Goal: Task Accomplishment & Management: Complete application form

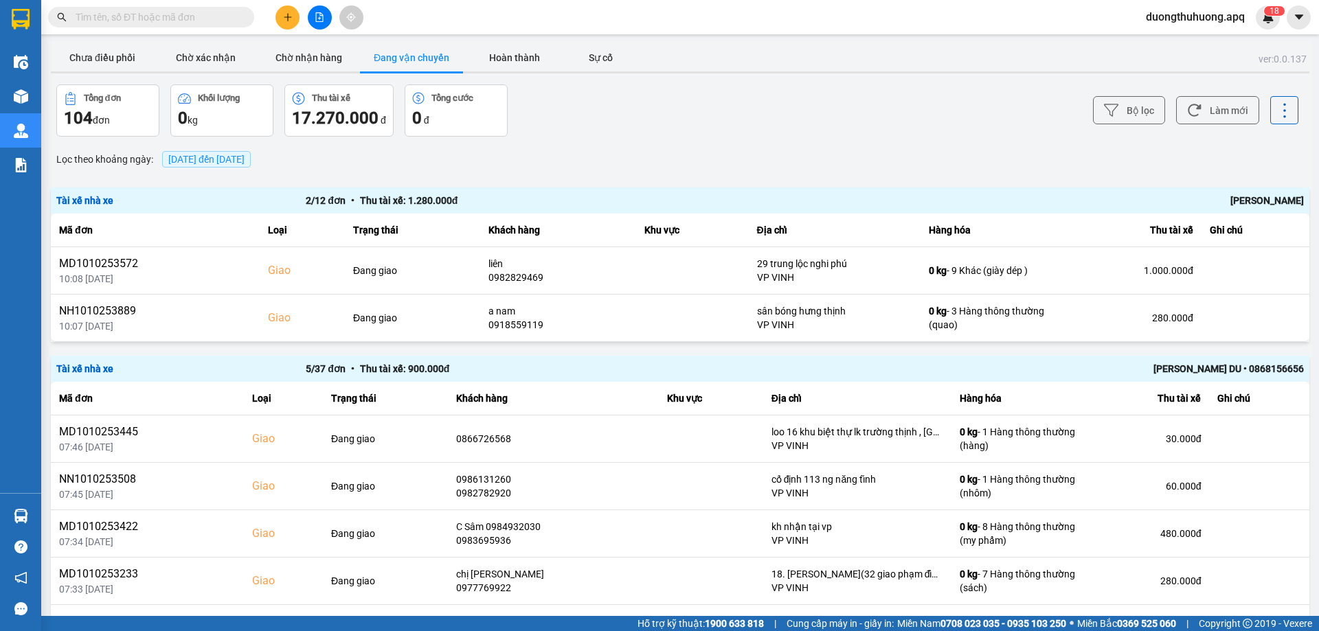
click at [406, 58] on button "Đang vận chuyển" at bounding box center [411, 57] width 103 height 27
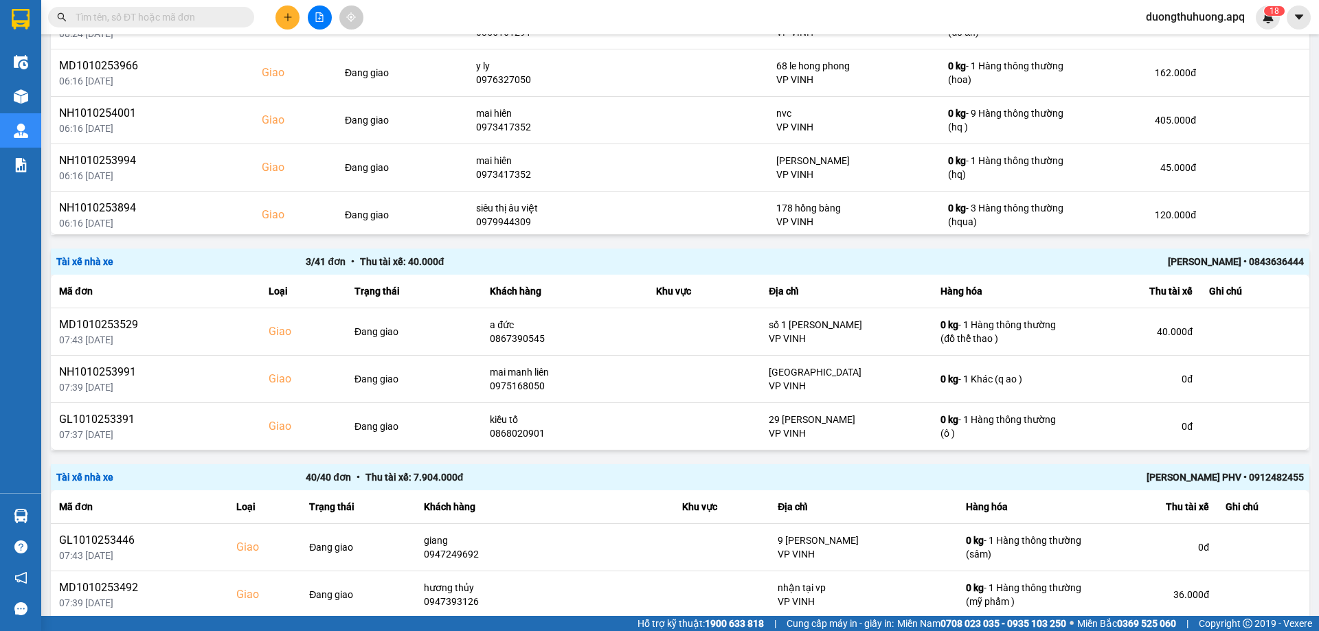
scroll to position [939, 0]
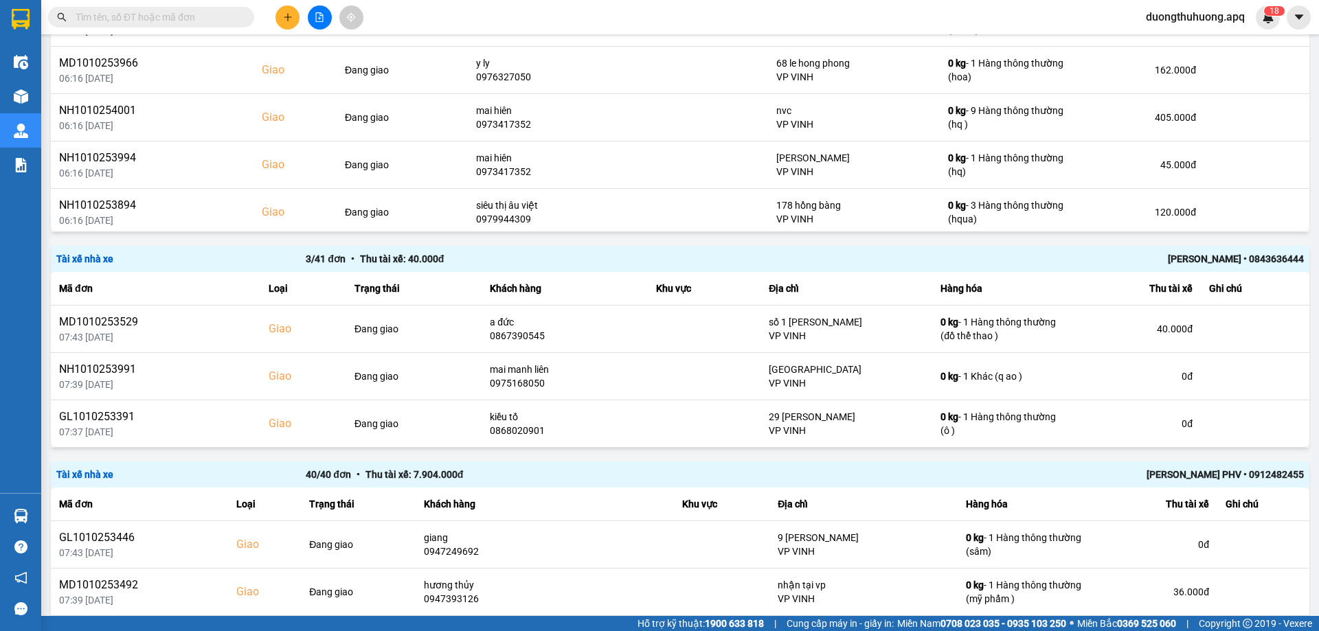
click at [1212, 258] on div "[PERSON_NAME] • 0843636444" at bounding box center [1054, 258] width 499 height 15
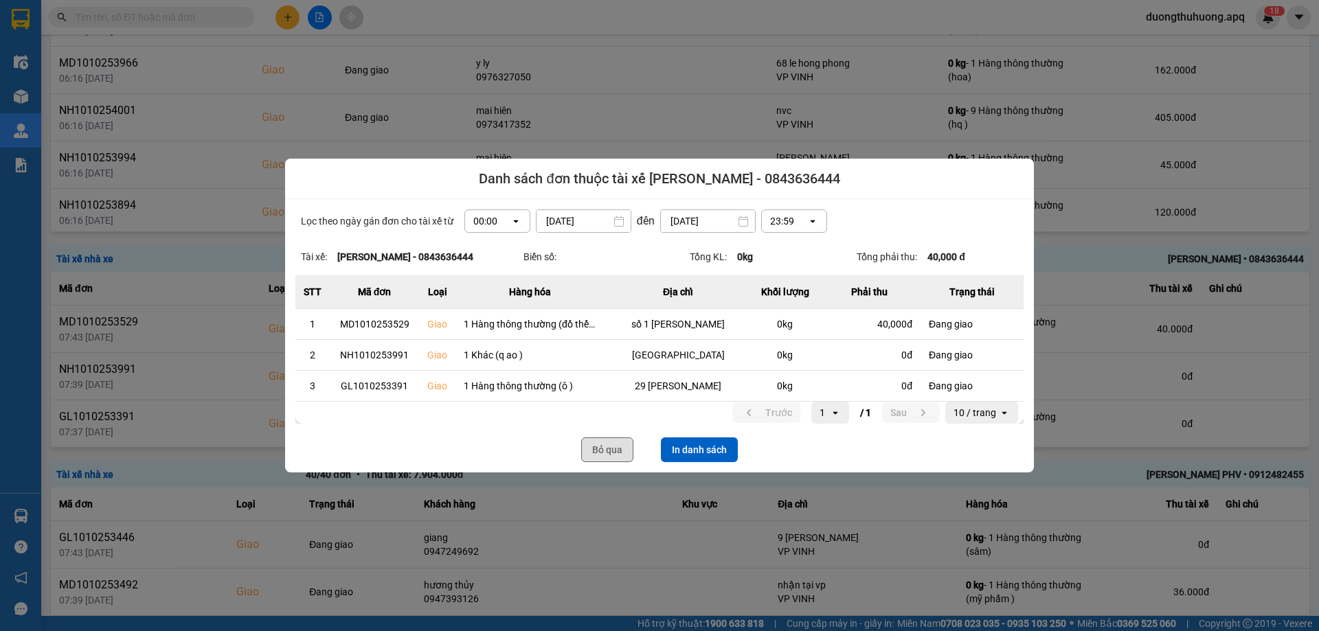
click at [600, 456] on button "Bỏ qua" at bounding box center [607, 450] width 52 height 25
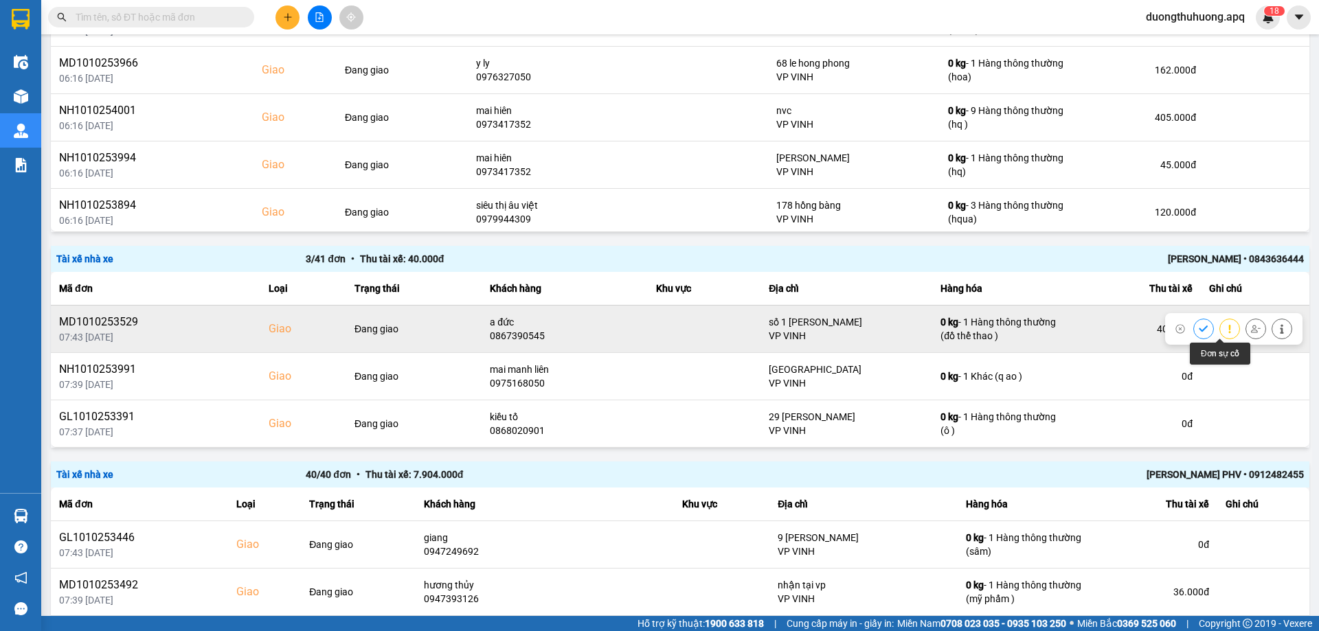
click at [1228, 333] on icon at bounding box center [1229, 328] width 2 height 8
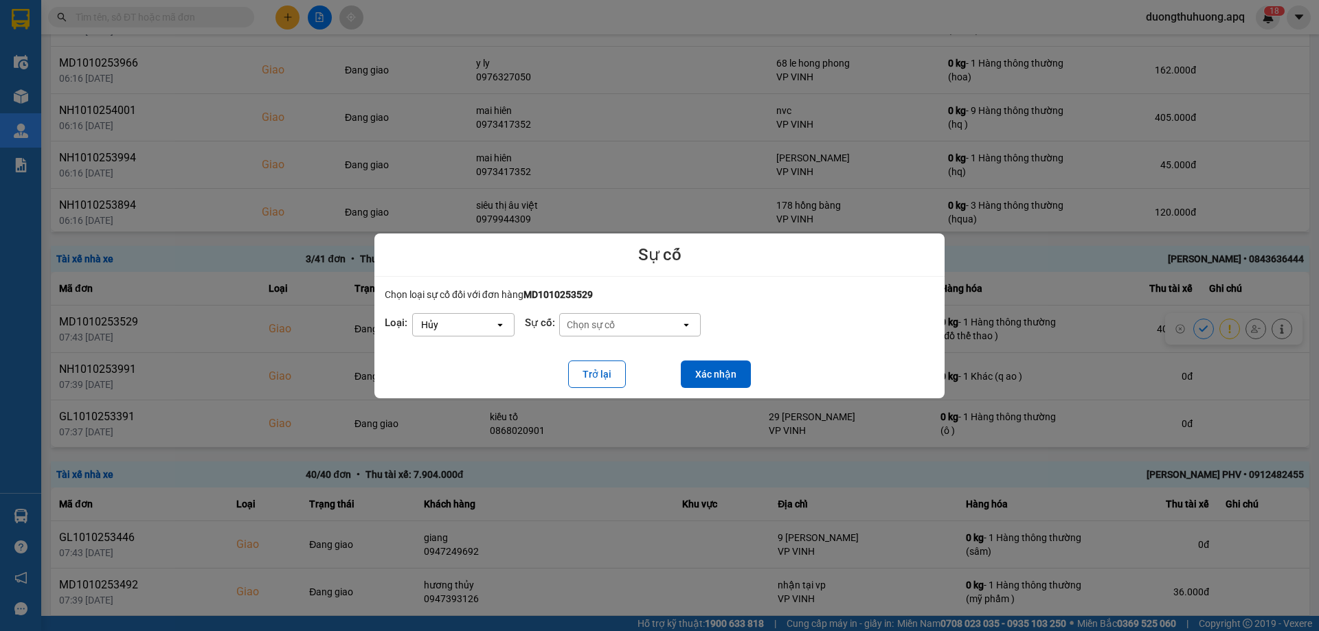
click at [500, 326] on icon "dialog" at bounding box center [499, 325] width 5 height 3
click at [438, 335] on span "Hoãn" at bounding box center [435, 331] width 25 height 14
click at [714, 377] on button "Xác nhận" at bounding box center [716, 374] width 70 height 27
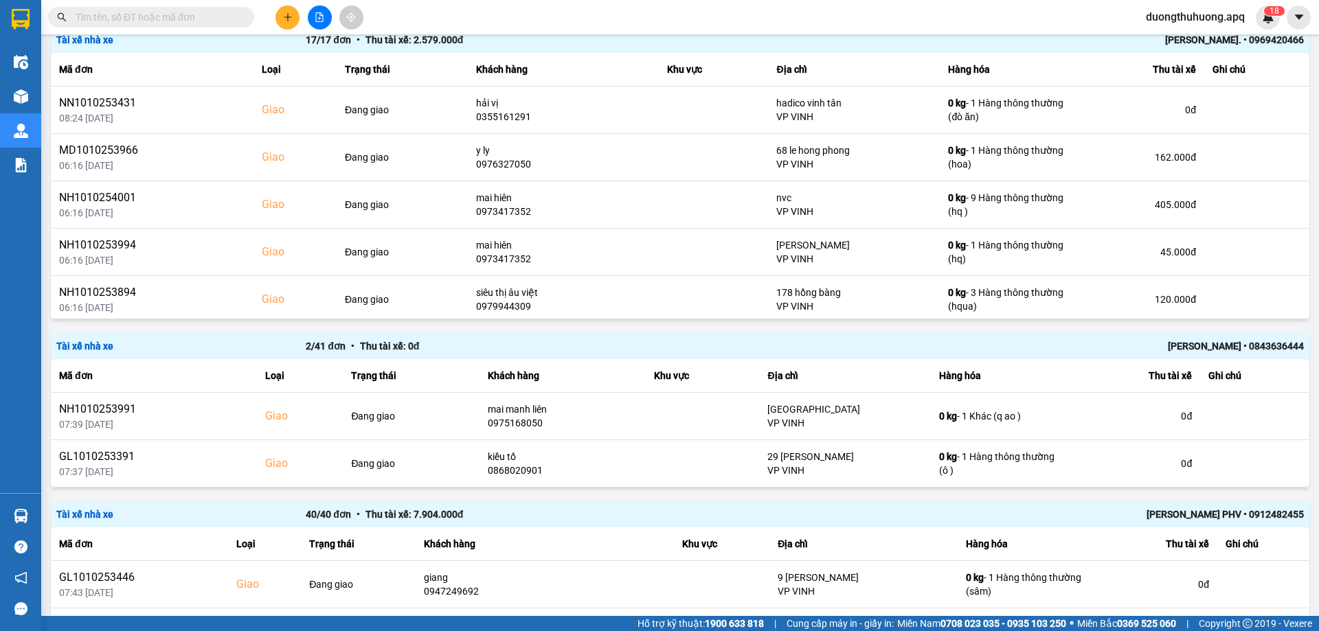
scroll to position [898, 0]
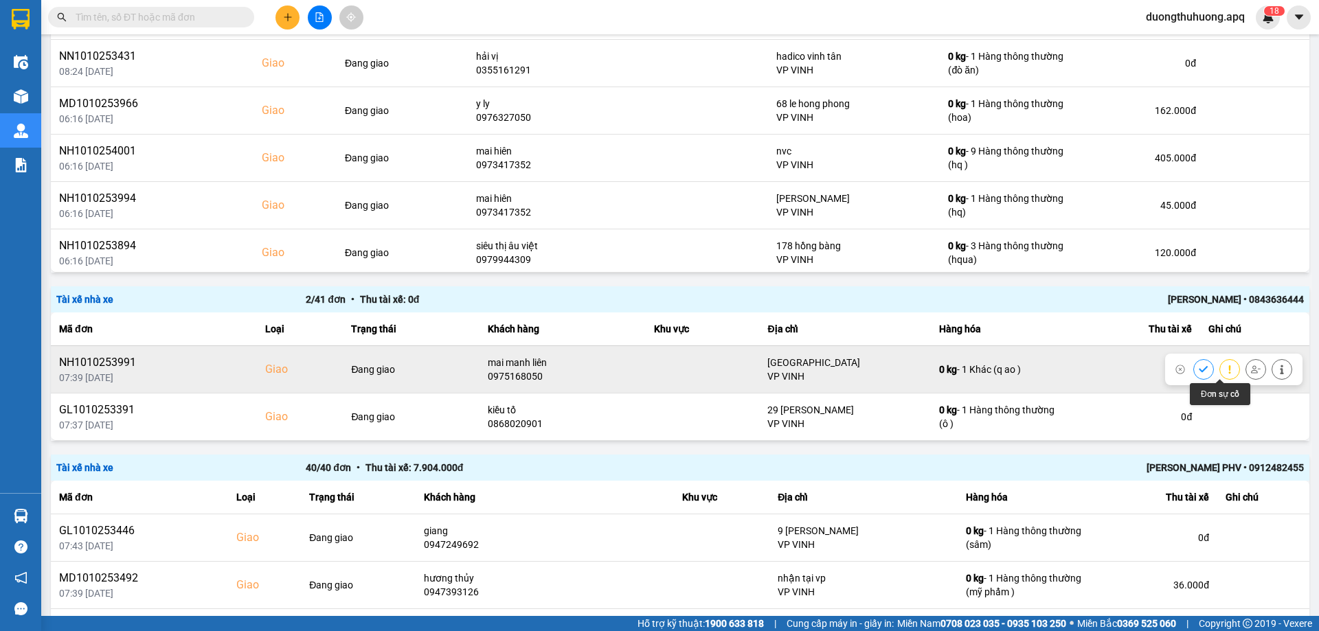
click at [1221, 374] on button at bounding box center [1229, 369] width 19 height 24
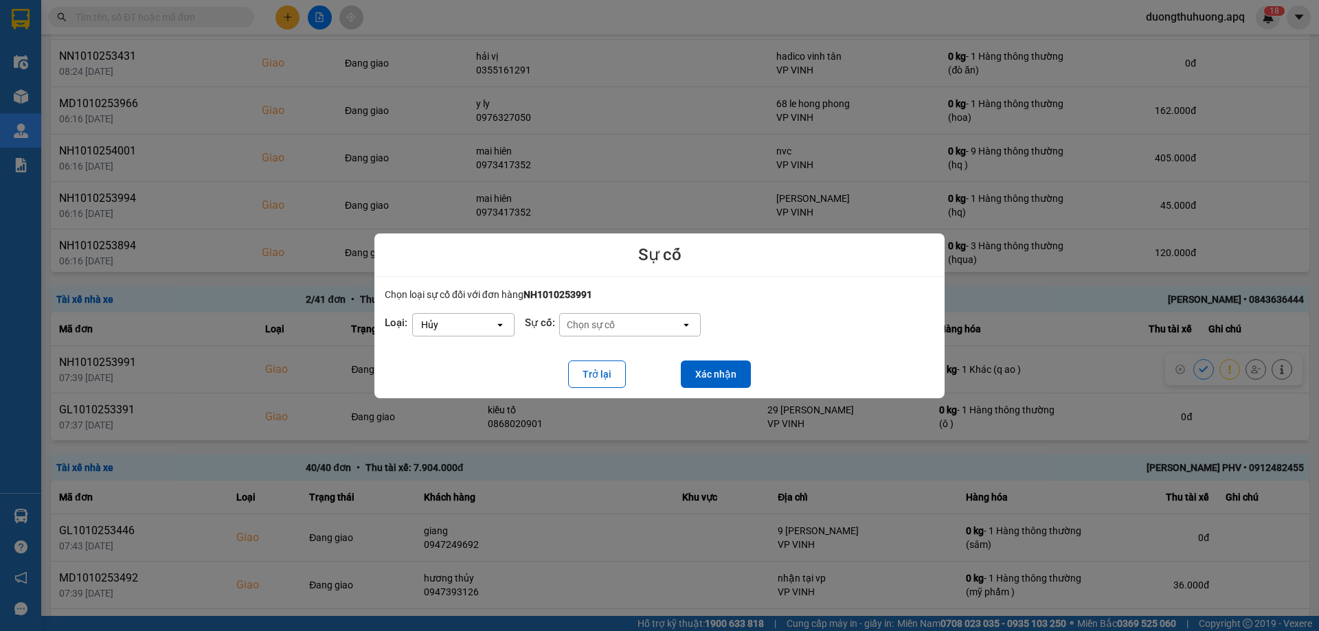
click at [501, 324] on icon "dialog" at bounding box center [499, 325] width 5 height 3
click at [442, 332] on span "Hoãn" at bounding box center [435, 331] width 25 height 14
drag, startPoint x: 706, startPoint y: 376, endPoint x: 1182, endPoint y: 253, distance: 491.8
click at [707, 376] on button "Xác nhận" at bounding box center [716, 374] width 70 height 27
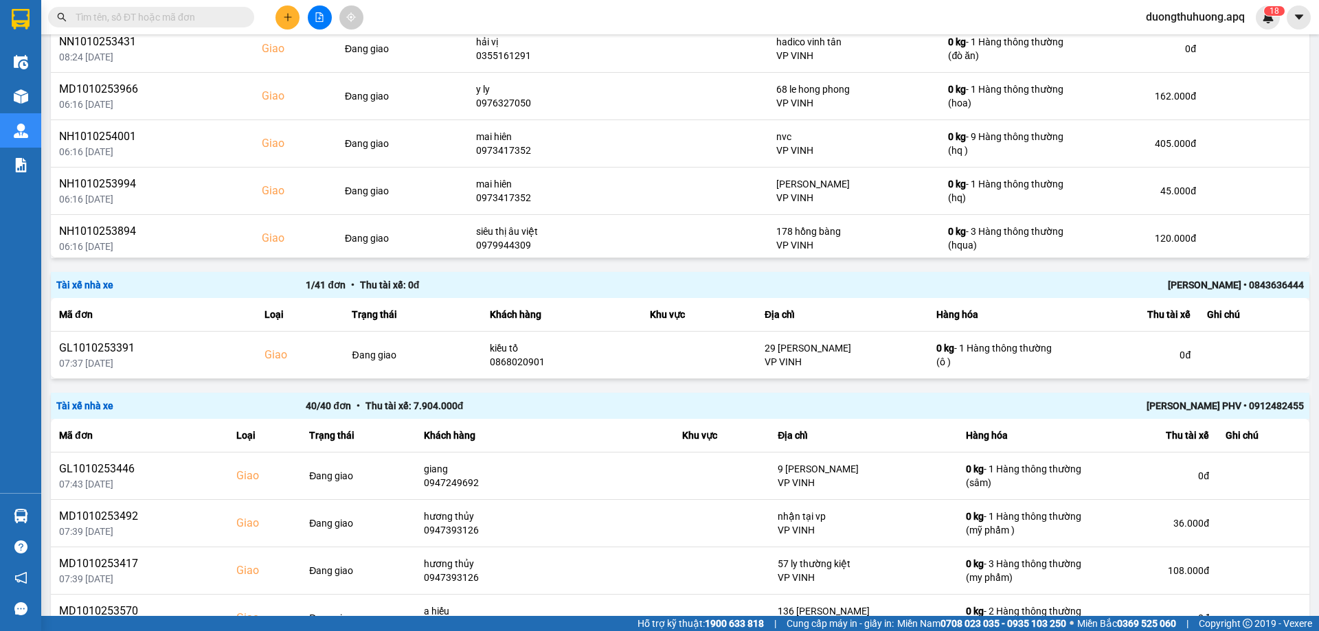
scroll to position [881, 0]
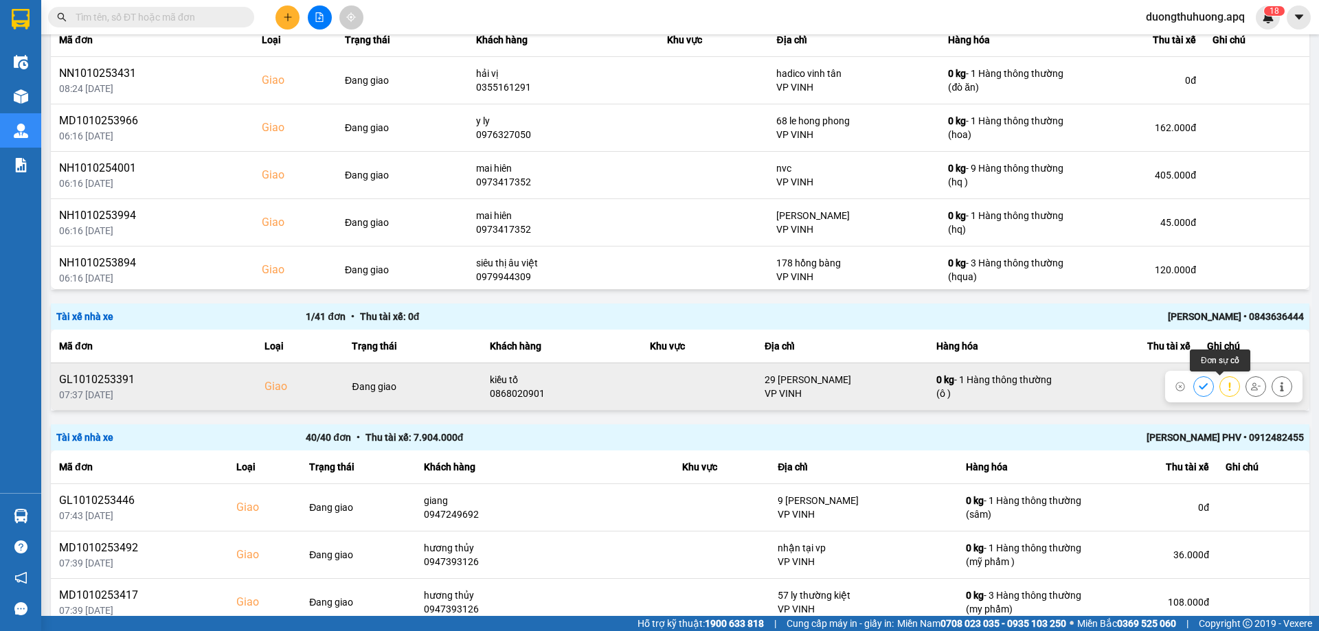
click at [1225, 391] on icon at bounding box center [1230, 387] width 10 height 10
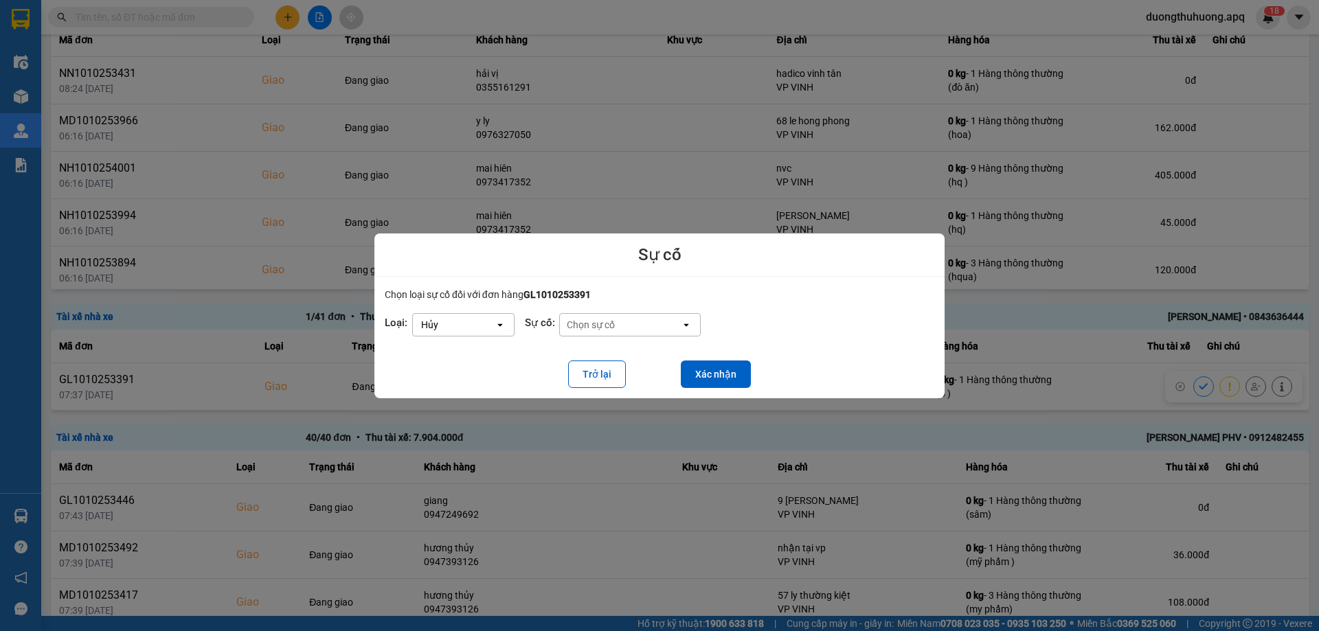
click at [497, 323] on icon "open" at bounding box center [500, 324] width 11 height 11
click at [446, 333] on span "Hoãn" at bounding box center [435, 331] width 25 height 14
click at [710, 374] on button "Xác nhận" at bounding box center [716, 374] width 70 height 27
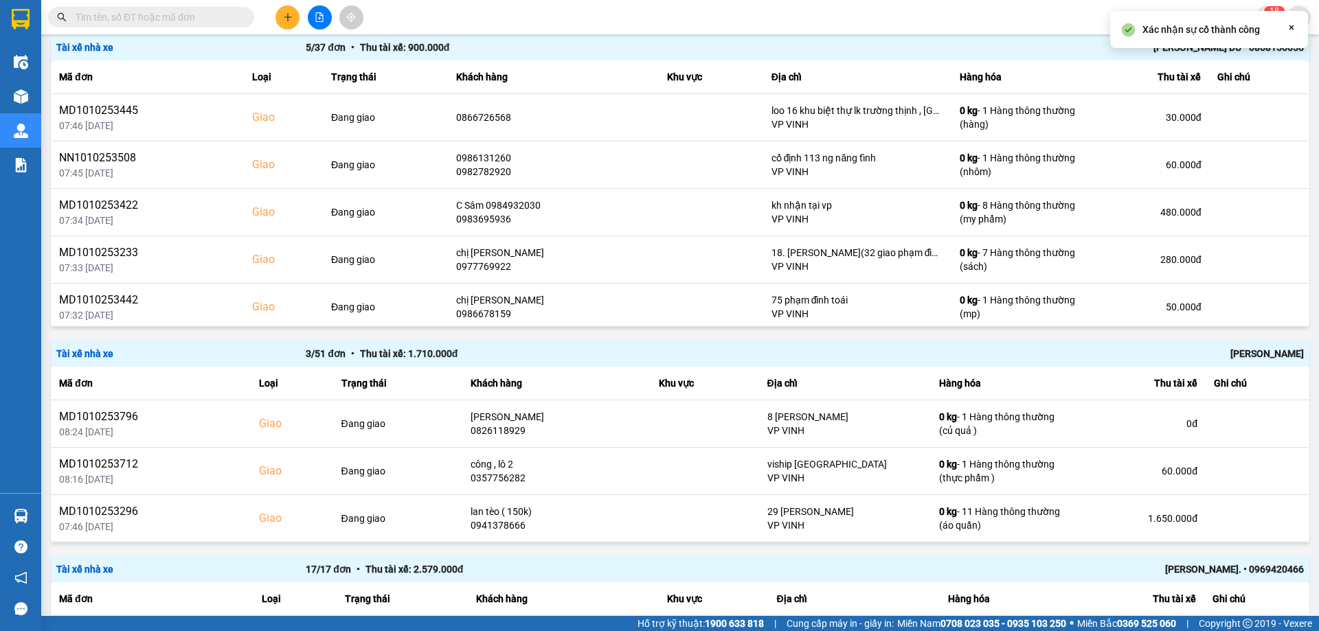
scroll to position [326, 0]
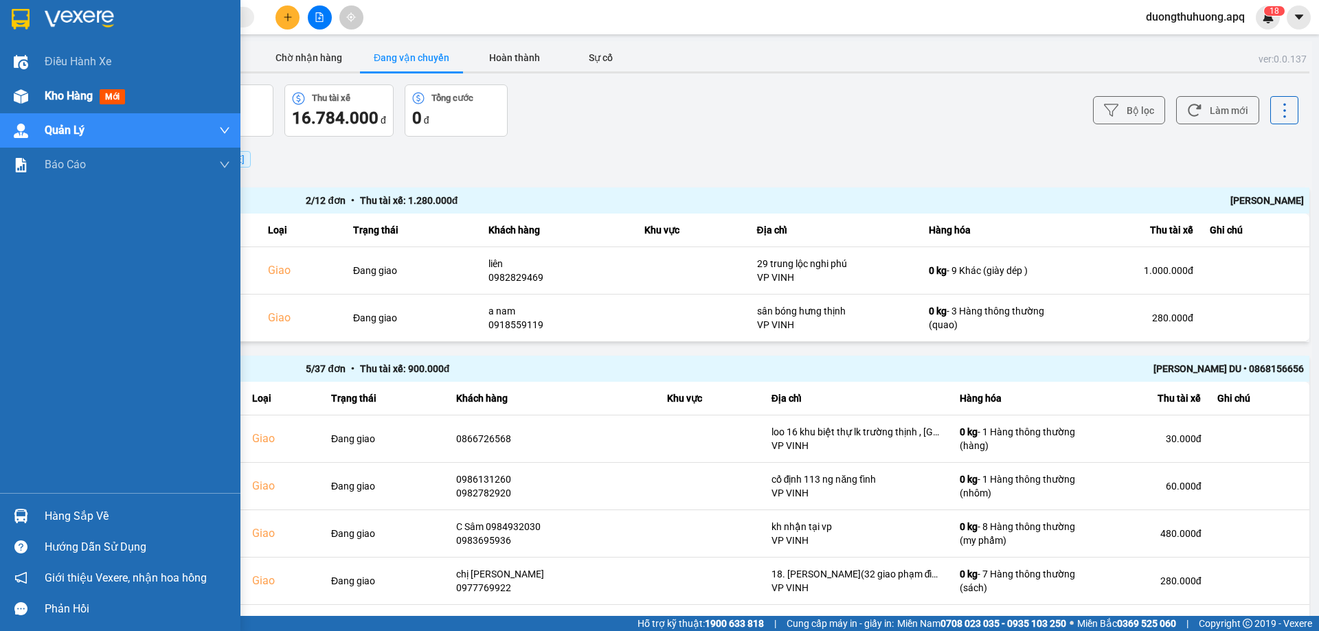
click at [62, 97] on span "Kho hàng" at bounding box center [69, 95] width 48 height 13
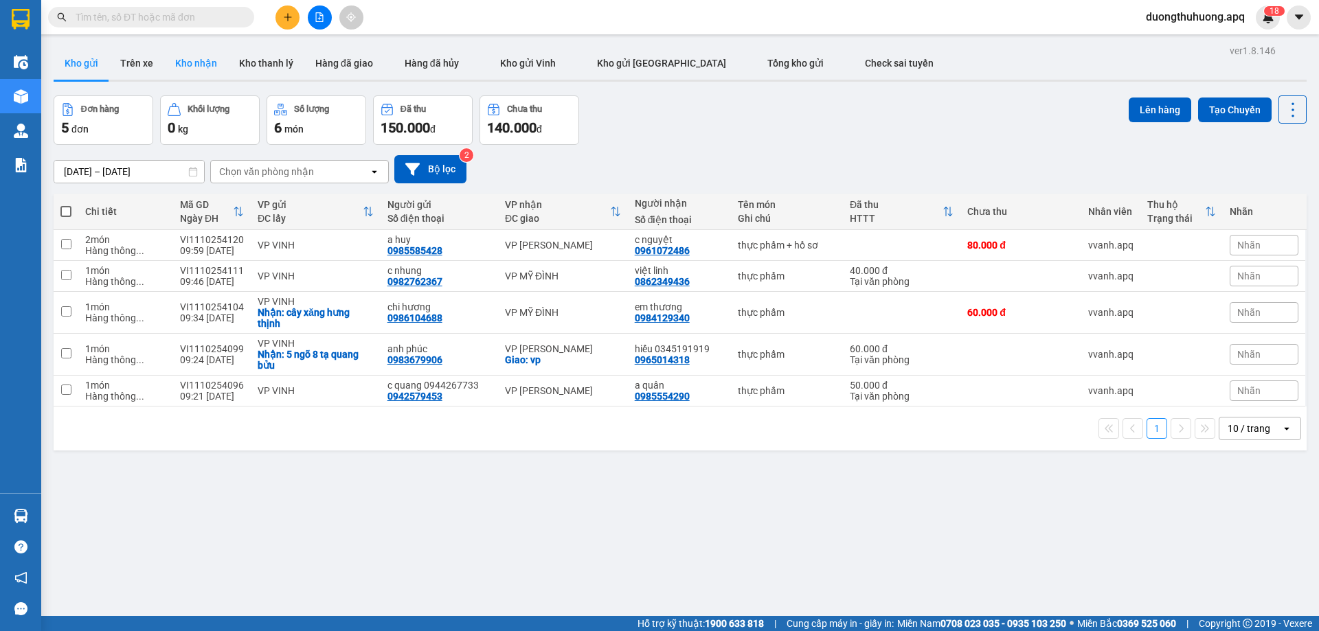
click at [199, 61] on button "Kho nhận" at bounding box center [196, 63] width 64 height 33
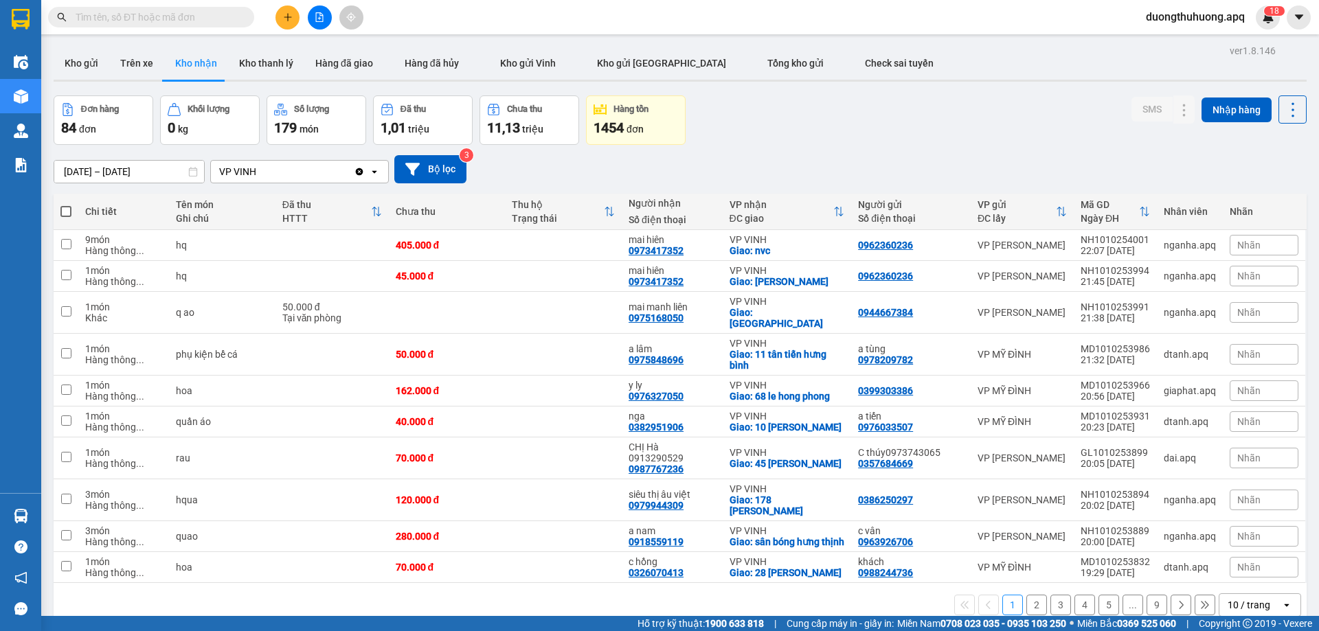
click at [65, 170] on input "11/10/2025 – 11/10/2025" at bounding box center [129, 172] width 150 height 22
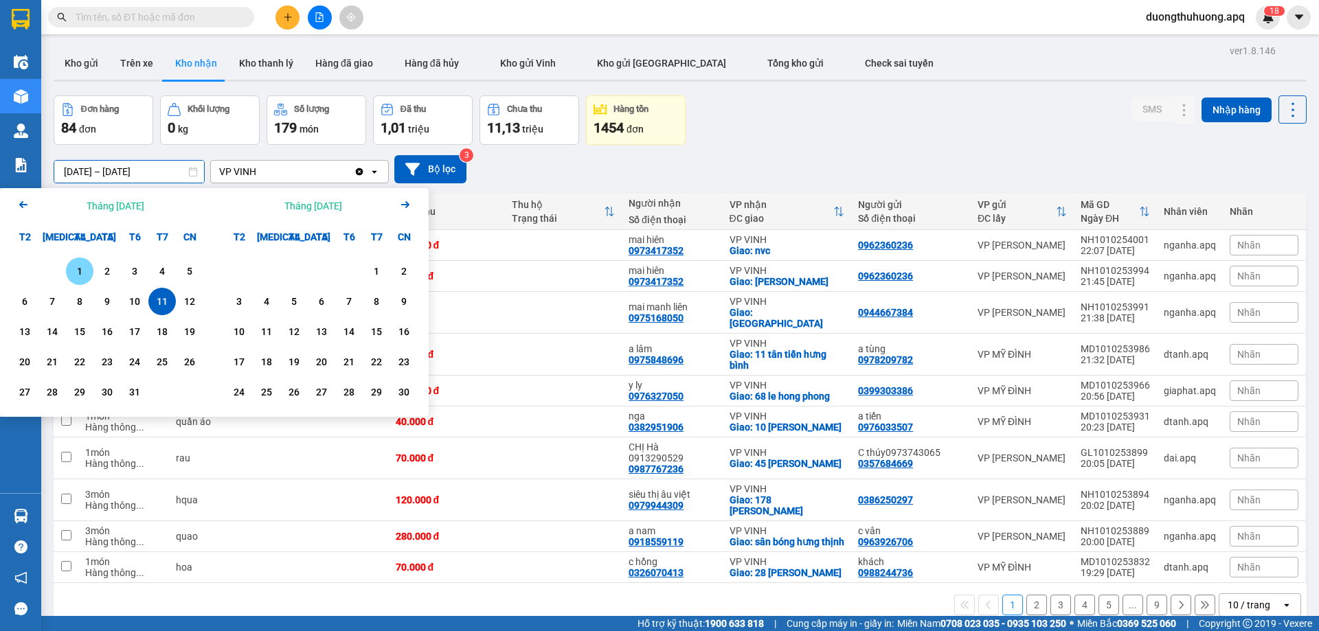
click at [78, 277] on div "1" at bounding box center [79, 271] width 19 height 16
click at [161, 302] on div "11" at bounding box center [162, 301] width 19 height 16
type input "[DATE] – [DATE]"
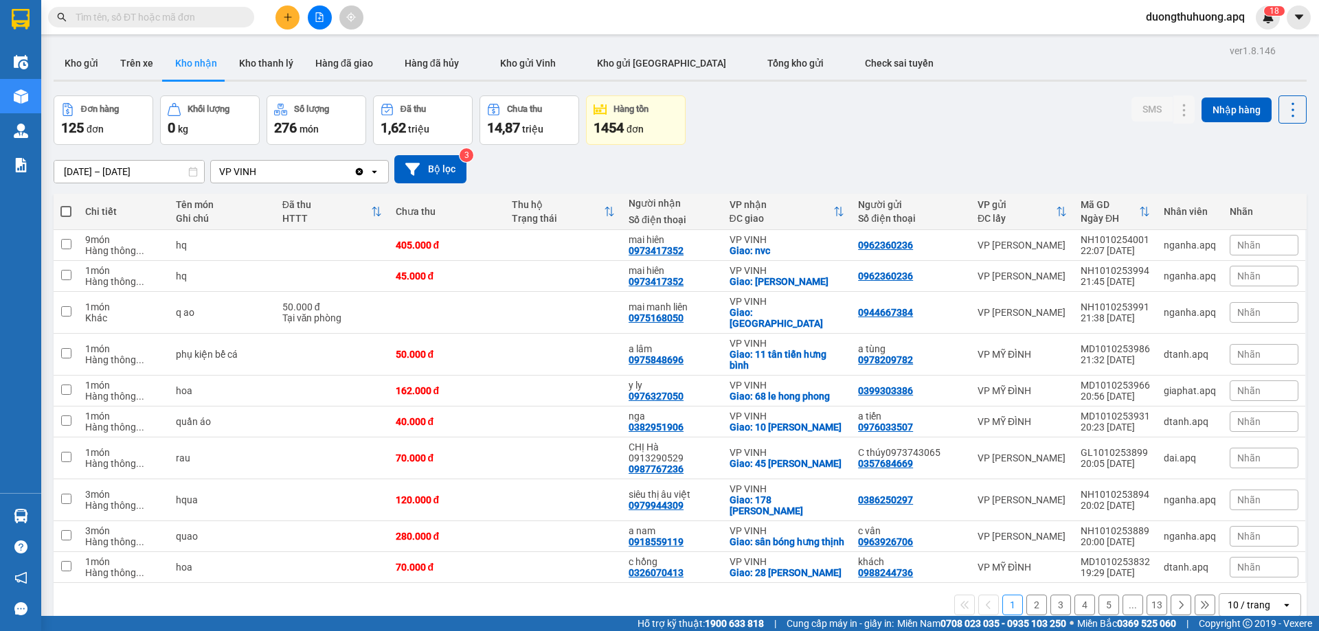
click at [1281, 600] on icon "open" at bounding box center [1286, 605] width 11 height 11
click at [1231, 554] on span "100 / trang" at bounding box center [1244, 553] width 49 height 14
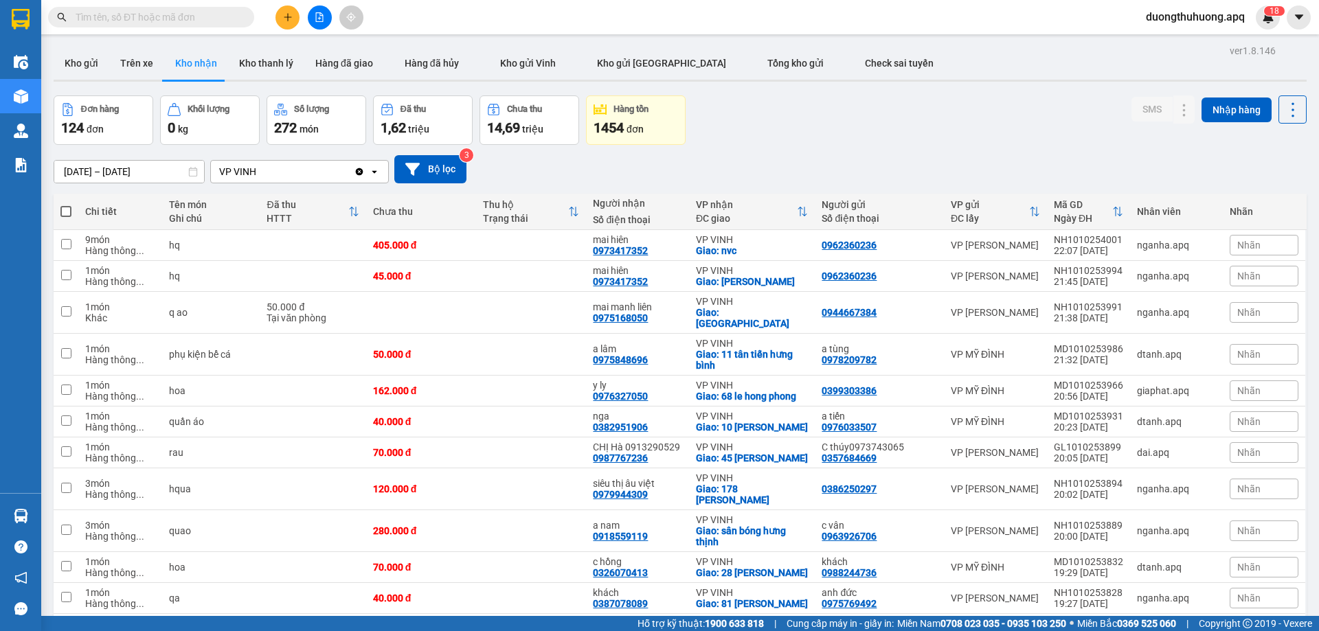
click at [155, 18] on input "text" at bounding box center [157, 17] width 162 height 15
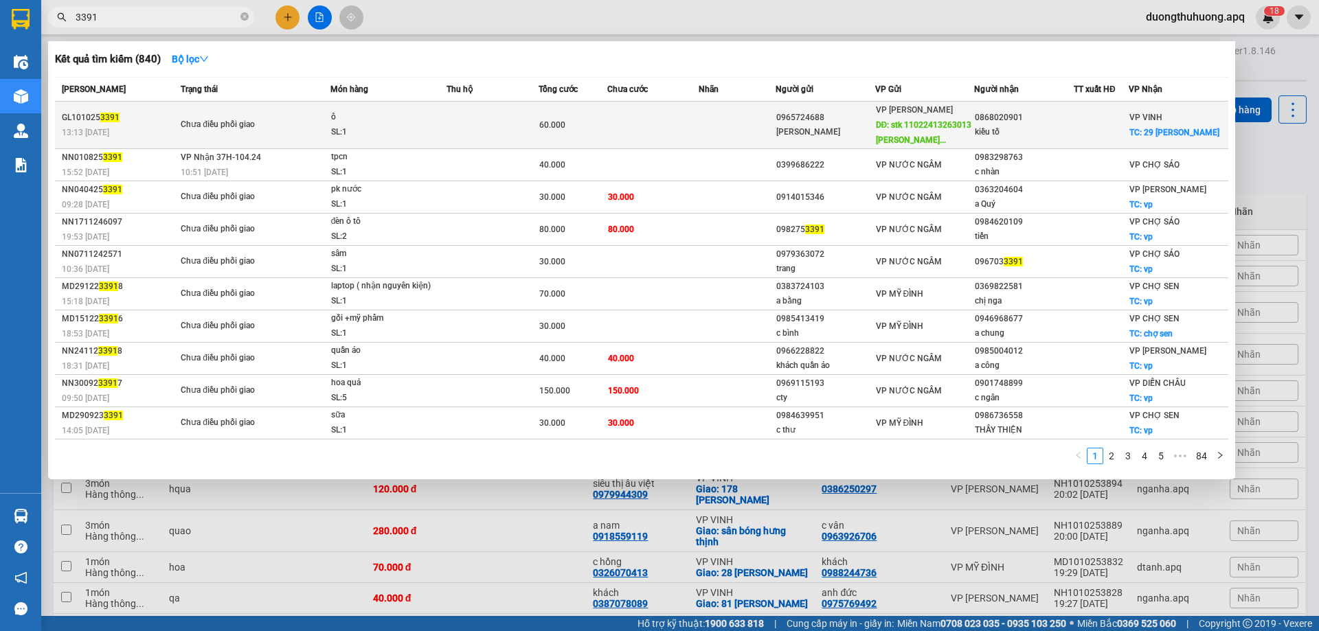
type input "3391"
click at [446, 135] on span "ô SL: 1" at bounding box center [388, 125] width 115 height 30
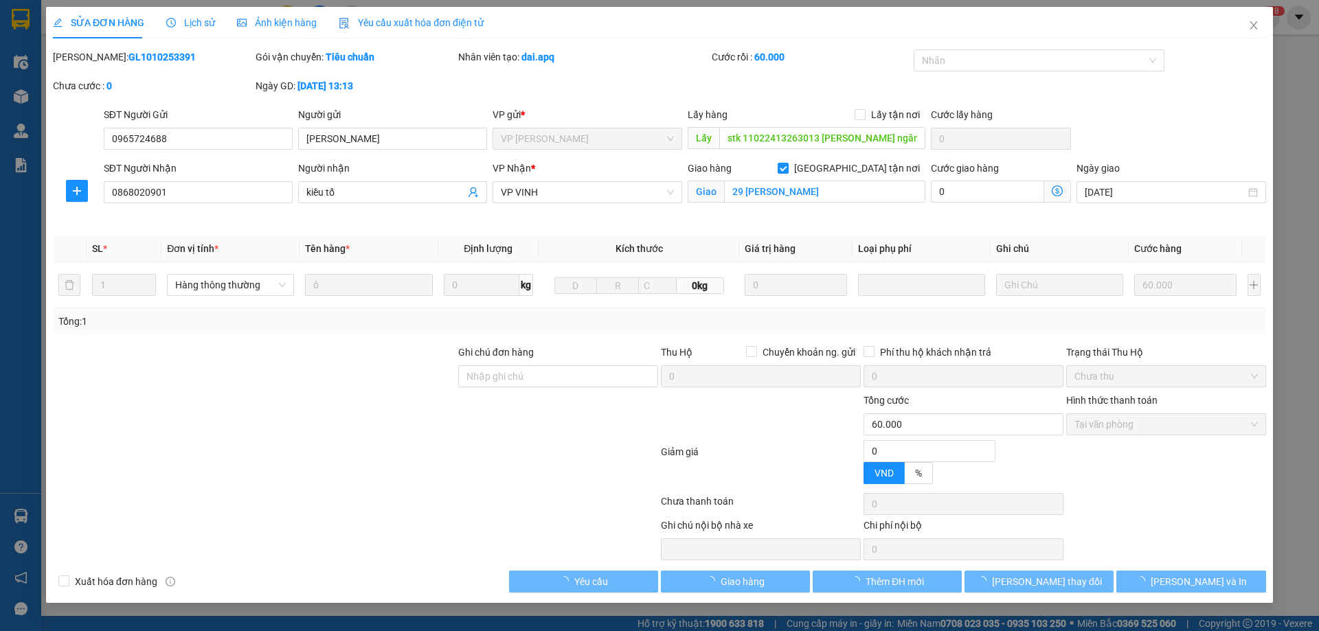
type input "0965724688"
type input "[PERSON_NAME]"
type input "stk 11022413263013 ngô thị kim nhung ngân hàng techcombank"
type input "0868020901"
type input "kiều tố"
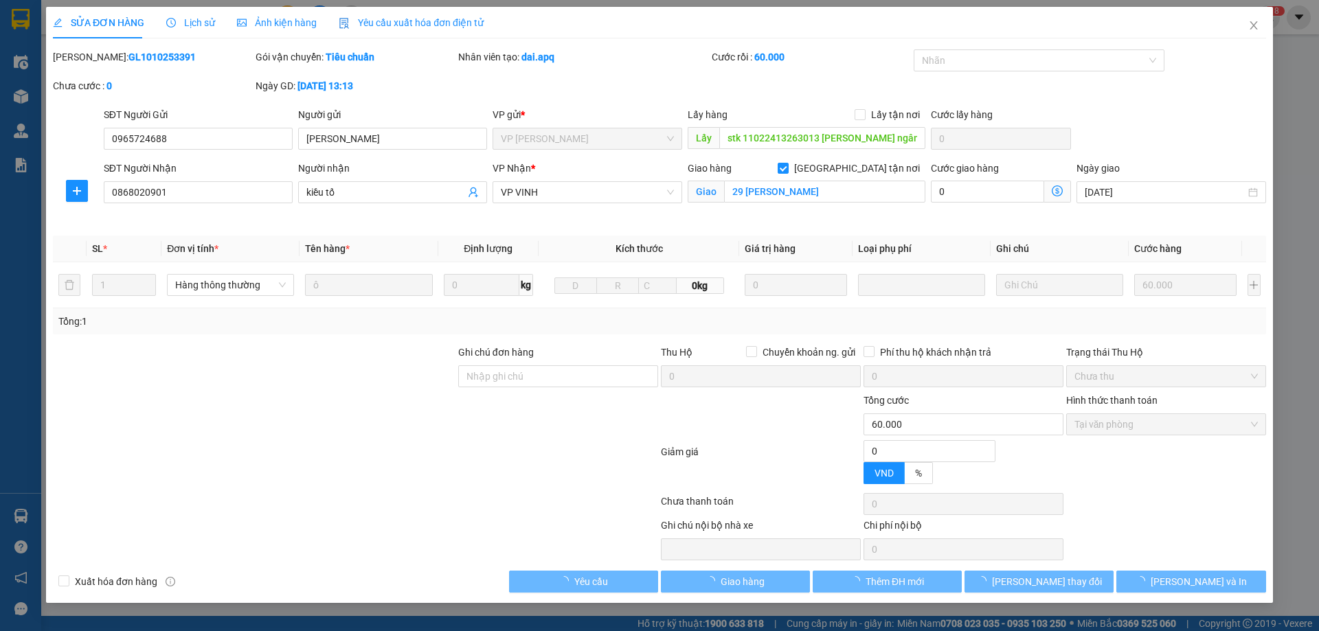
checkbox input "true"
type input "29 lê mao"
type input "0"
type input "60.000"
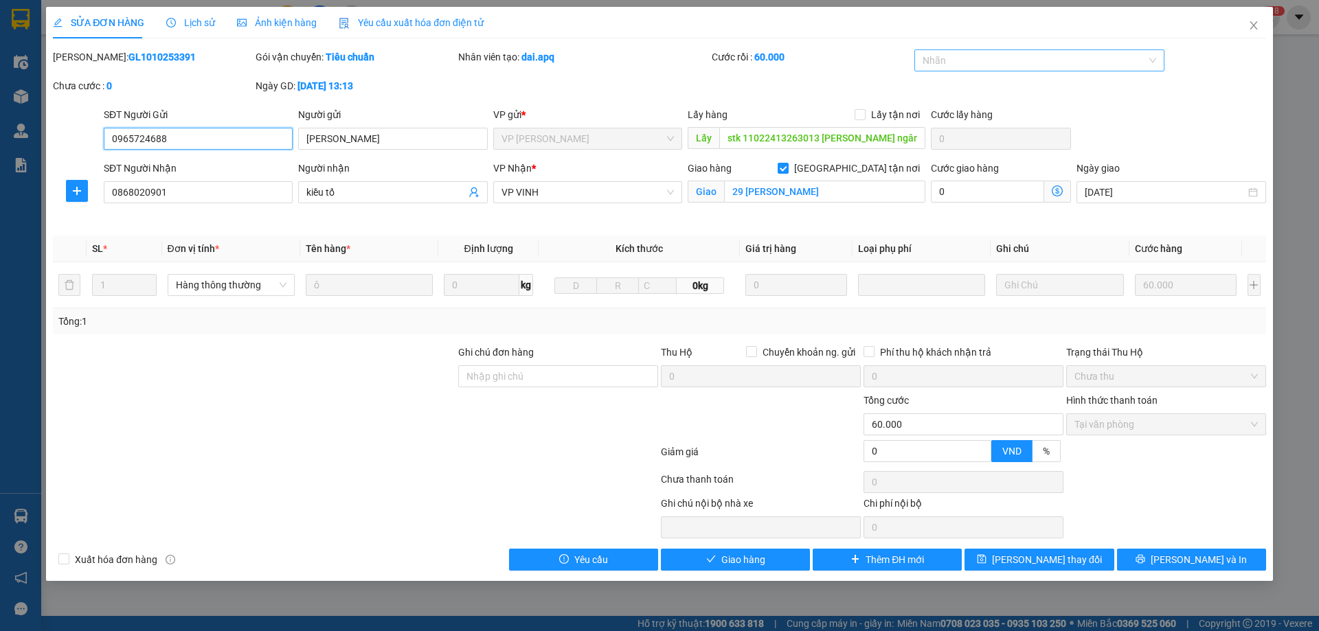
click at [1047, 63] on div at bounding box center [1033, 60] width 230 height 16
click at [943, 156] on div "✓" at bounding box center [1040, 153] width 234 height 15
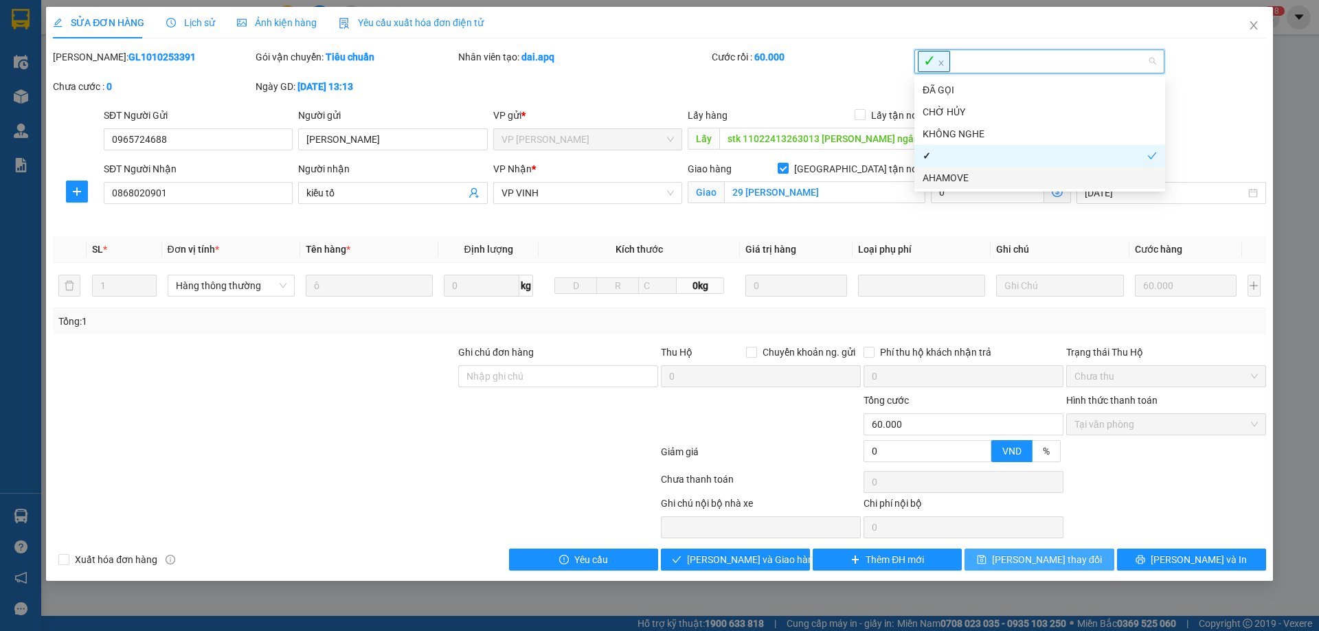
click at [1040, 552] on button "[PERSON_NAME] thay đổi" at bounding box center [1039, 560] width 149 height 22
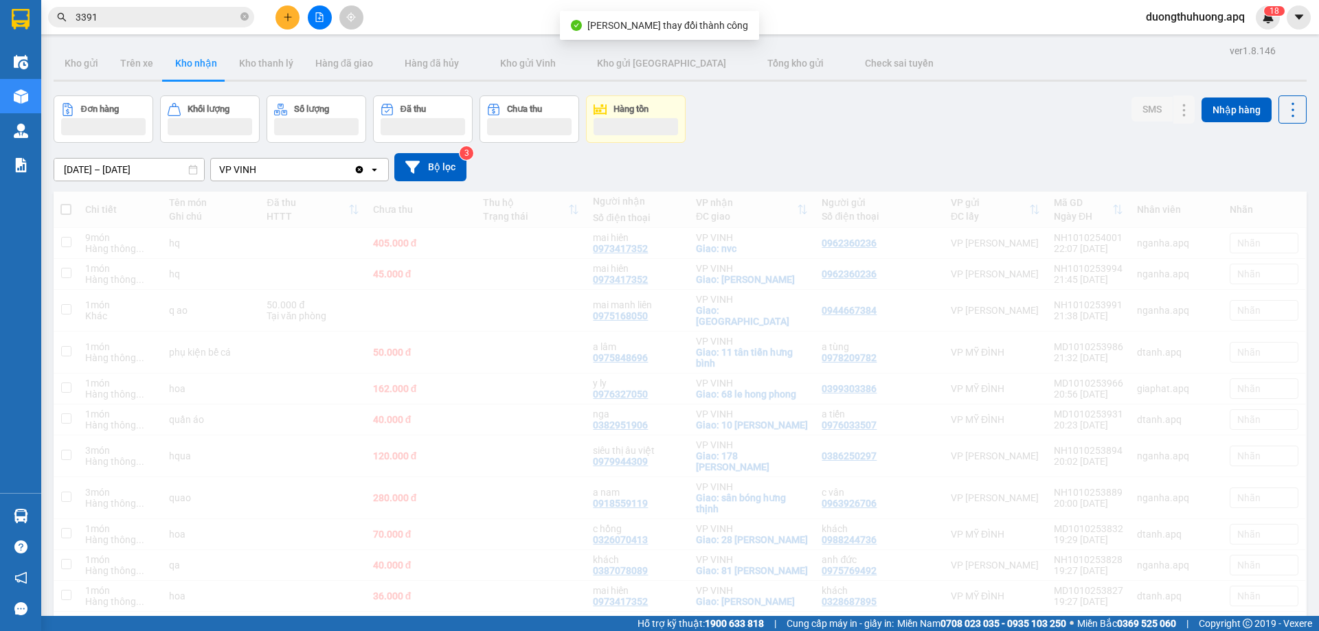
click at [243, 16] on icon "close-circle" at bounding box center [244, 16] width 8 height 8
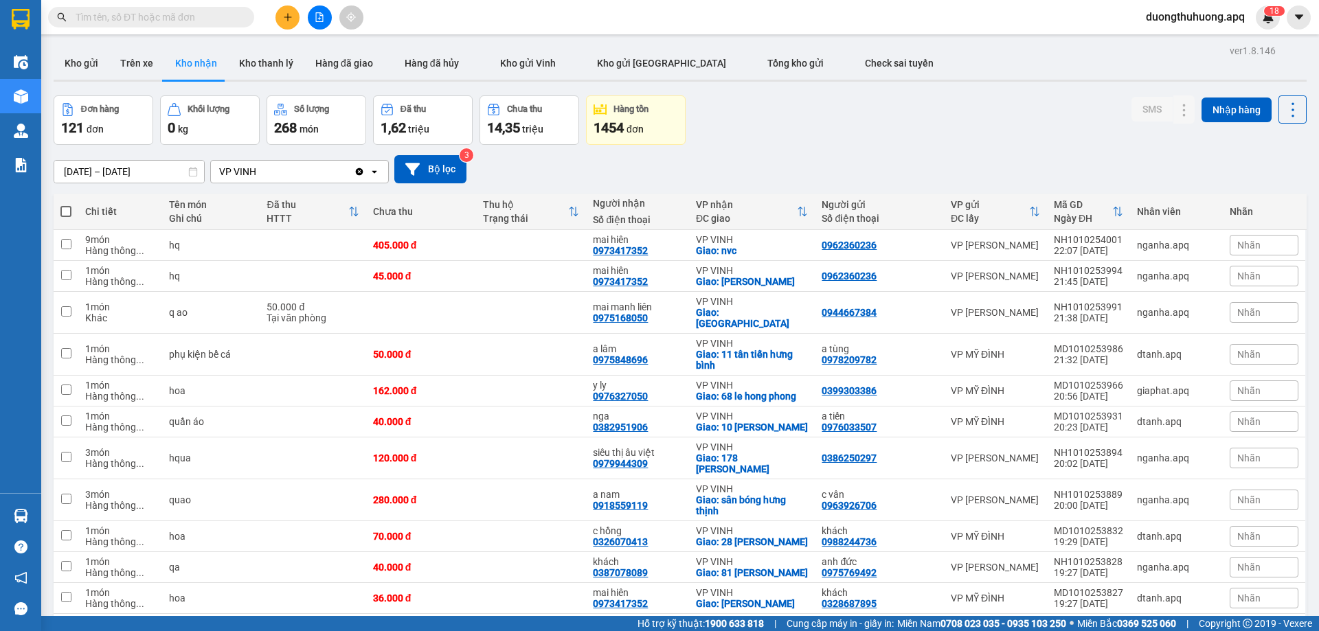
click at [200, 16] on input "text" at bounding box center [157, 17] width 162 height 15
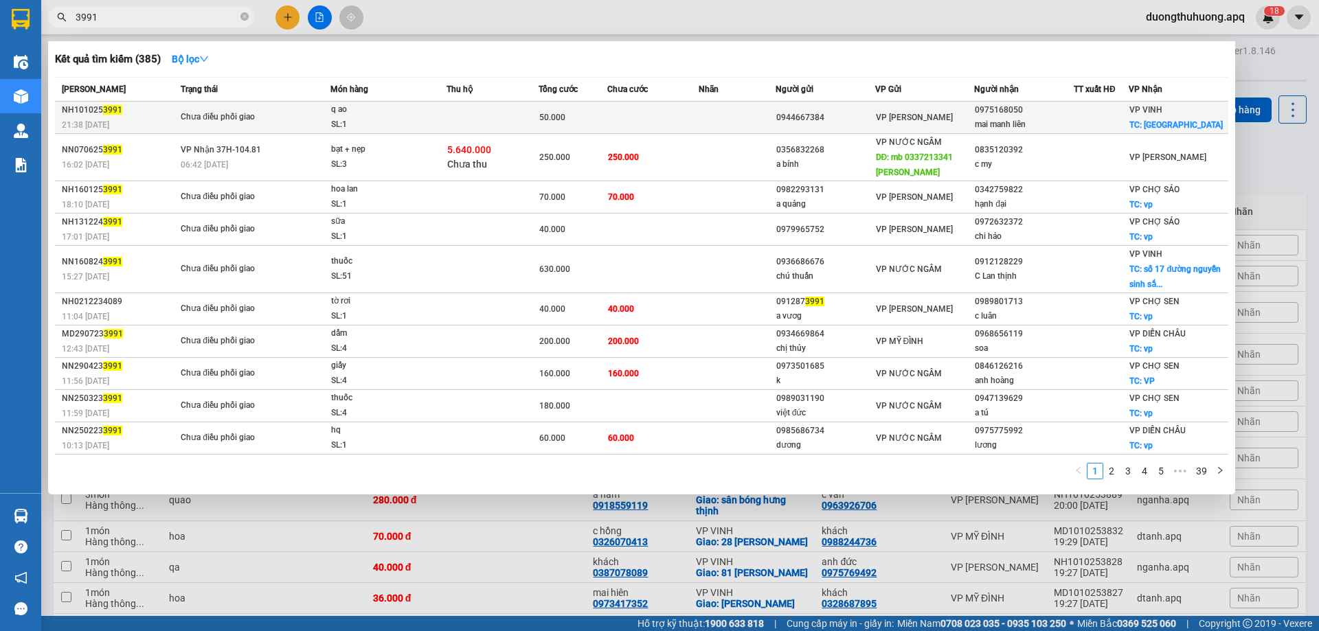
type input "3991"
click at [390, 121] on div "SL: 1" at bounding box center [382, 124] width 103 height 15
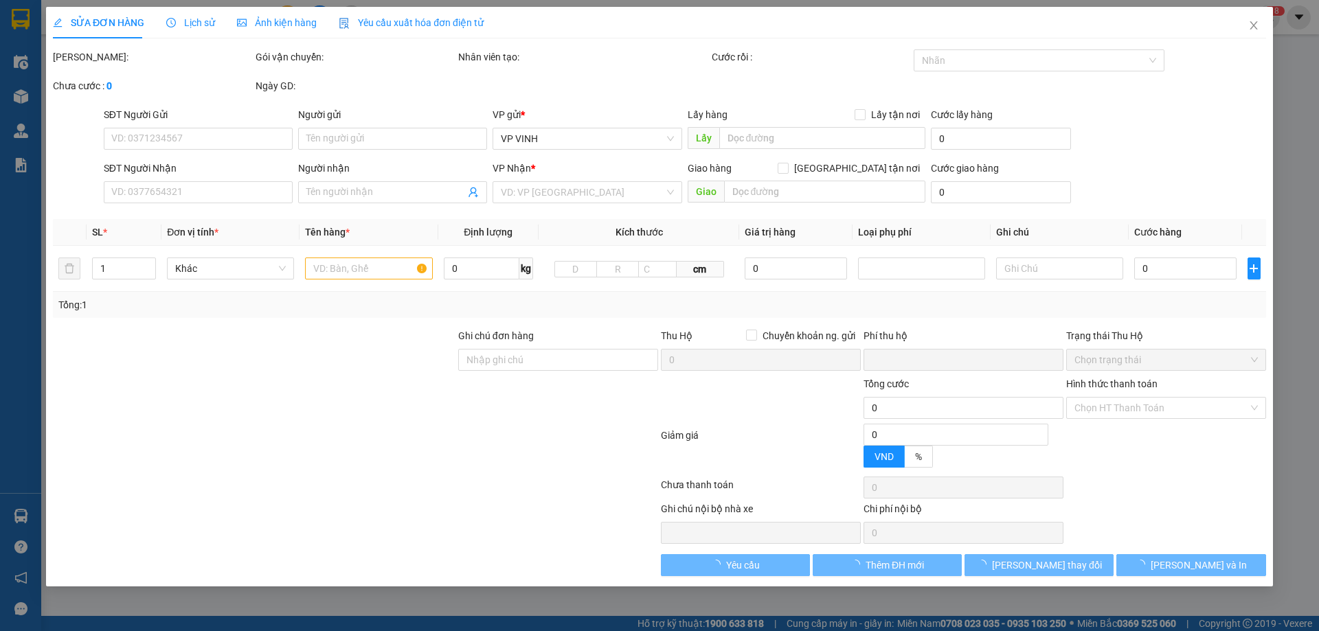
type input "0944667384"
type input "0975168050"
type input "mai manh liên"
checkbox input "true"
type input "[GEOGRAPHIC_DATA]"
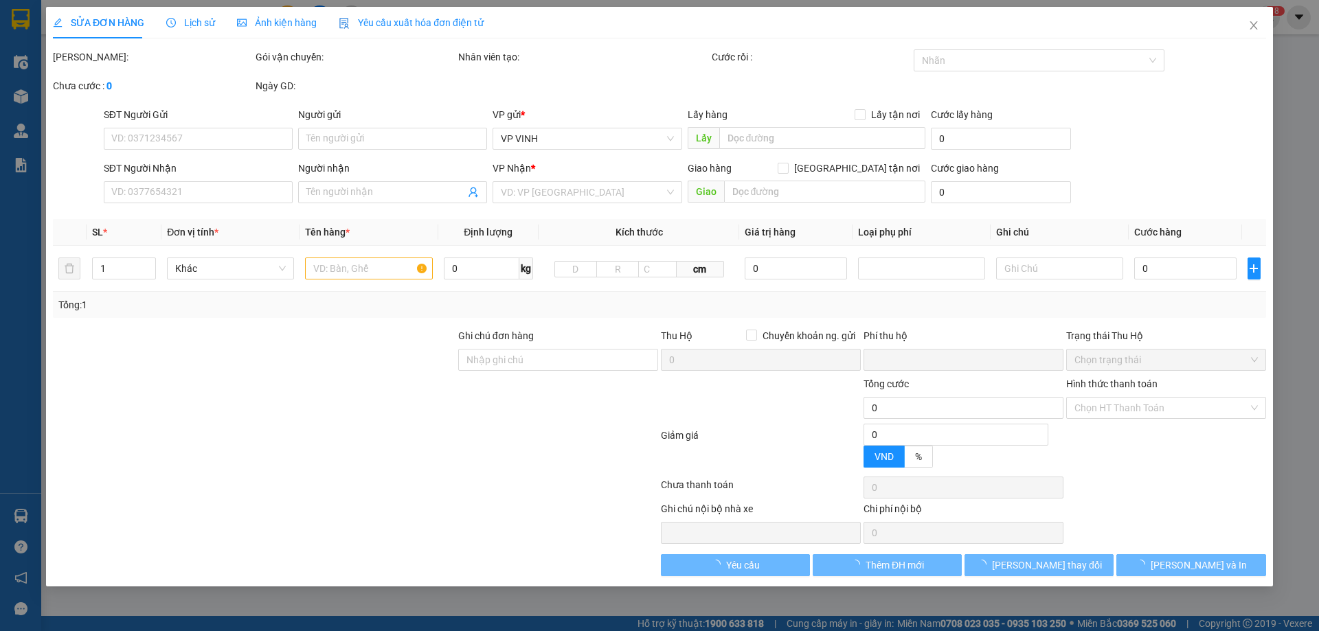
type input "0"
type input "50.000"
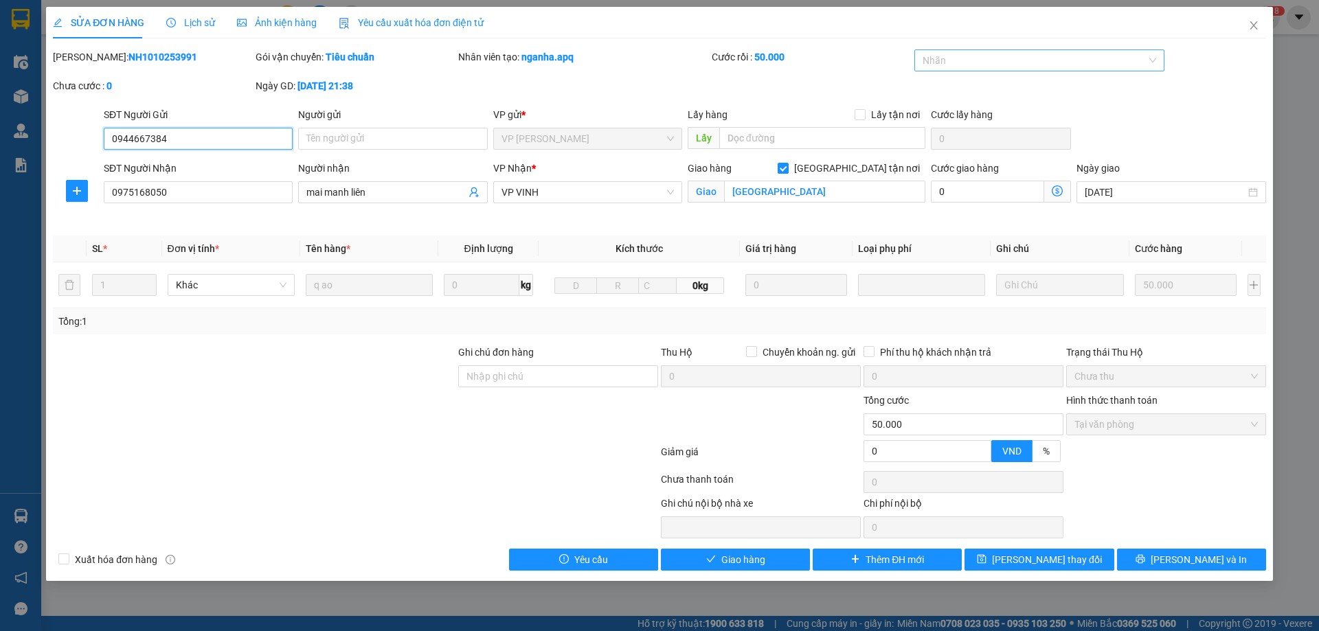
click at [1053, 60] on div at bounding box center [1033, 60] width 230 height 16
click at [932, 155] on div "✓" at bounding box center [1040, 153] width 234 height 15
click at [1044, 564] on span "[PERSON_NAME] thay đổi" at bounding box center [1047, 559] width 110 height 15
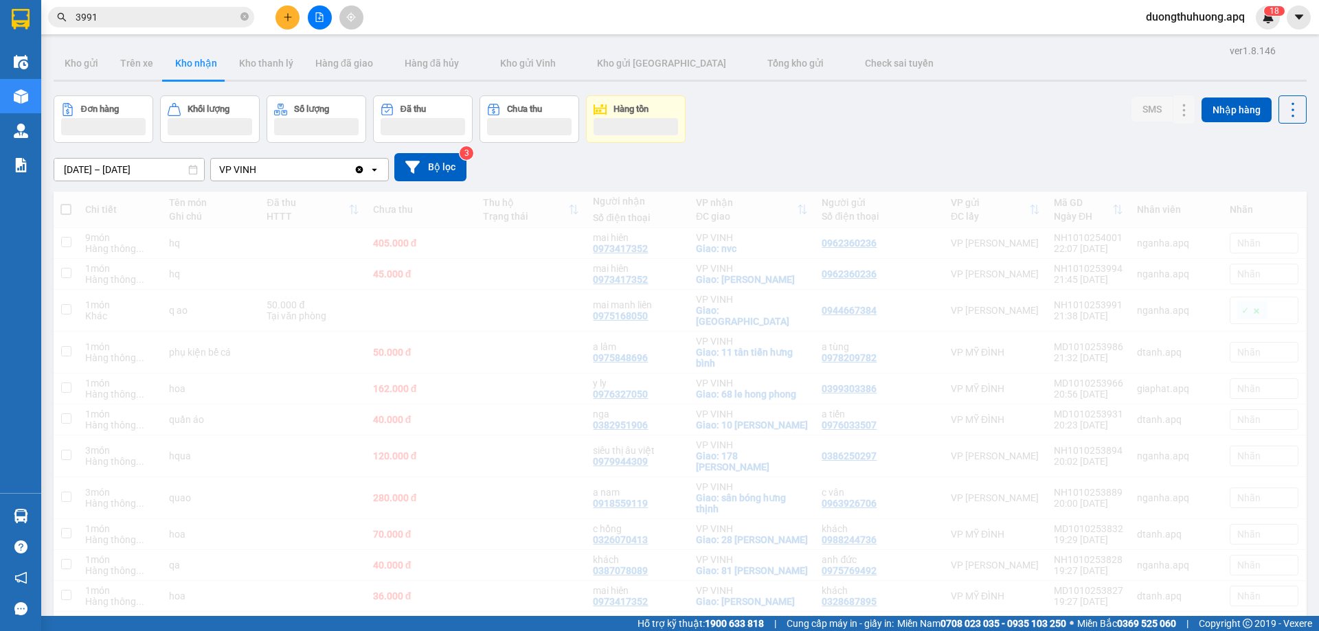
click at [245, 19] on icon "close-circle" at bounding box center [244, 16] width 8 height 8
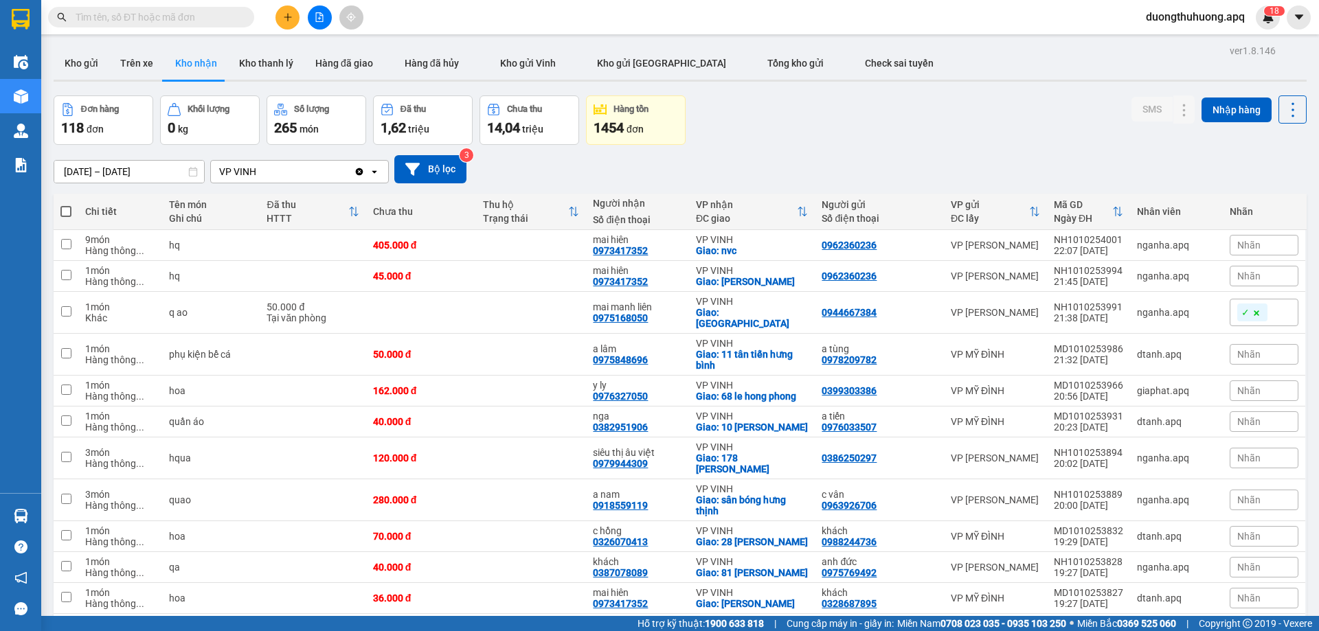
click at [227, 16] on input "text" at bounding box center [157, 17] width 162 height 15
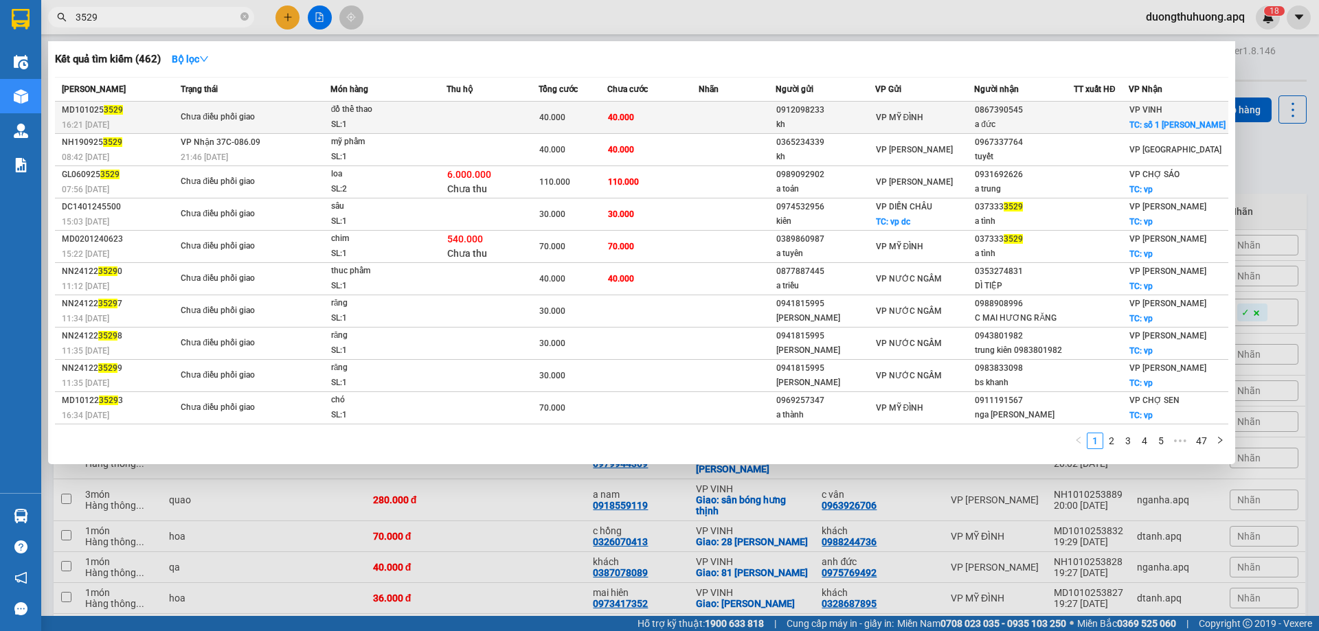
type input "3529"
click at [436, 132] on span "đồ thể thao SL: 1" at bounding box center [388, 117] width 115 height 30
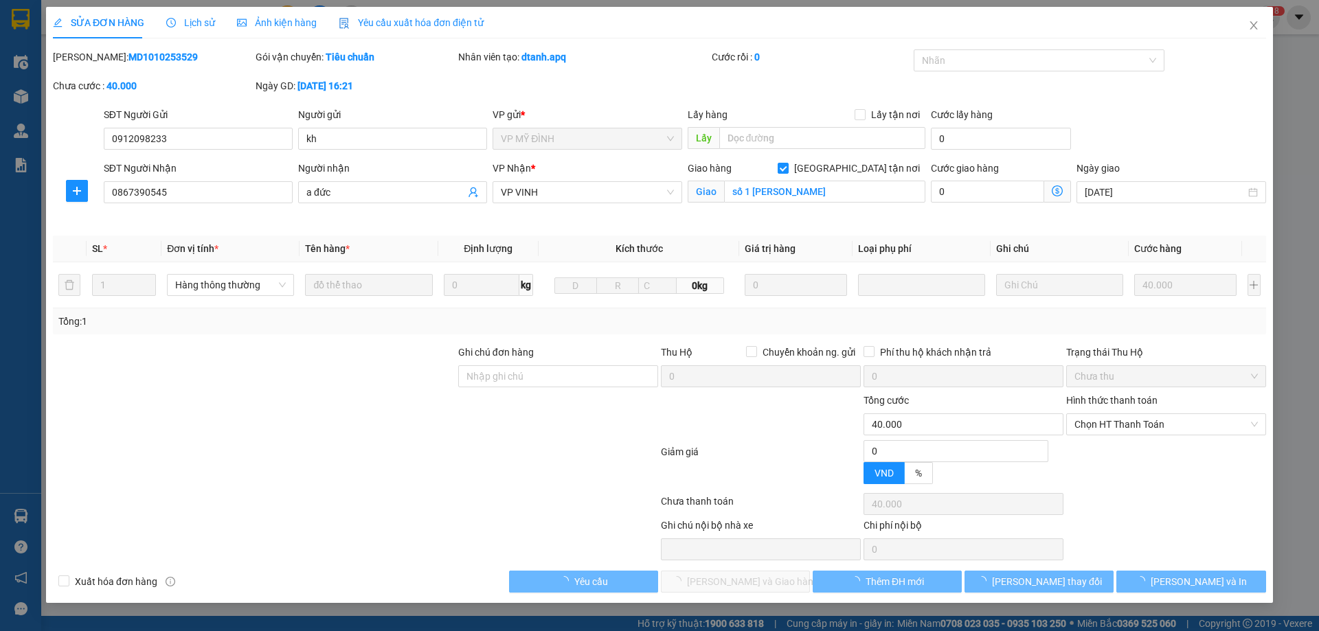
type input "0912098233"
type input "kh"
type input "0867390545"
type input "a đức"
checkbox input "true"
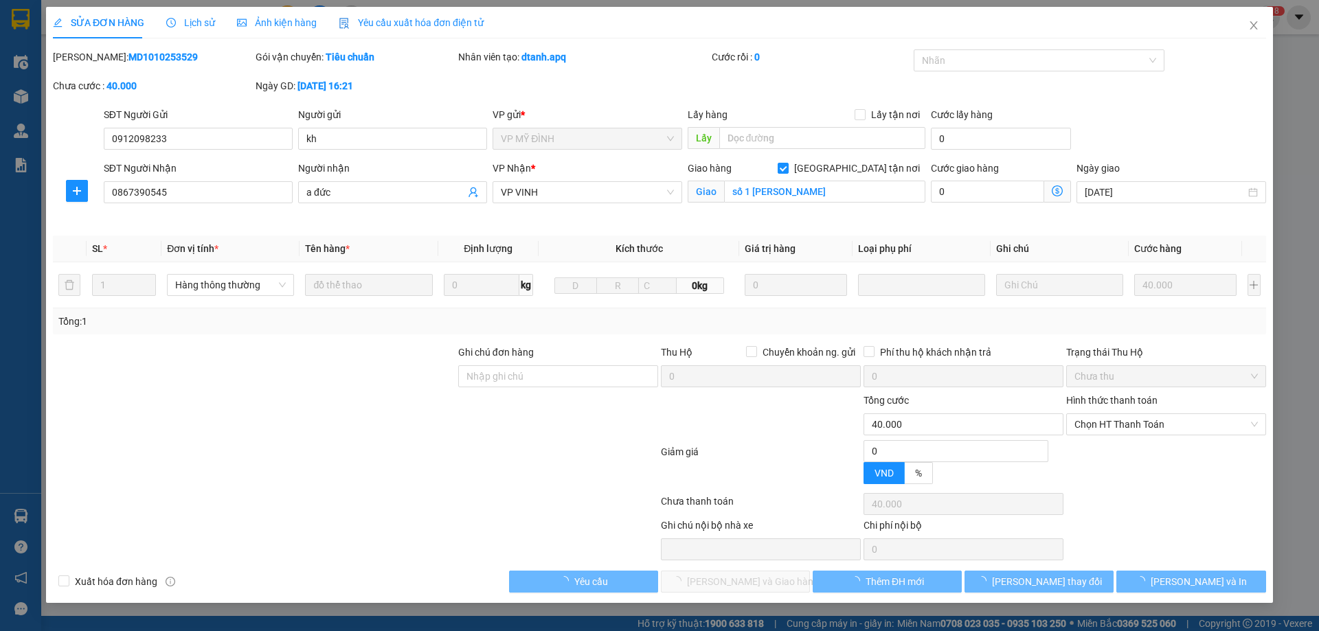
type input "số 1 trần phú quang trung"
type input "0"
type input "40.000"
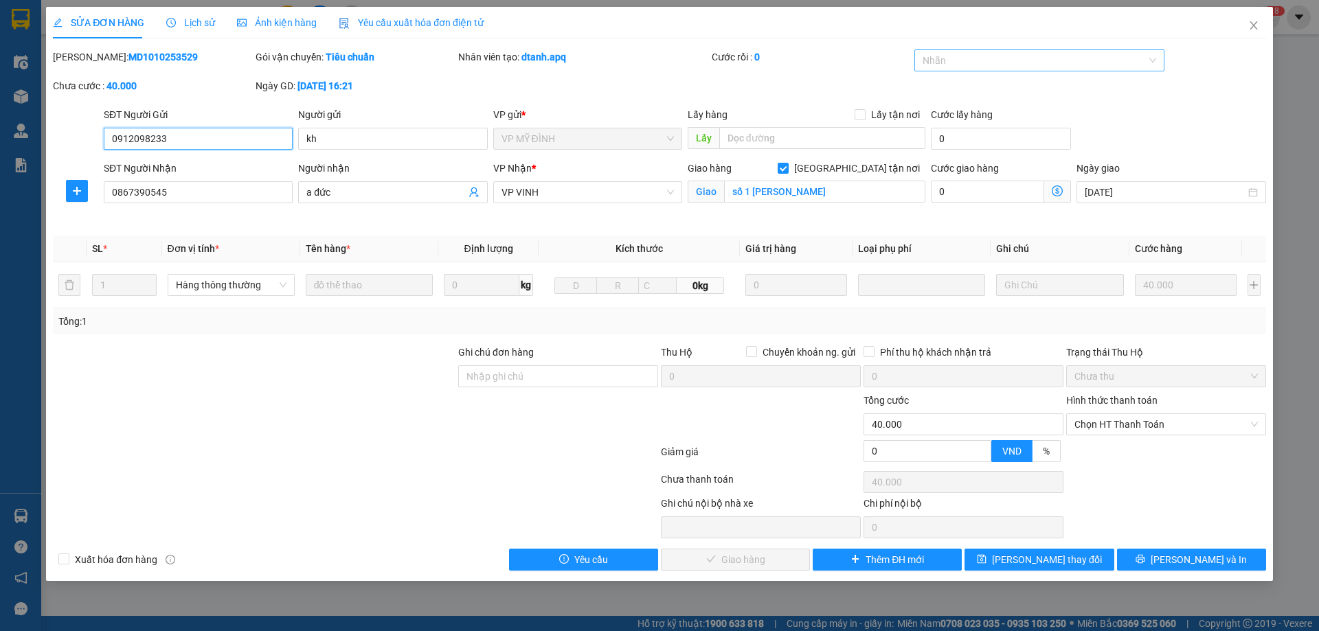
click at [1044, 62] on div at bounding box center [1033, 60] width 230 height 16
click at [944, 154] on div "✓" at bounding box center [1040, 153] width 234 height 15
click at [1038, 557] on span "[PERSON_NAME] thay đổi" at bounding box center [1047, 559] width 110 height 15
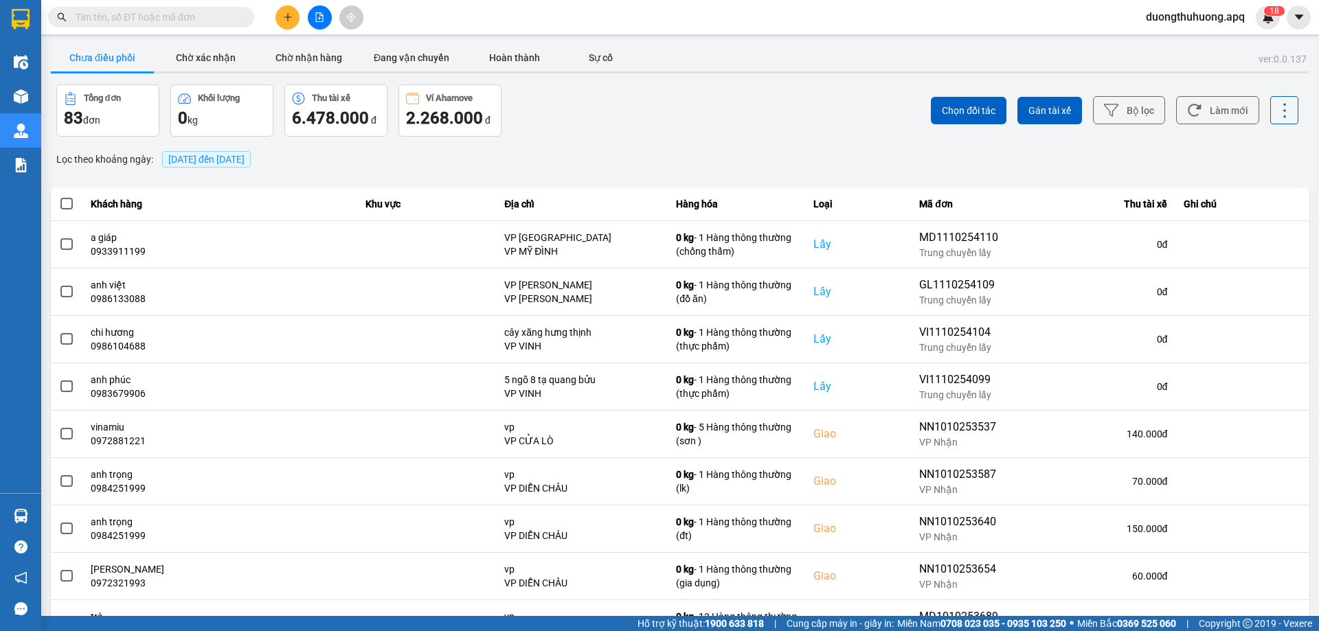
click at [600, 109] on div "Tổng đơn 83 đơn Khối lượng 0 kg Thu tài xế 6.478.000 đ Ví Ahamove 2.268.000 đ" at bounding box center [366, 111] width 621 height 52
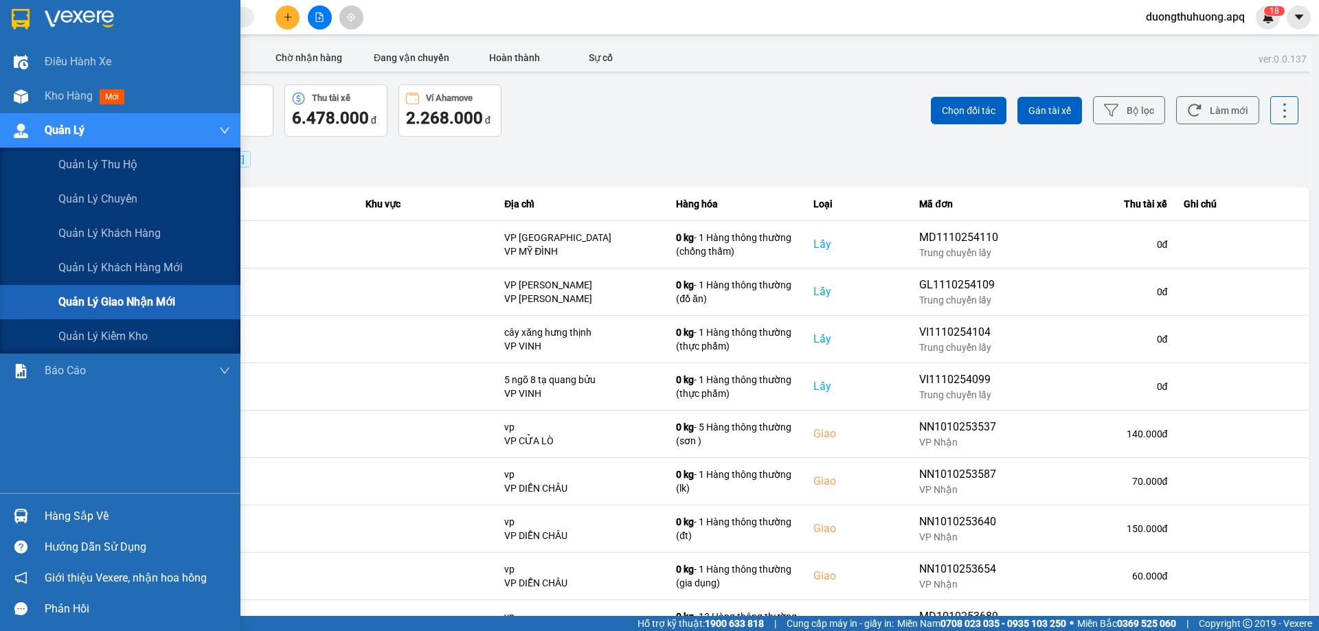
click at [127, 303] on span "Quản lý giao nhận mới" at bounding box center [116, 301] width 117 height 17
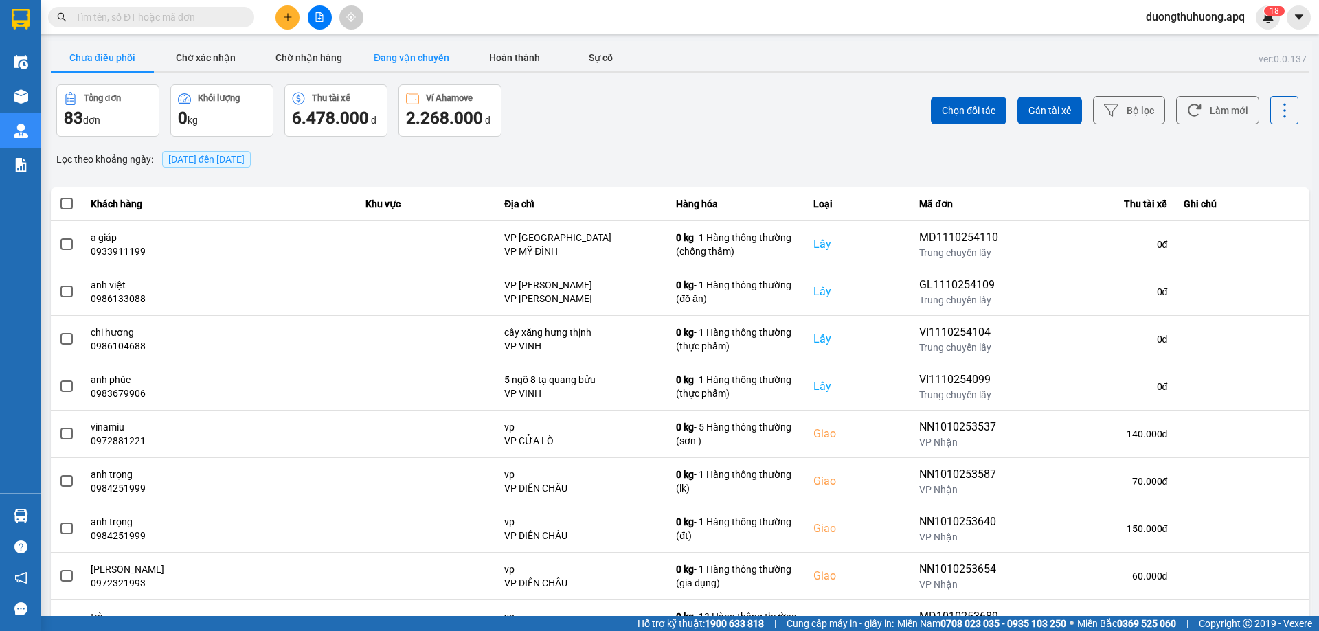
click at [421, 57] on button "Đang vận chuyển" at bounding box center [411, 57] width 103 height 27
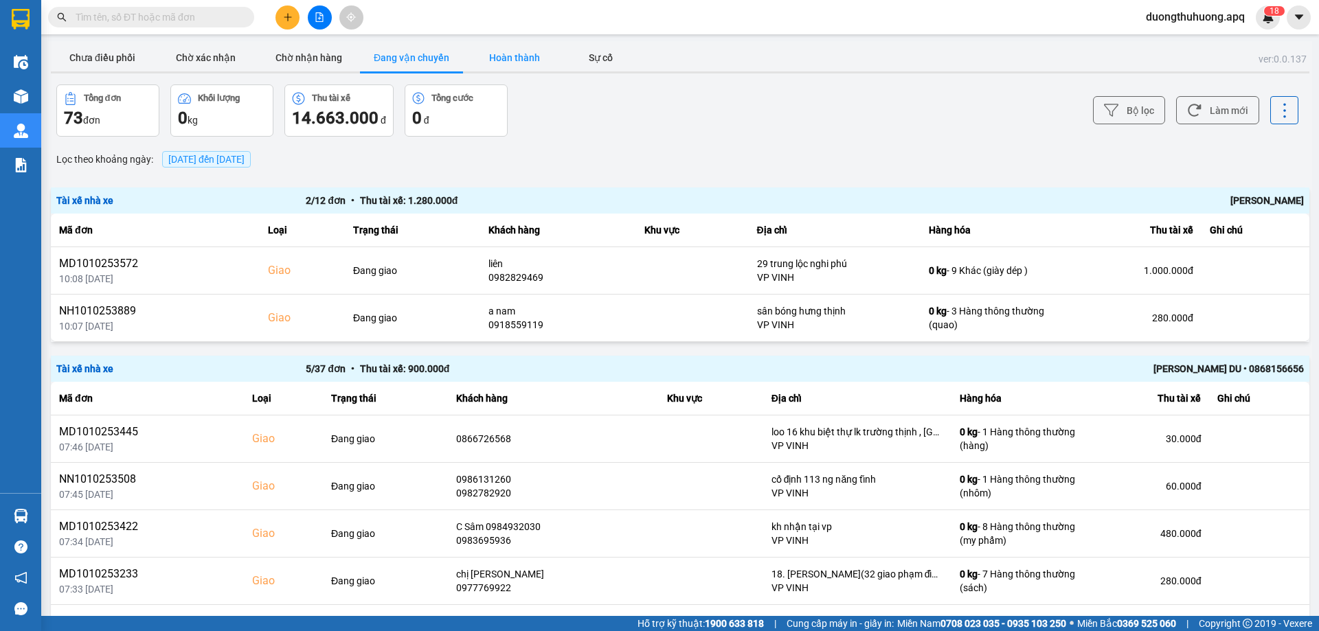
click at [516, 58] on button "Hoàn thành" at bounding box center [514, 57] width 103 height 27
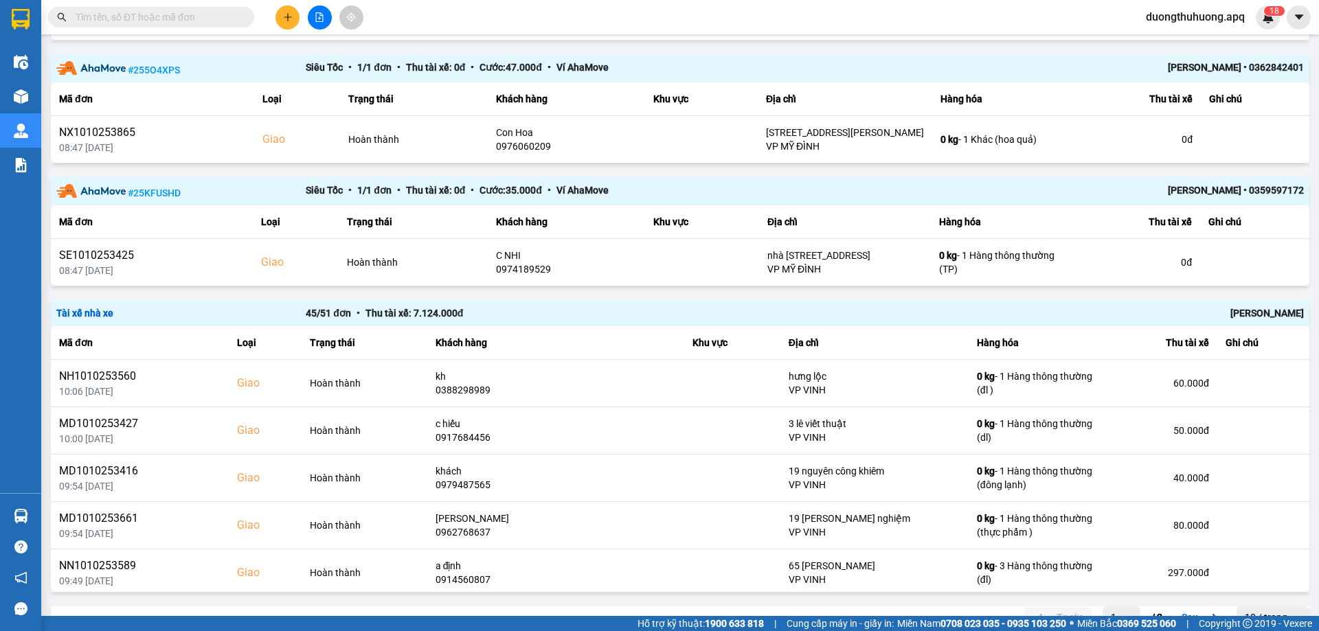
scroll to position [1755, 0]
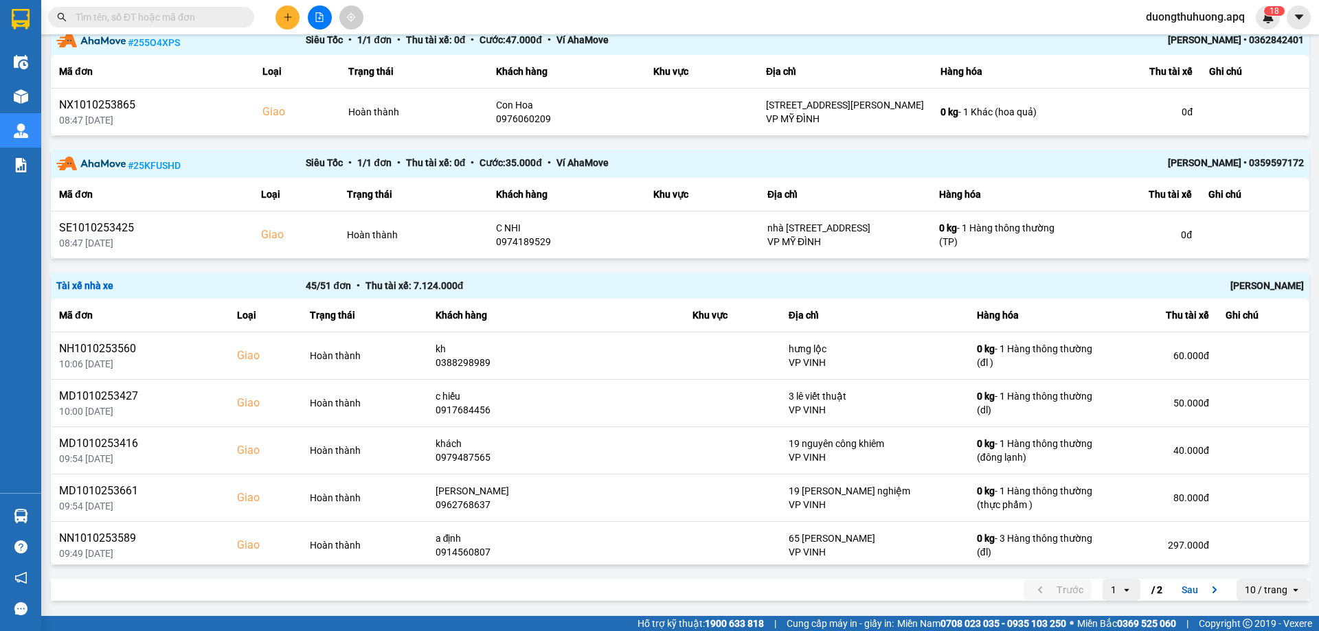
click at [1174, 592] on button "Sau" at bounding box center [1203, 590] width 58 height 21
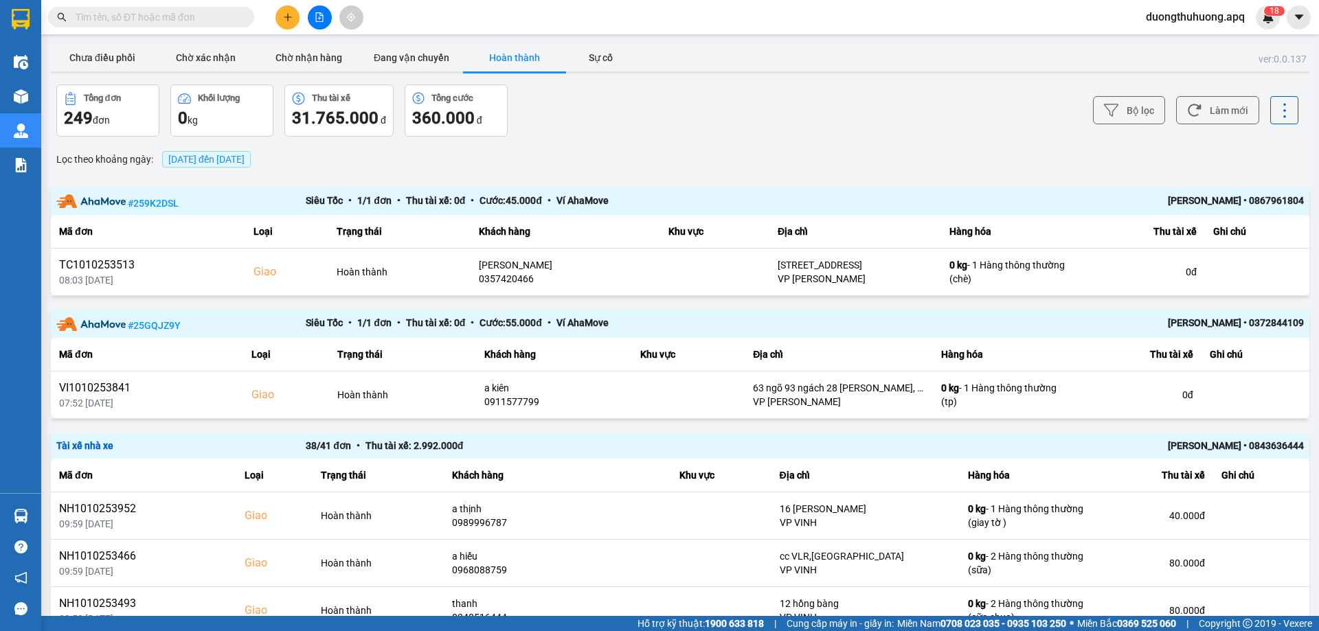
click at [1198, 447] on div "Minh Tiến • 0843636444" at bounding box center [1054, 445] width 499 height 15
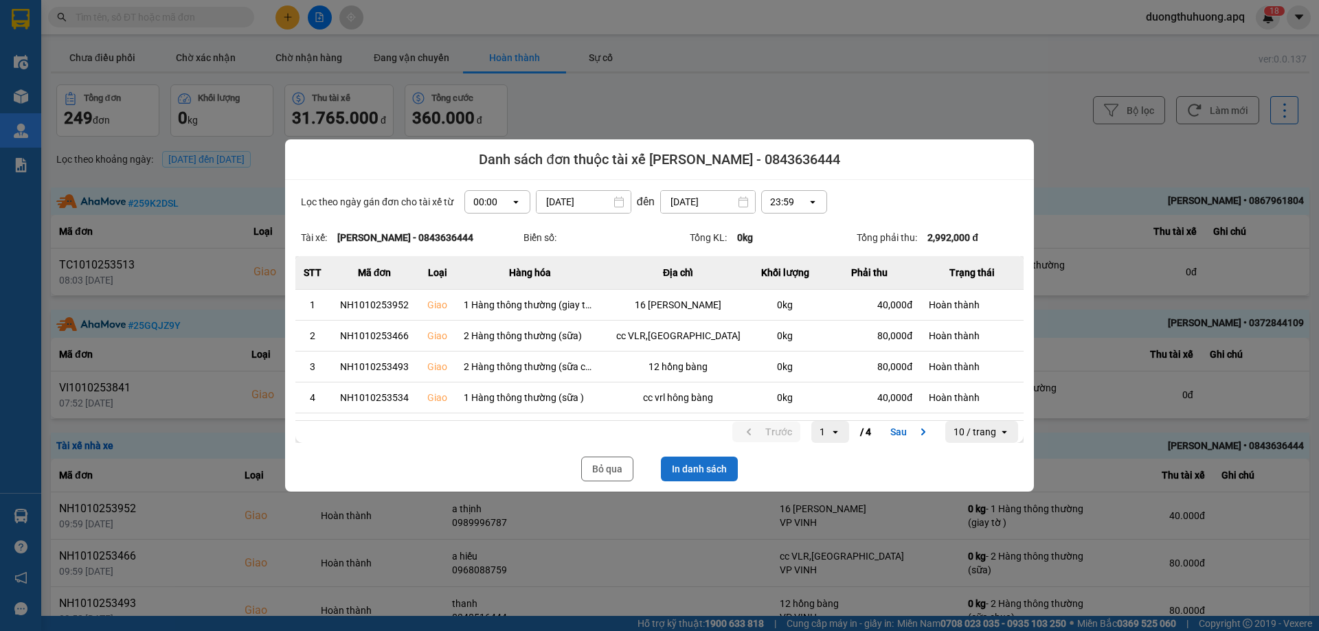
click at [701, 472] on button "In danh sách" at bounding box center [699, 469] width 77 height 25
click at [605, 464] on button "Bỏ qua" at bounding box center [607, 469] width 52 height 25
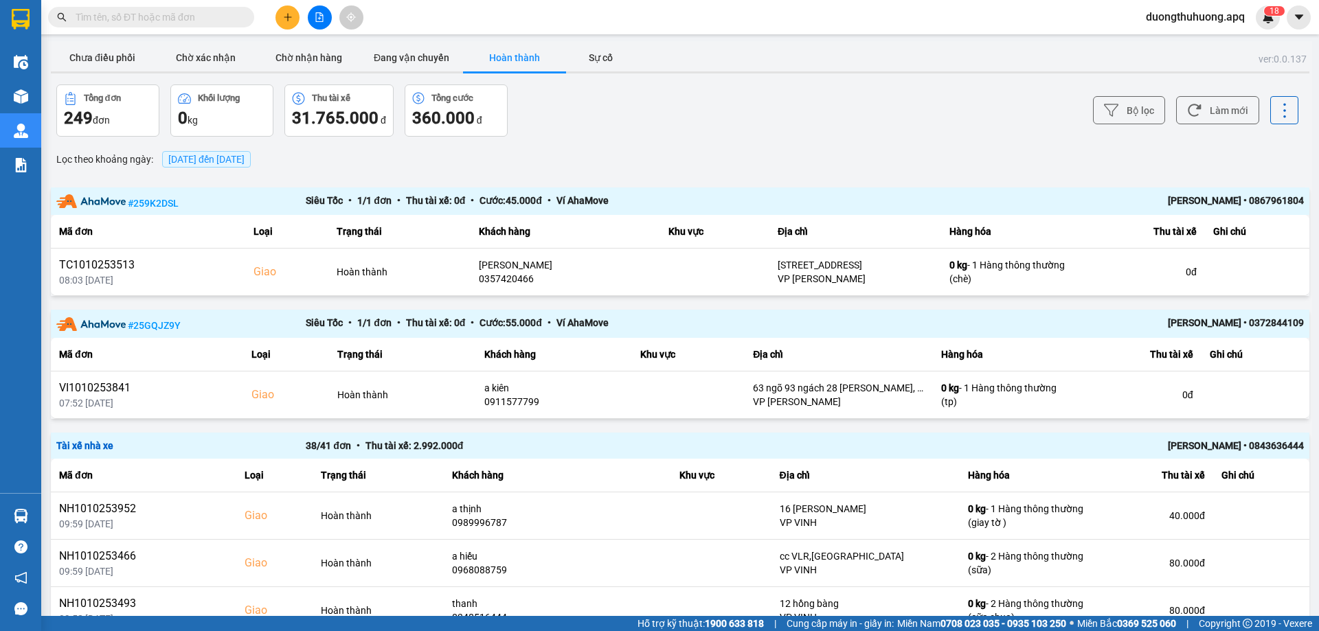
click at [199, 20] on input "text" at bounding box center [157, 17] width 162 height 15
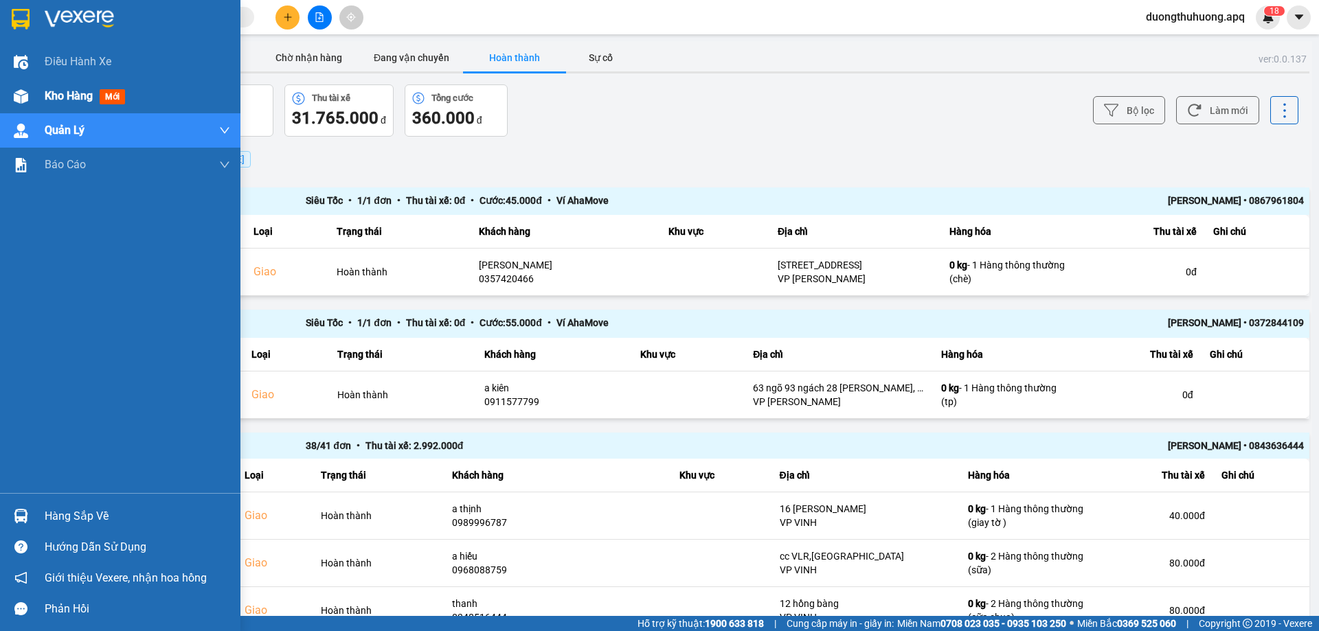
click at [54, 98] on span "Kho hàng" at bounding box center [69, 95] width 48 height 13
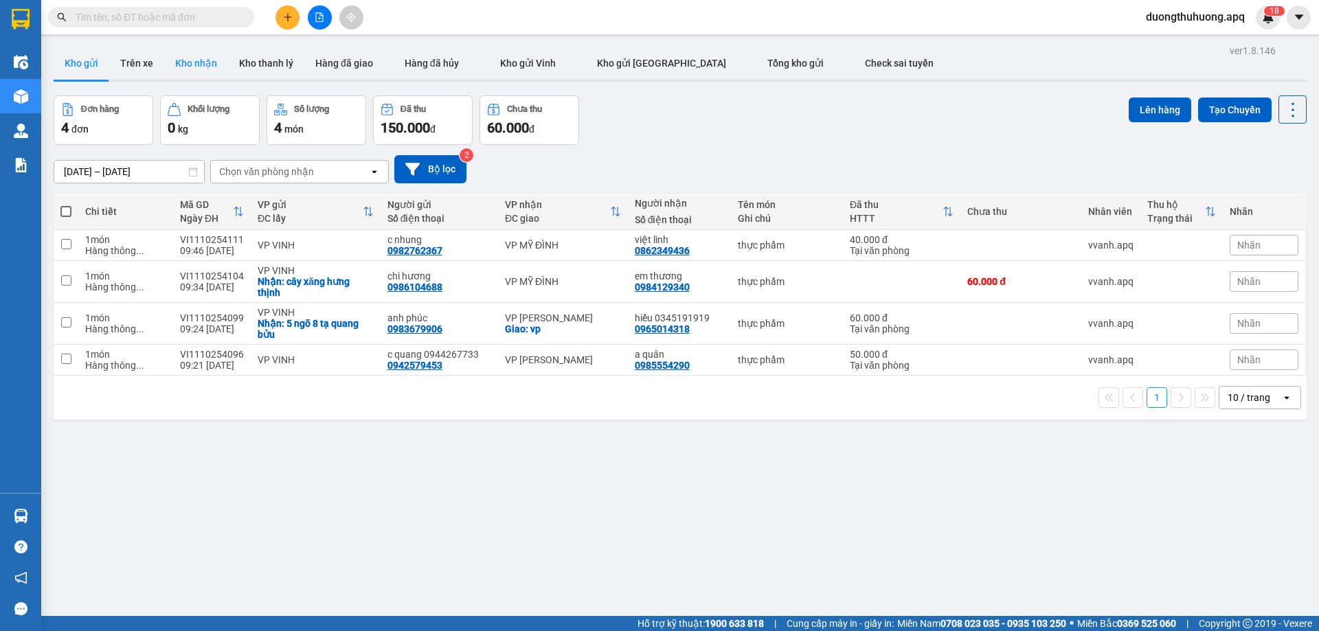
click at [197, 64] on button "Kho nhận" at bounding box center [196, 63] width 64 height 33
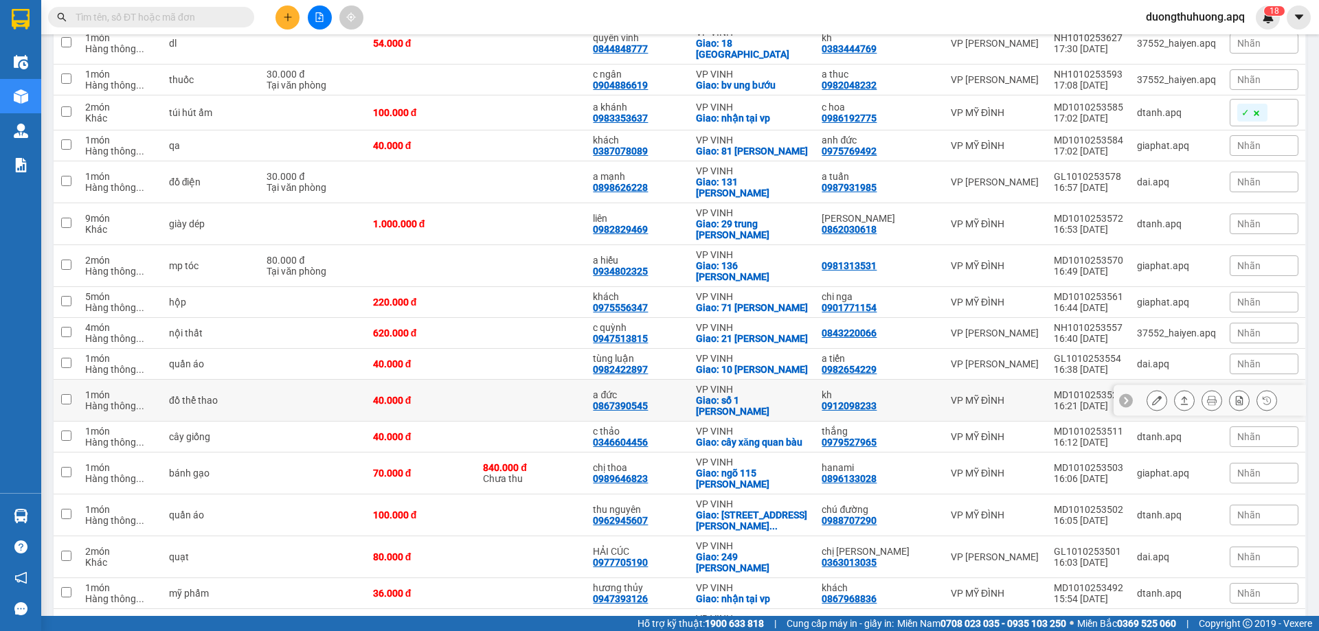
scroll to position [1168, 0]
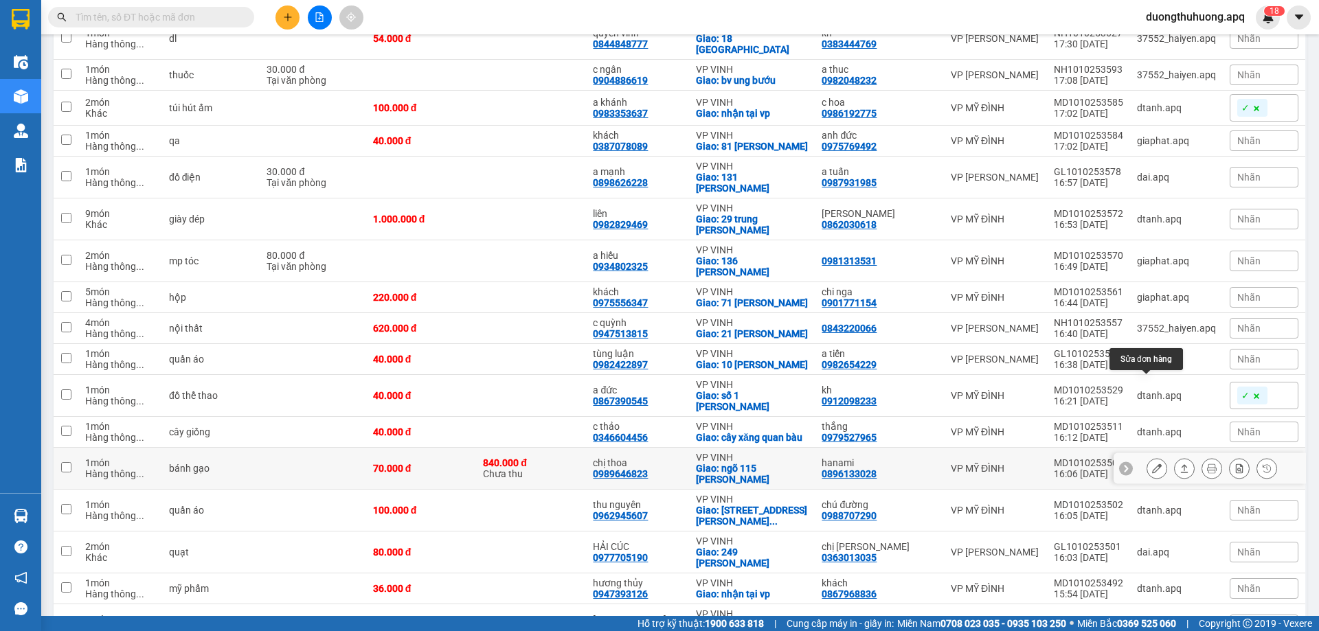
click at [1147, 457] on button at bounding box center [1156, 469] width 19 height 24
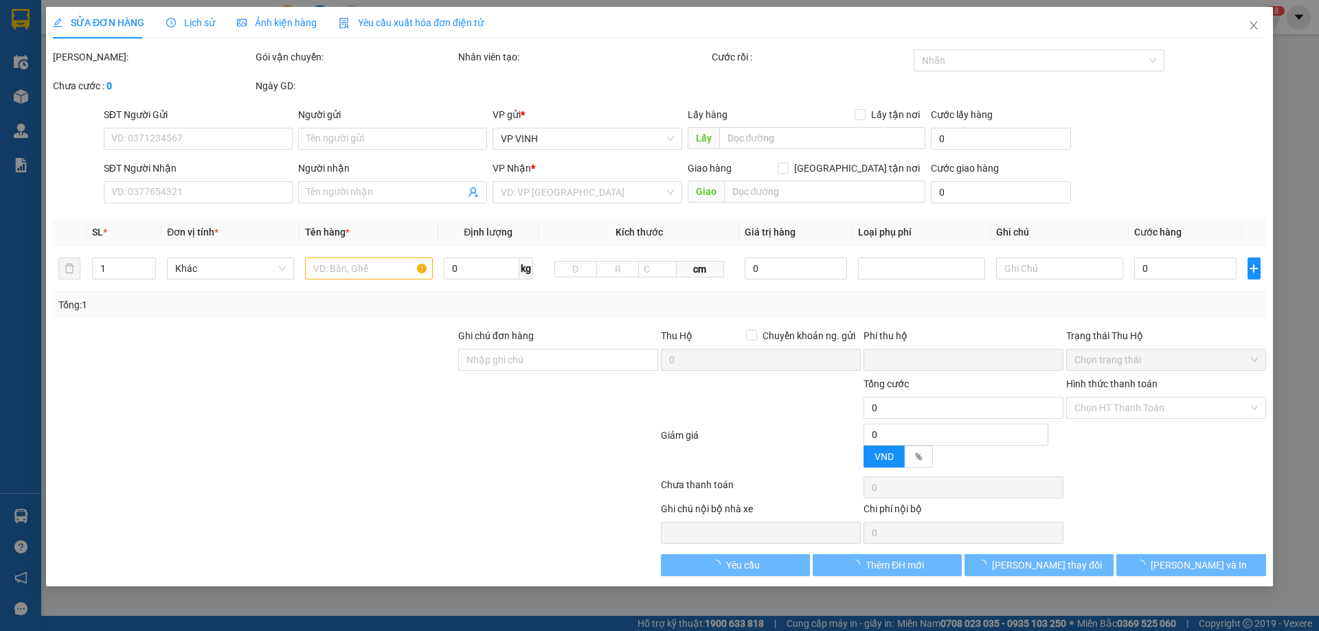
type input "0896133028"
type input "hanami"
type input "0989646823"
type input "chị thoa"
checkbox input "true"
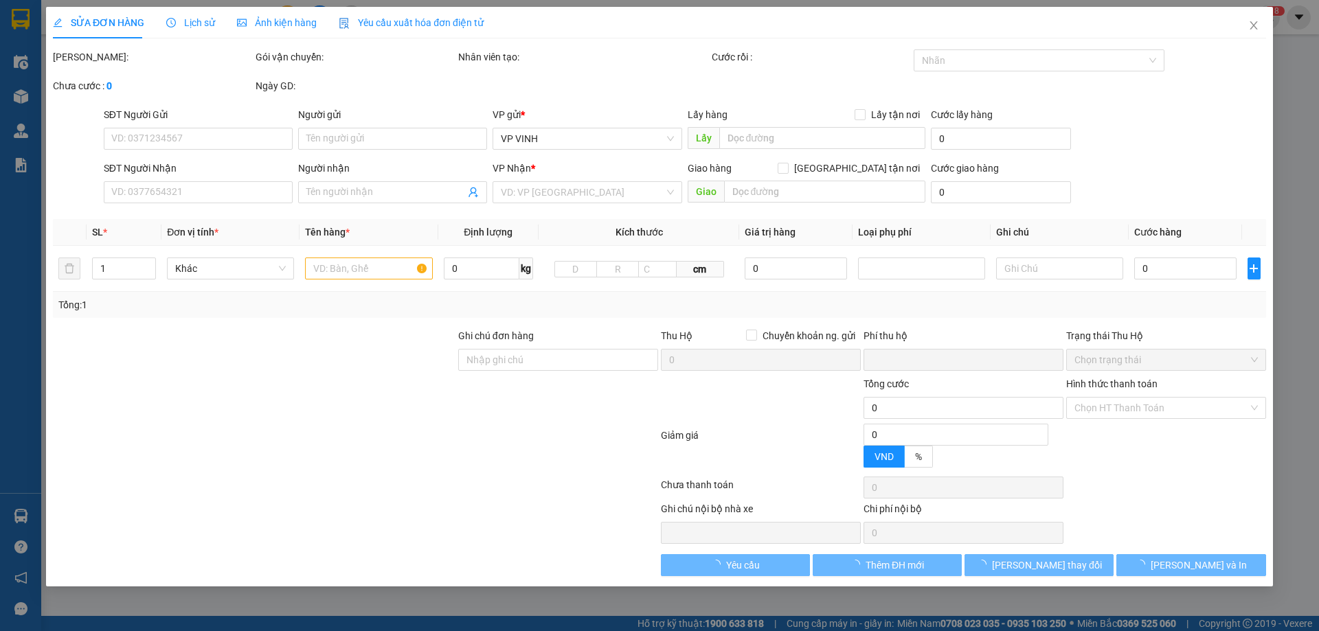
type input "ngõ 115 [PERSON_NAME]"
type input "70.000"
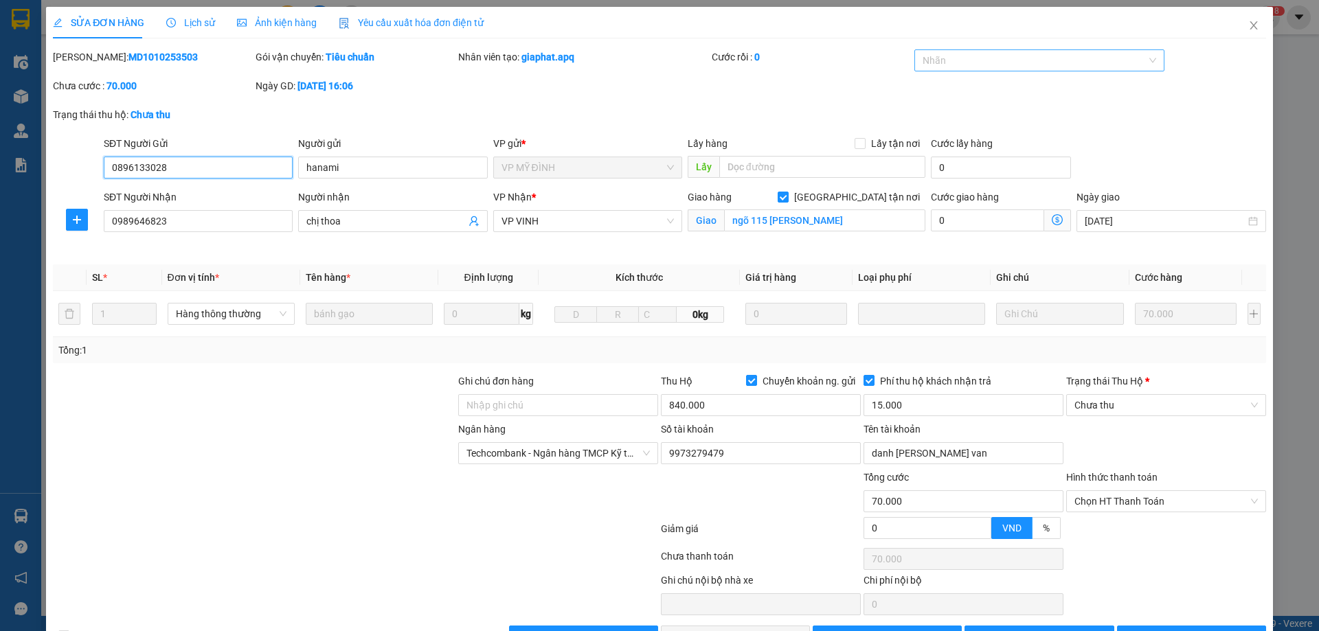
click at [1010, 62] on div at bounding box center [1033, 60] width 230 height 16
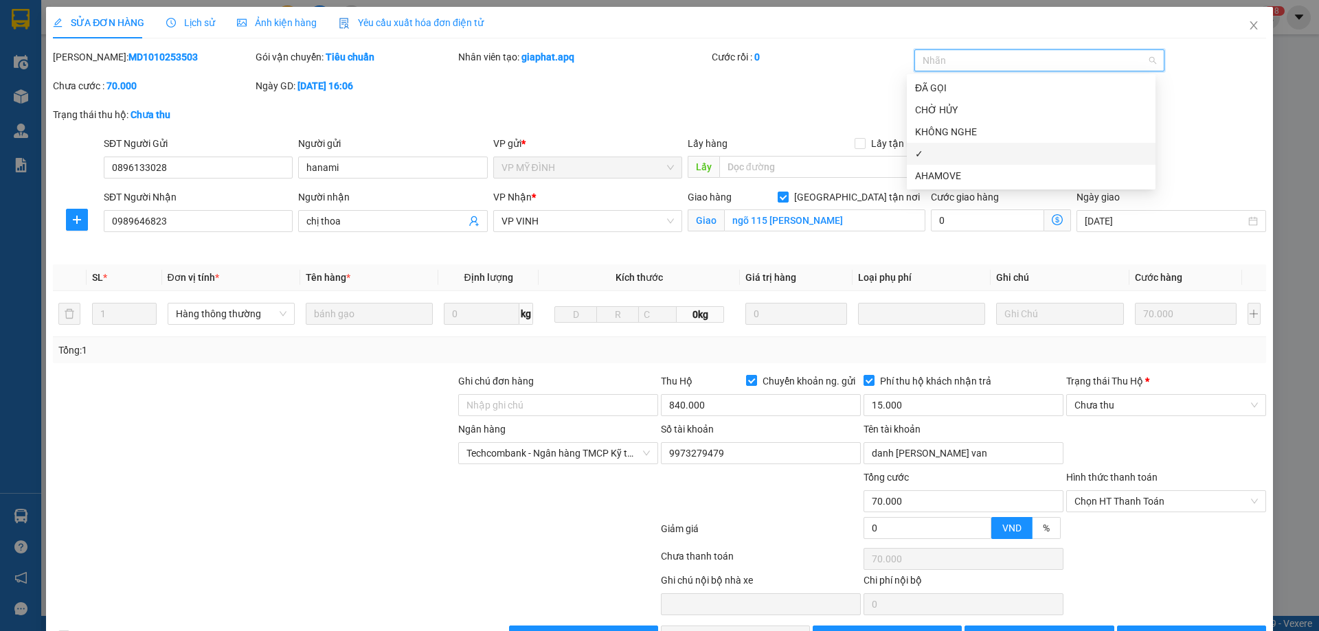
click at [931, 158] on div "✓" at bounding box center [1031, 153] width 232 height 15
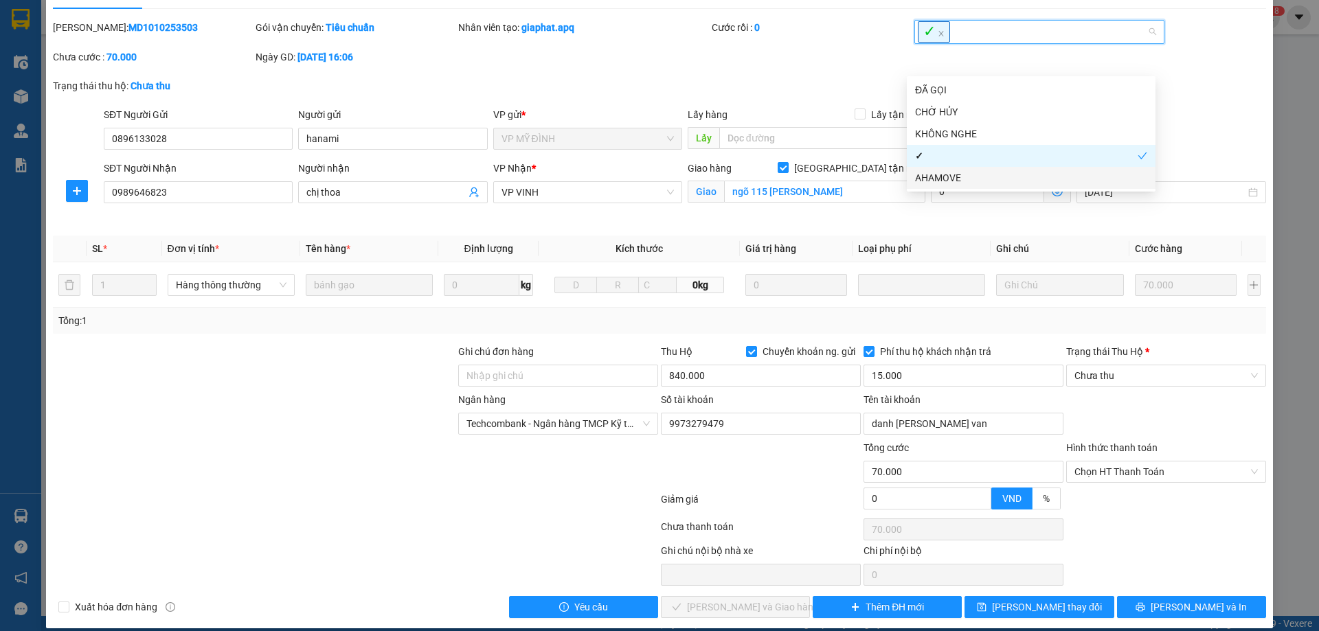
scroll to position [44, 0]
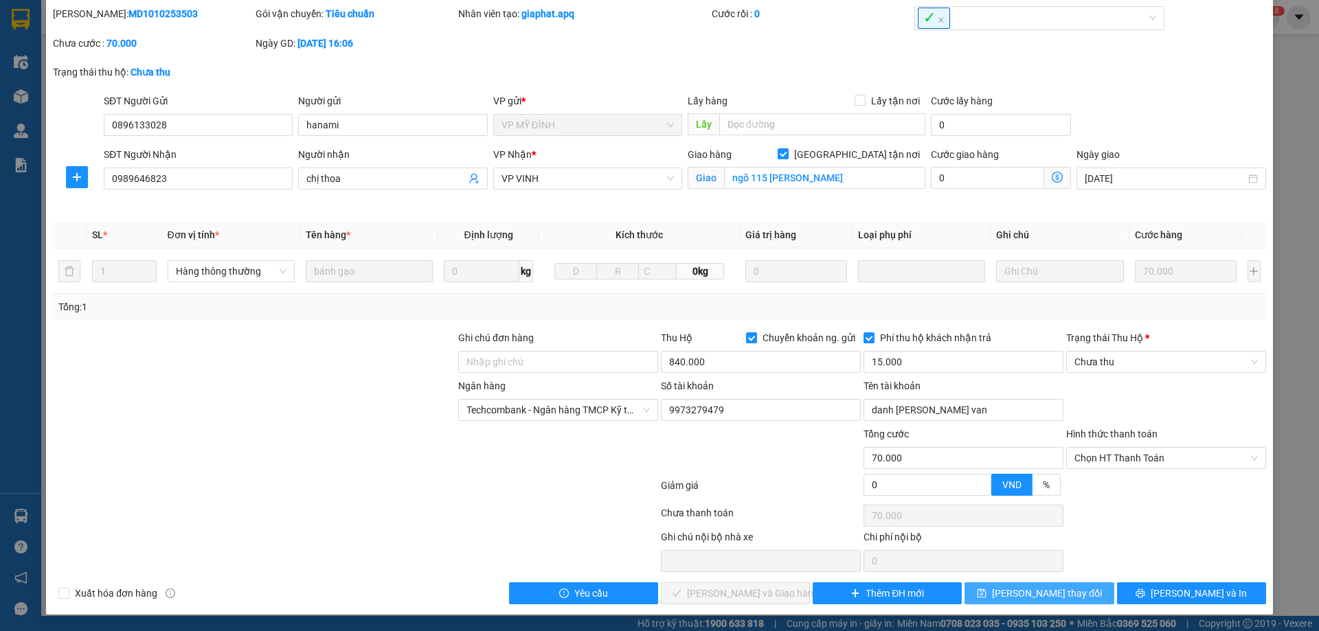
click at [1050, 593] on span "Lưu thay đổi" at bounding box center [1047, 593] width 110 height 15
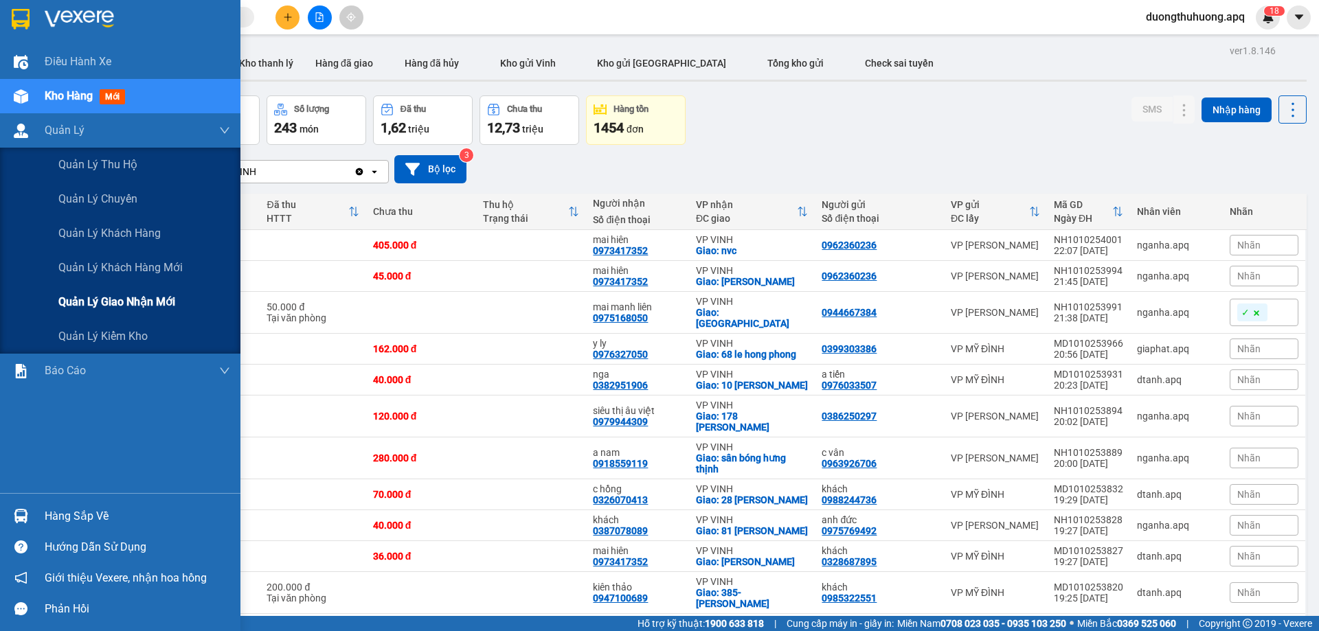
click at [128, 302] on span "Quản lý giao nhận mới" at bounding box center [116, 301] width 117 height 17
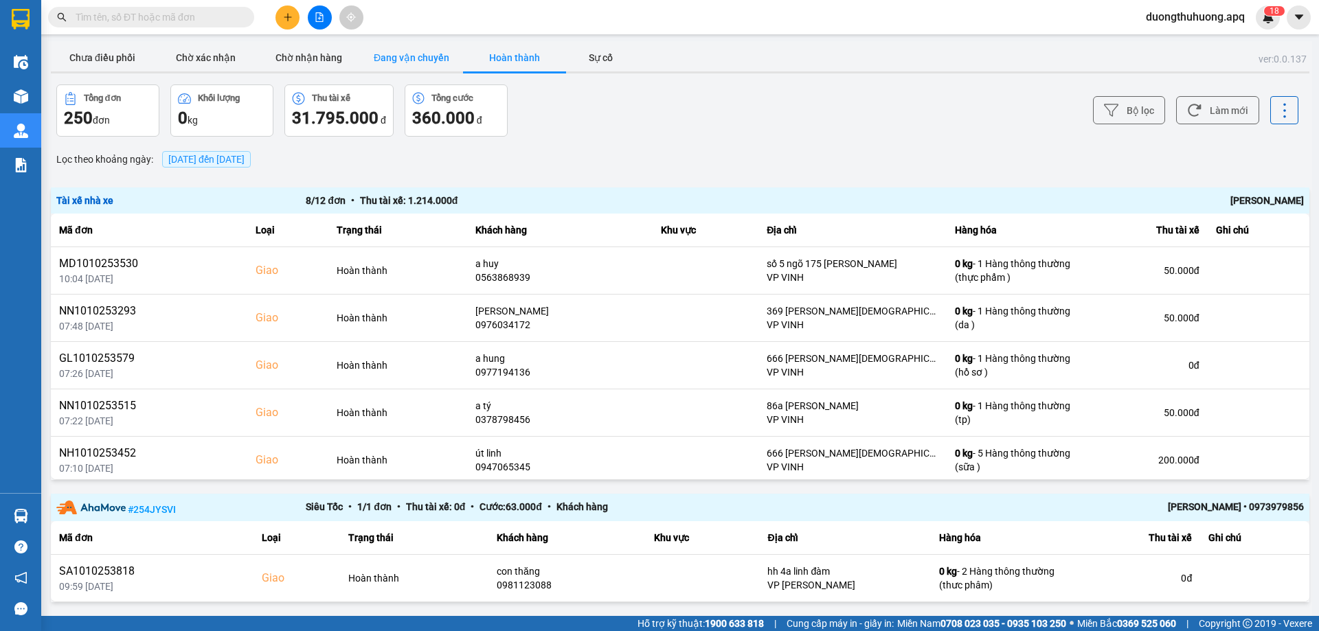
click at [415, 52] on button "Đang vận chuyển" at bounding box center [411, 57] width 103 height 27
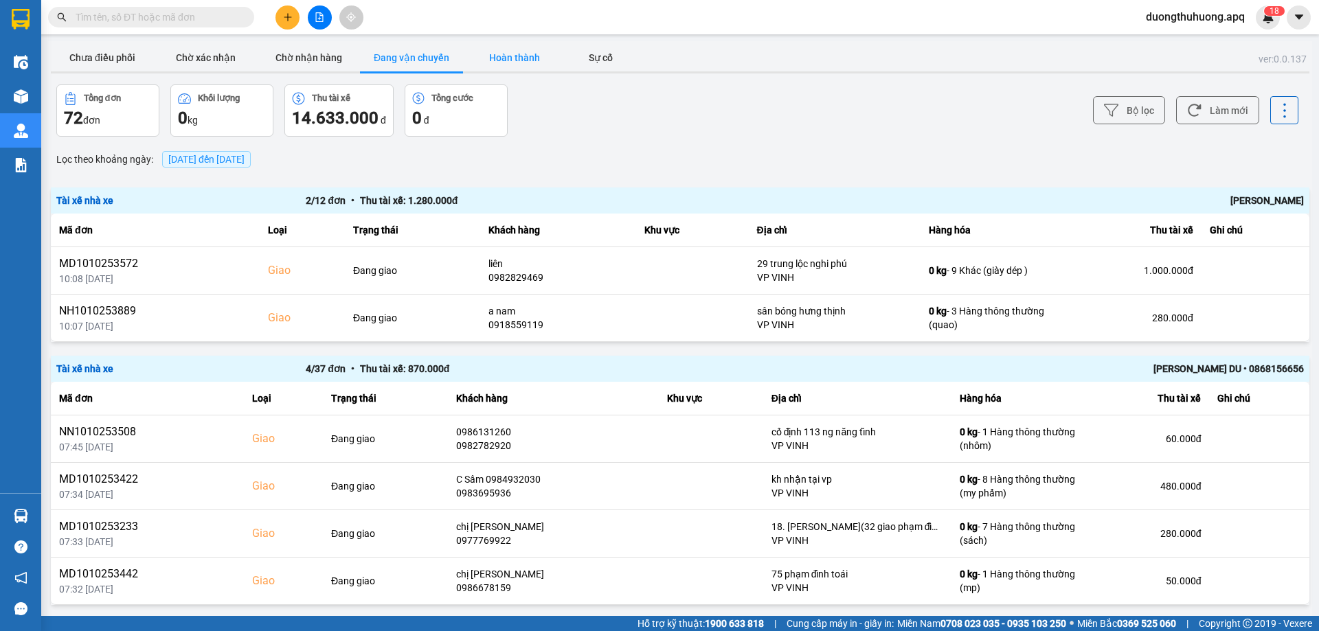
click at [510, 52] on button "Hoàn thành" at bounding box center [514, 57] width 103 height 27
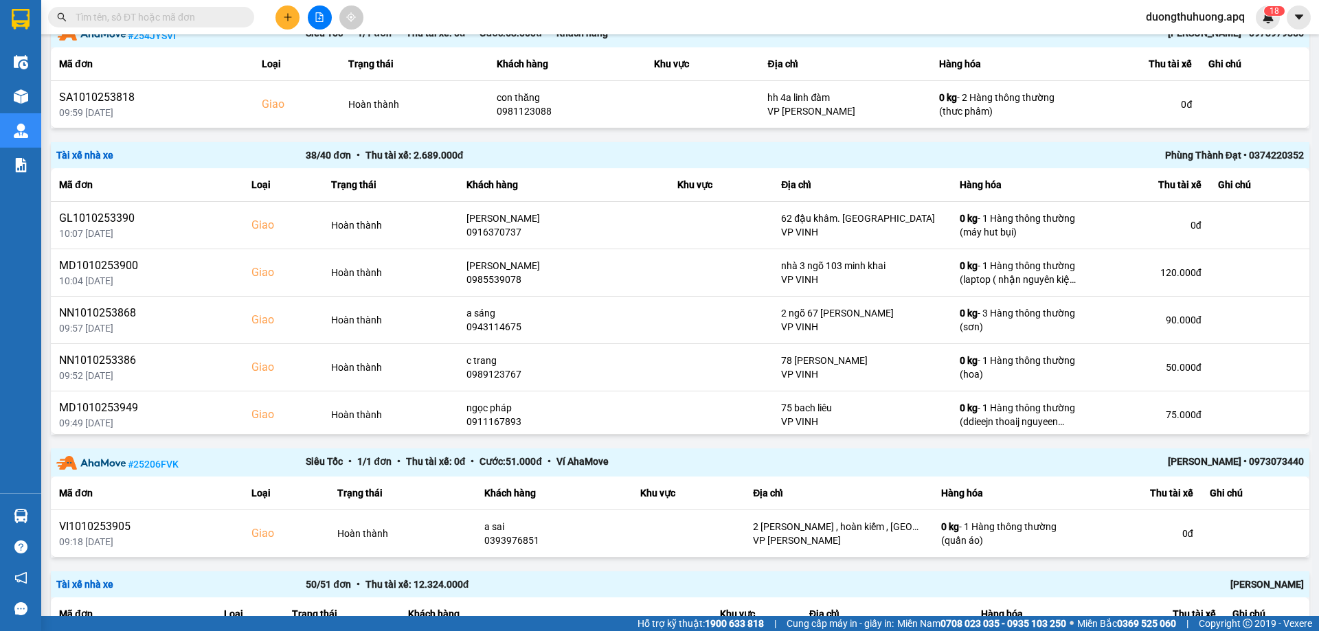
scroll to position [521, 0]
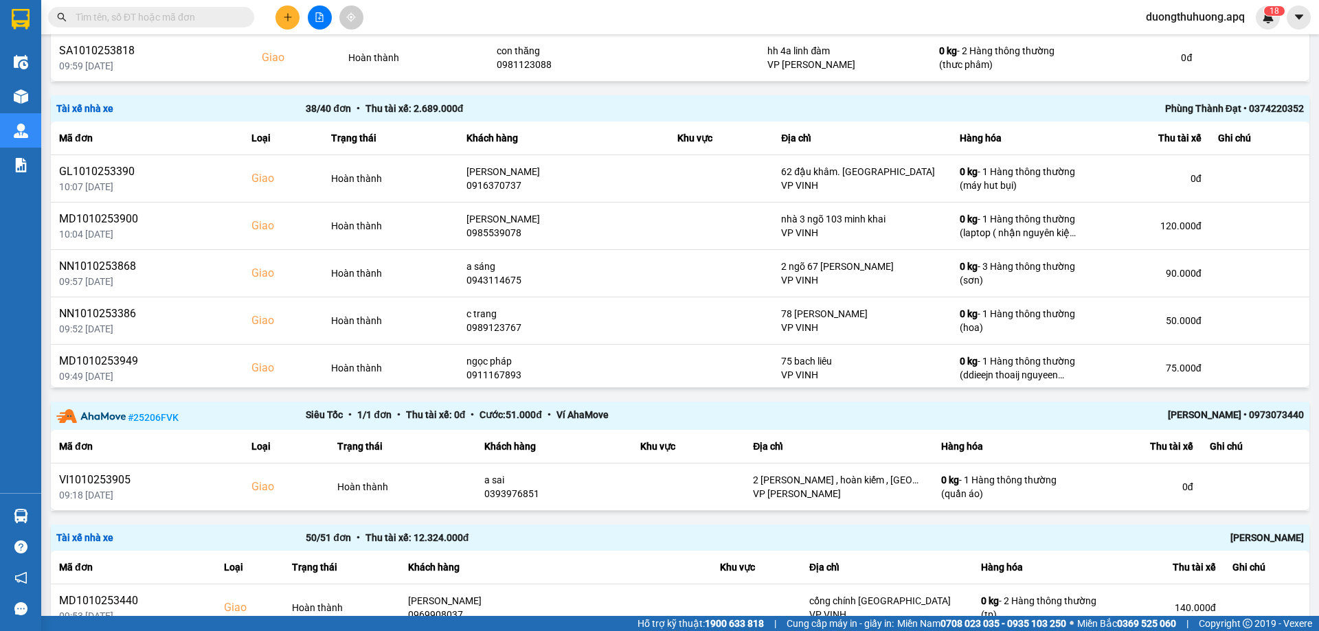
click at [1183, 106] on div "Phùng Thành Đạt • 0374220352" at bounding box center [1054, 108] width 499 height 15
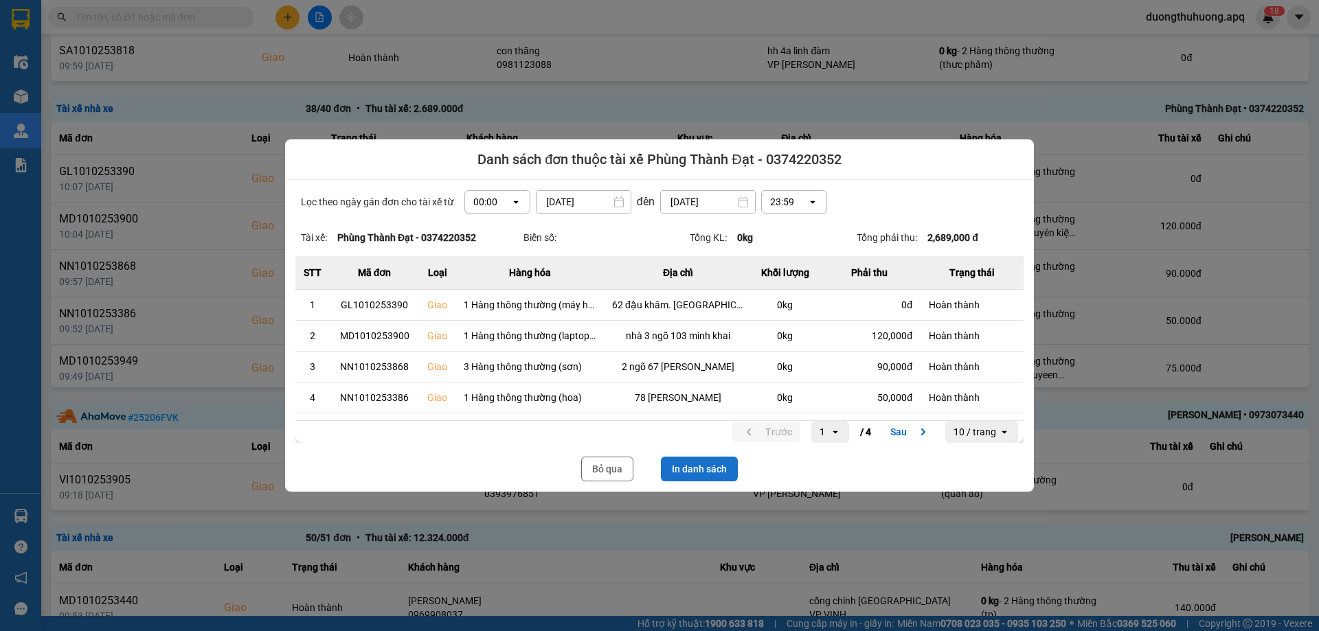
click at [712, 469] on button "In danh sách" at bounding box center [699, 469] width 77 height 25
click at [603, 466] on button "Bỏ qua" at bounding box center [607, 469] width 52 height 25
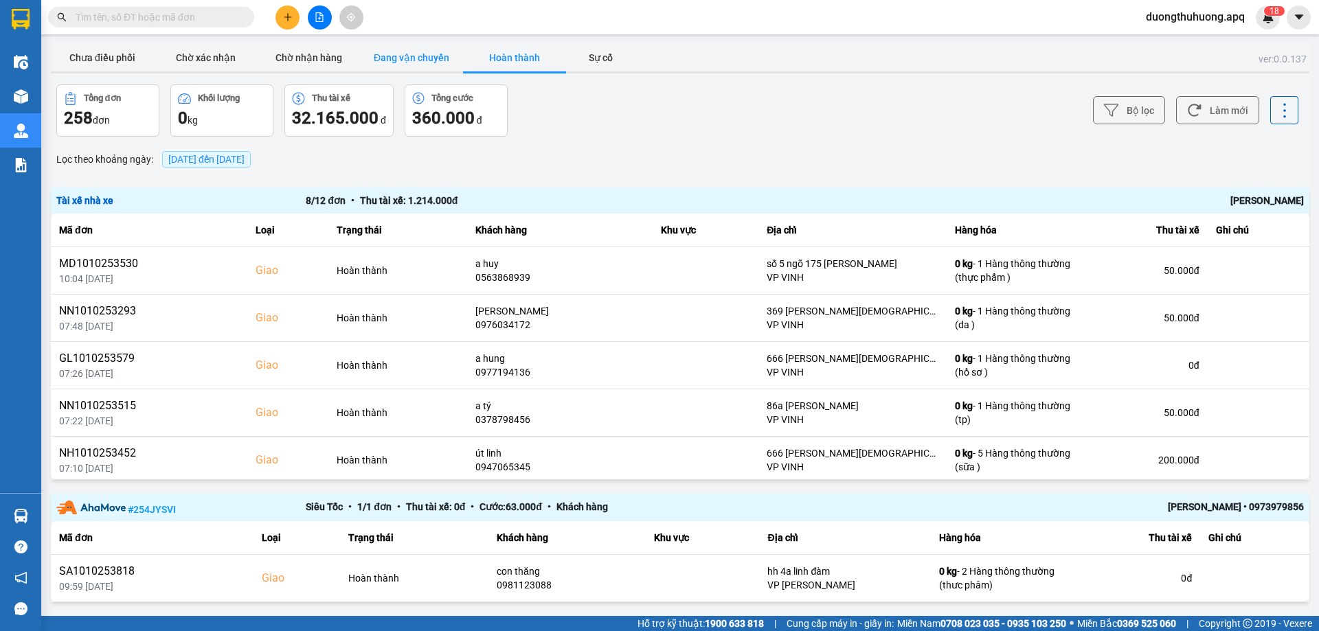
click at [395, 52] on button "Đang vận chuyển" at bounding box center [411, 57] width 103 height 27
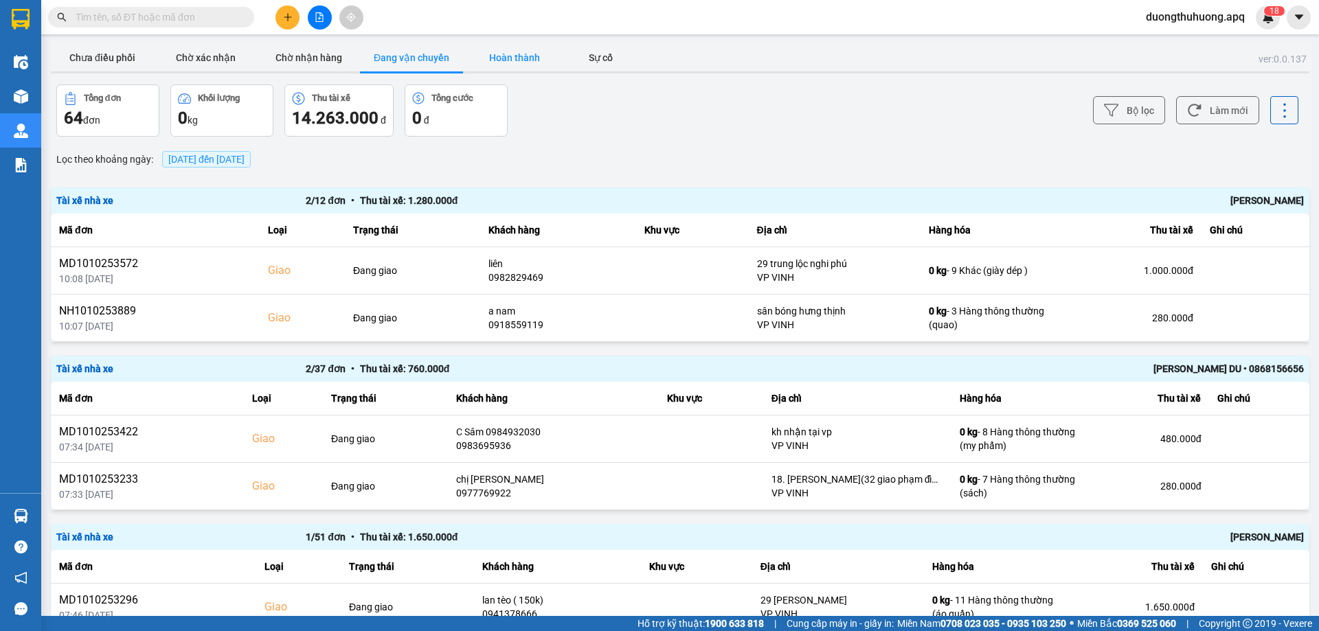
click at [515, 57] on button "Hoàn thành" at bounding box center [514, 57] width 103 height 27
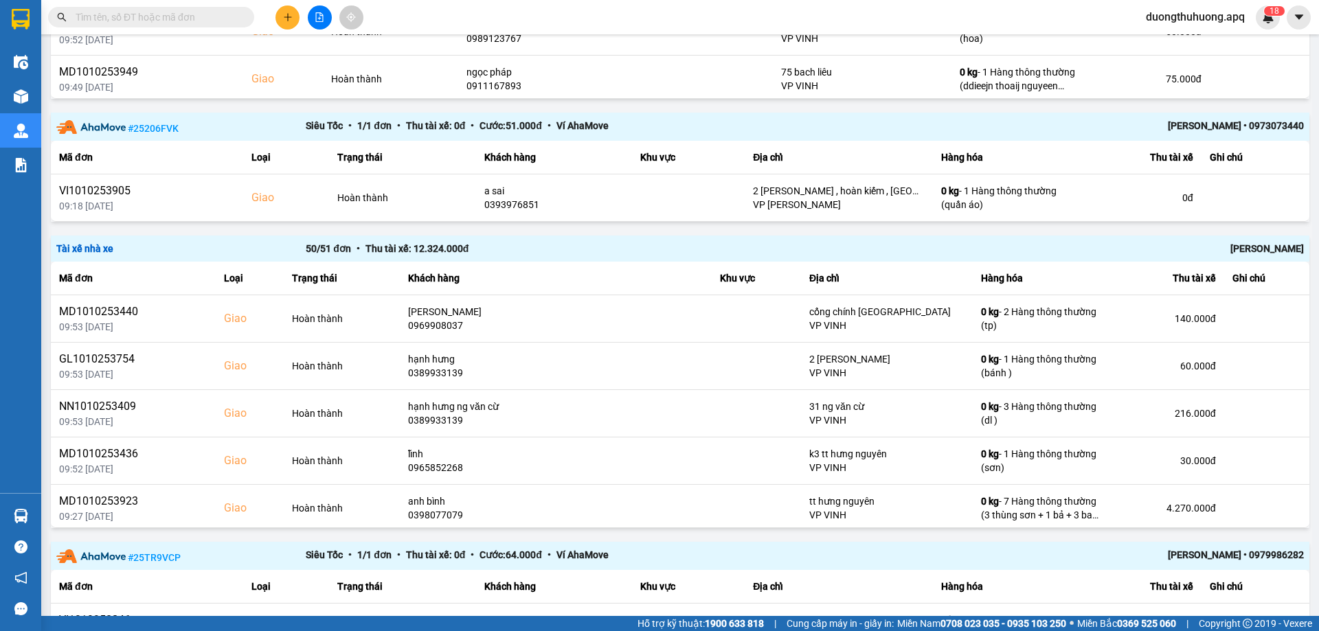
scroll to position [827, 0]
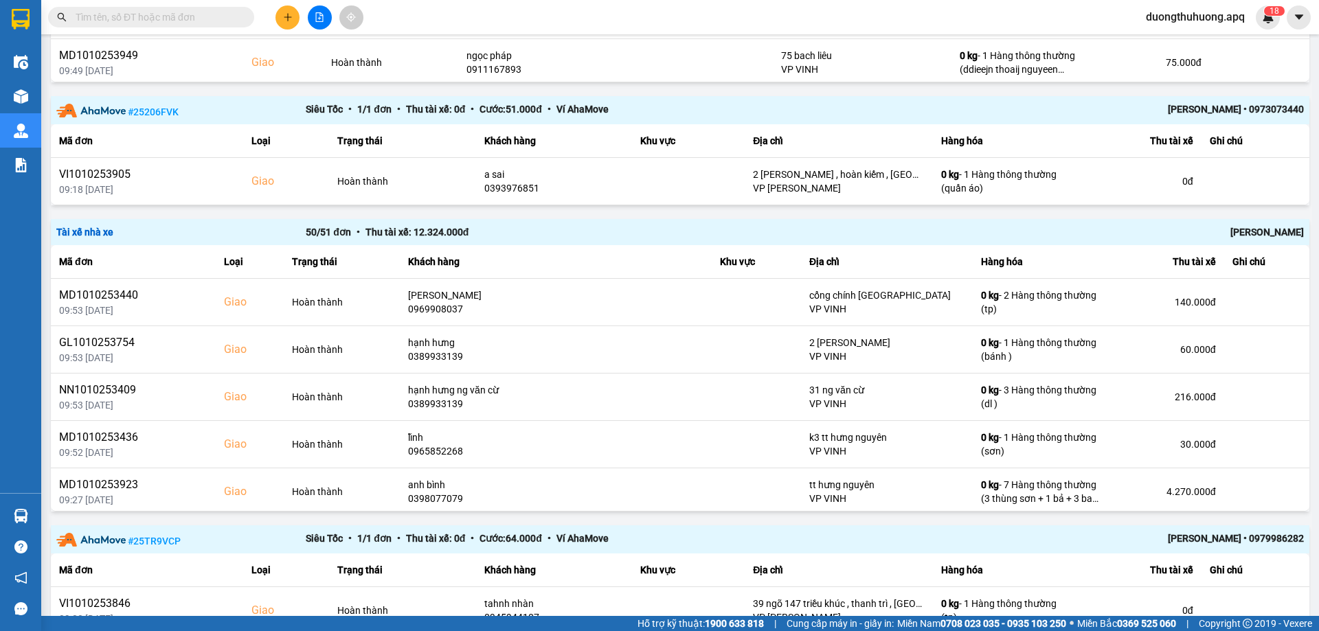
click at [1255, 232] on div "[PERSON_NAME]" at bounding box center [1054, 232] width 499 height 15
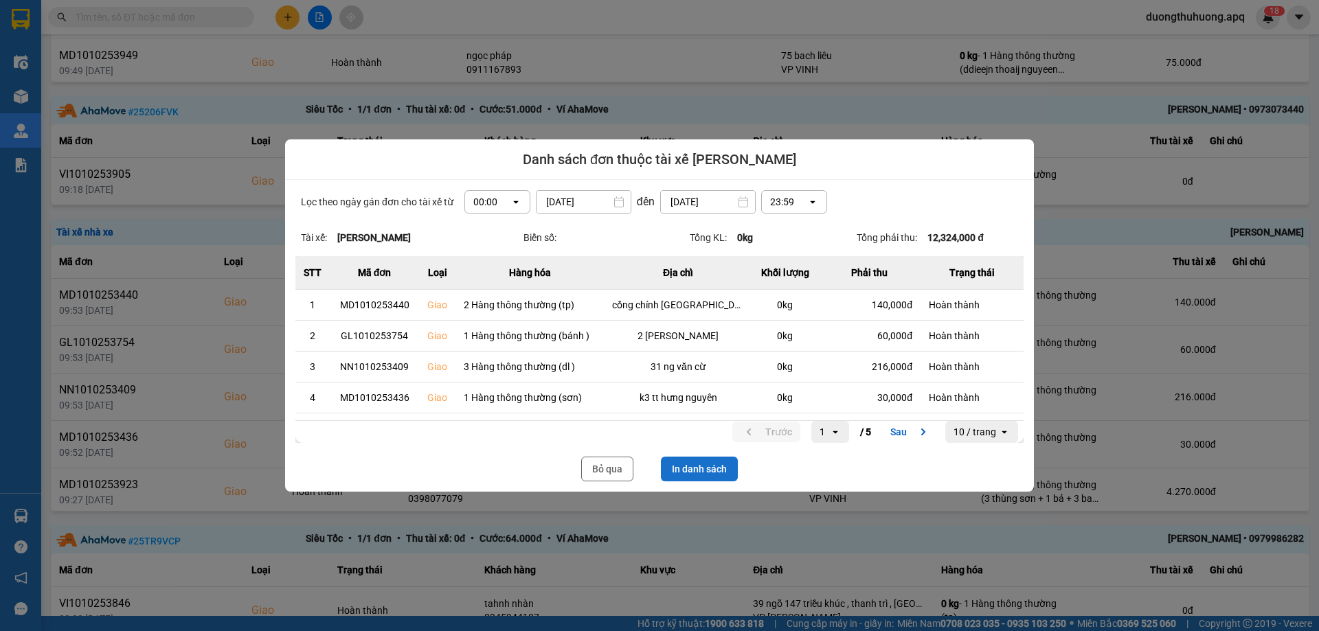
click at [706, 467] on button "In danh sách" at bounding box center [699, 469] width 77 height 25
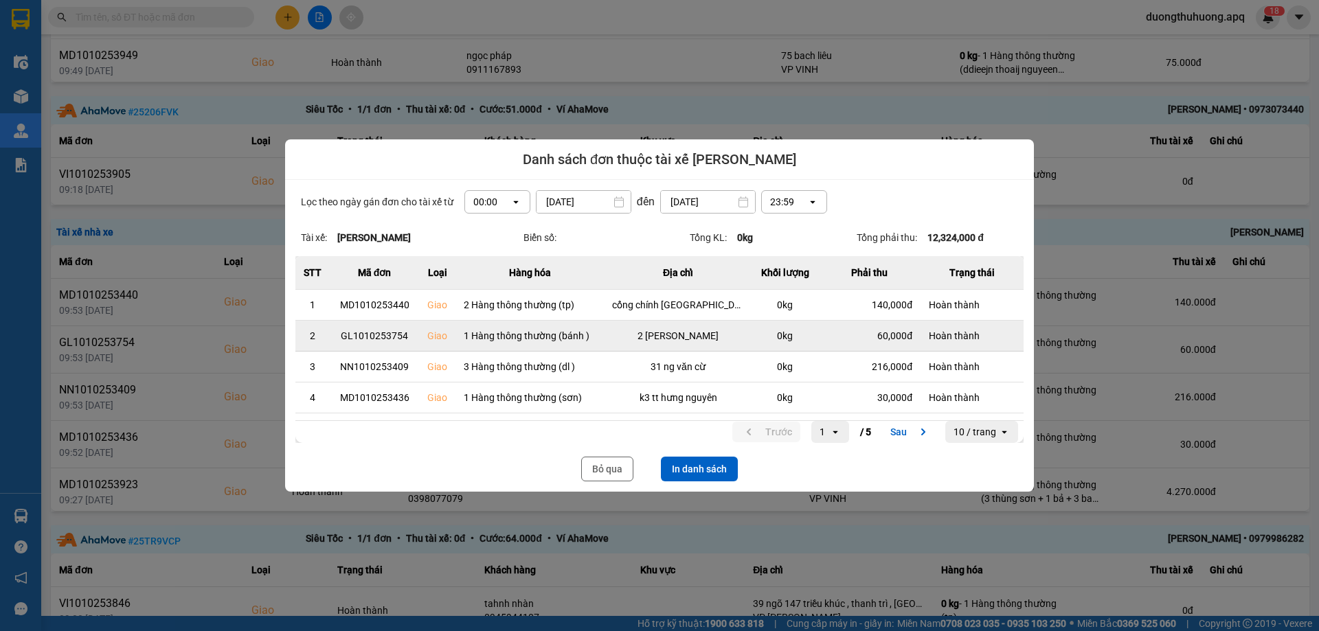
scroll to position [0, 0]
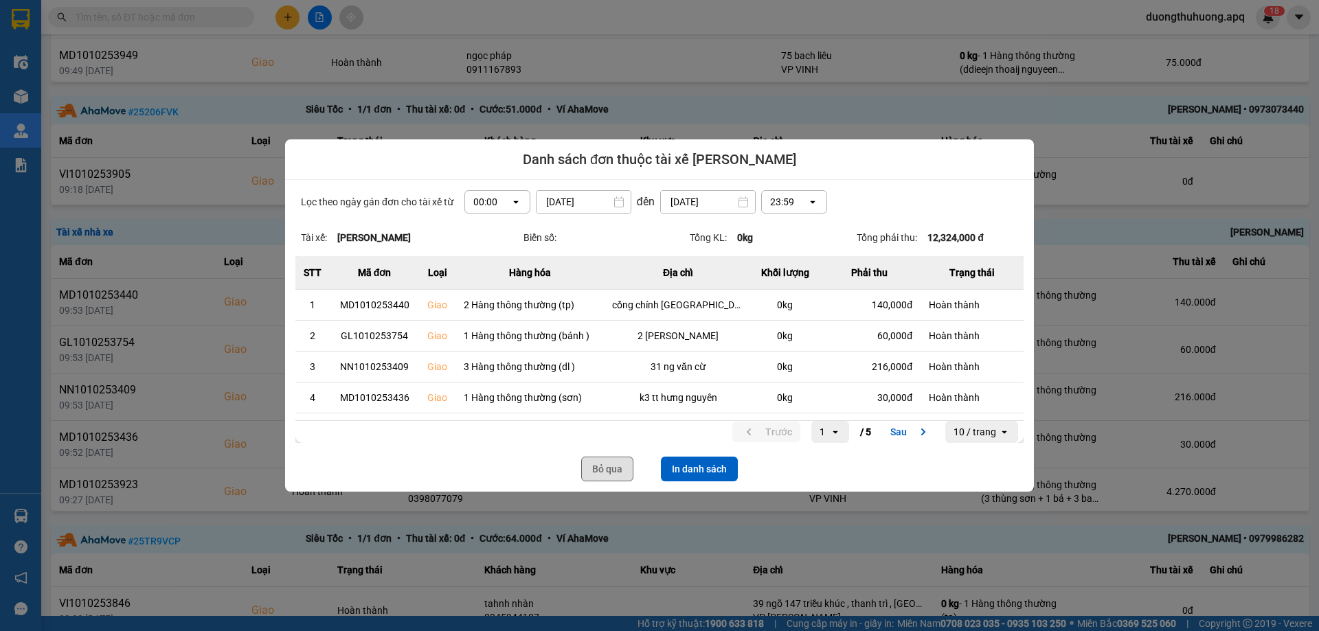
click at [596, 470] on button "Bỏ qua" at bounding box center [607, 469] width 52 height 25
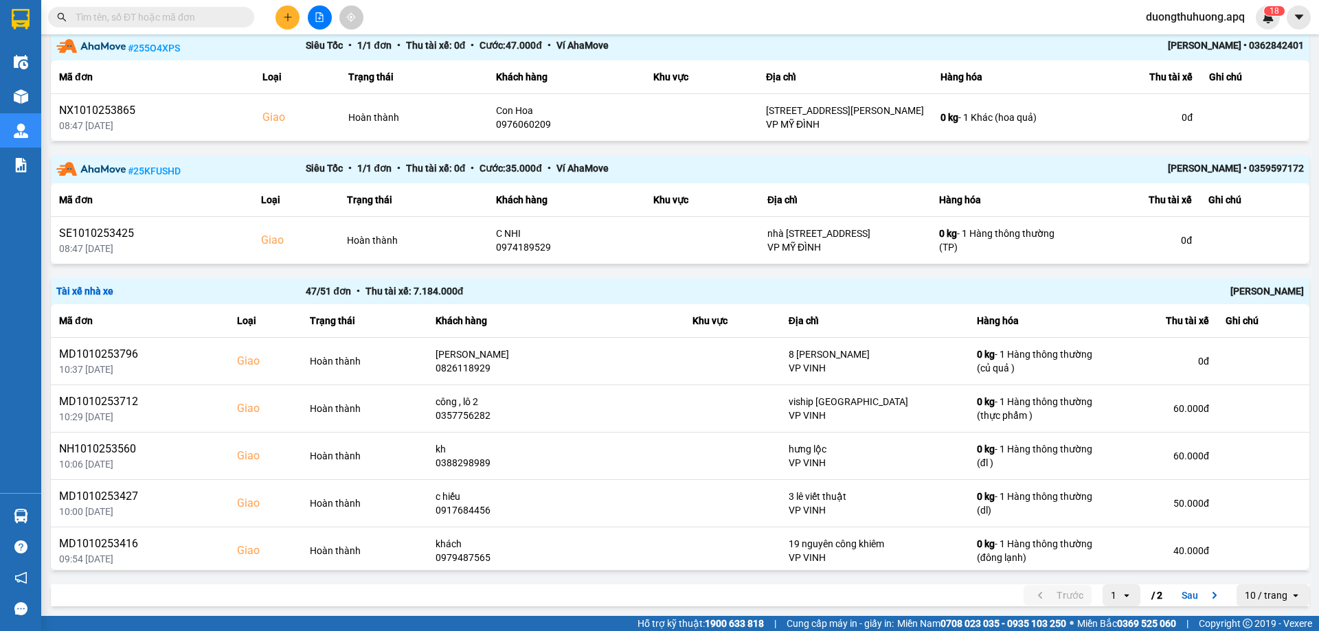
scroll to position [1755, 0]
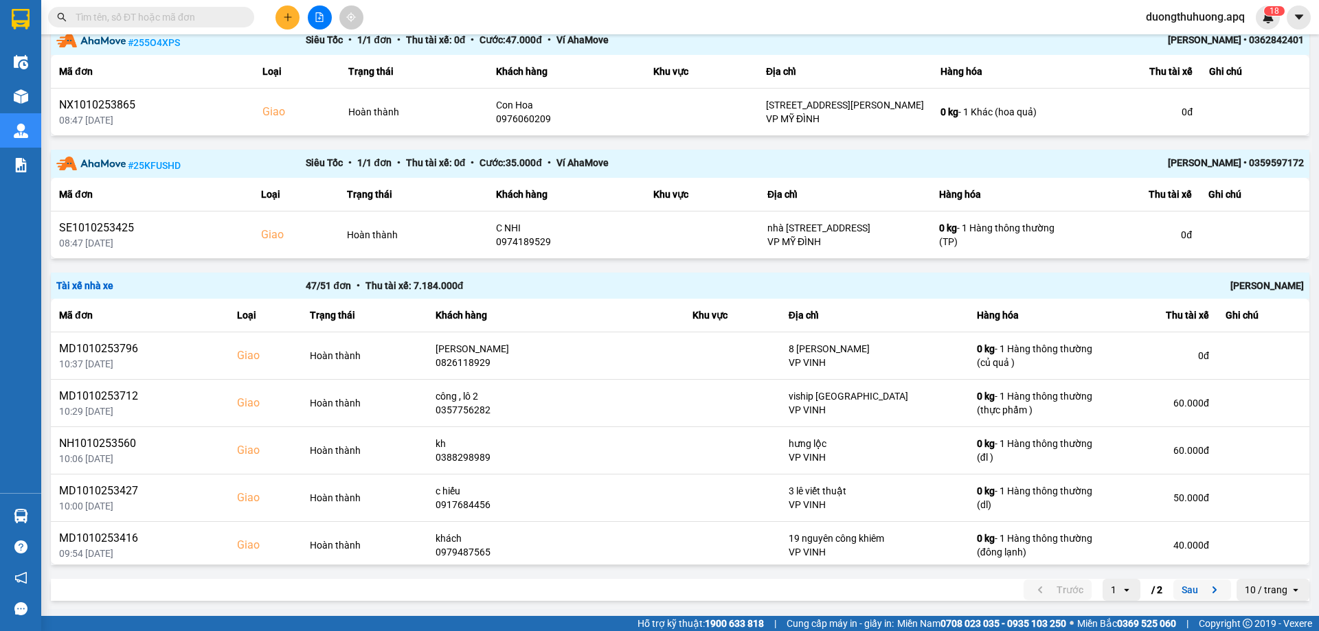
click at [1179, 591] on button "Sau" at bounding box center [1203, 590] width 58 height 21
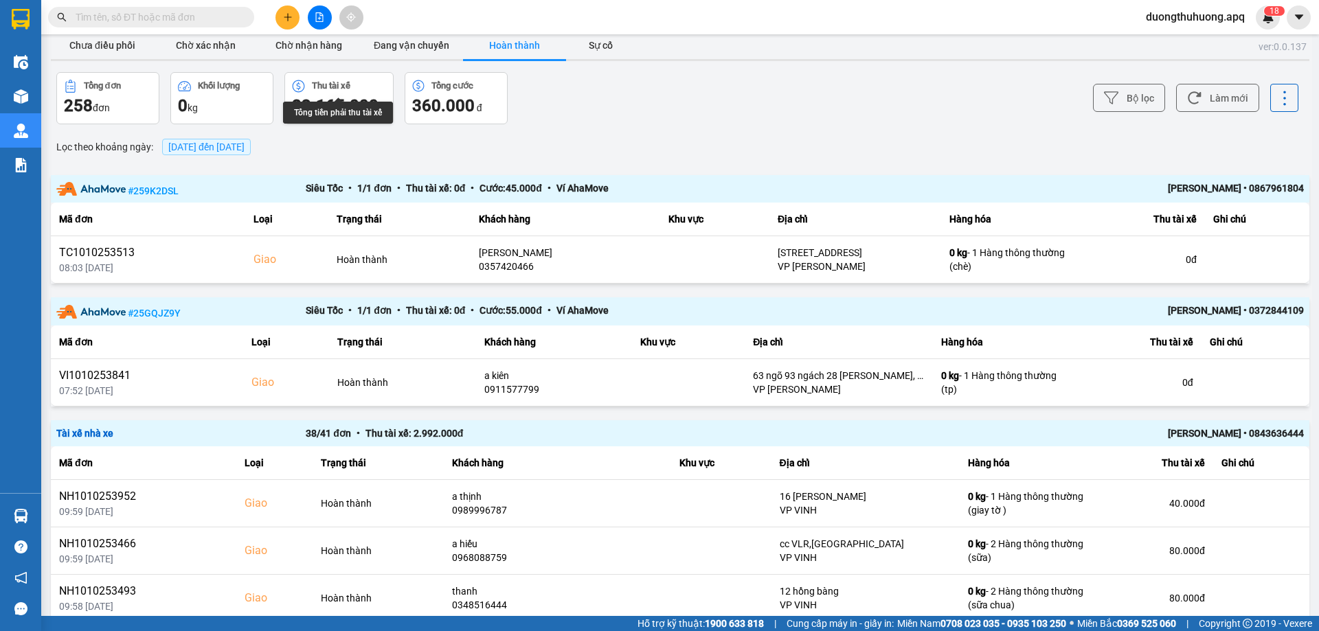
scroll to position [0, 0]
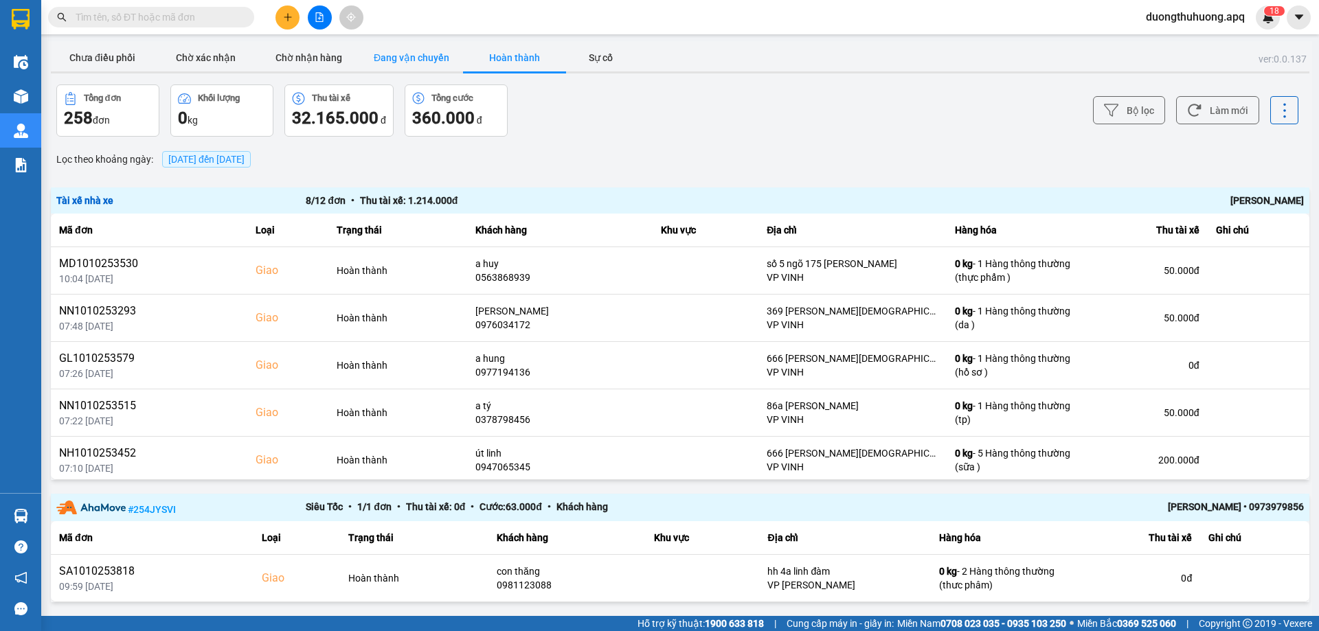
click at [412, 60] on button "Đang vận chuyển" at bounding box center [411, 57] width 103 height 27
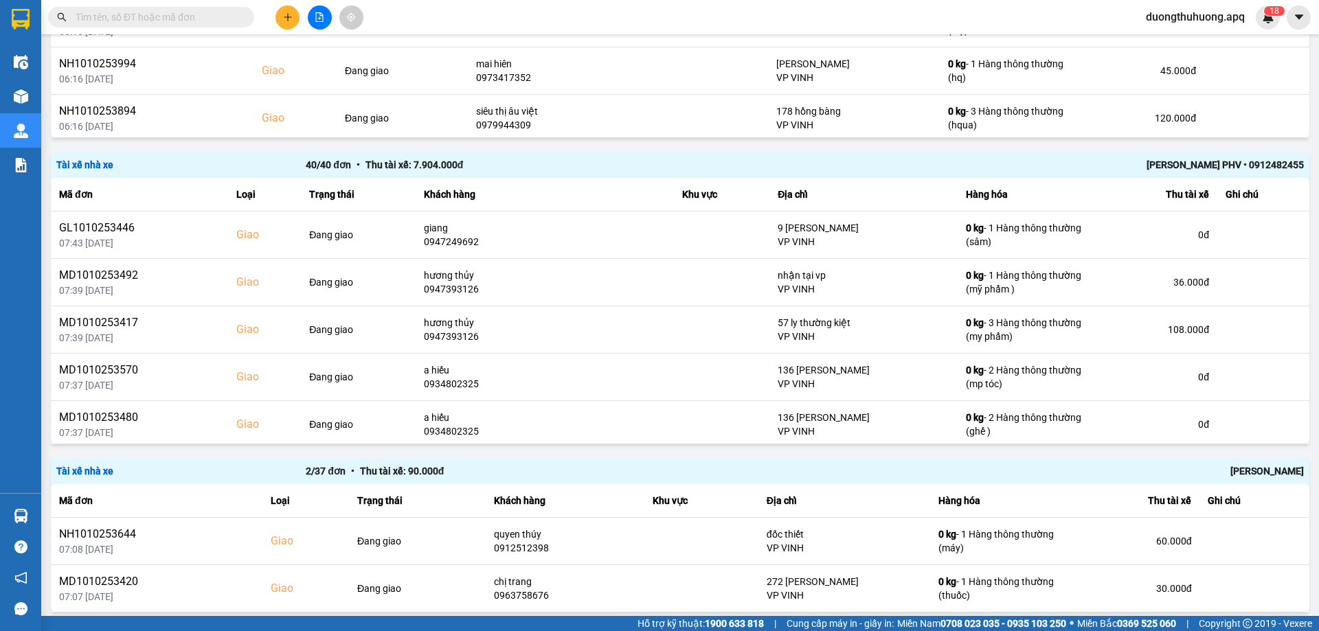
scroll to position [803, 0]
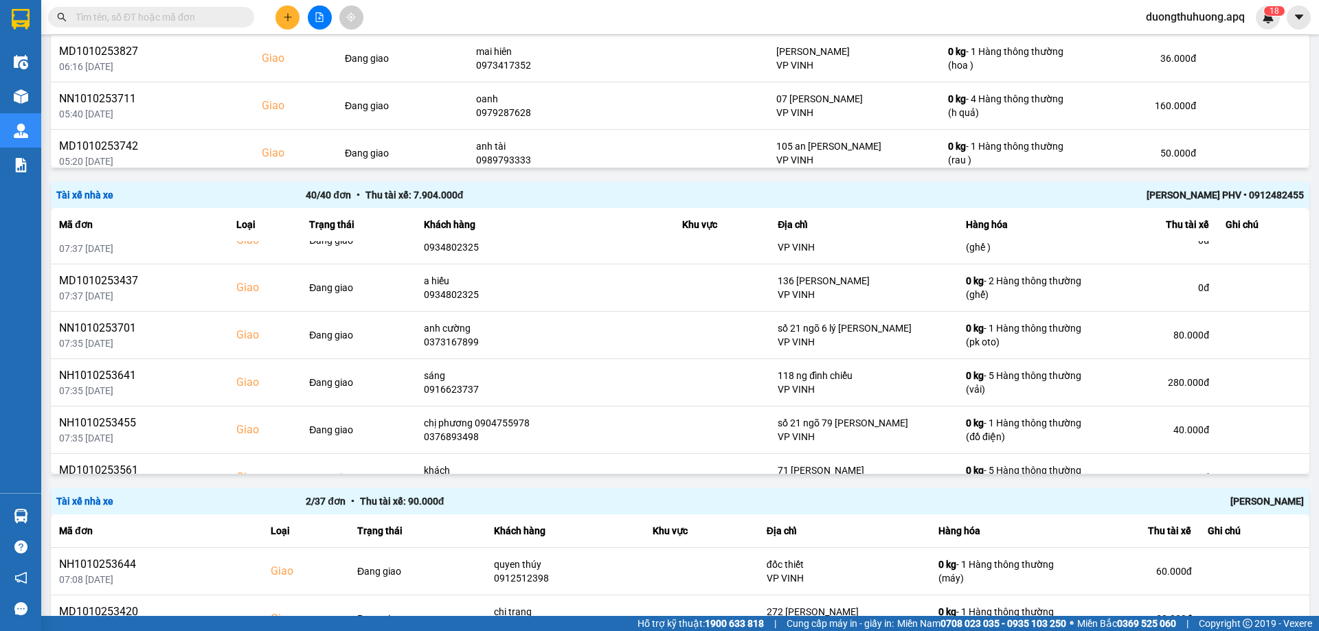
scroll to position [225, 0]
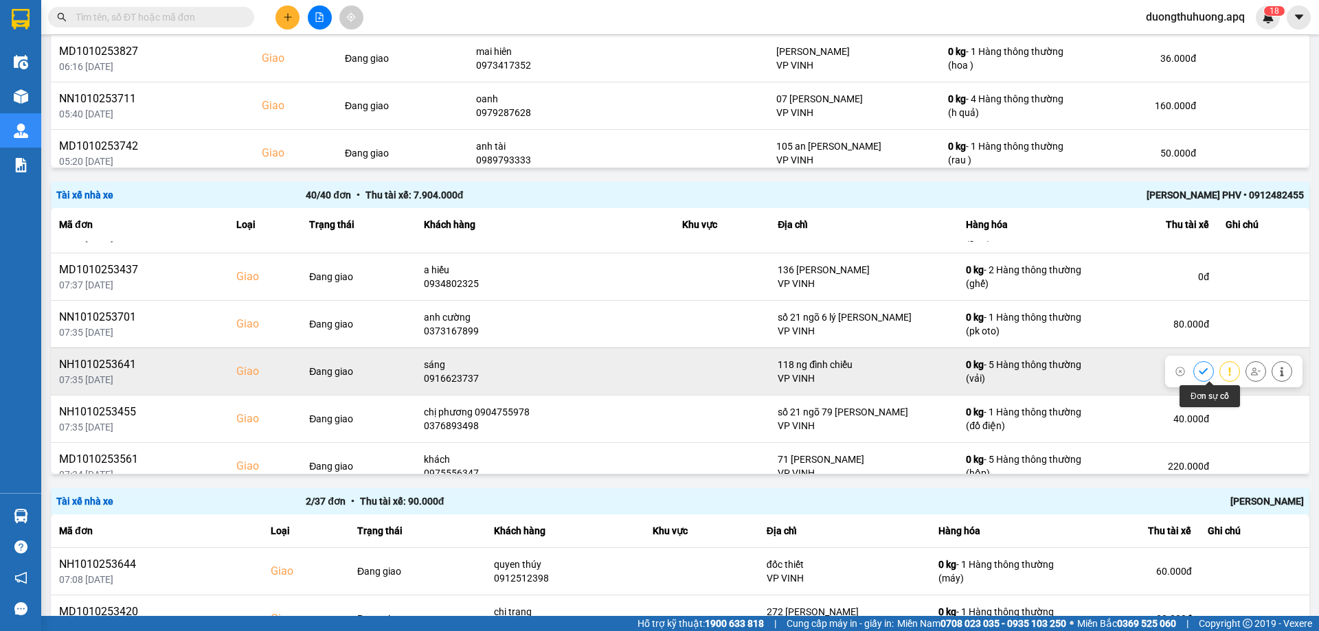
click at [1228, 375] on icon at bounding box center [1229, 371] width 2 height 8
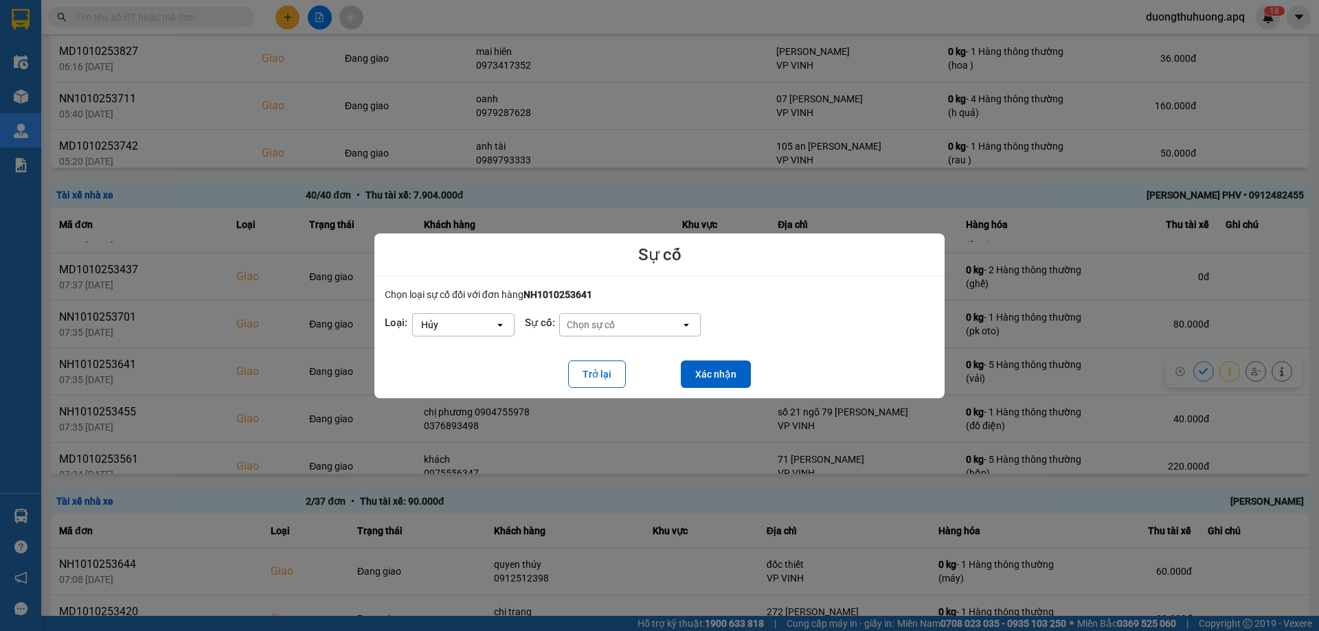
click at [500, 325] on icon "dialog" at bounding box center [499, 325] width 5 height 3
click at [444, 333] on span "Hoãn" at bounding box center [435, 331] width 25 height 14
click at [718, 373] on button "Xác nhận" at bounding box center [716, 374] width 70 height 27
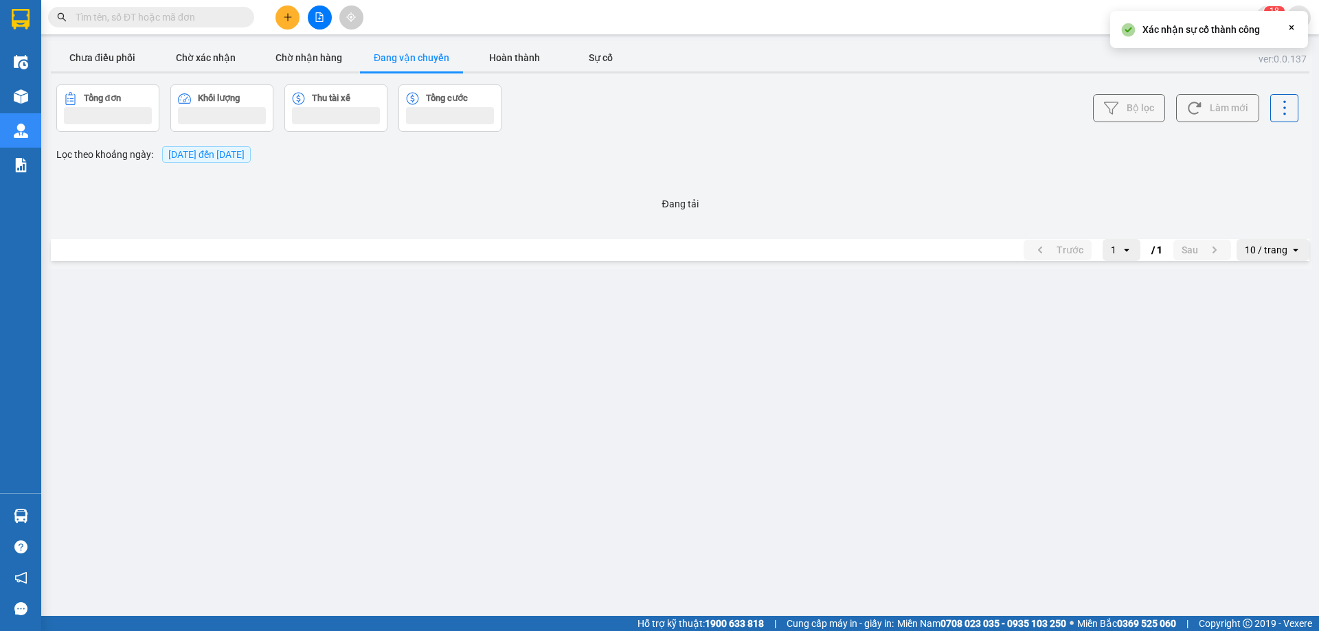
scroll to position [0, 0]
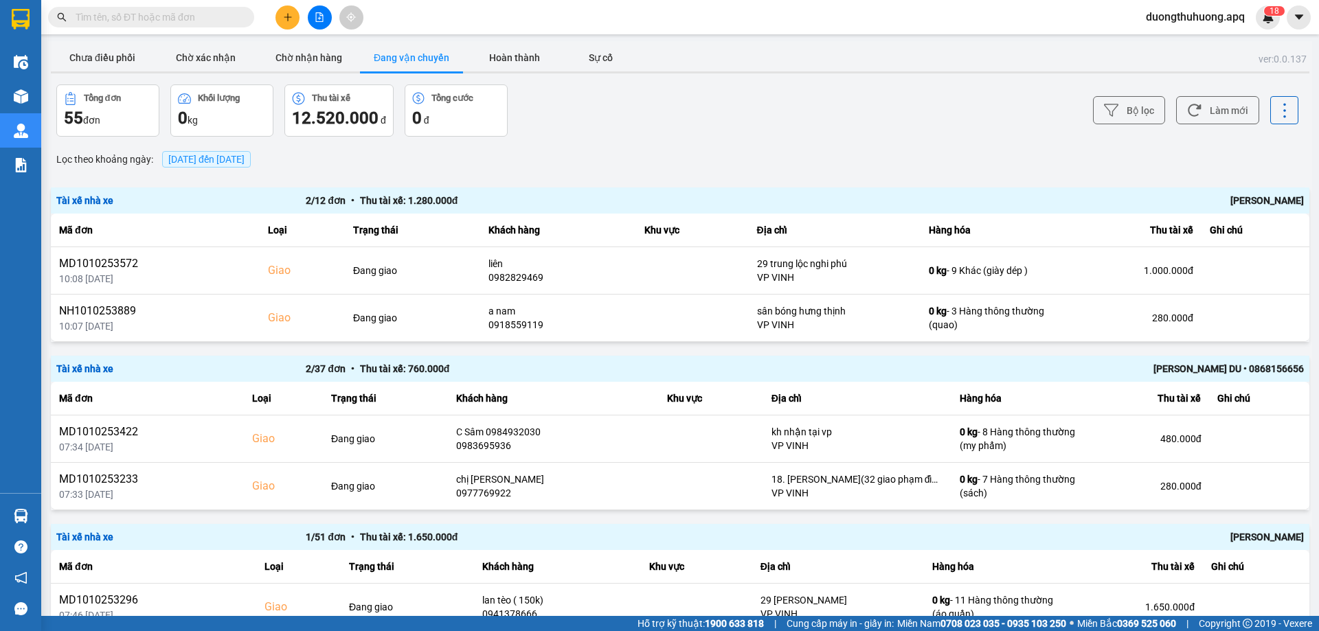
click at [218, 23] on input "text" at bounding box center [157, 17] width 162 height 15
click at [216, 16] on input "text" at bounding box center [157, 17] width 162 height 15
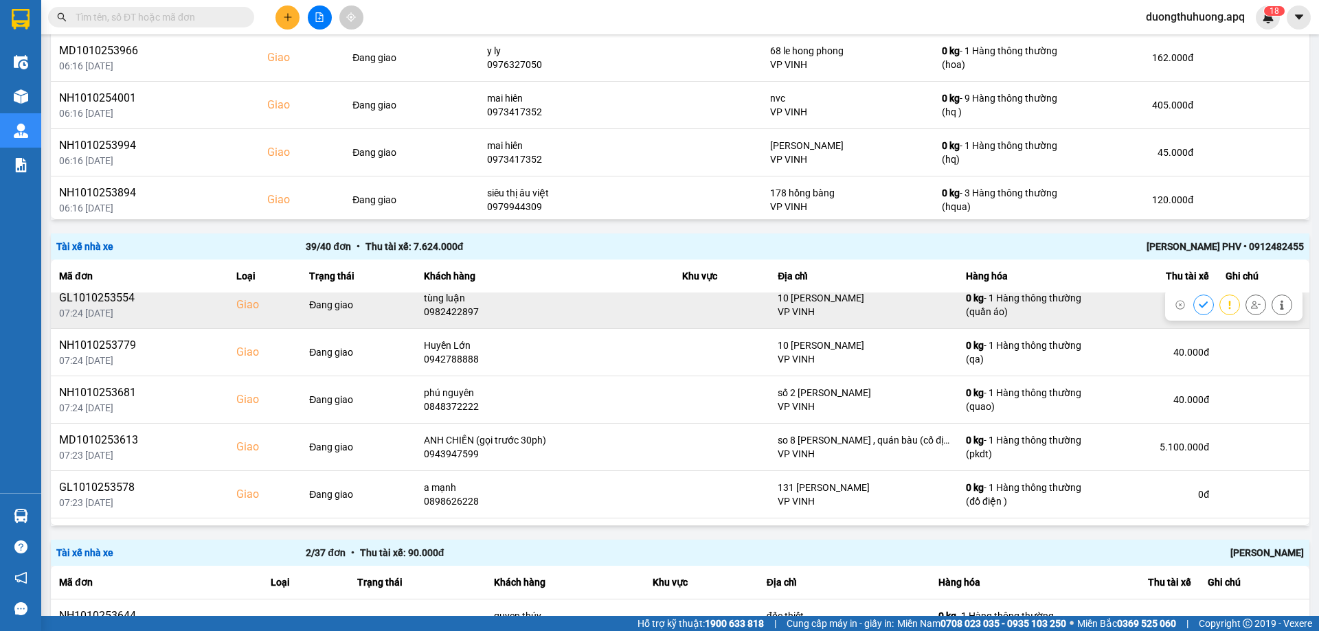
scroll to position [1374, 0]
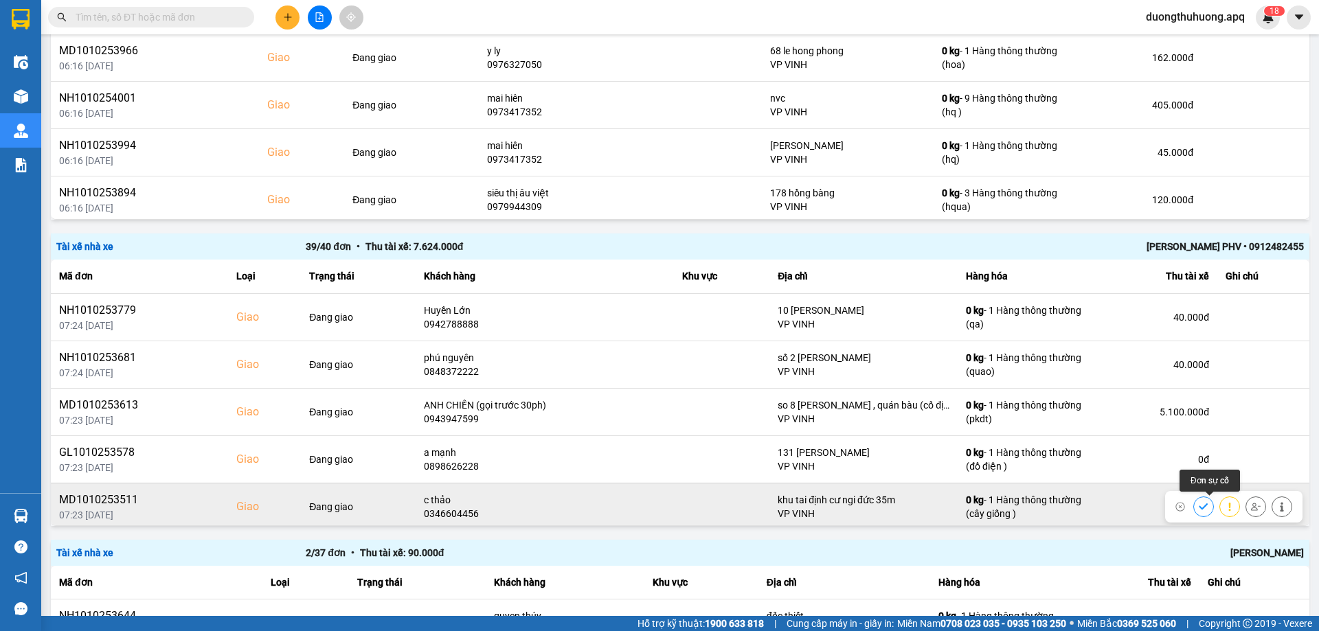
click at [1225, 507] on icon at bounding box center [1230, 507] width 10 height 10
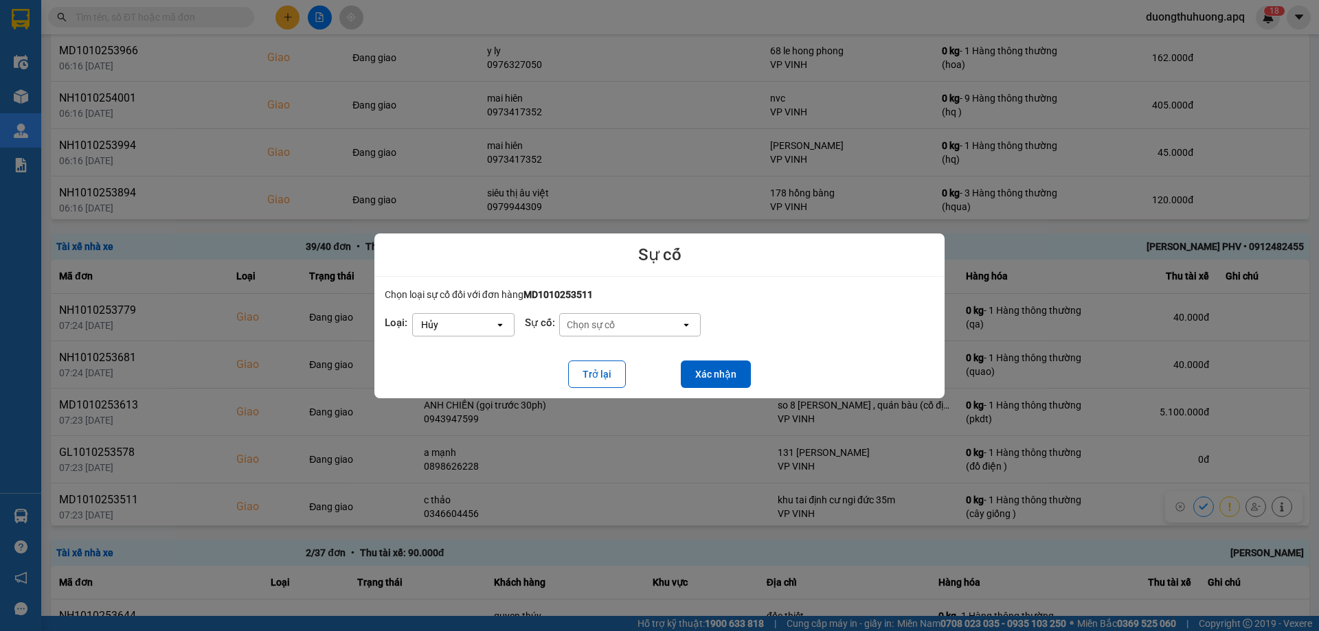
click at [500, 323] on icon "open" at bounding box center [500, 324] width 11 height 11
click at [445, 331] on span "Hoãn" at bounding box center [435, 331] width 25 height 14
click at [709, 374] on button "Xác nhận" at bounding box center [716, 374] width 70 height 27
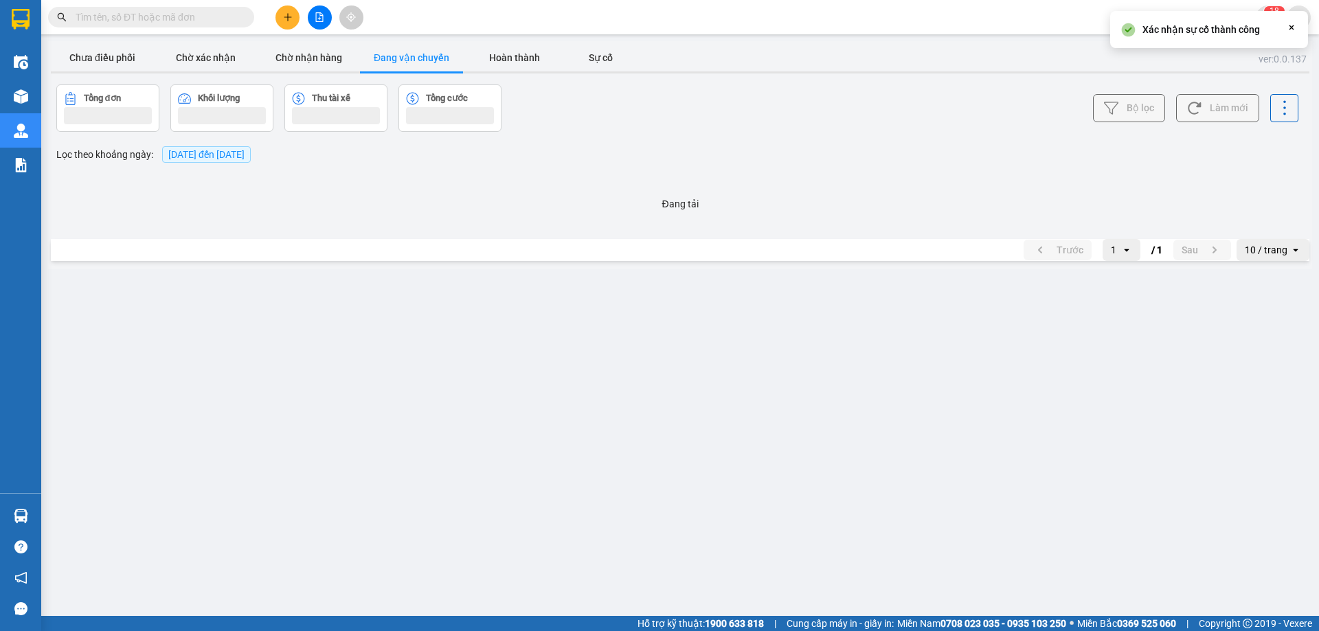
scroll to position [0, 0]
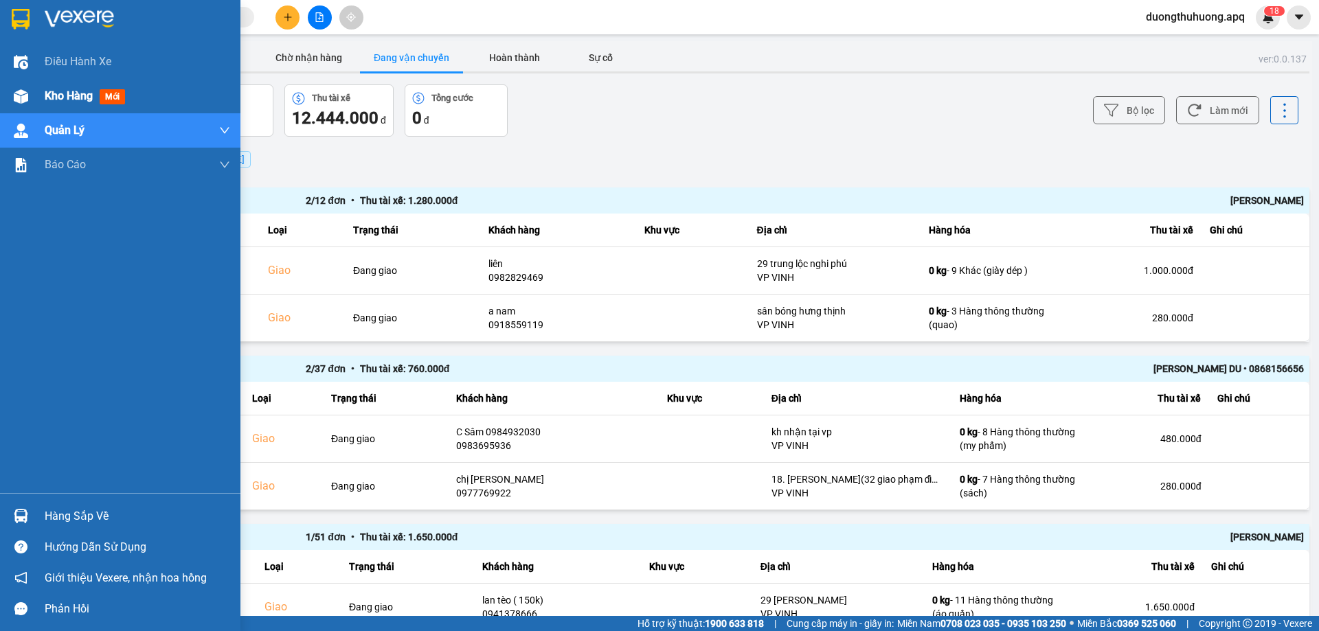
click at [60, 97] on span "Kho hàng" at bounding box center [69, 95] width 48 height 13
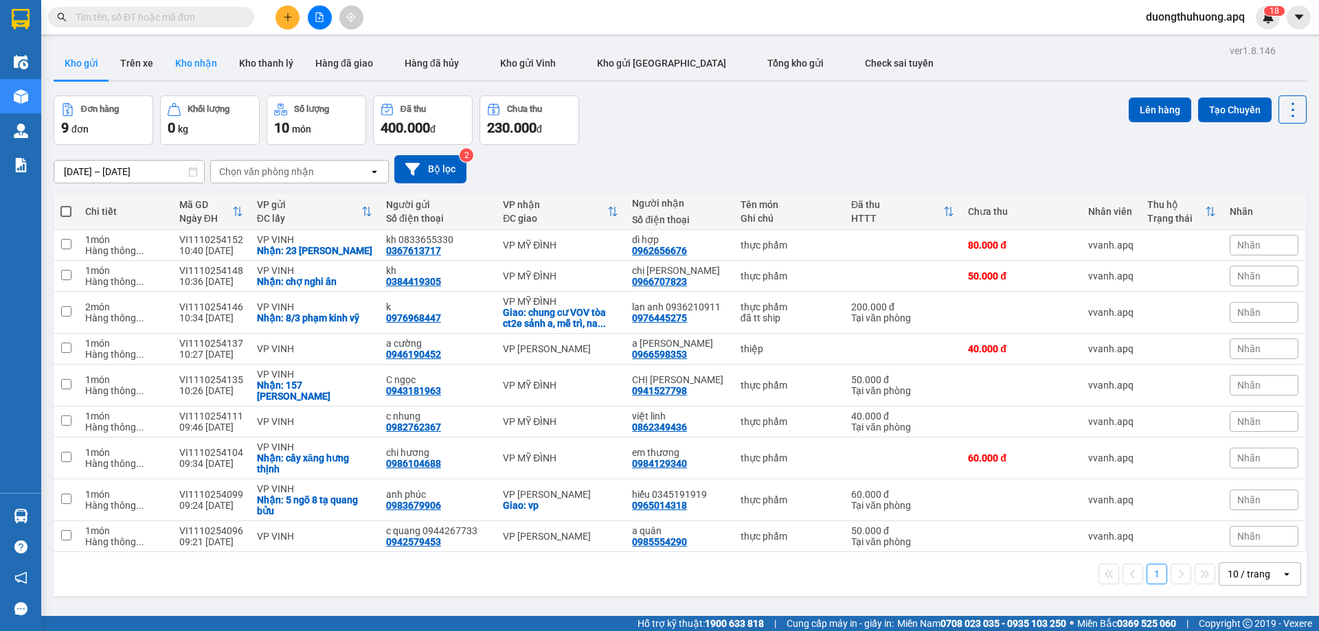
click at [197, 64] on button "Kho nhận" at bounding box center [196, 63] width 64 height 33
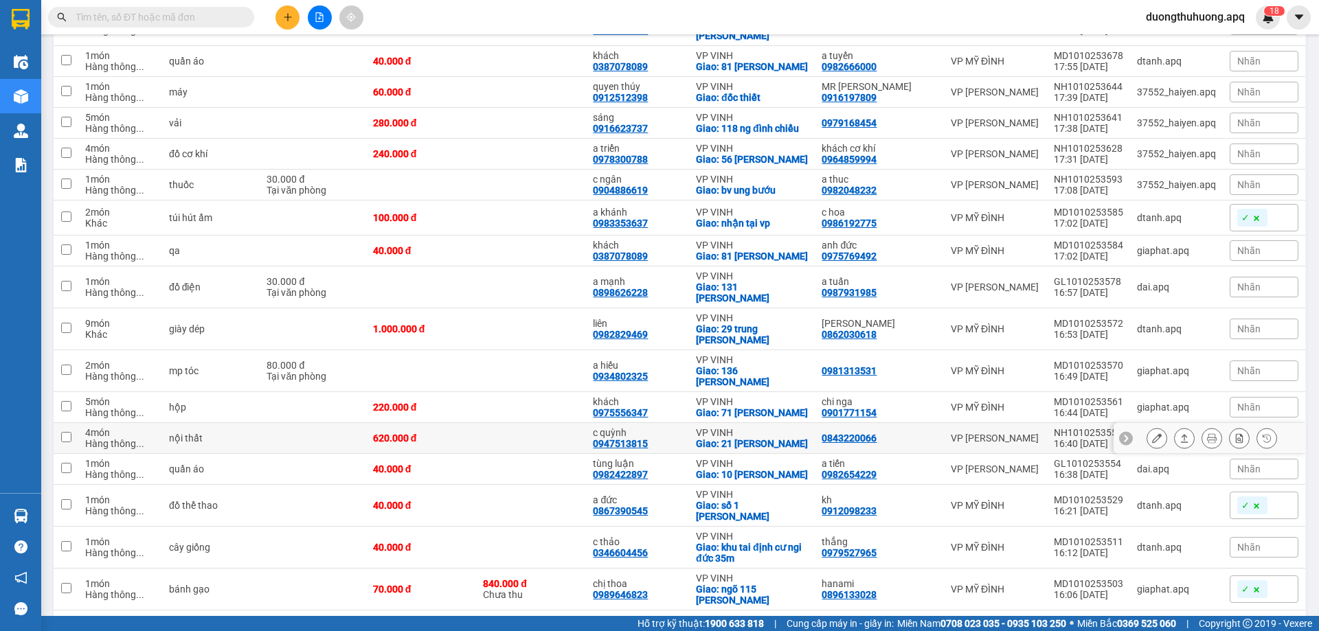
scroll to position [824, 0]
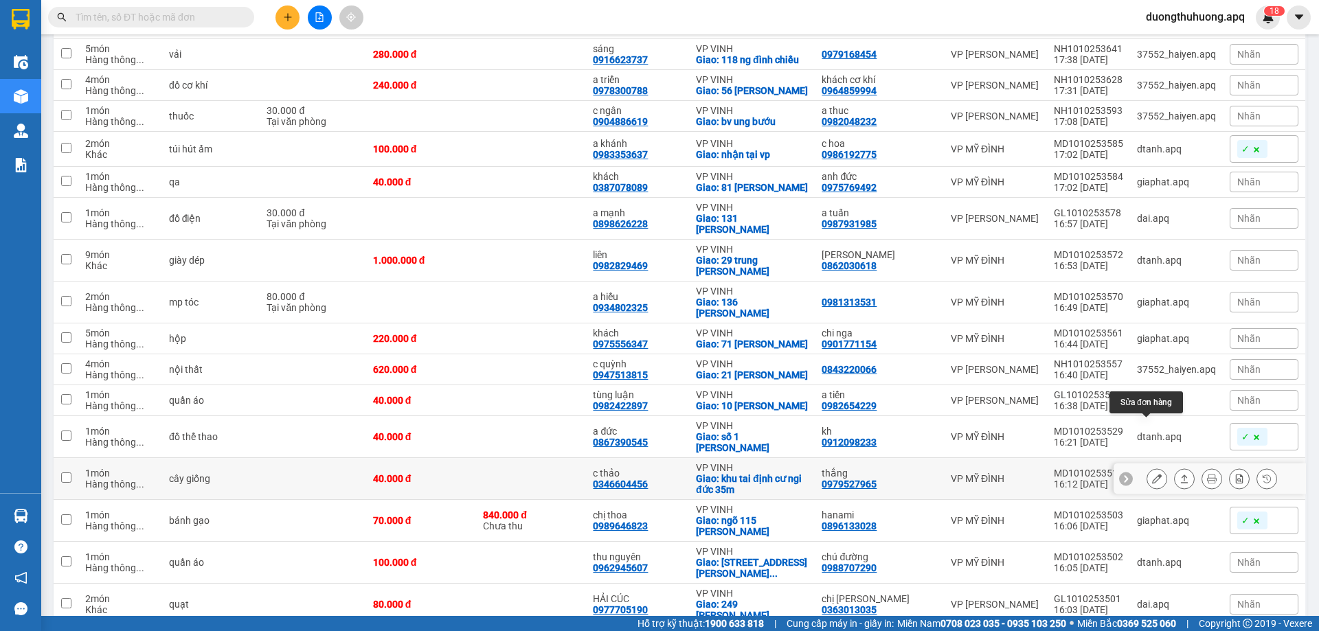
click at [1147, 467] on button at bounding box center [1156, 479] width 19 height 24
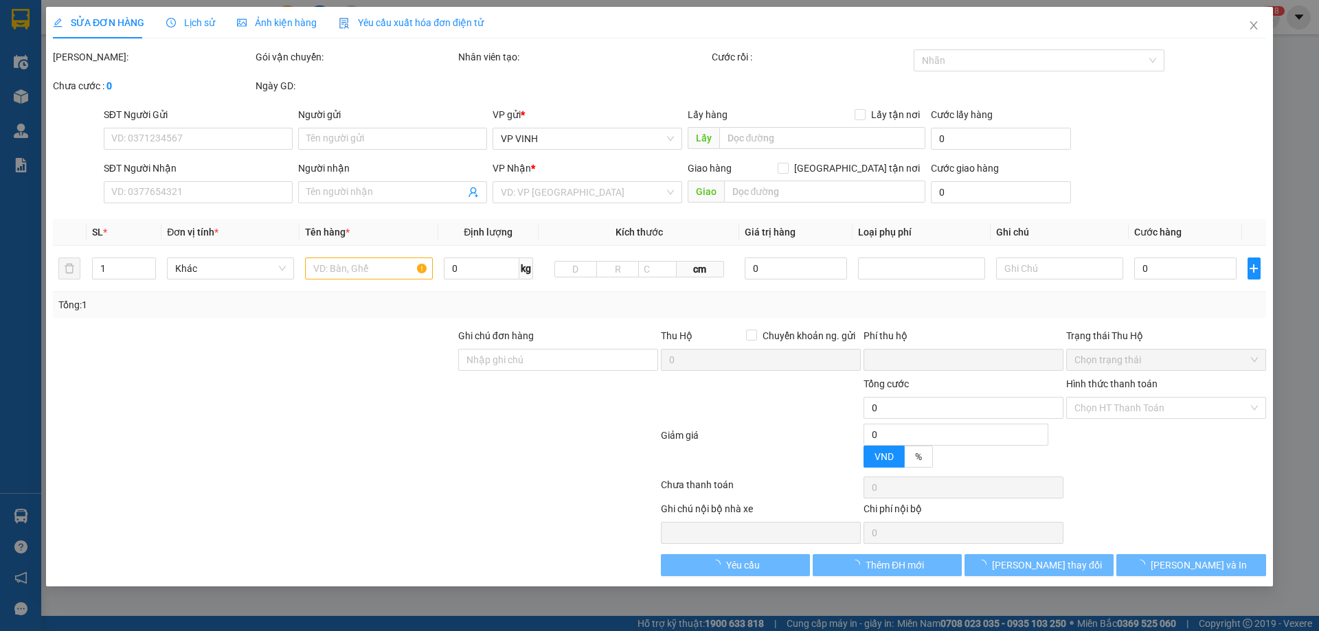
type input "0979527965"
type input "thắng"
type input "0346604456"
type input "c thảo"
checkbox input "true"
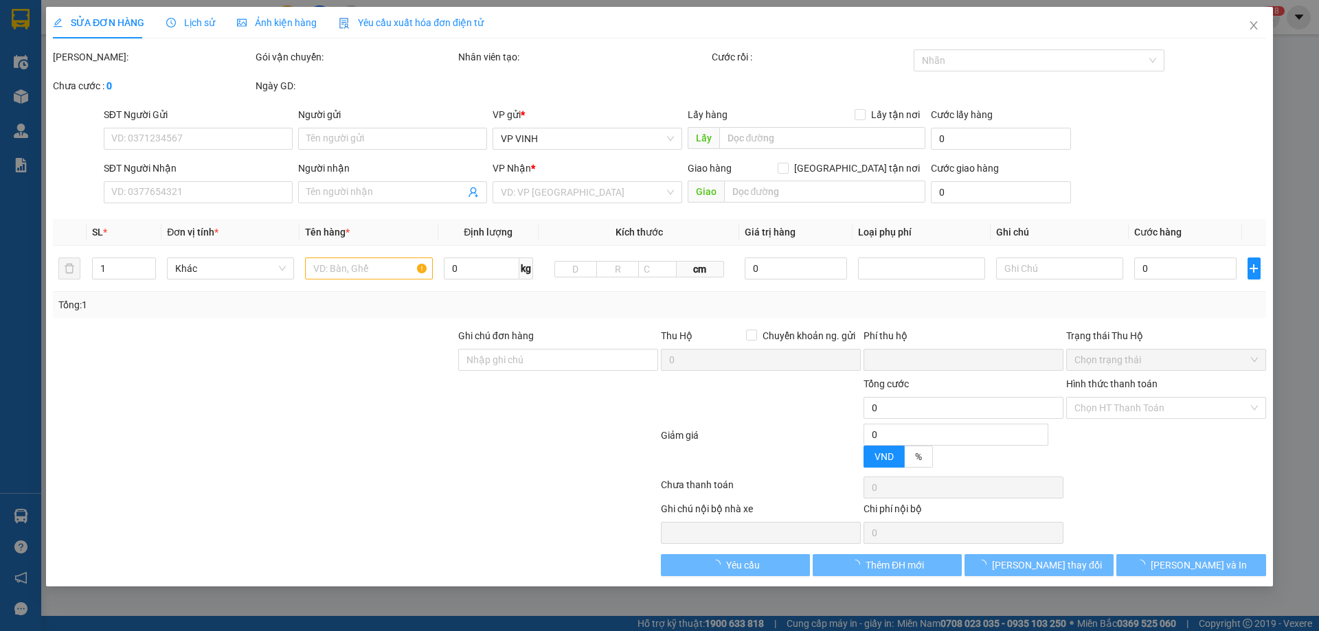
type input "khu tai định cư ngi đức 35m"
type input "0"
type input "40.000"
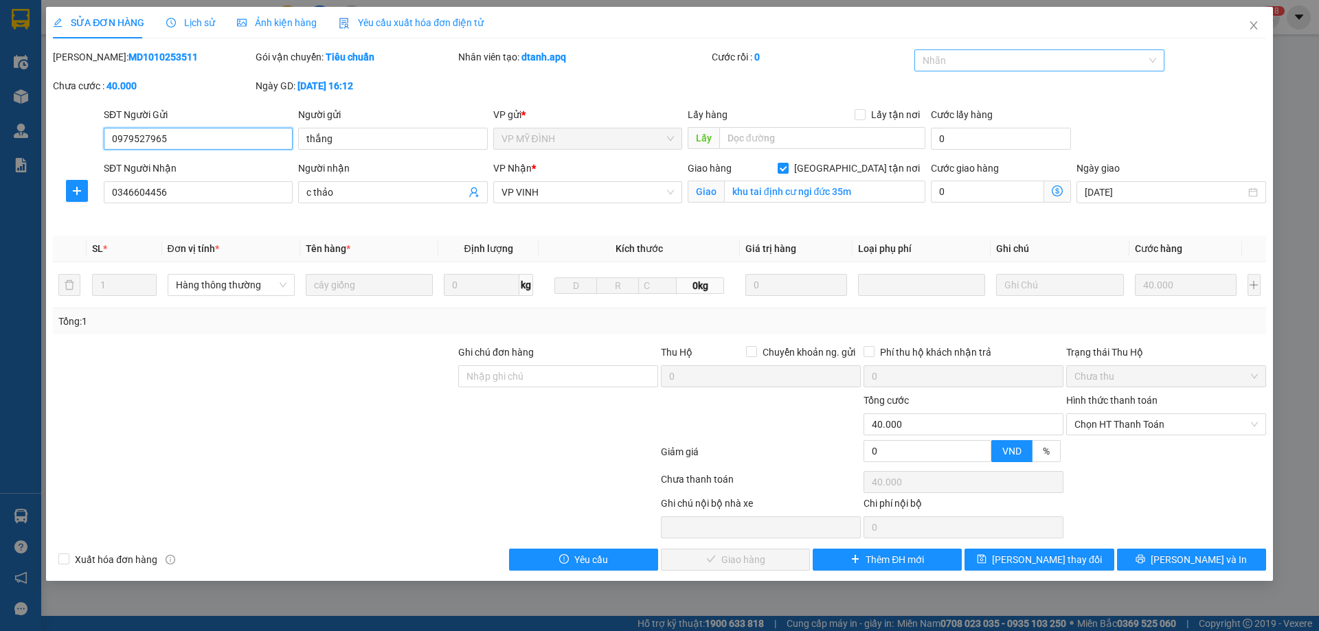
click at [1077, 55] on div at bounding box center [1033, 60] width 230 height 16
click at [941, 155] on div "✓" at bounding box center [1040, 153] width 234 height 15
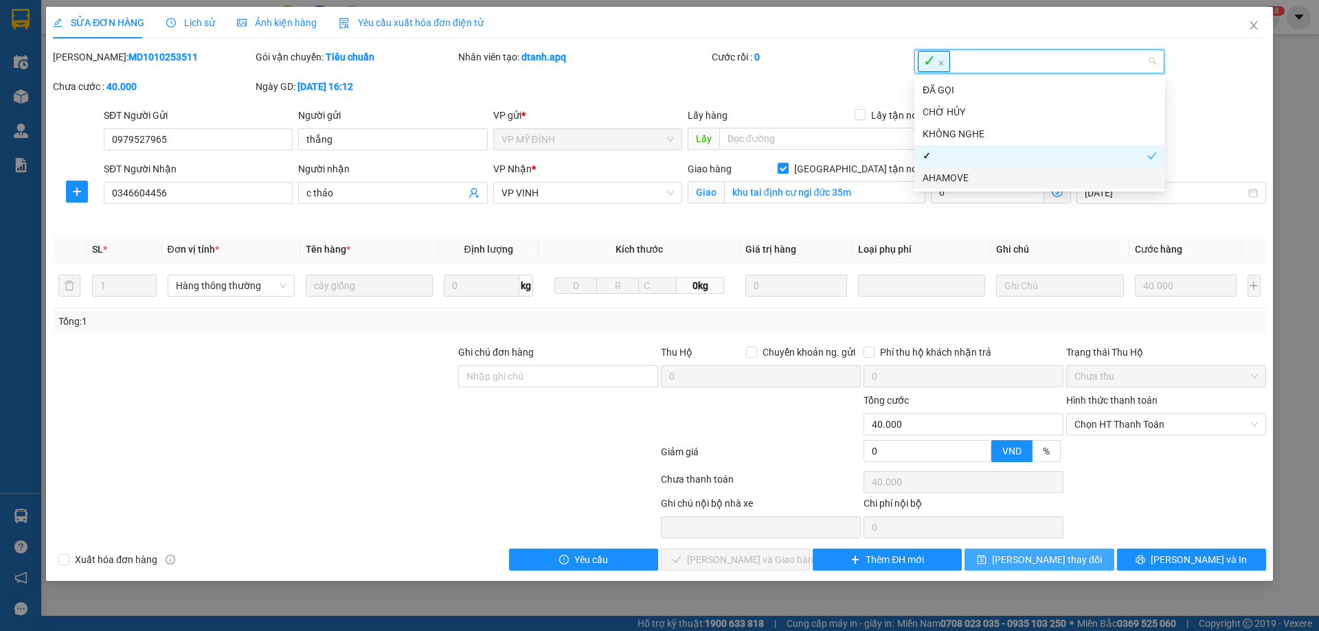
click at [1045, 559] on span "[PERSON_NAME] thay đổi" at bounding box center [1047, 559] width 110 height 15
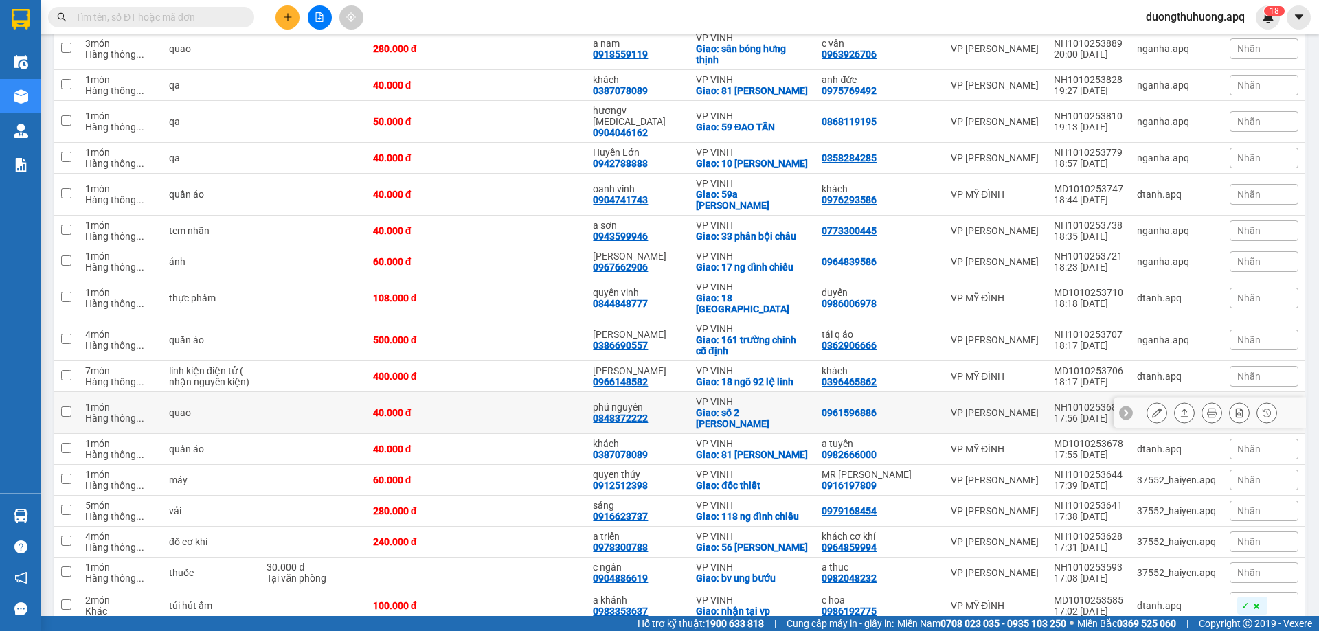
scroll to position [344, 0]
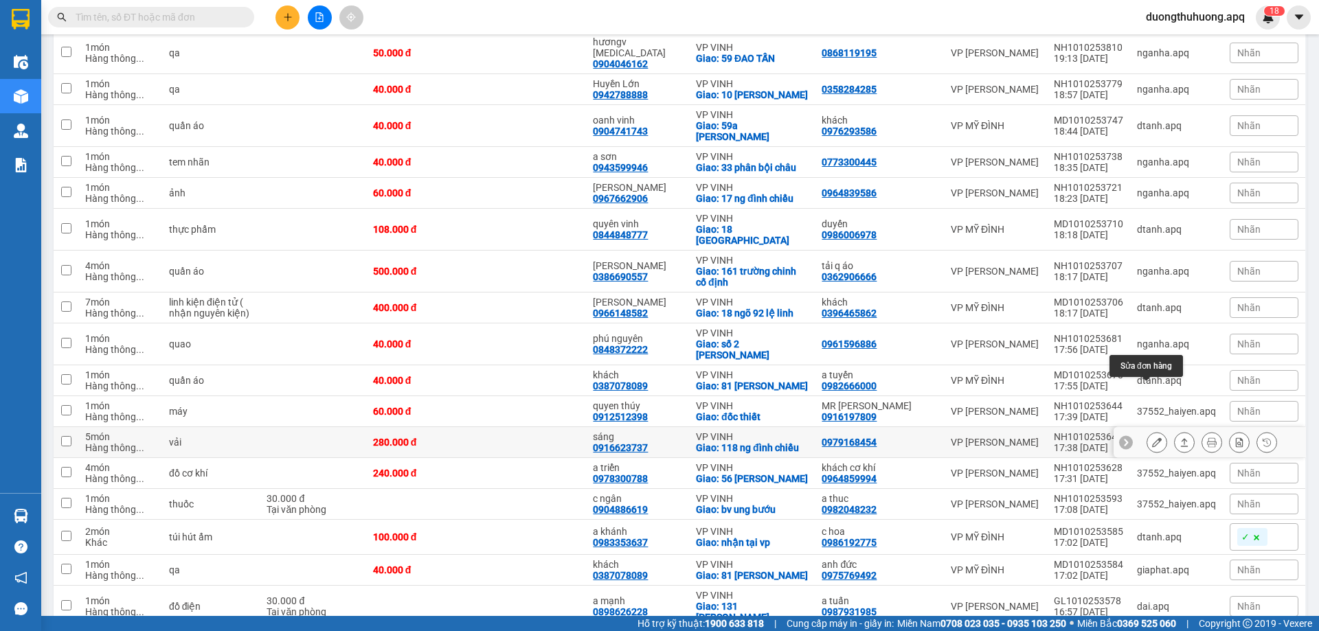
click at [1152, 438] on icon at bounding box center [1157, 443] width 10 height 10
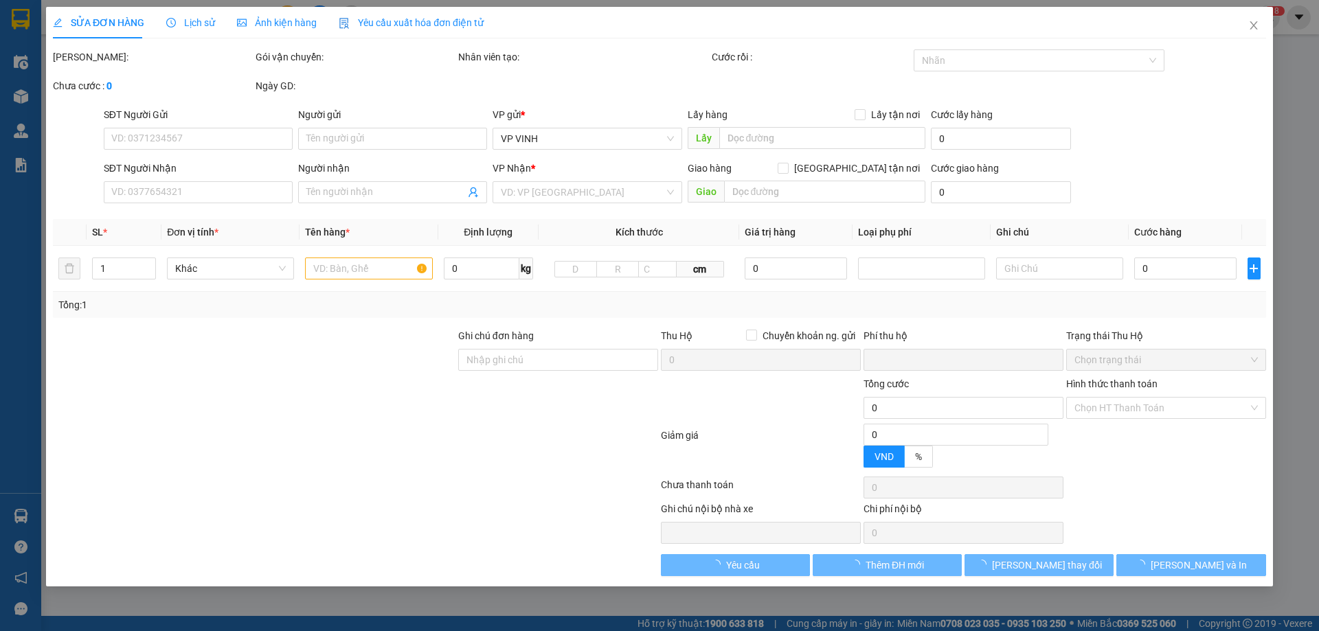
type input "0979168454"
type input "0916623737"
type input "sáng"
checkbox input "true"
type input "118 ng đình chiểu"
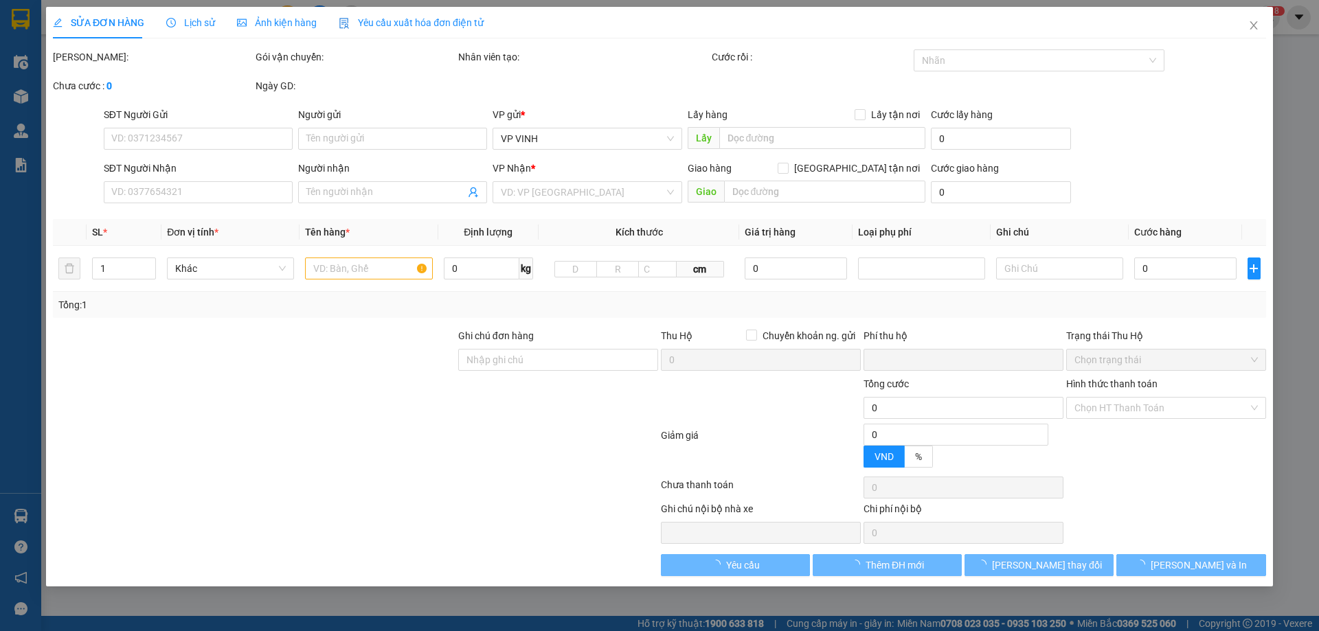
type input "0"
type input "280.000"
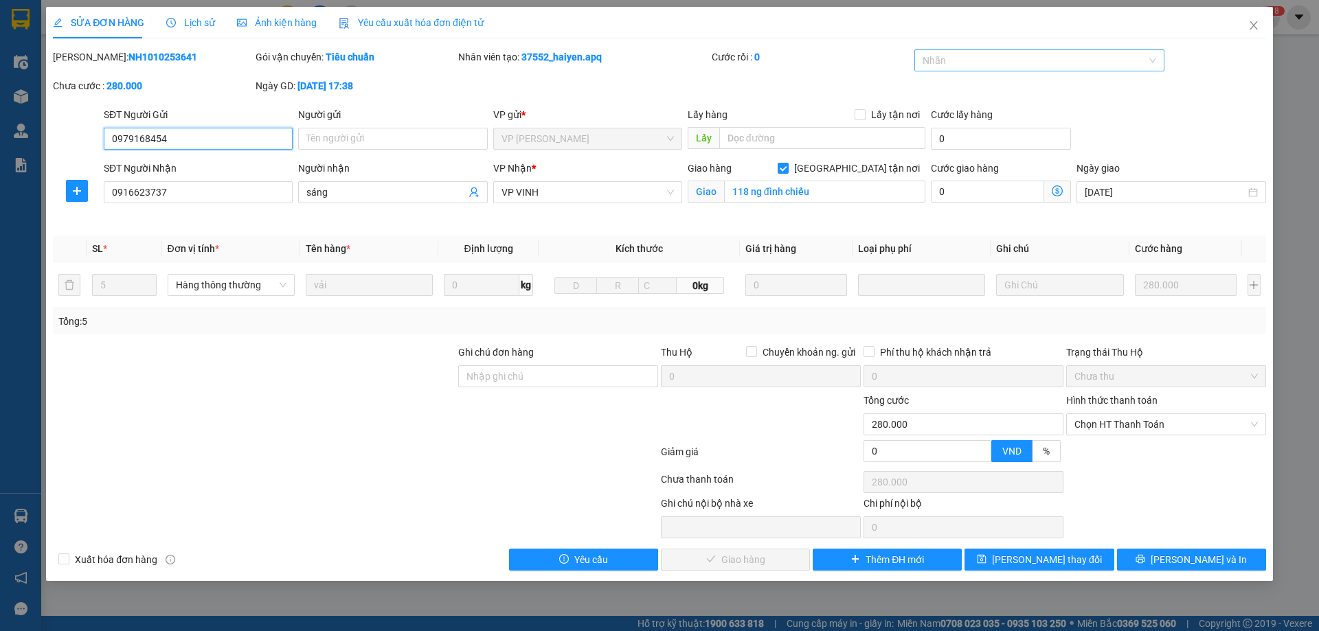
click at [1015, 56] on div at bounding box center [1033, 60] width 230 height 16
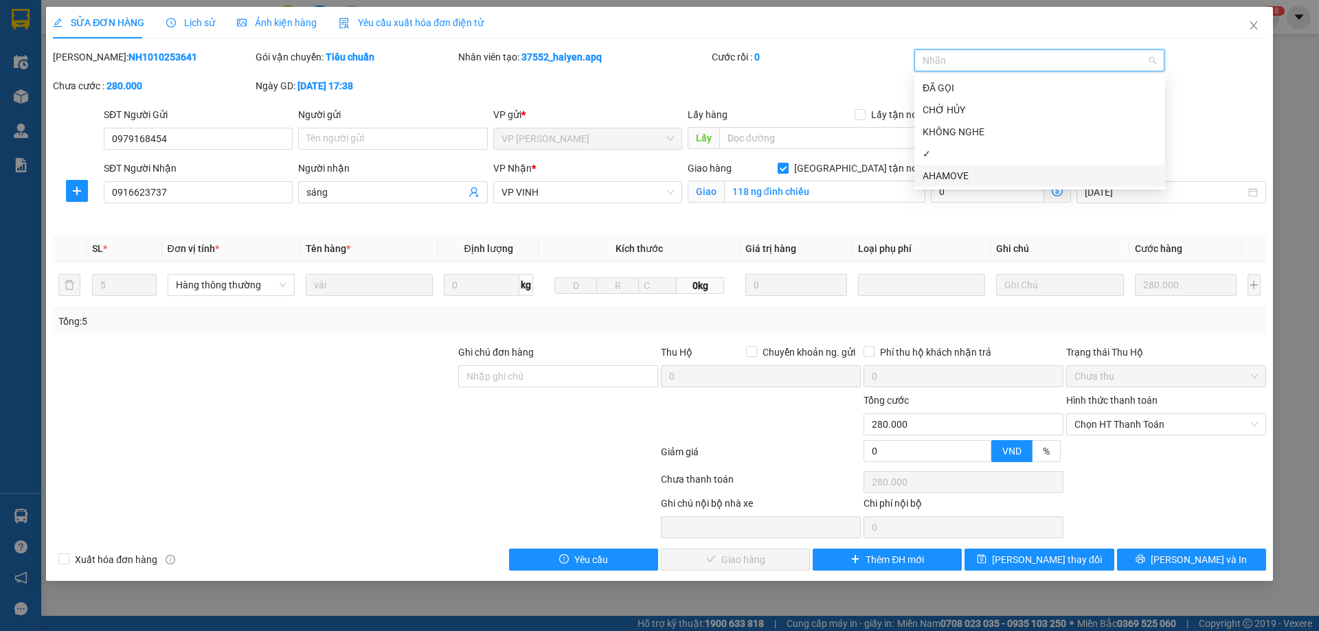
click at [943, 164] on div "✓" at bounding box center [1039, 154] width 251 height 22
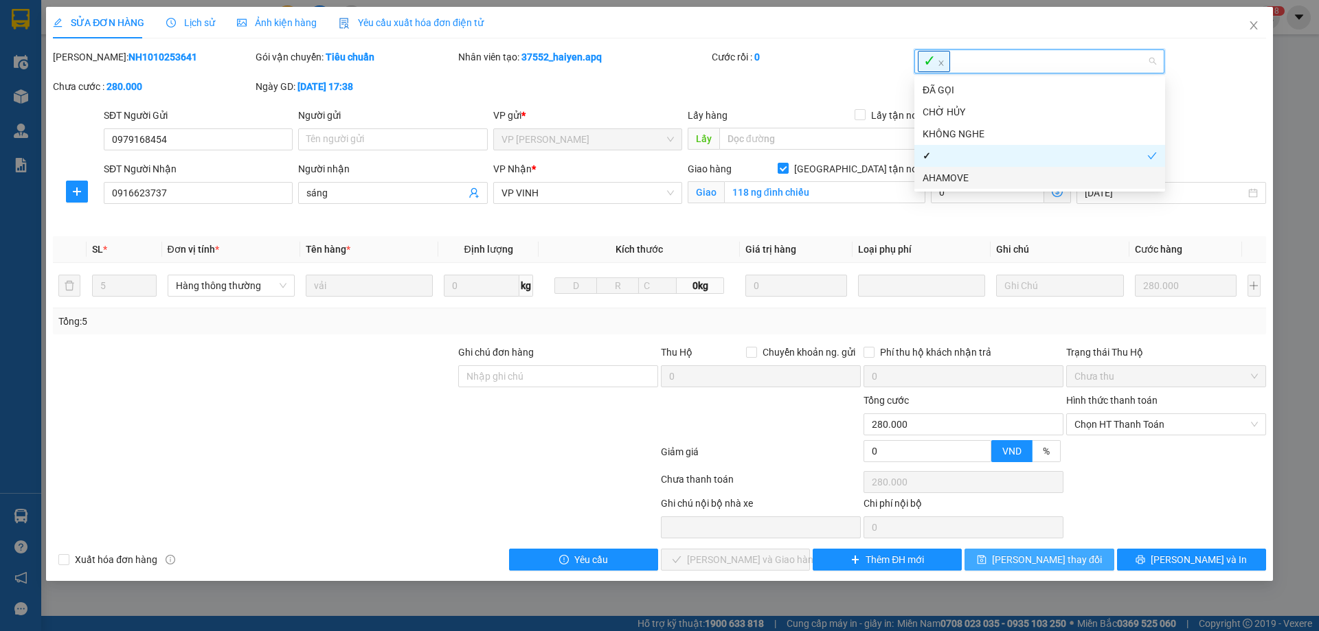
click at [1046, 559] on span "[PERSON_NAME] thay đổi" at bounding box center [1047, 559] width 110 height 15
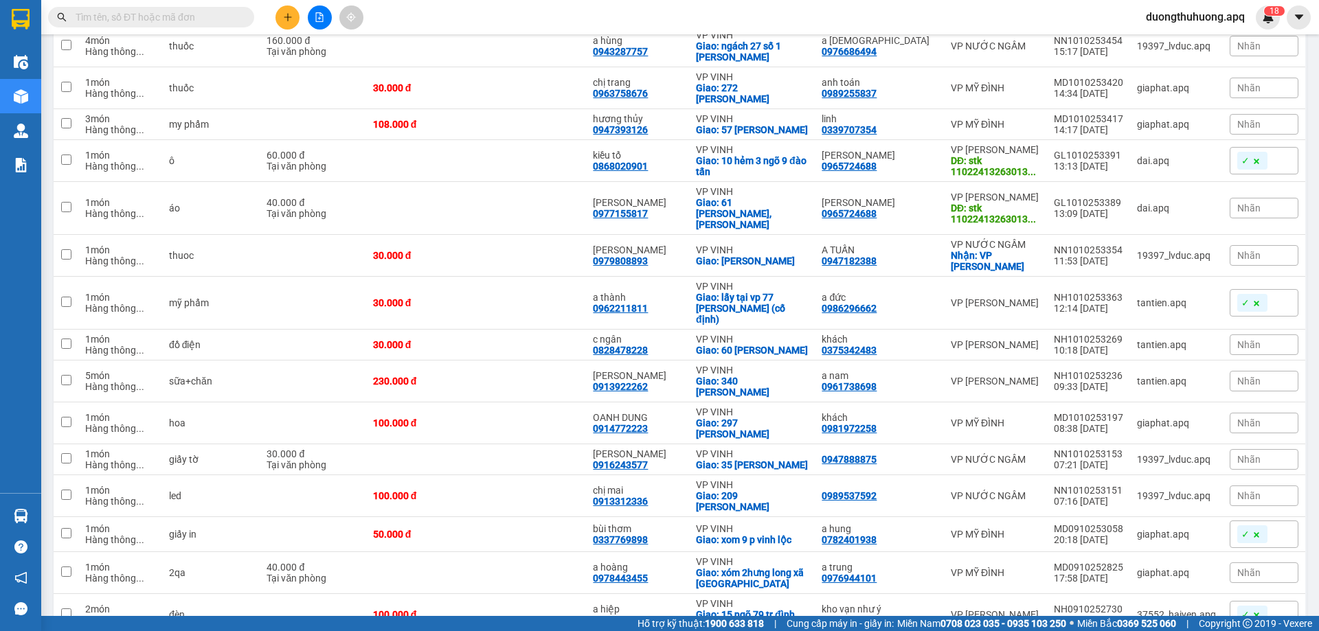
scroll to position [2130, 0]
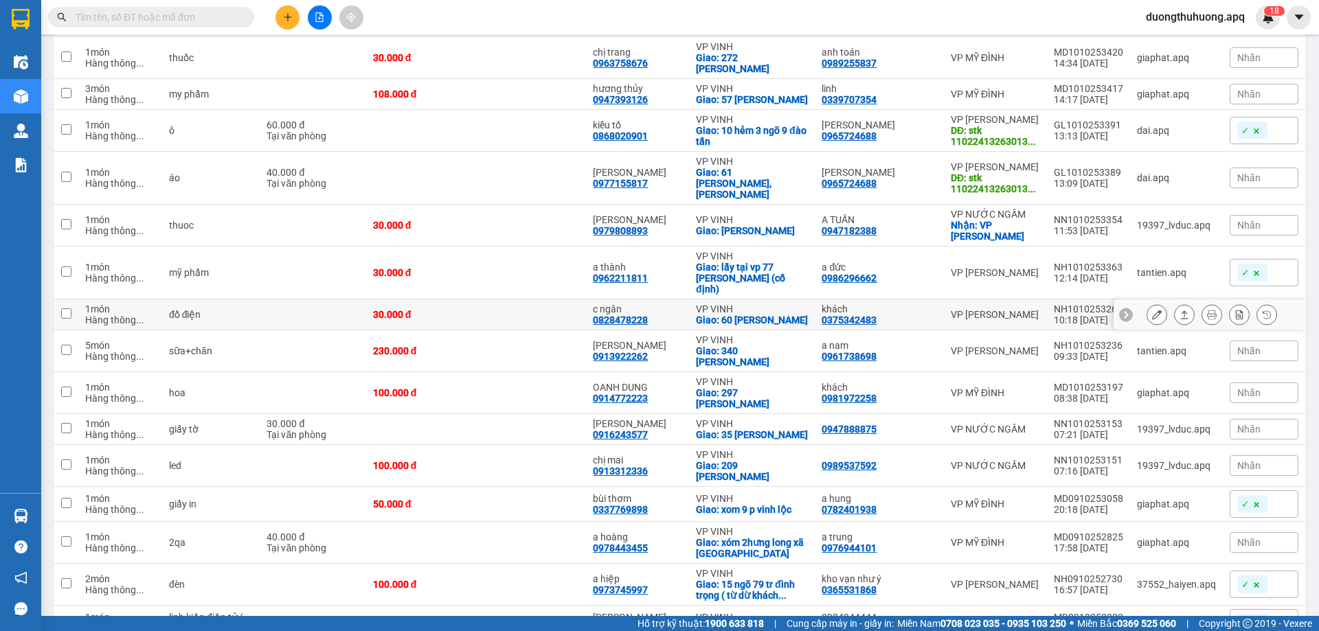
click at [574, 300] on td at bounding box center [531, 315] width 110 height 31
checkbox input "true"
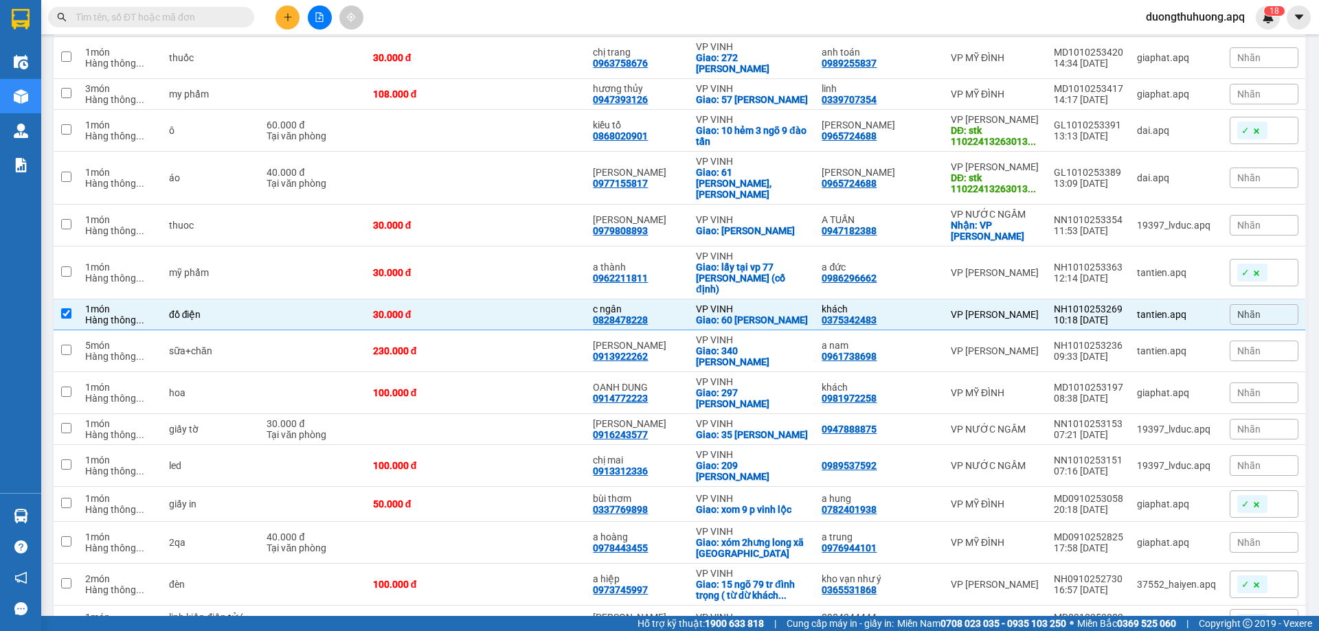
click at [511, 152] on td at bounding box center [531, 178] width 110 height 53
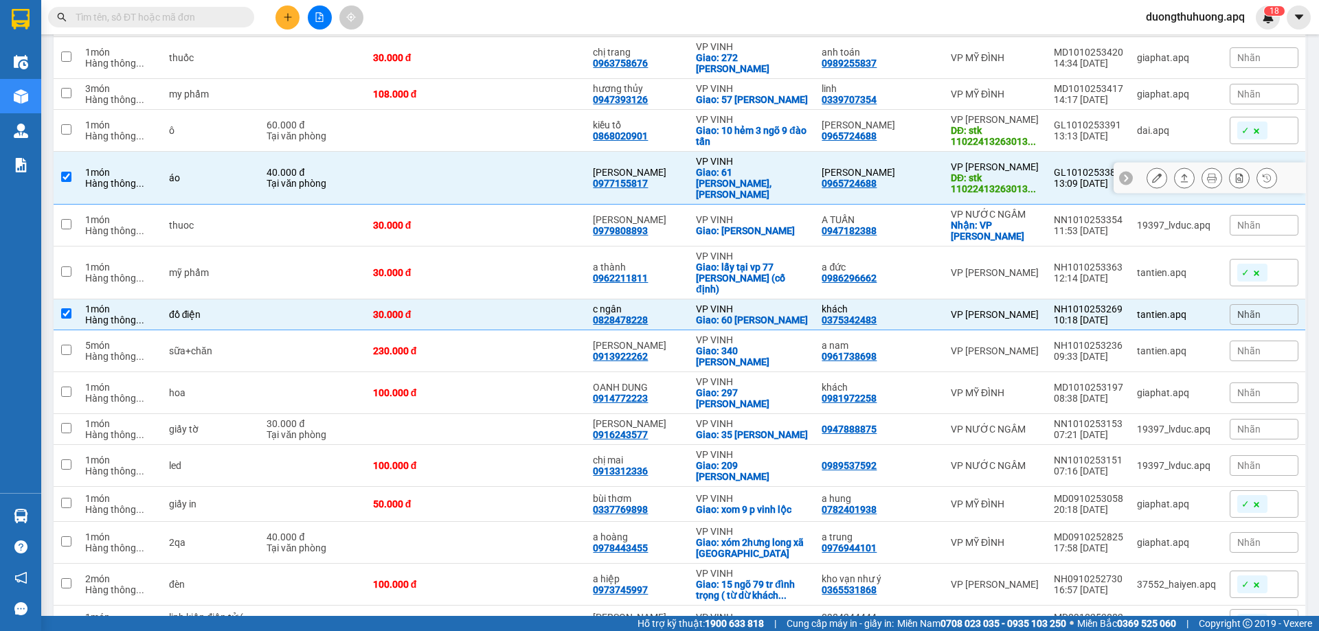
checkbox input "true"
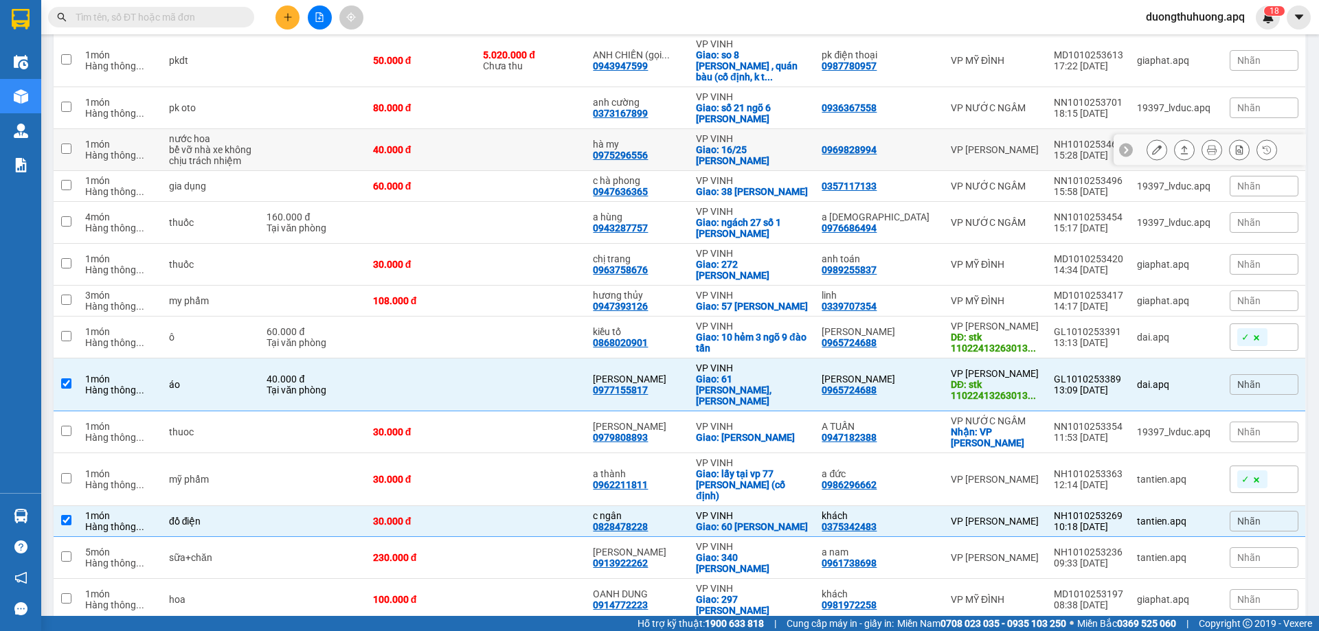
scroll to position [1786, 0]
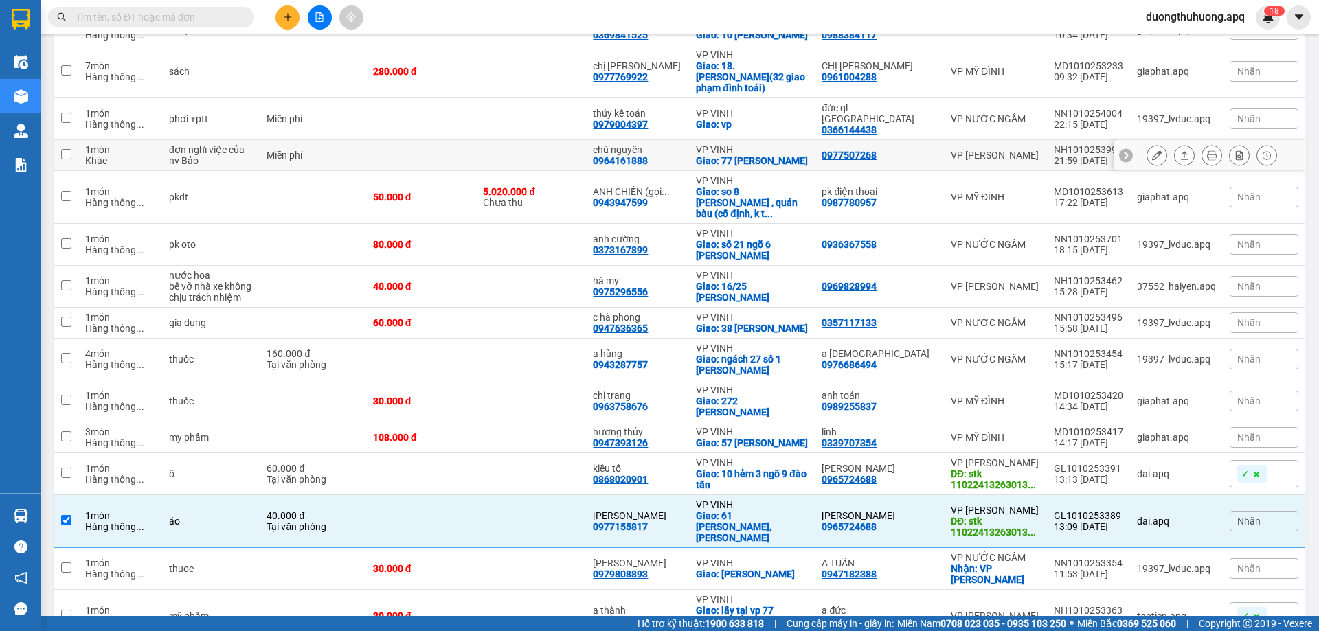
click at [543, 140] on td at bounding box center [531, 155] width 110 height 31
checkbox input "true"
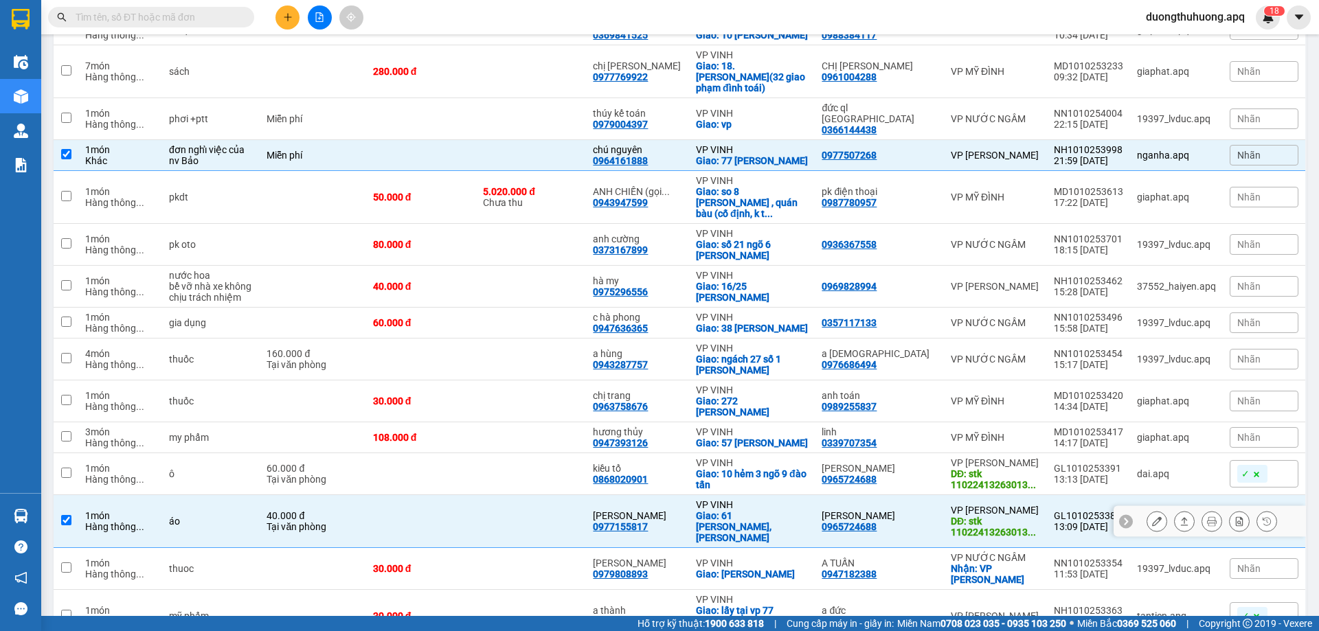
click at [205, 495] on td "áo" at bounding box center [211, 521] width 98 height 53
checkbox input "false"
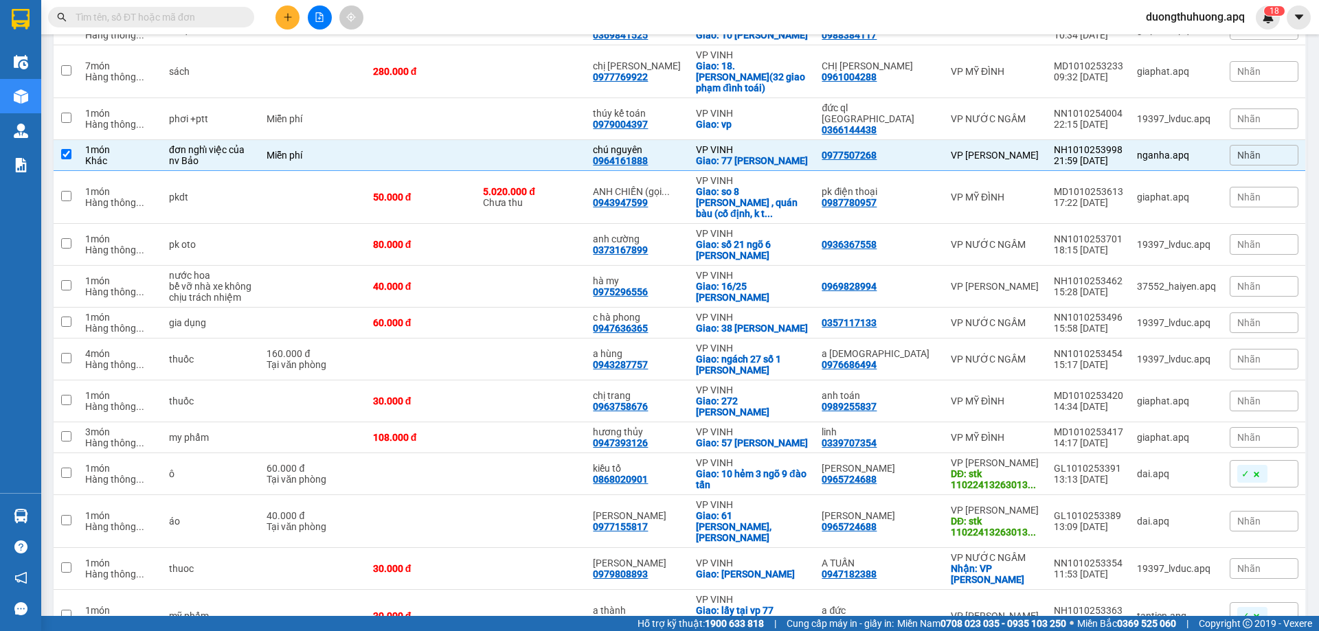
checkbox input "false"
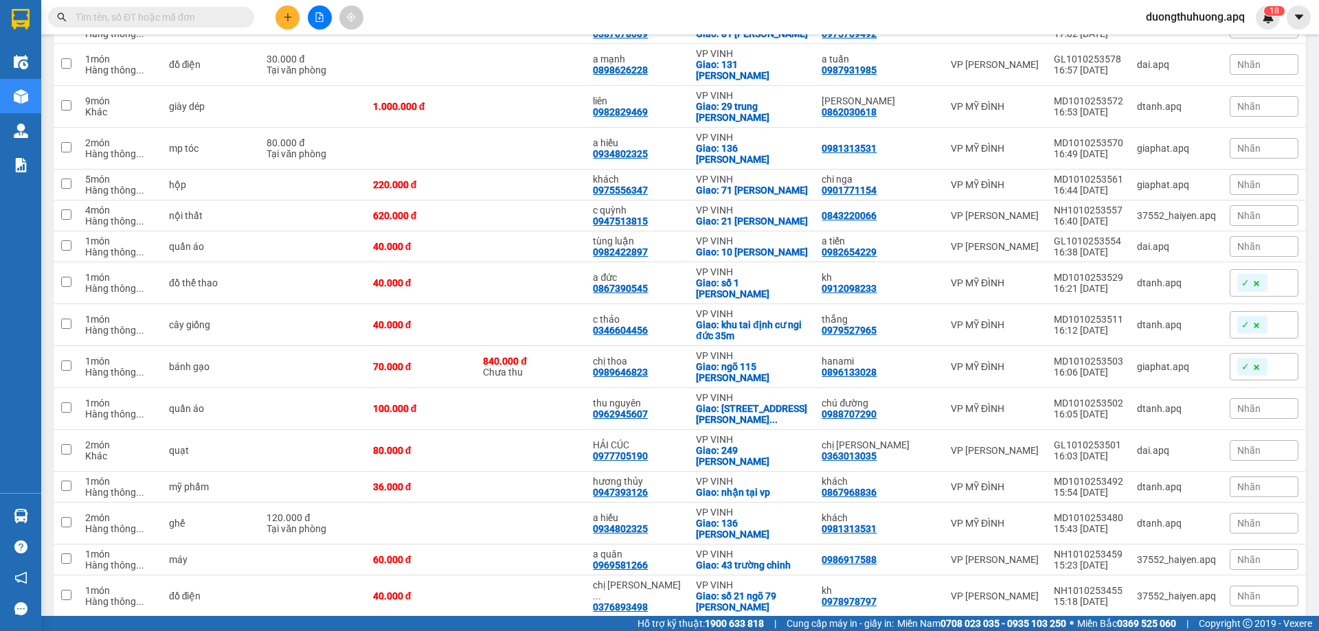
scroll to position [824, 0]
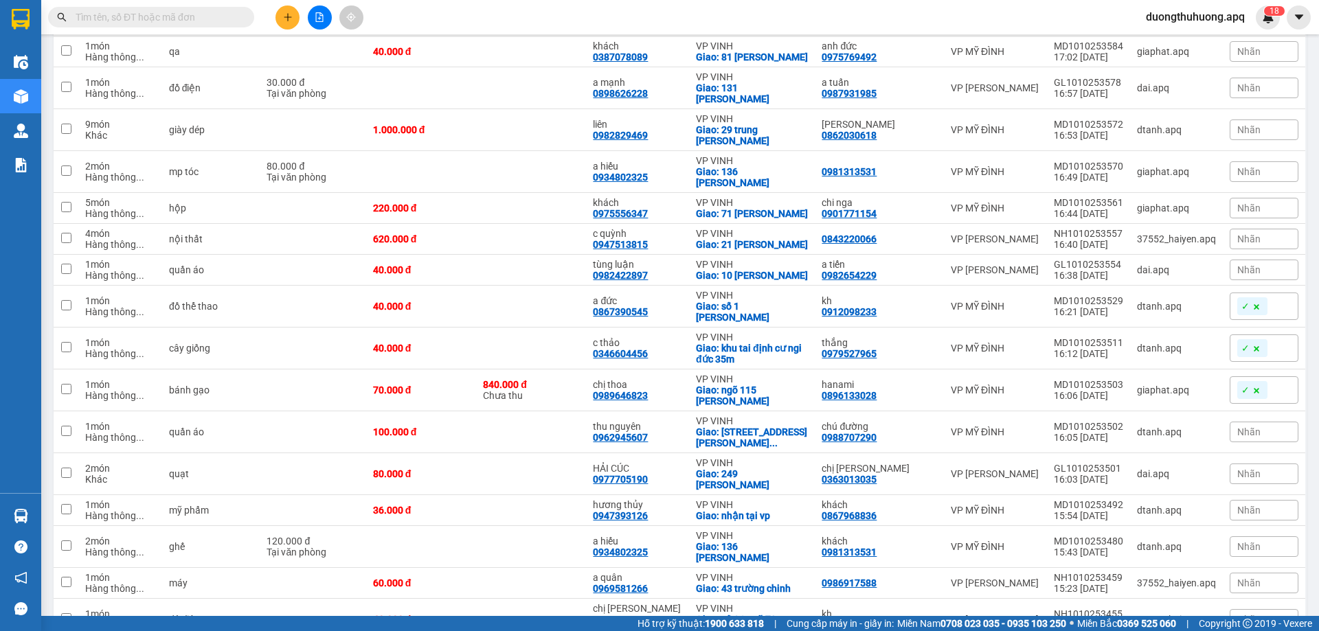
click at [572, 13] on div "Kết quả tìm kiếm ( 0 ) Bộ lọc No Data duongthuhuong.apq 1 8" at bounding box center [659, 17] width 1319 height 34
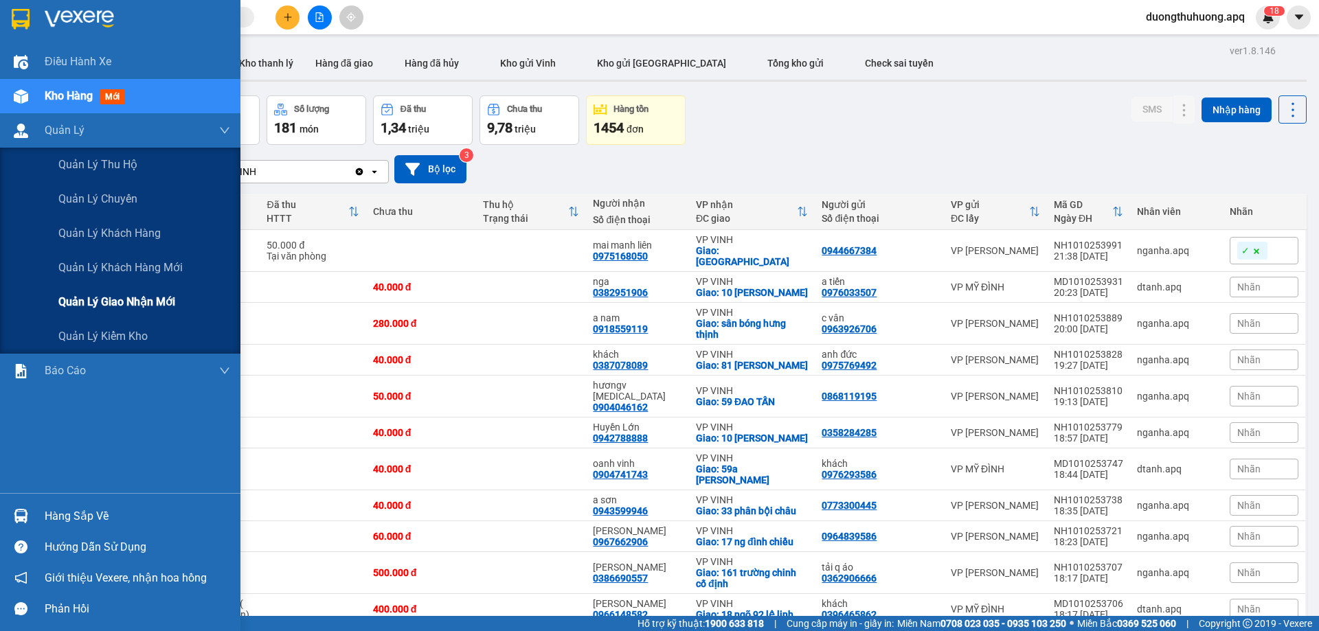
click at [124, 303] on span "Quản lý giao nhận mới" at bounding box center [116, 301] width 117 height 17
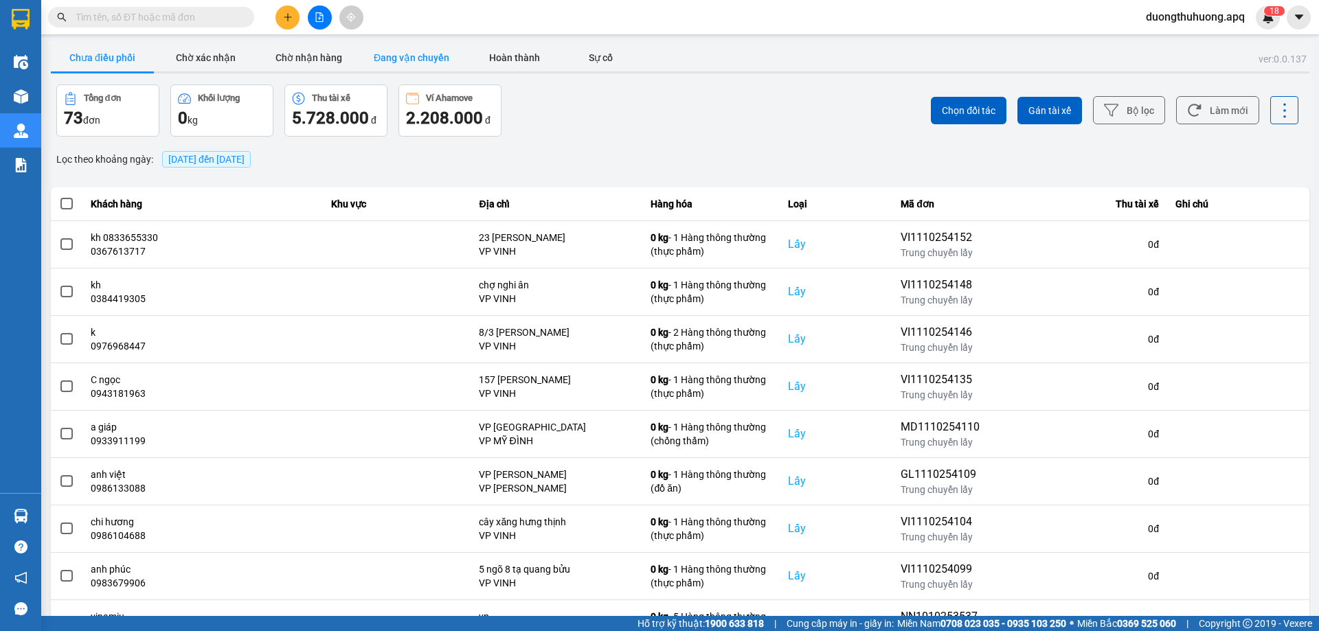
click at [409, 53] on button "Đang vận chuyển" at bounding box center [411, 57] width 103 height 27
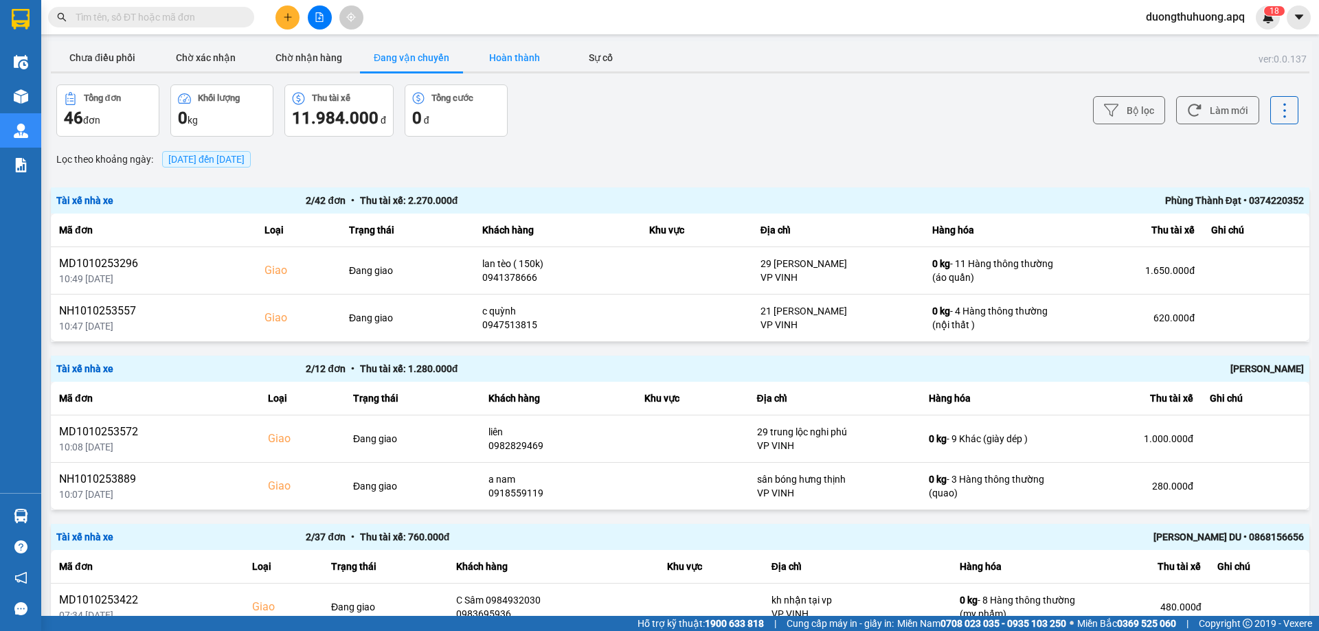
click at [513, 56] on button "Hoàn thành" at bounding box center [514, 57] width 103 height 27
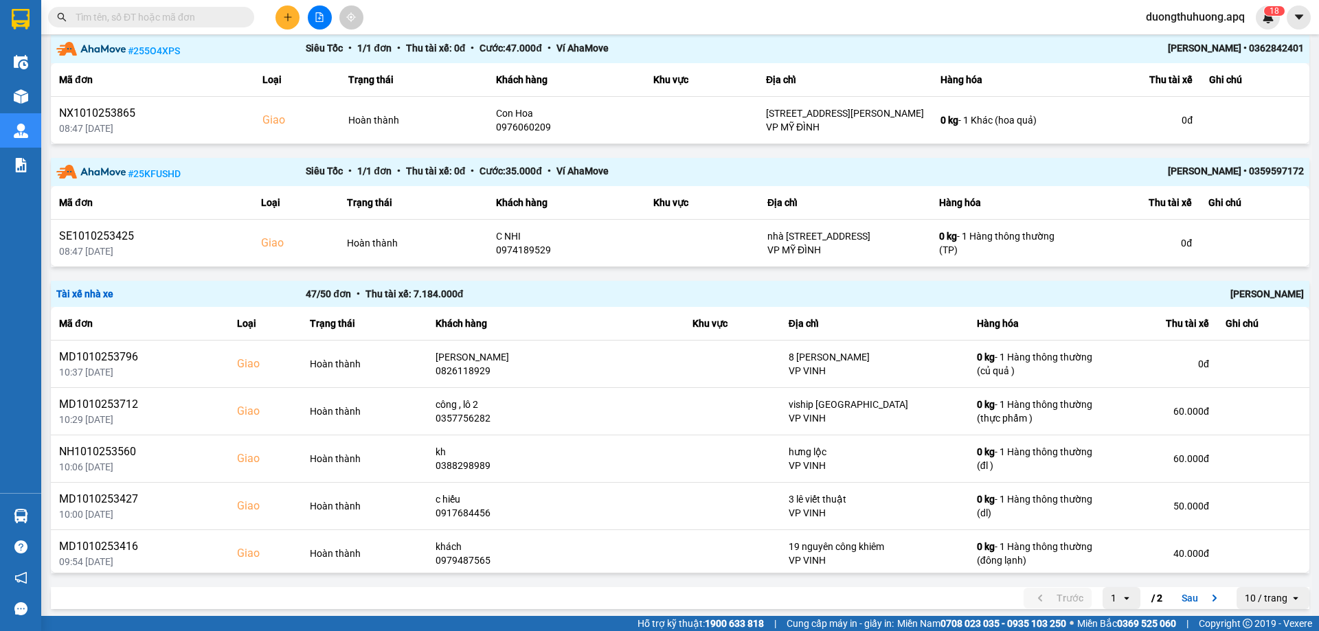
scroll to position [1749, 0]
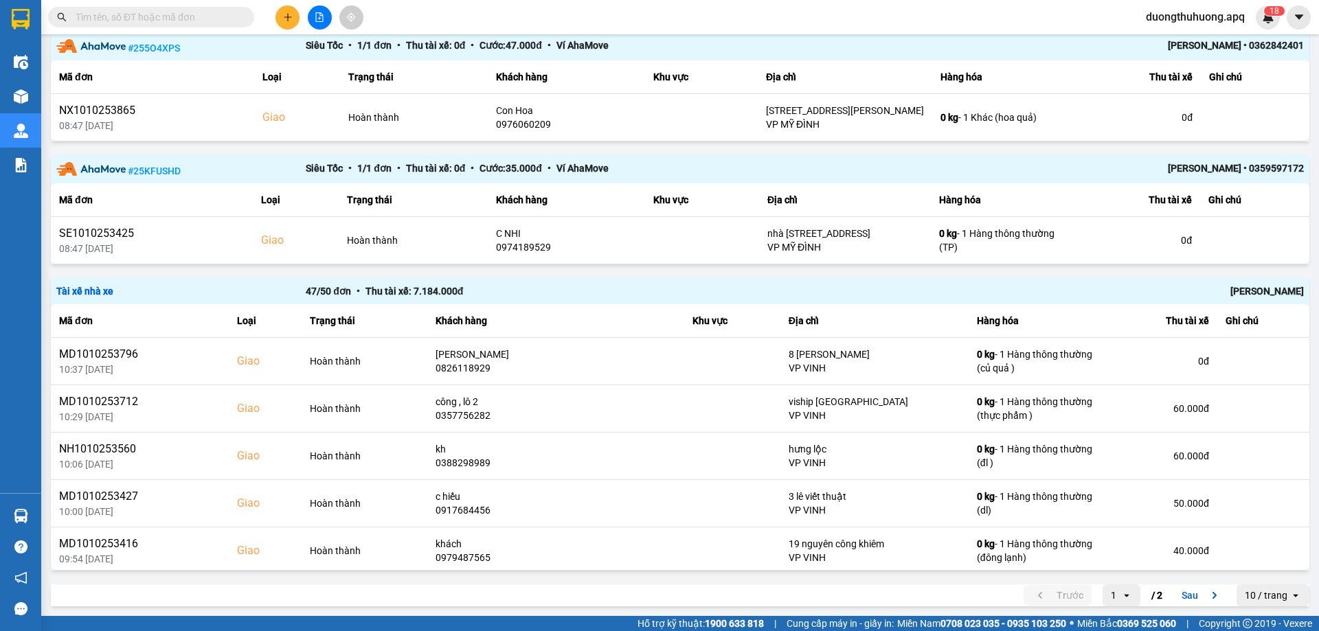
click at [1257, 293] on div "[PERSON_NAME]" at bounding box center [1054, 291] width 499 height 15
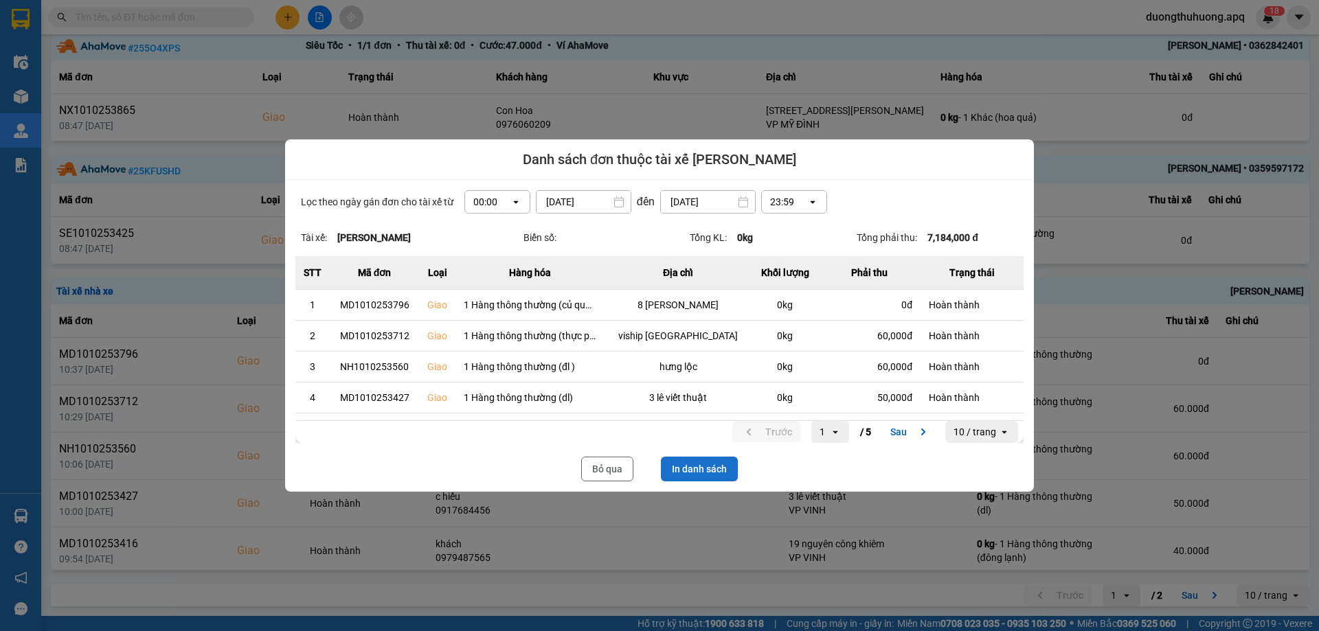
click at [698, 468] on button "In danh sách" at bounding box center [699, 469] width 77 height 25
click at [605, 473] on button "Bỏ qua" at bounding box center [607, 469] width 52 height 25
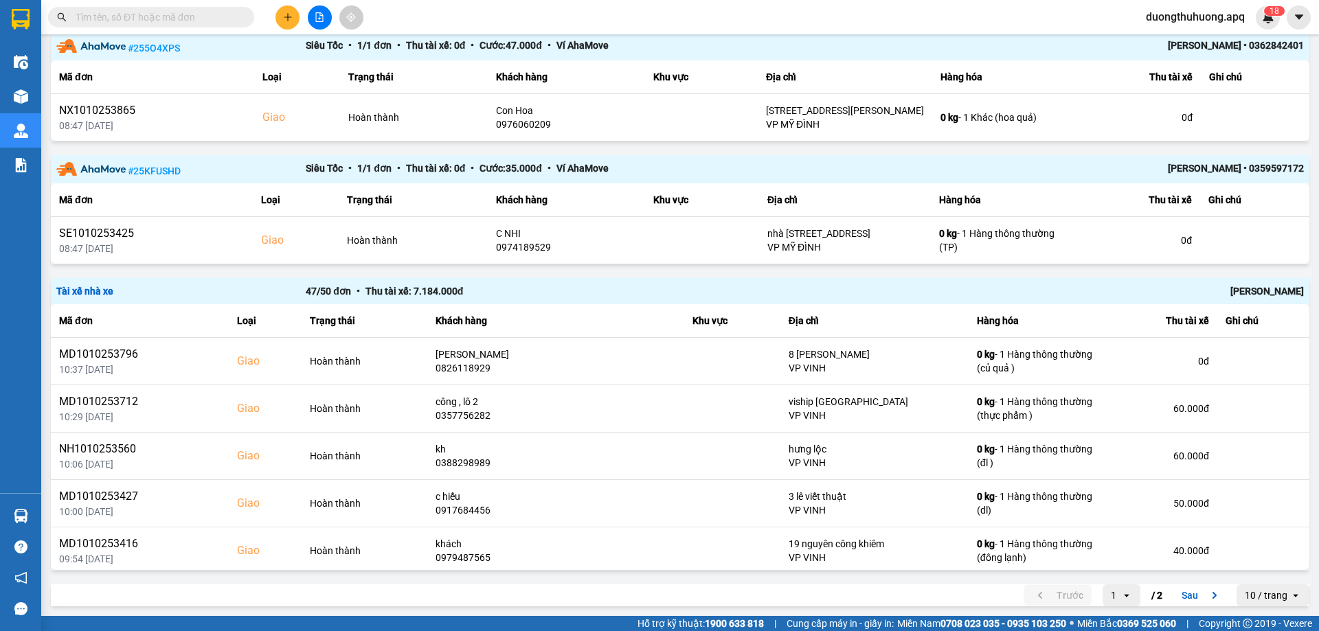
click at [212, 15] on input "text" at bounding box center [157, 17] width 162 height 15
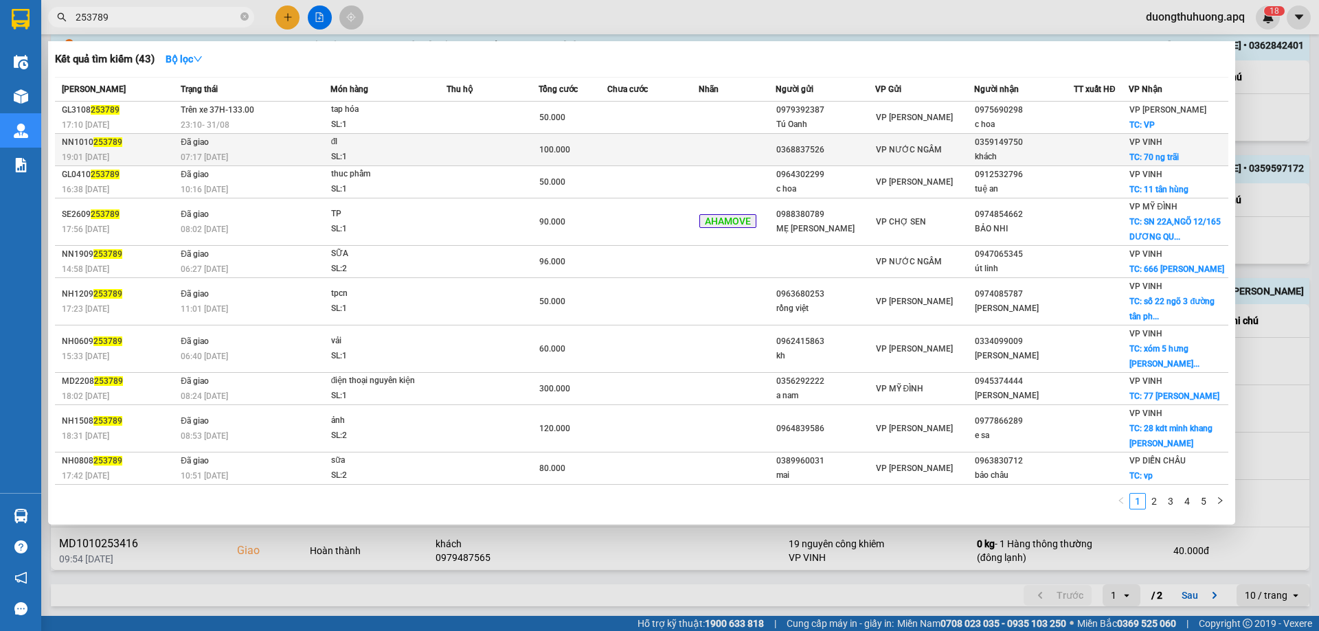
type input "253789"
click at [408, 150] on div "SL: 1" at bounding box center [382, 157] width 103 height 15
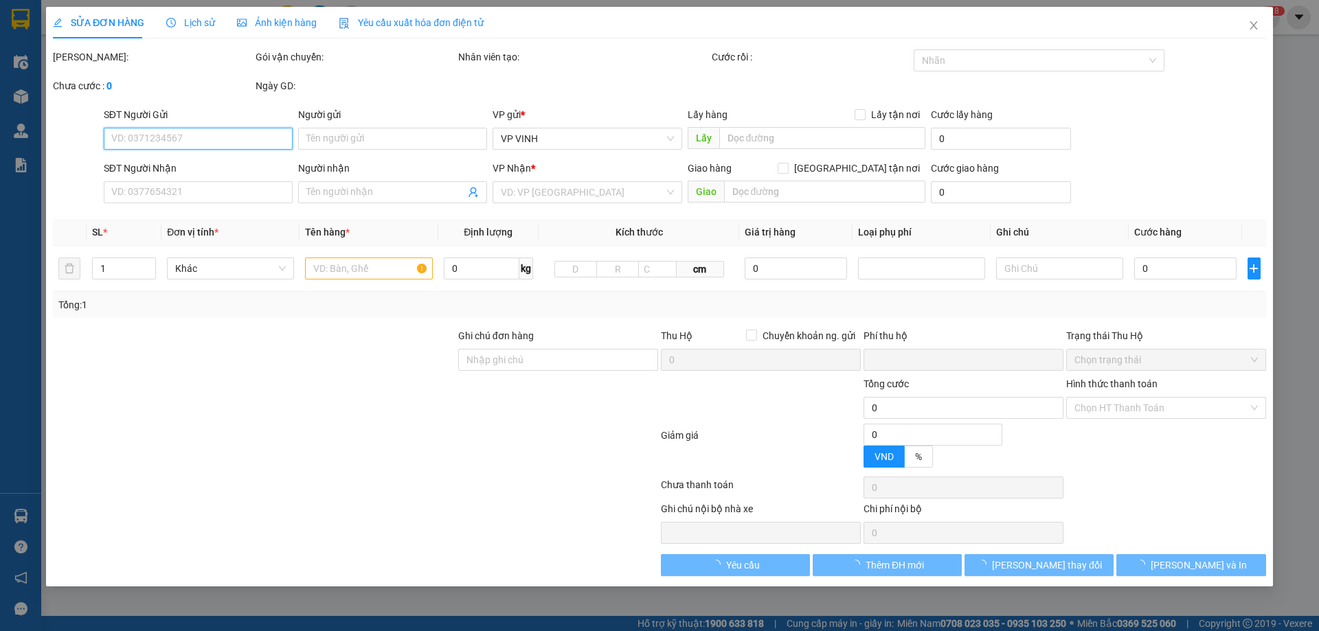
type input "0368837526"
type input "0359149750"
type input "khách"
checkbox input "true"
type input "70 ng trãi"
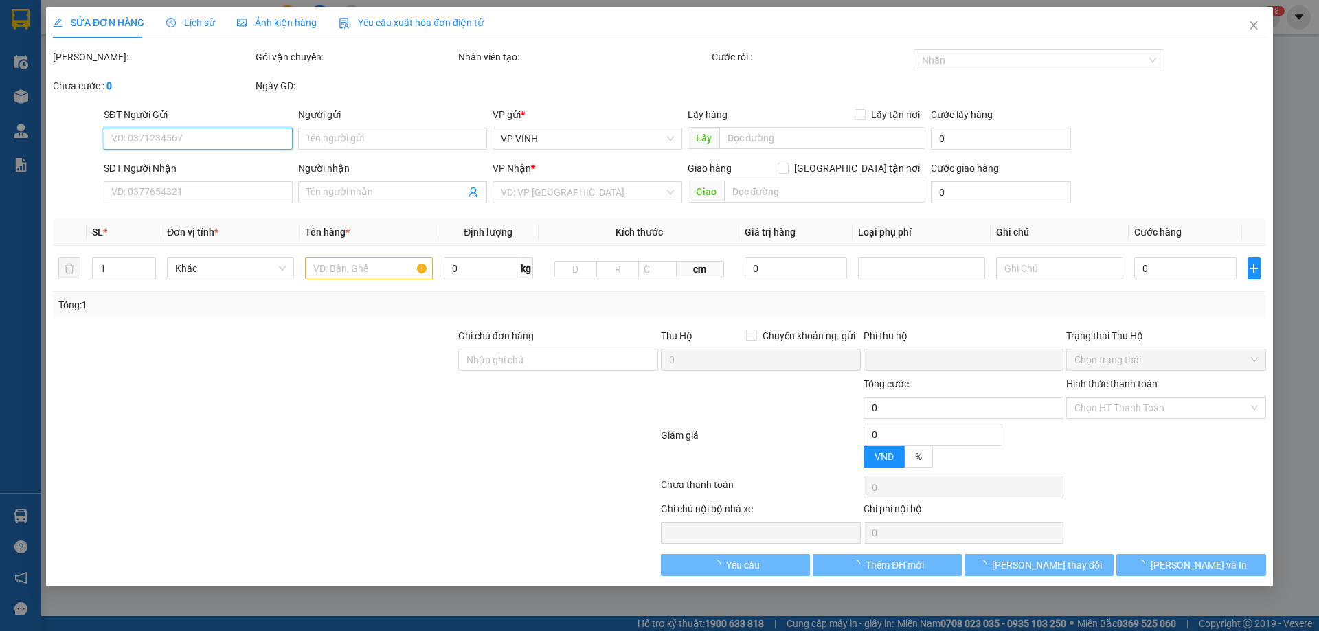
type input "0"
type input "100.000"
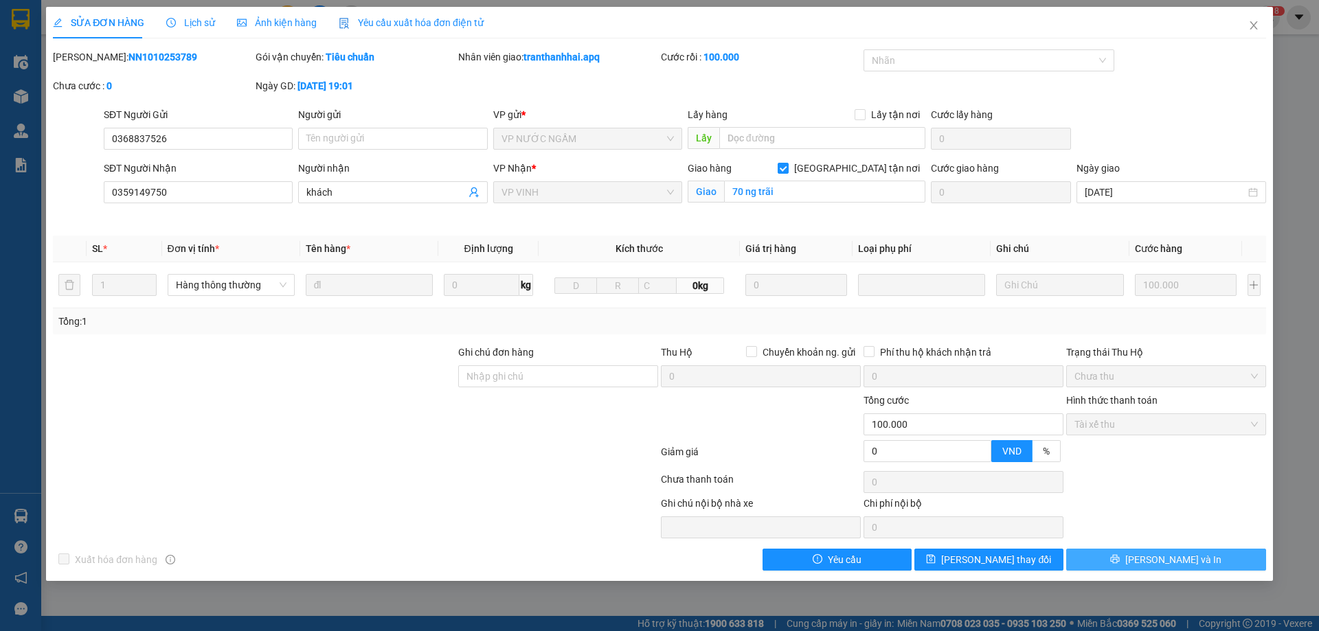
click at [1112, 558] on button "[PERSON_NAME] và In" at bounding box center [1166, 560] width 200 height 22
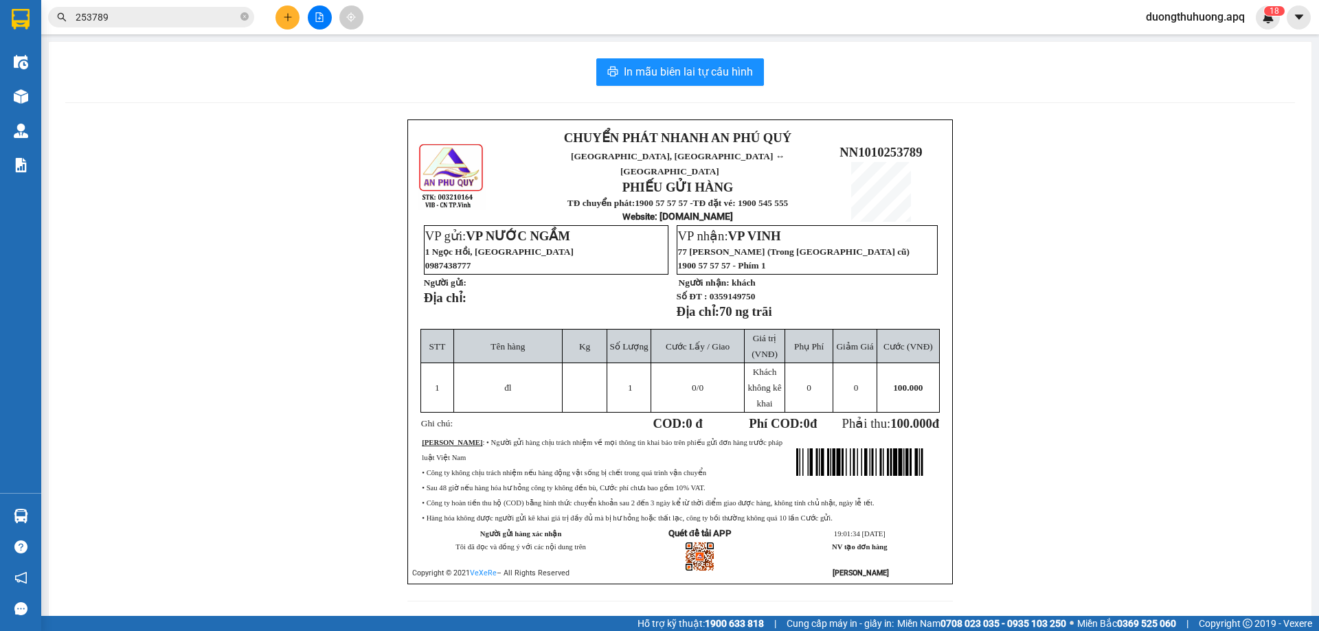
drag, startPoint x: 290, startPoint y: 237, endPoint x: 287, endPoint y: 228, distance: 9.6
click at [290, 236] on div "CHUYỂN PHÁT NHANH AN PHÚ QUÝ NGHỆ AN, [GEOGRAPHIC_DATA] ↔ [GEOGRAPHIC_DATA] PHI…" at bounding box center [680, 369] width 1230 height 499
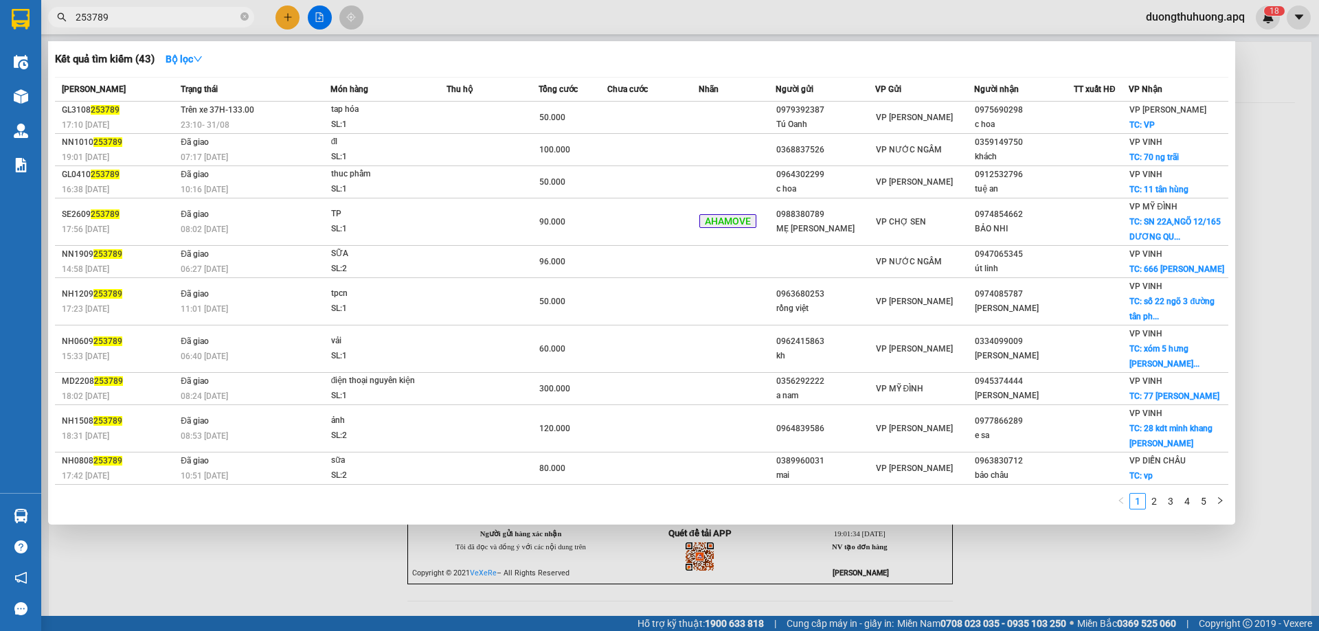
drag, startPoint x: 243, startPoint y: 16, endPoint x: 223, endPoint y: 19, distance: 20.1
click at [241, 16] on icon "close-circle" at bounding box center [244, 16] width 8 height 8
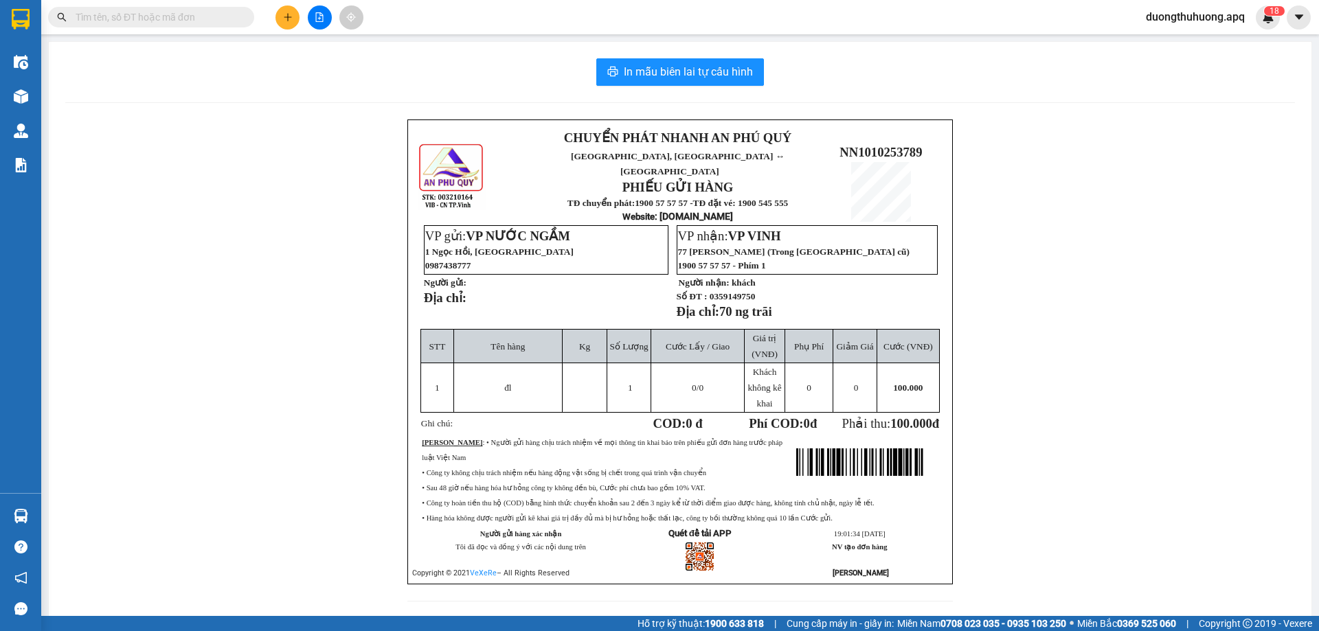
click at [221, 19] on input "text" at bounding box center [157, 17] width 162 height 15
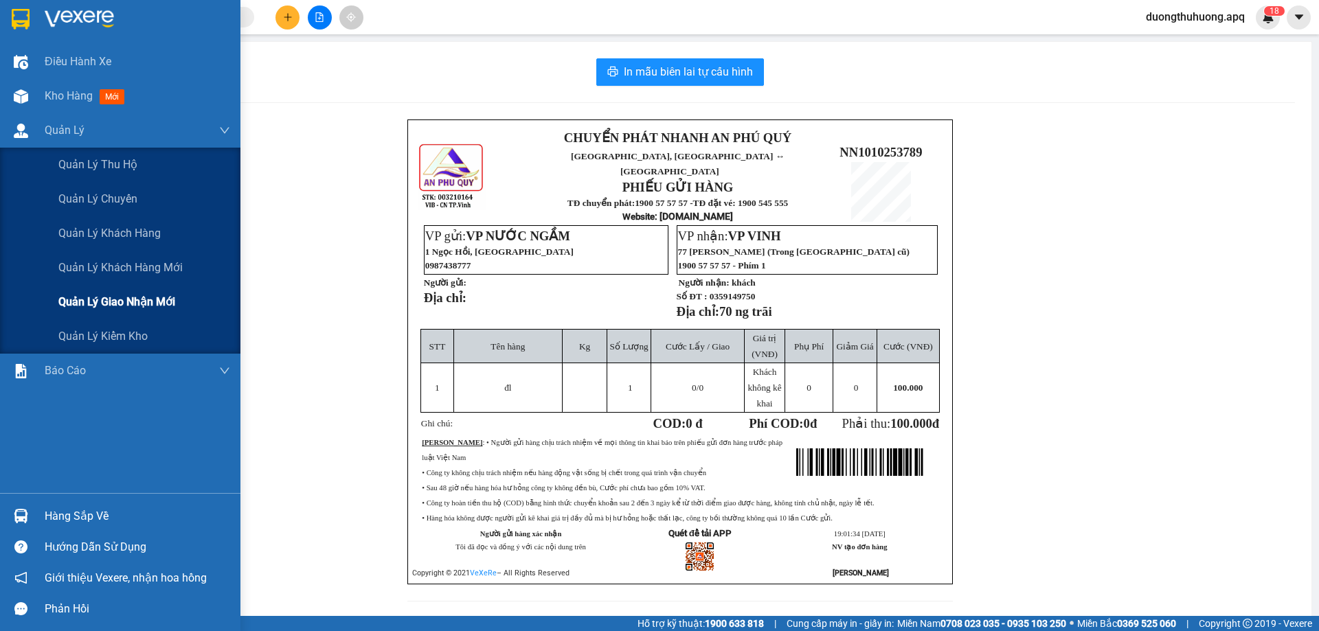
click at [128, 307] on span "Quản lý giao nhận mới" at bounding box center [116, 301] width 117 height 17
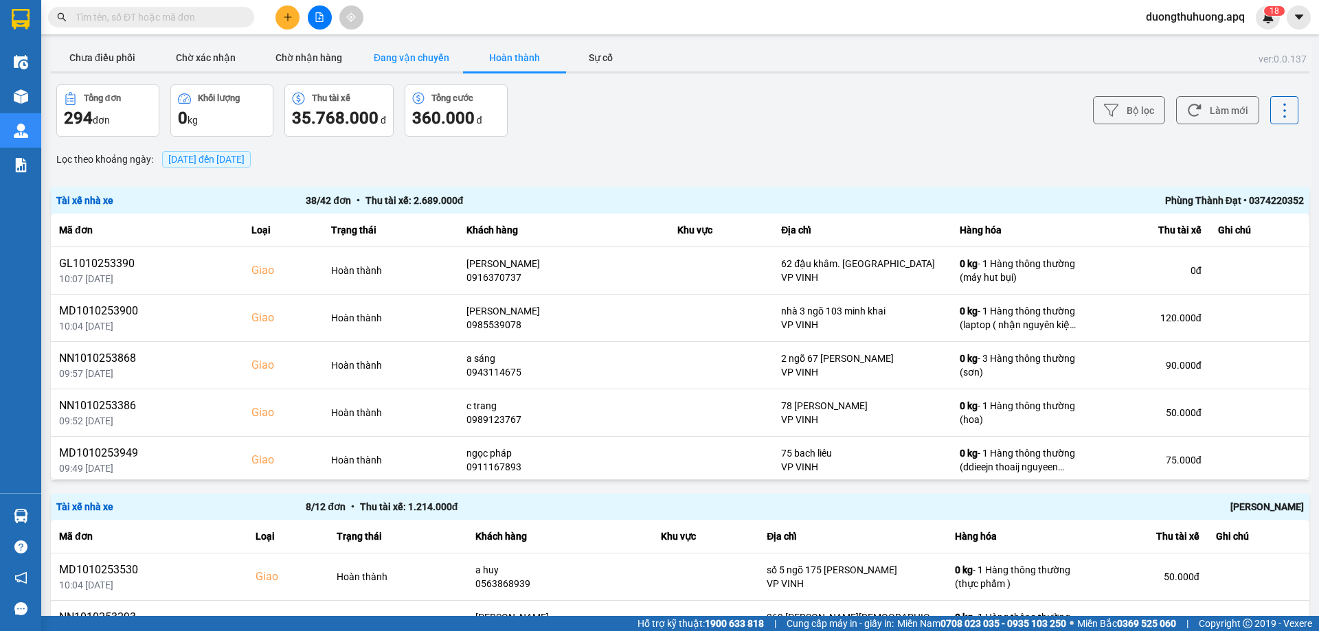
click at [412, 58] on button "Đang vận chuyển" at bounding box center [411, 57] width 103 height 27
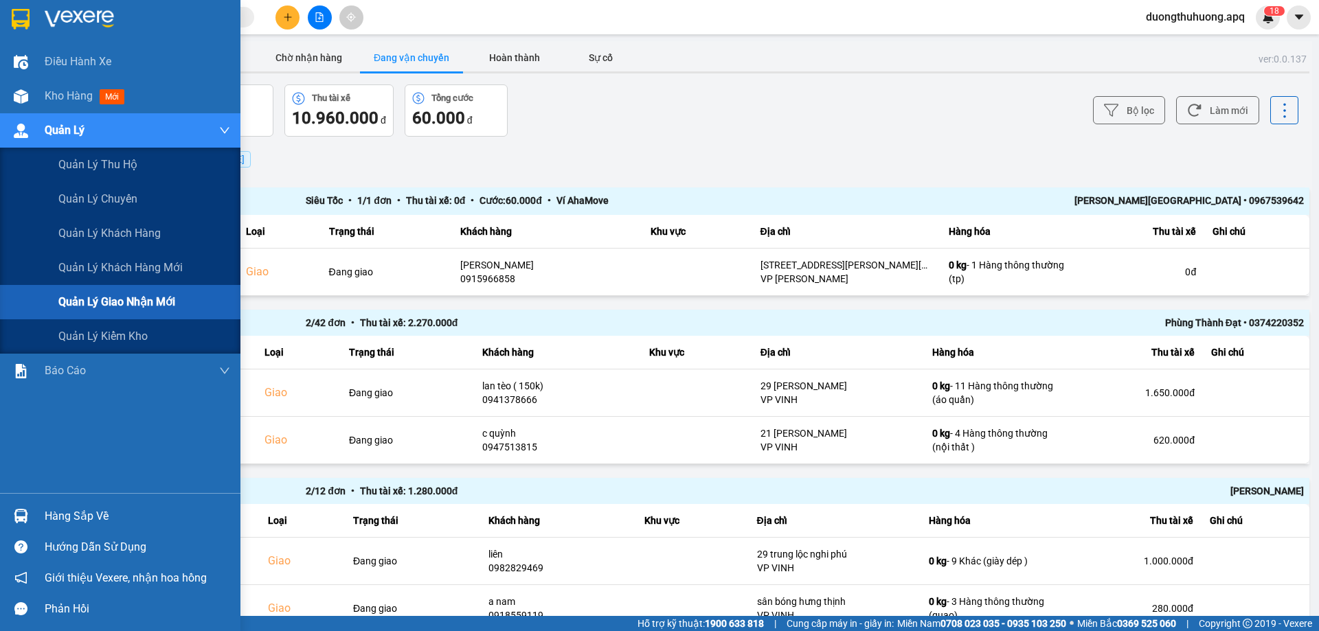
click at [133, 299] on span "Quản lý giao nhận mới" at bounding box center [116, 301] width 117 height 17
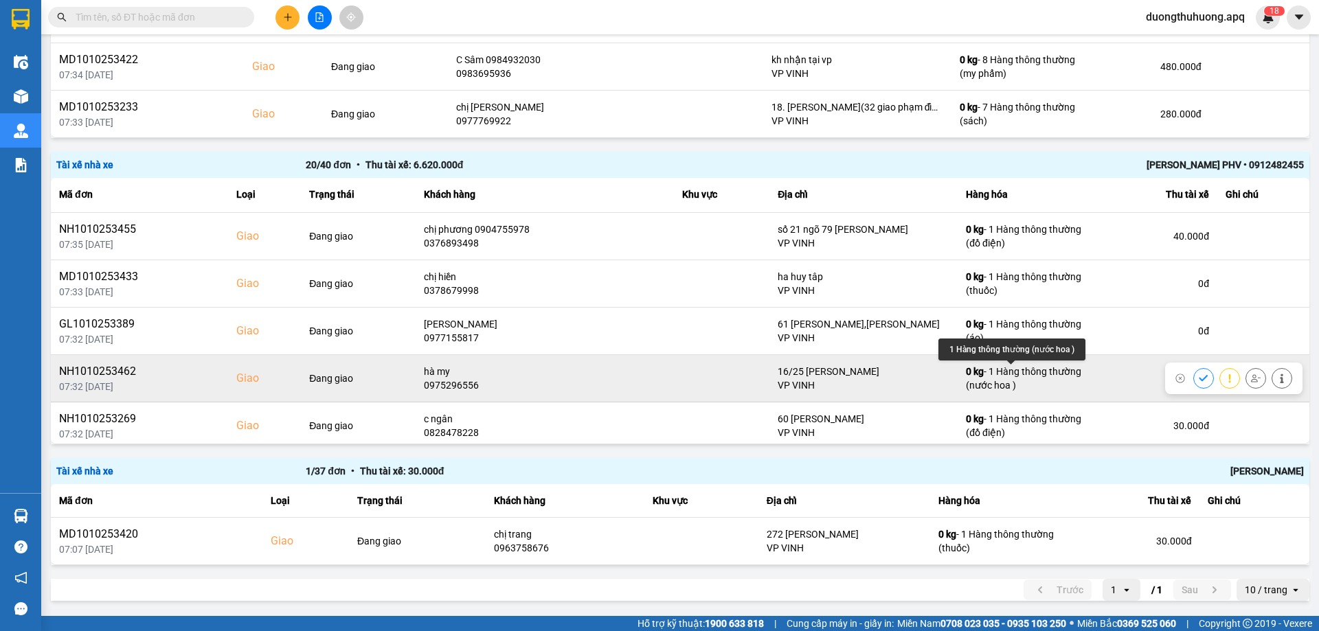
scroll to position [69, 0]
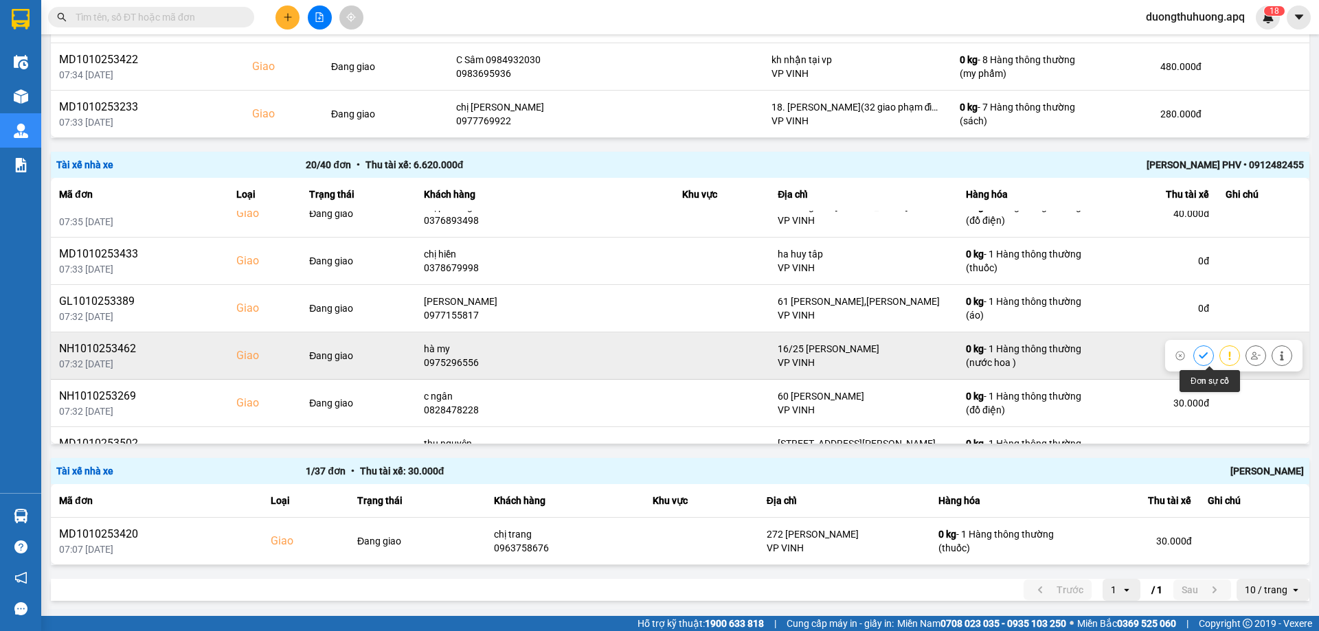
click at [1225, 360] on icon at bounding box center [1230, 356] width 10 height 10
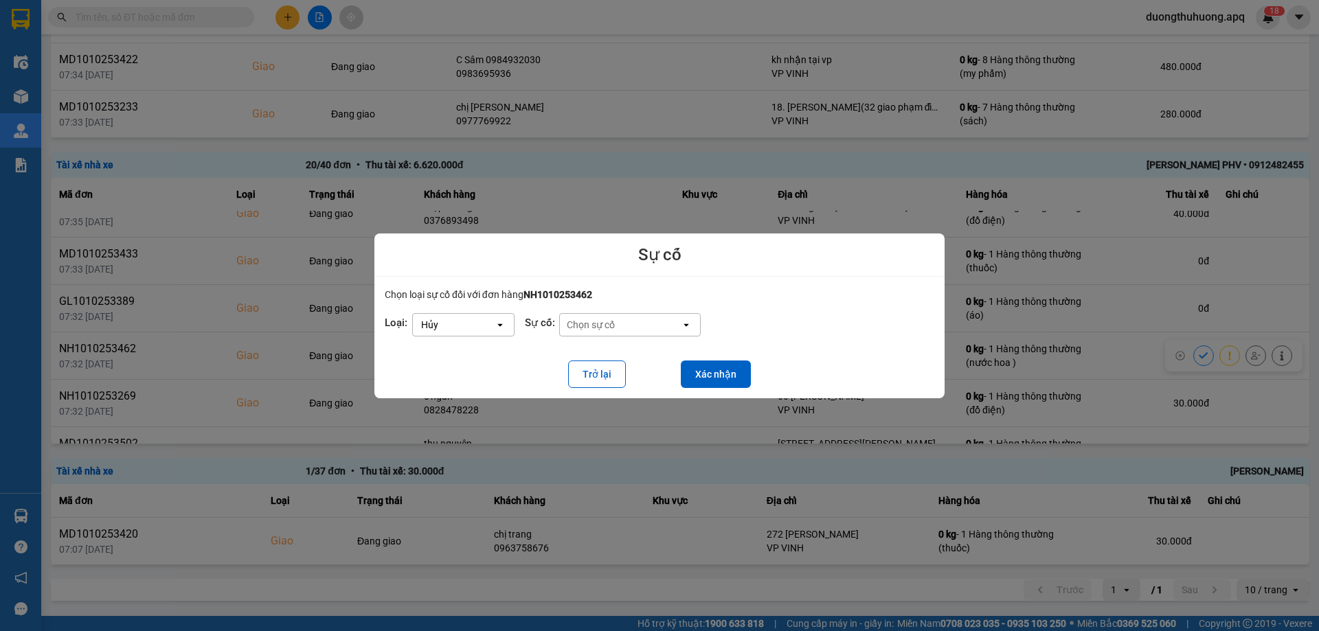
click at [500, 326] on icon "dialog" at bounding box center [499, 325] width 5 height 3
click at [447, 330] on div "Hoãn" at bounding box center [463, 331] width 102 height 25
click at [706, 373] on button "Xác nhận" at bounding box center [716, 374] width 70 height 27
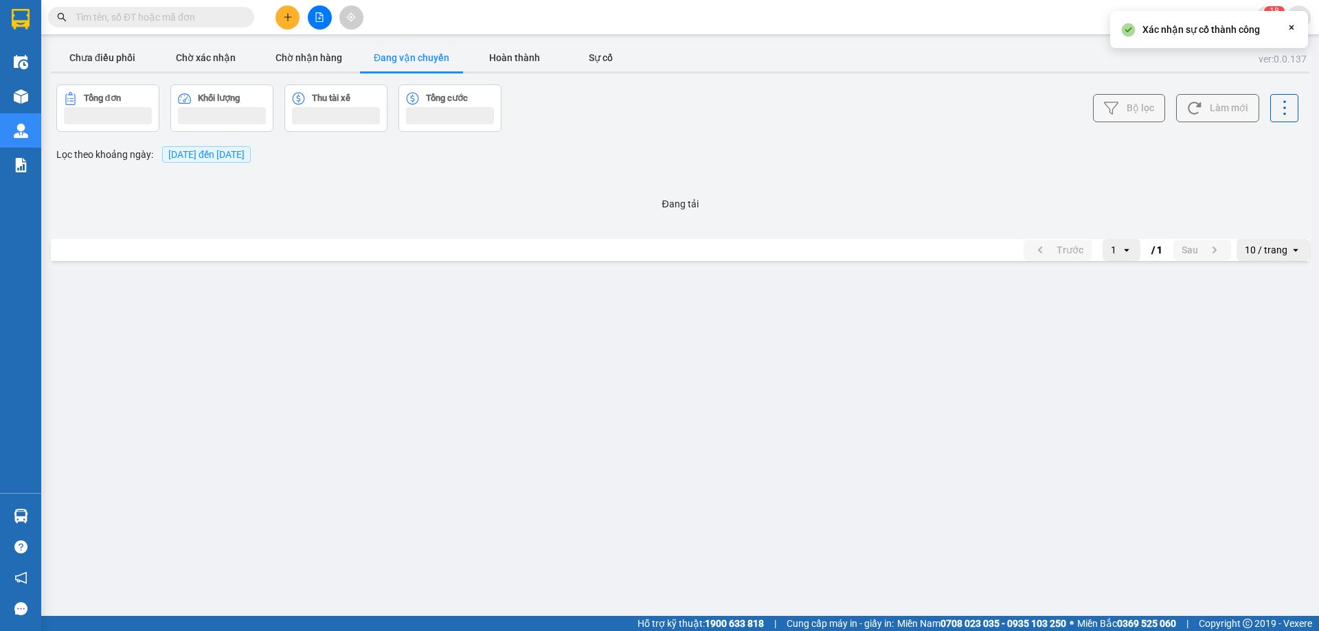
scroll to position [0, 0]
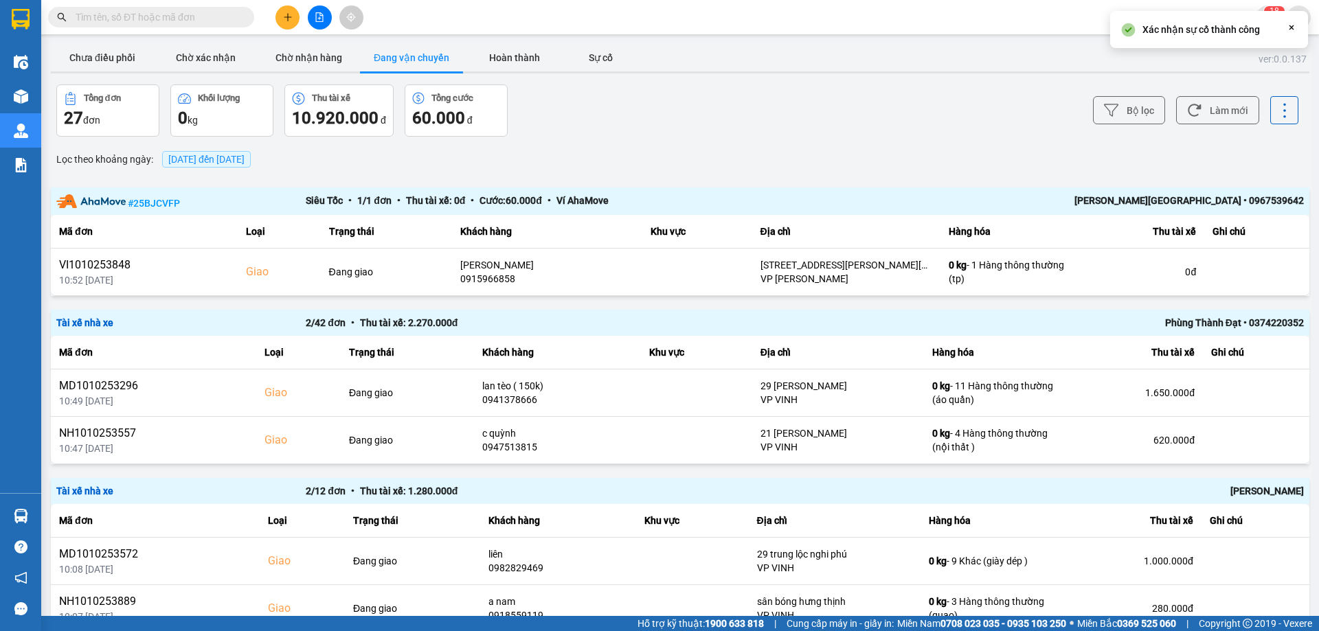
click at [190, 21] on input "text" at bounding box center [157, 17] width 162 height 15
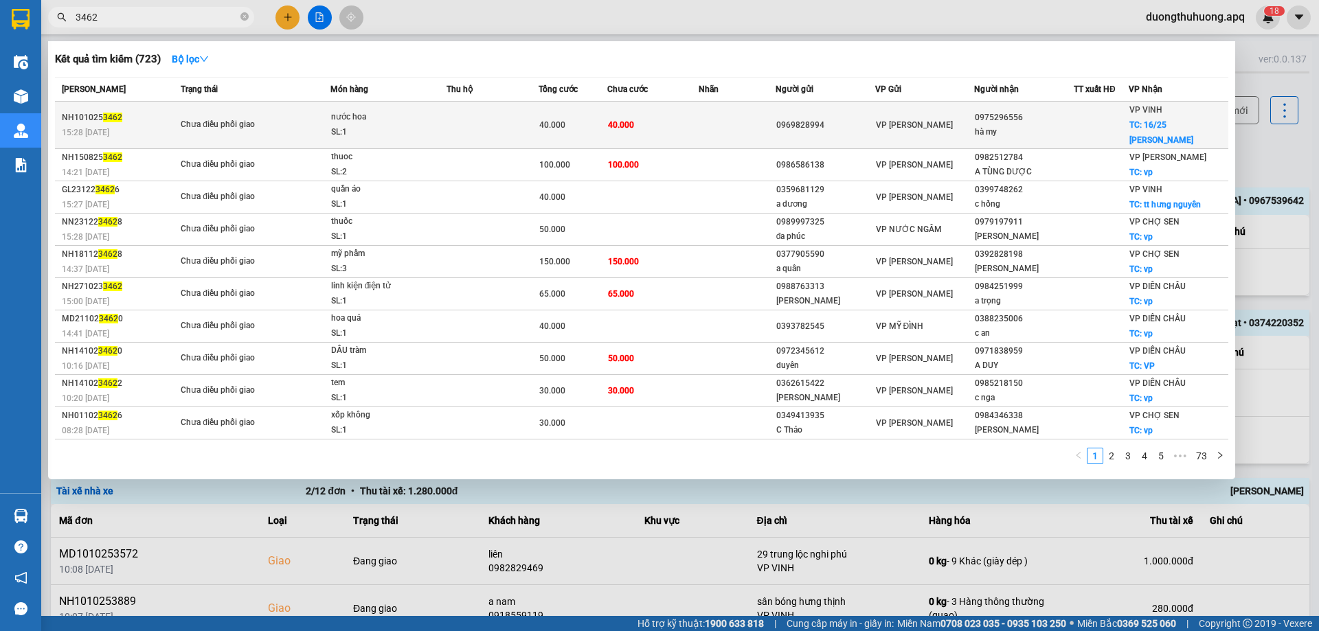
type input "3462"
click at [459, 120] on td at bounding box center [493, 125] width 92 height 47
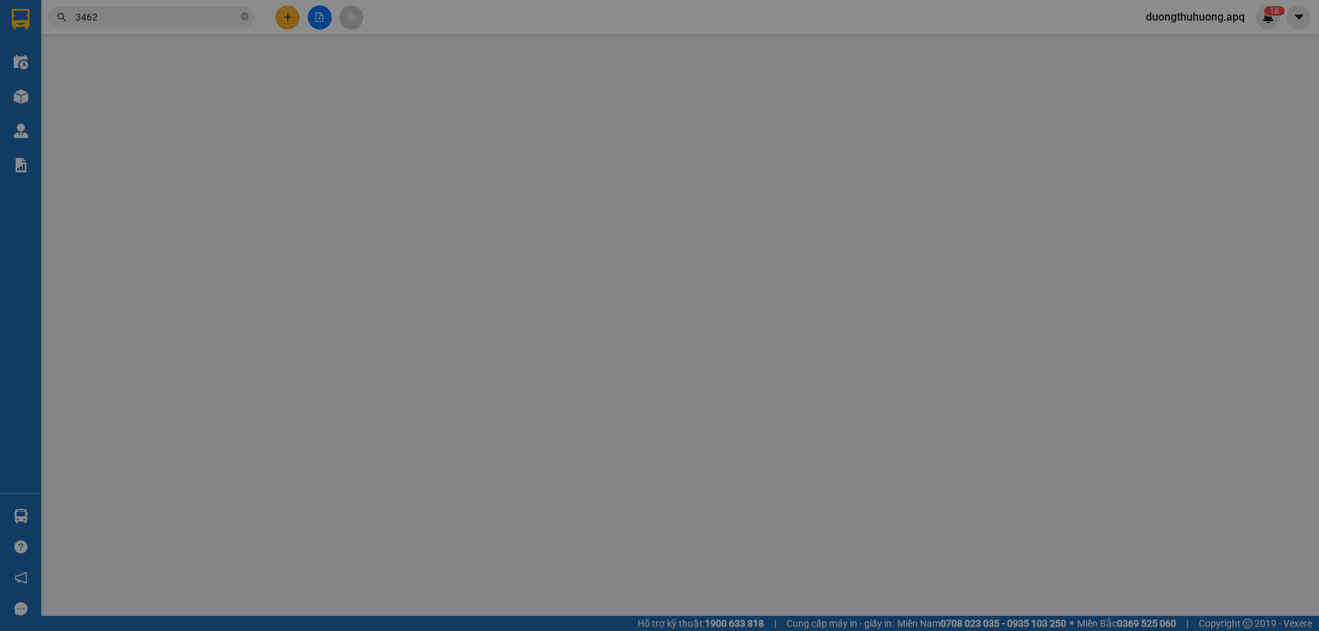
type input "0969828994"
type input "0975296556"
type input "hà my"
checkbox input "true"
type input "16/25 [PERSON_NAME]"
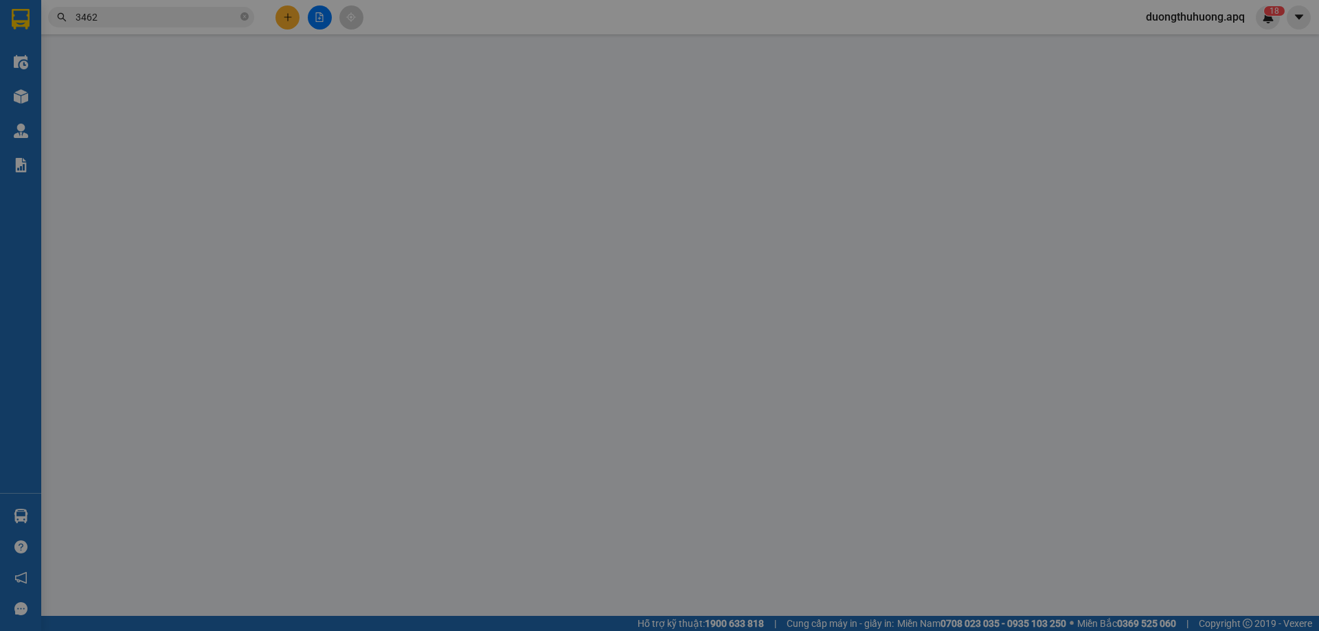
type input "0"
type input "40.000"
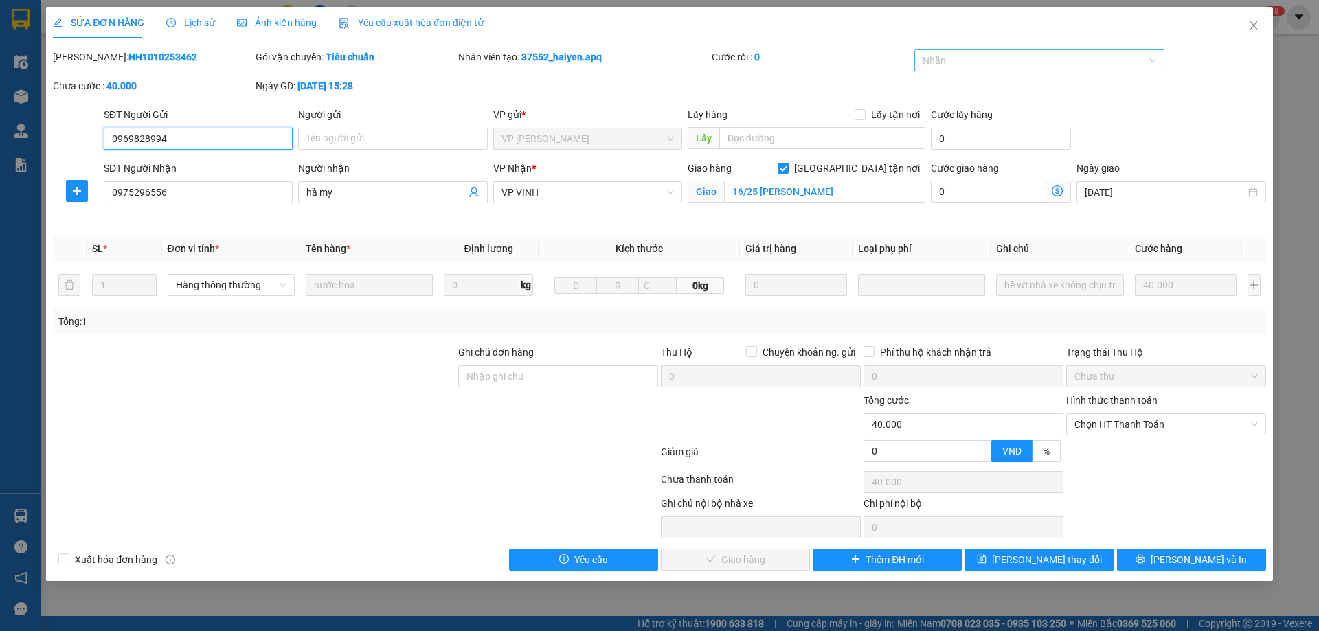
click at [1008, 67] on div at bounding box center [1033, 60] width 230 height 16
click at [934, 155] on div "✓" at bounding box center [1040, 153] width 234 height 15
click at [1034, 561] on span "[PERSON_NAME] thay đổi" at bounding box center [1047, 559] width 110 height 15
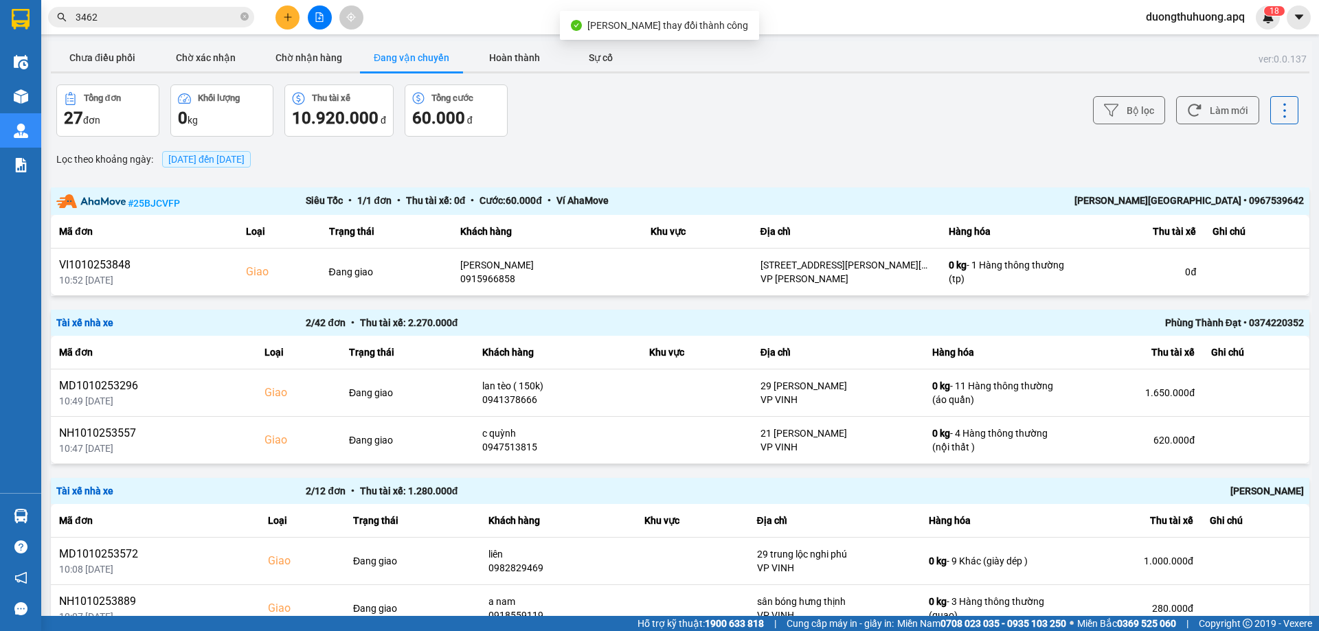
click at [438, 9] on div "Kết quả tìm kiếm ( 723 ) Bộ lọc Mã ĐH Trạng thái Món hàng Thu hộ Tổng cước Chưa…" at bounding box center [659, 17] width 1319 height 34
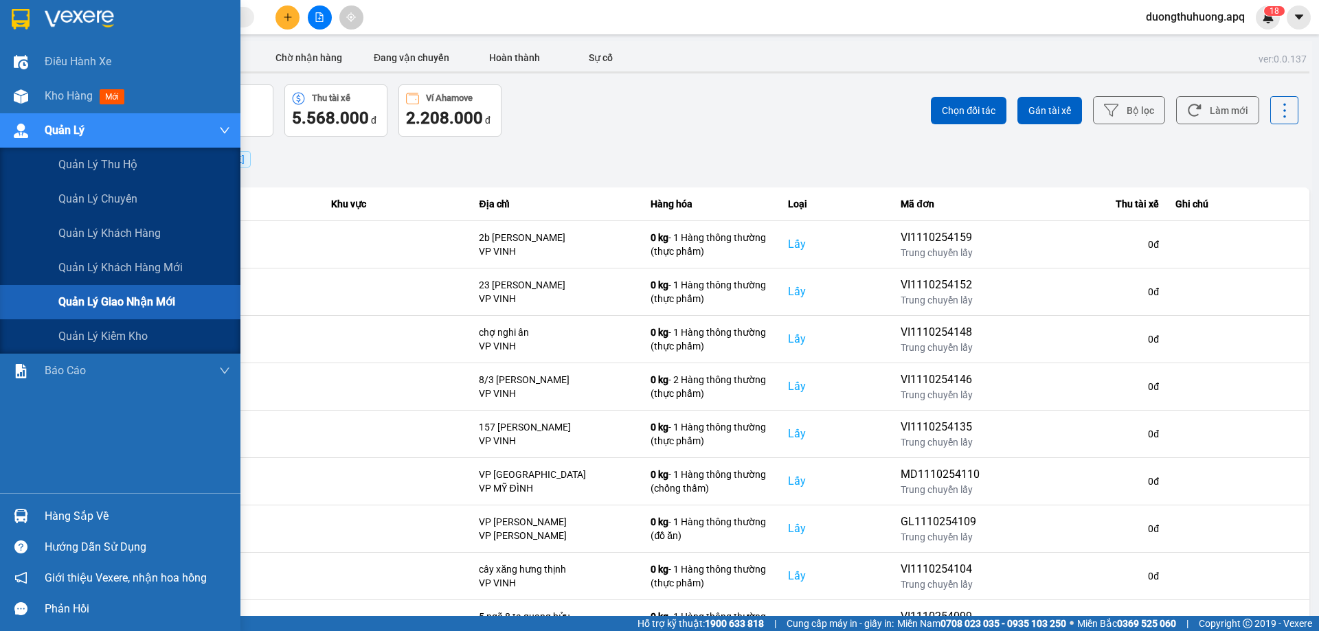
click at [119, 306] on span "Quản lý giao nhận mới" at bounding box center [116, 301] width 117 height 17
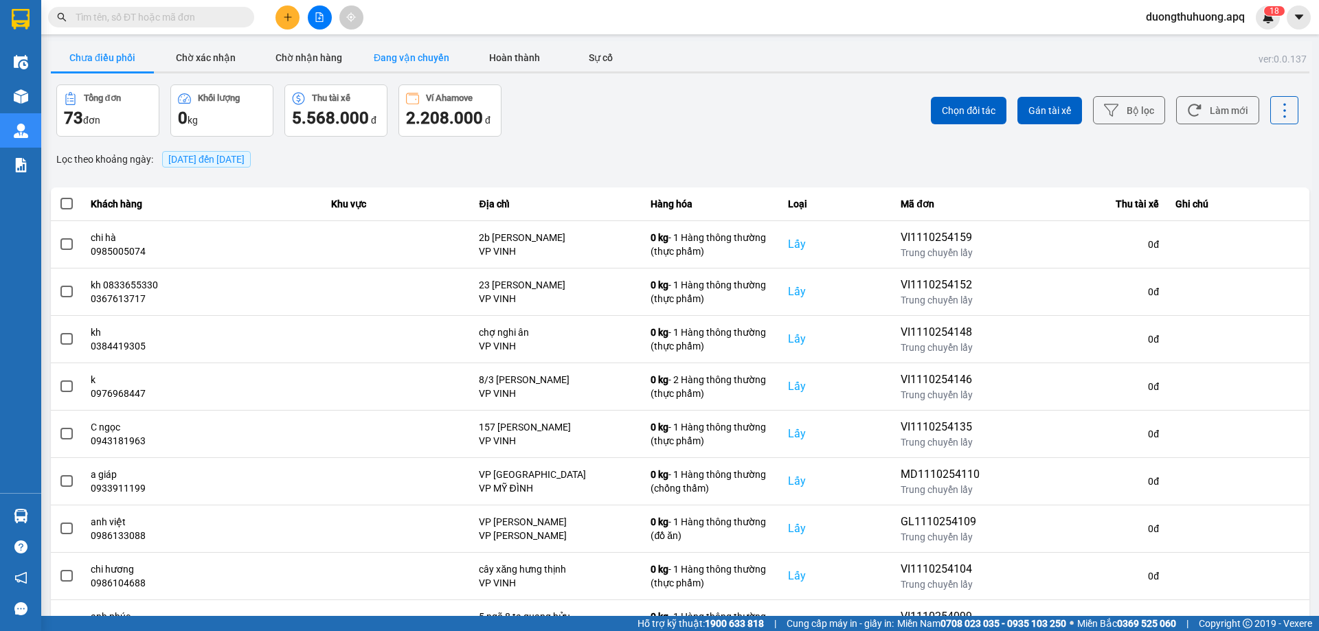
click at [399, 59] on button "Đang vận chuyển" at bounding box center [411, 57] width 103 height 27
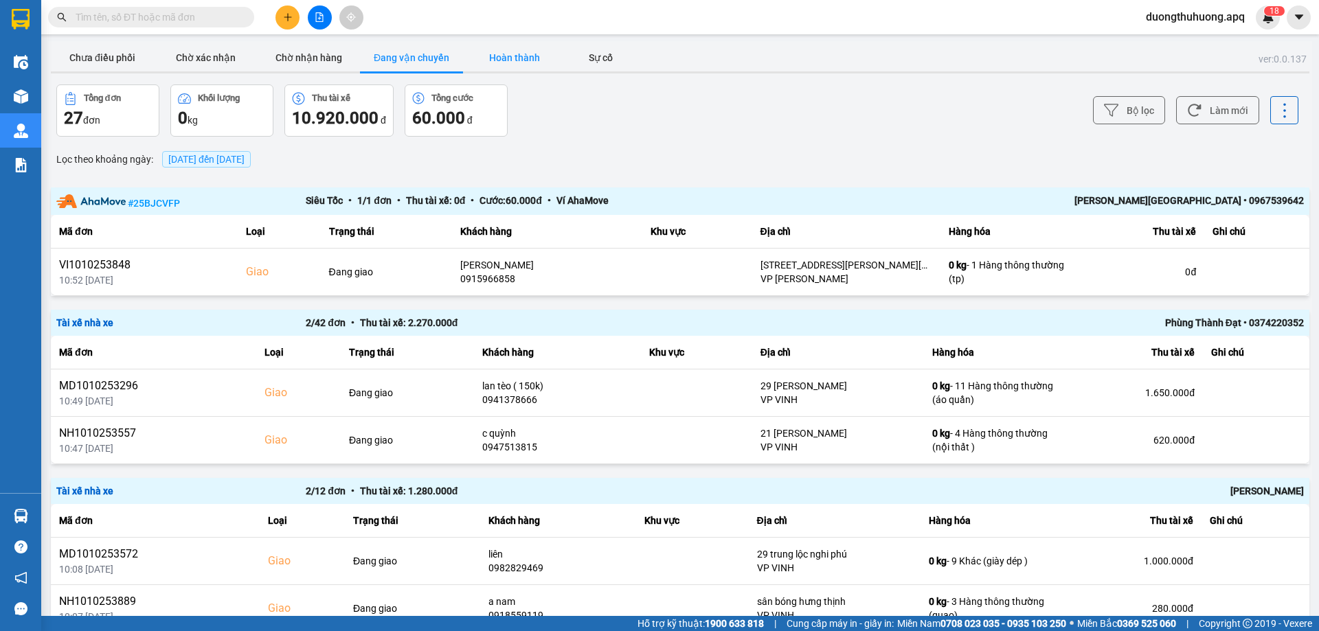
click at [521, 56] on button "Hoàn thành" at bounding box center [514, 57] width 103 height 27
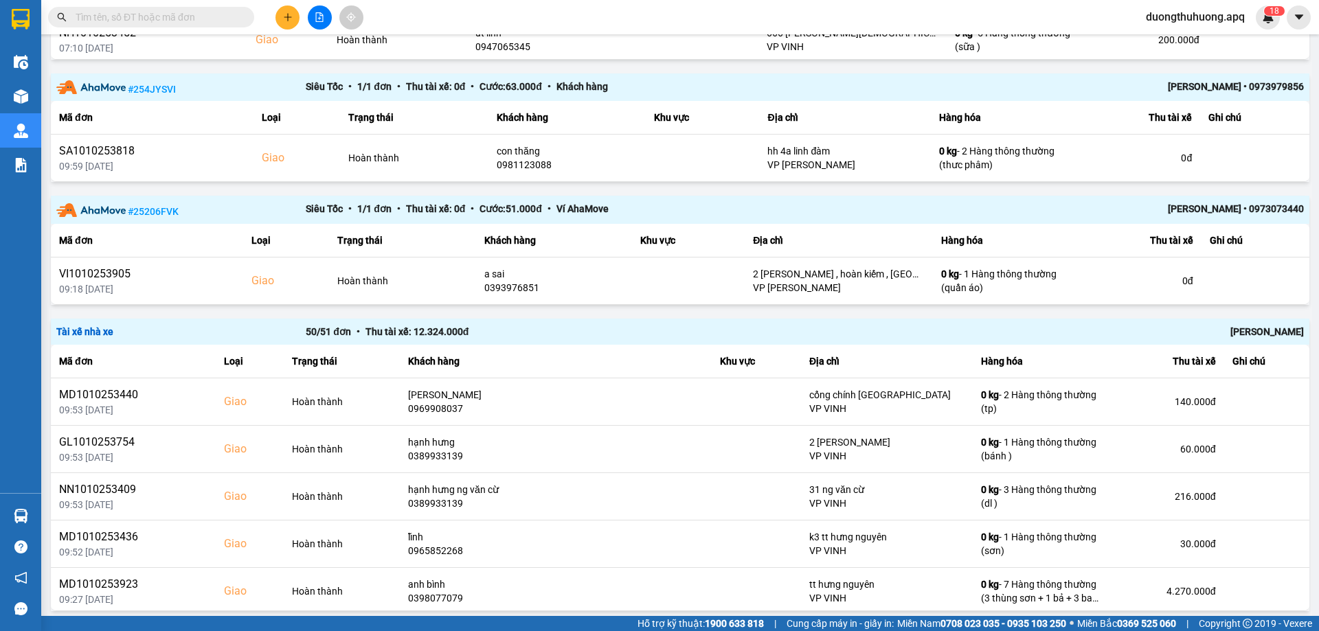
scroll to position [796, 0]
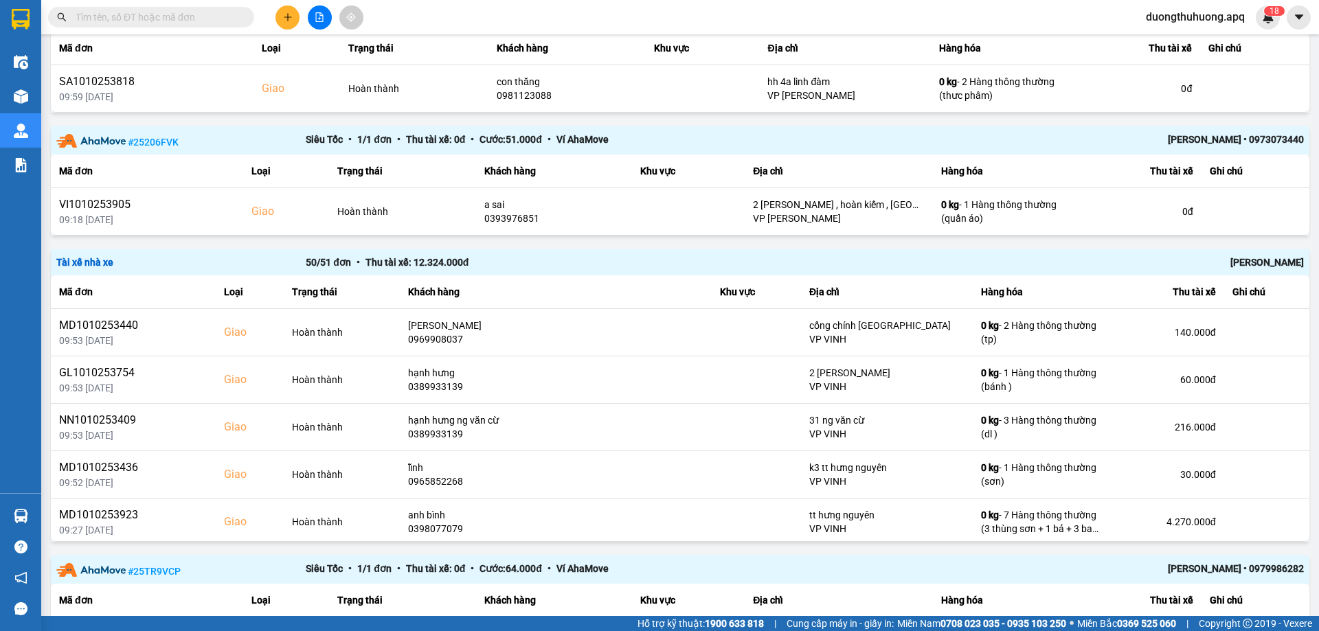
click at [1260, 261] on div "Nguyễn Tất Tiến" at bounding box center [1054, 262] width 499 height 15
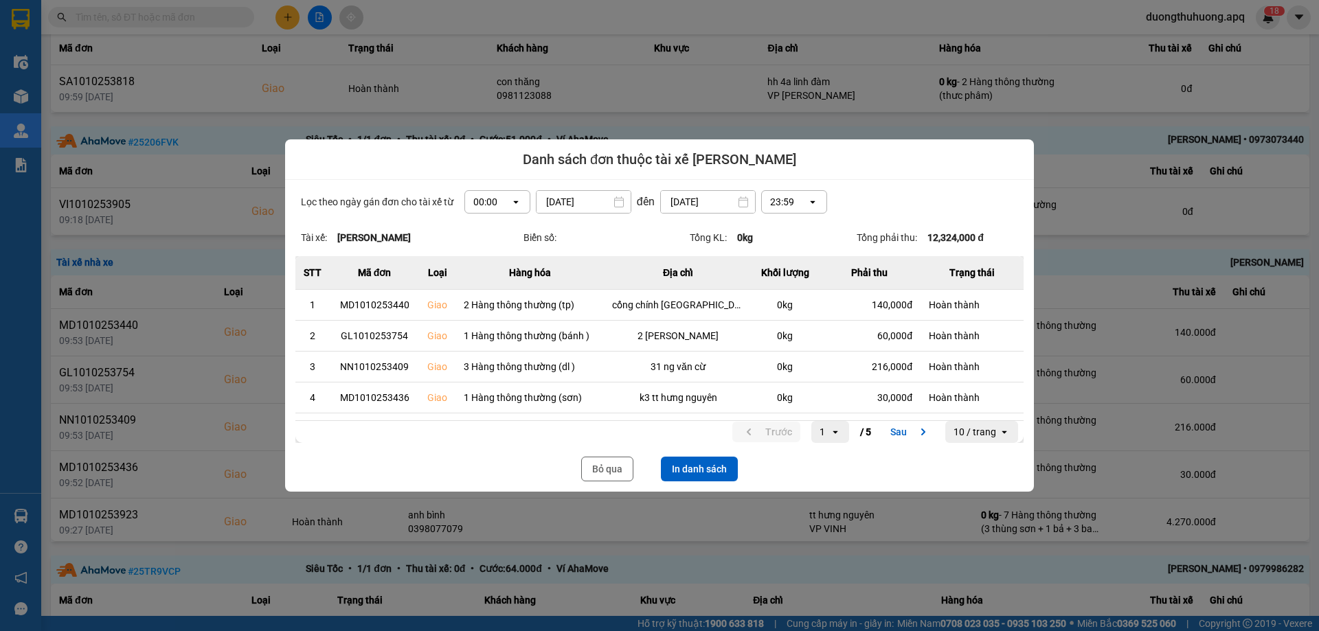
click at [202, 12] on div at bounding box center [659, 315] width 1319 height 631
click at [606, 465] on button "Bỏ qua" at bounding box center [607, 469] width 52 height 25
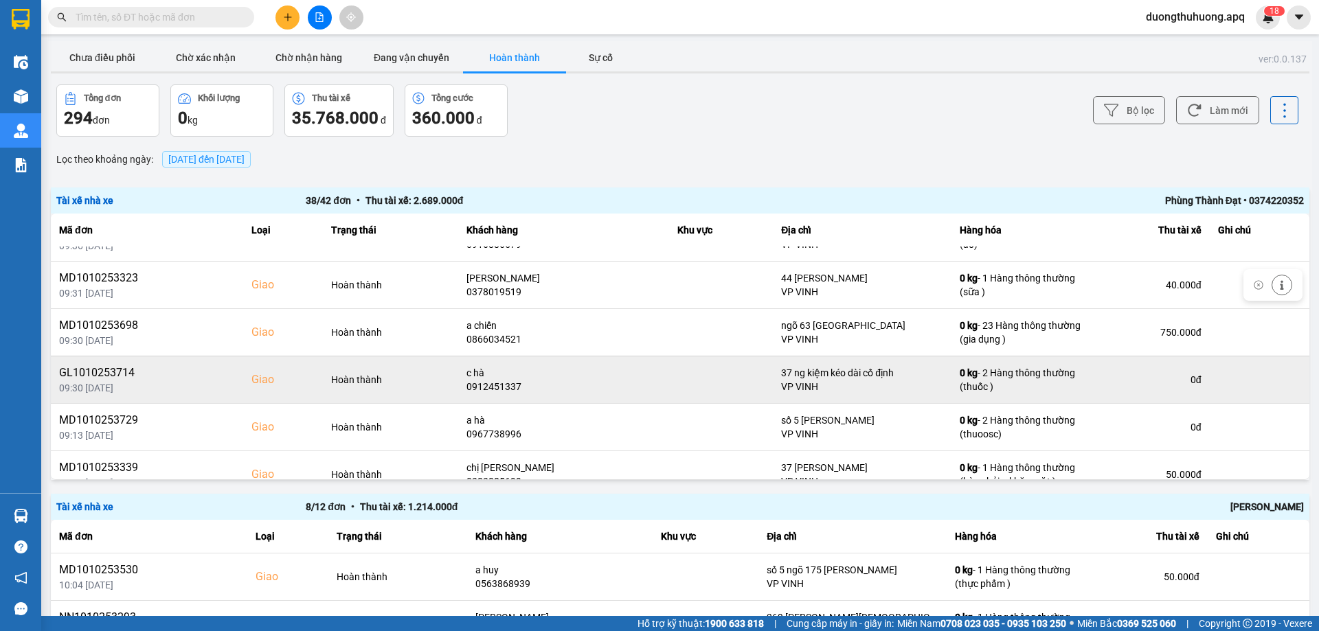
scroll to position [481, 0]
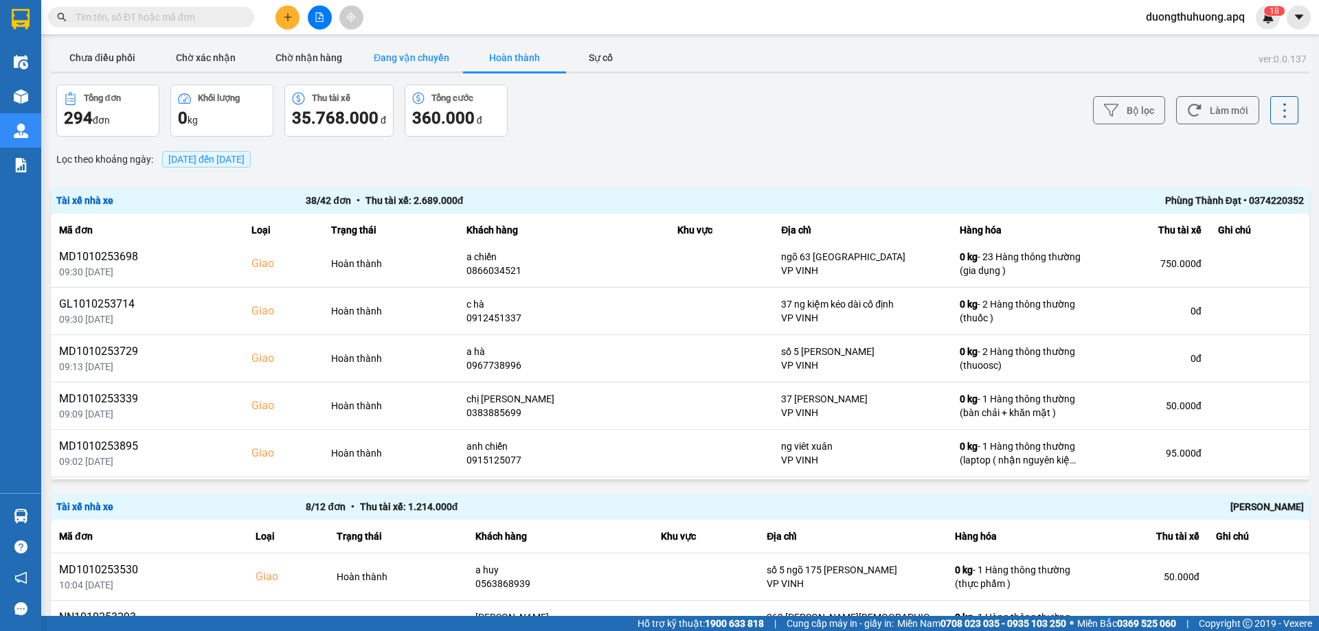
click at [416, 58] on button "Đang vận chuyển" at bounding box center [411, 57] width 103 height 27
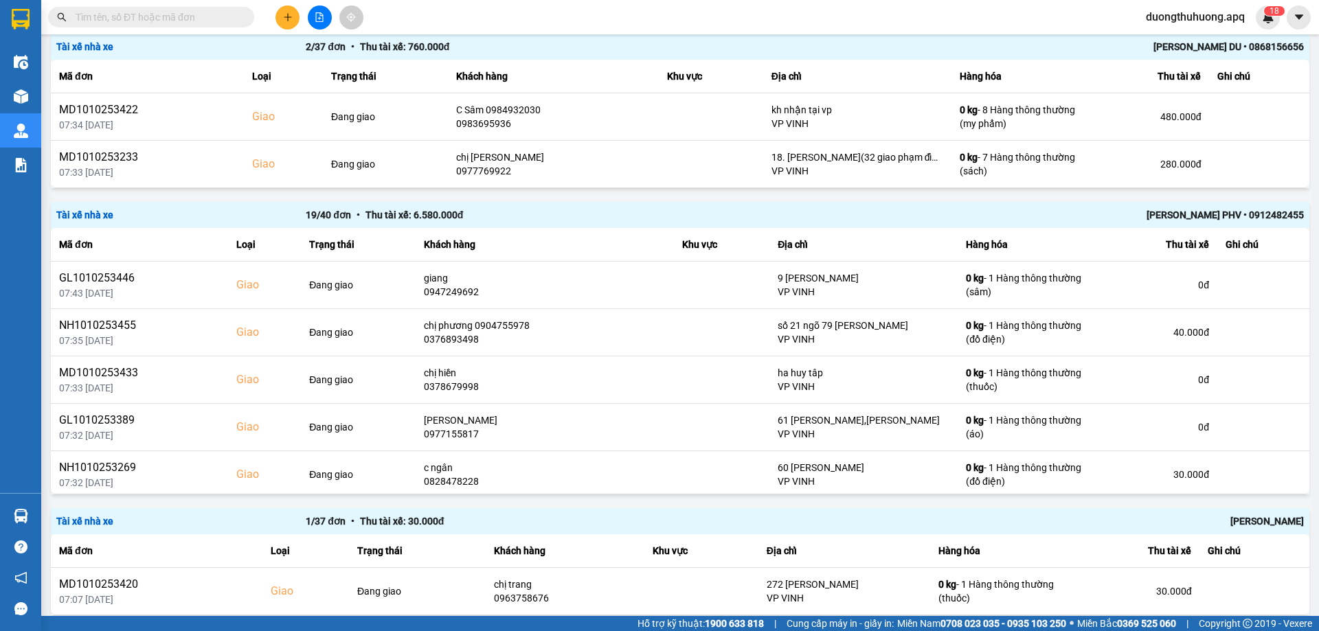
scroll to position [664, 0]
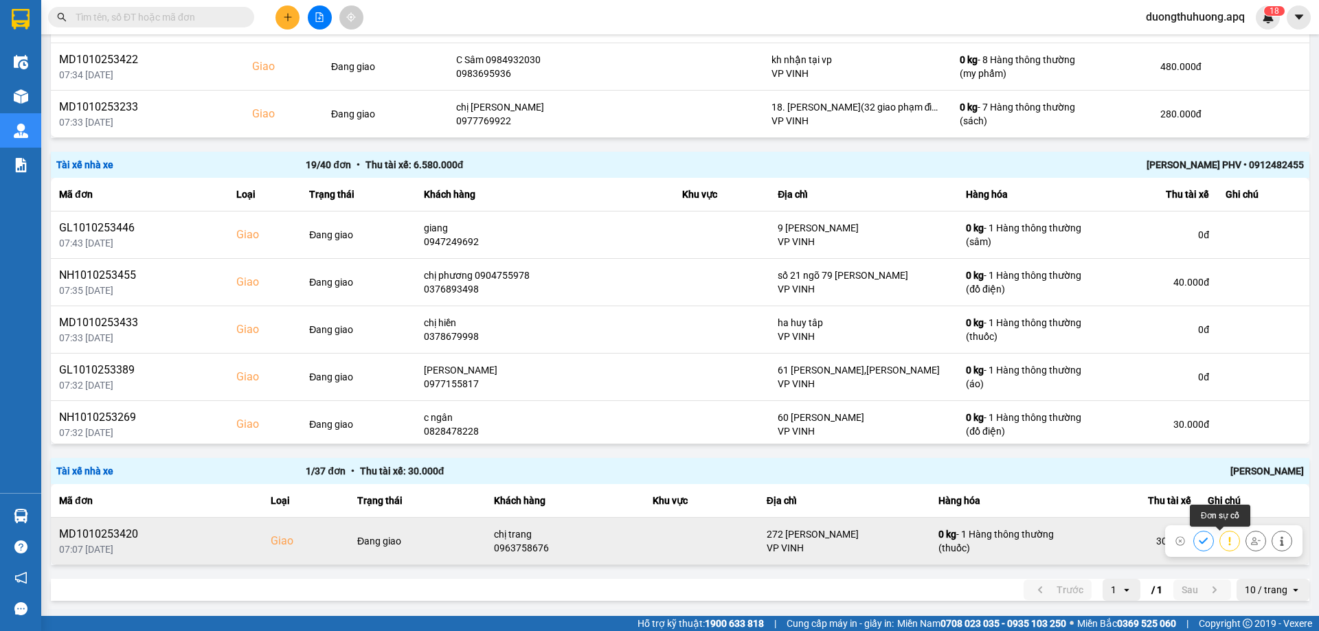
click at [1225, 546] on icon at bounding box center [1230, 542] width 10 height 10
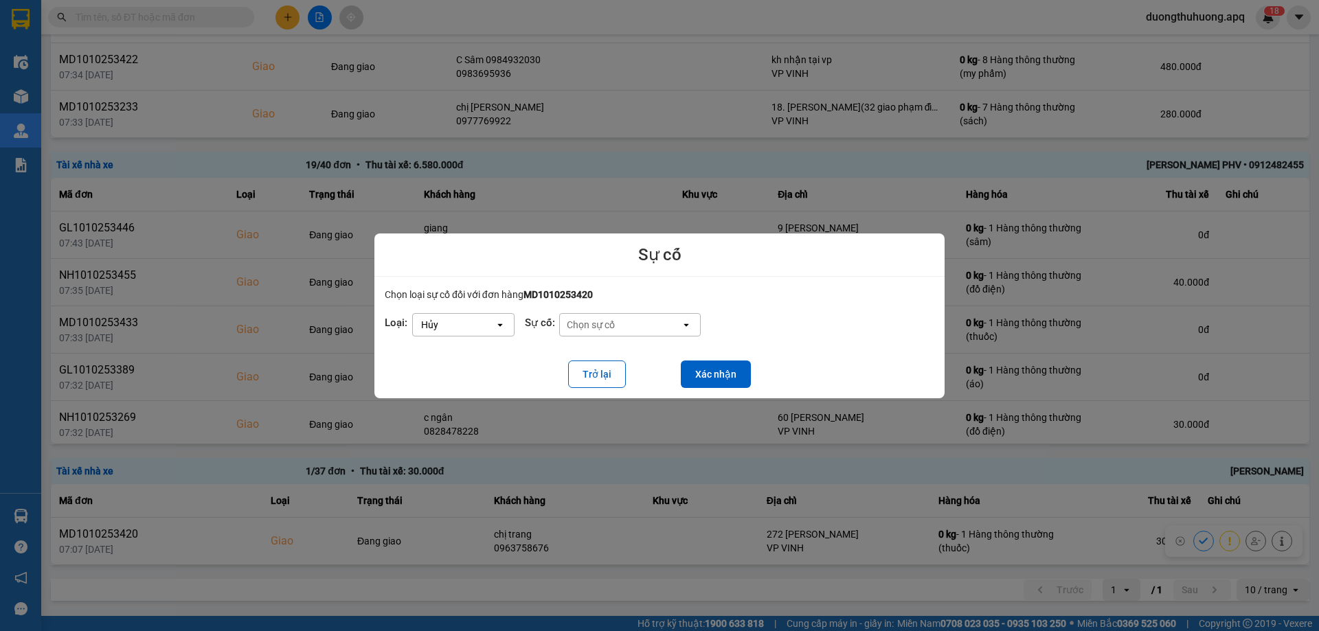
click at [499, 326] on icon "open" at bounding box center [500, 324] width 11 height 11
click at [446, 330] on span "Hoãn" at bounding box center [435, 331] width 25 height 14
click at [710, 375] on button "Xác nhận" at bounding box center [716, 374] width 70 height 27
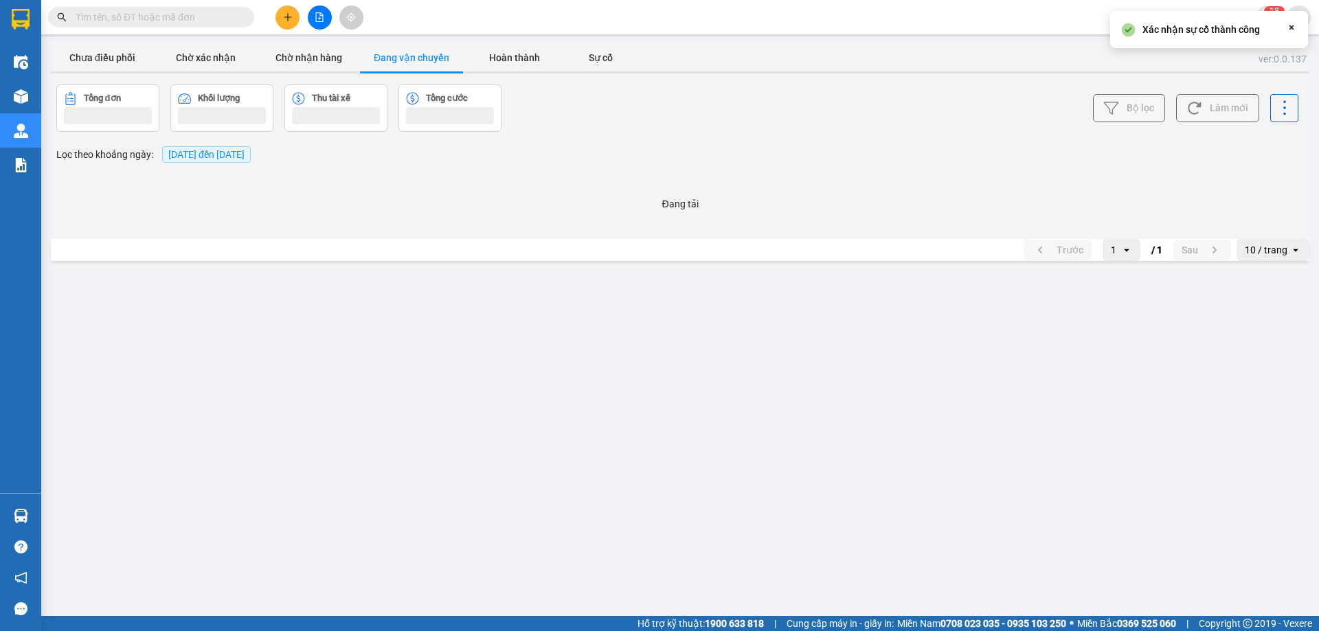
scroll to position [0, 0]
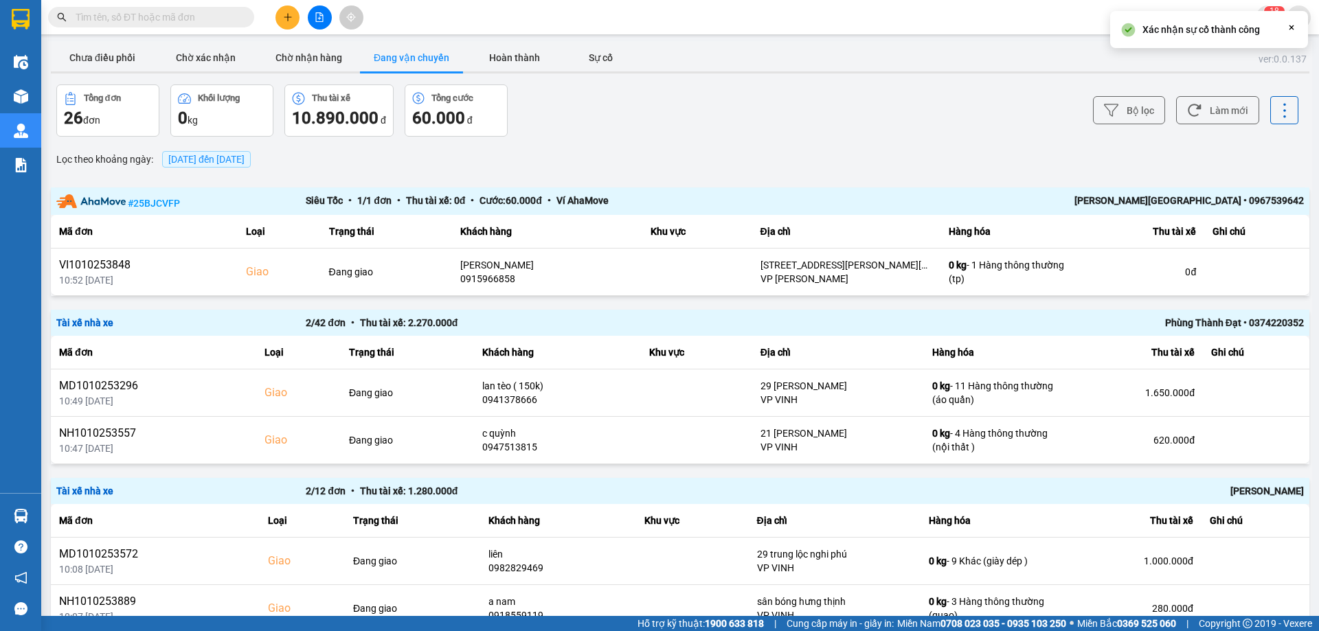
click at [218, 19] on input "text" at bounding box center [157, 17] width 162 height 15
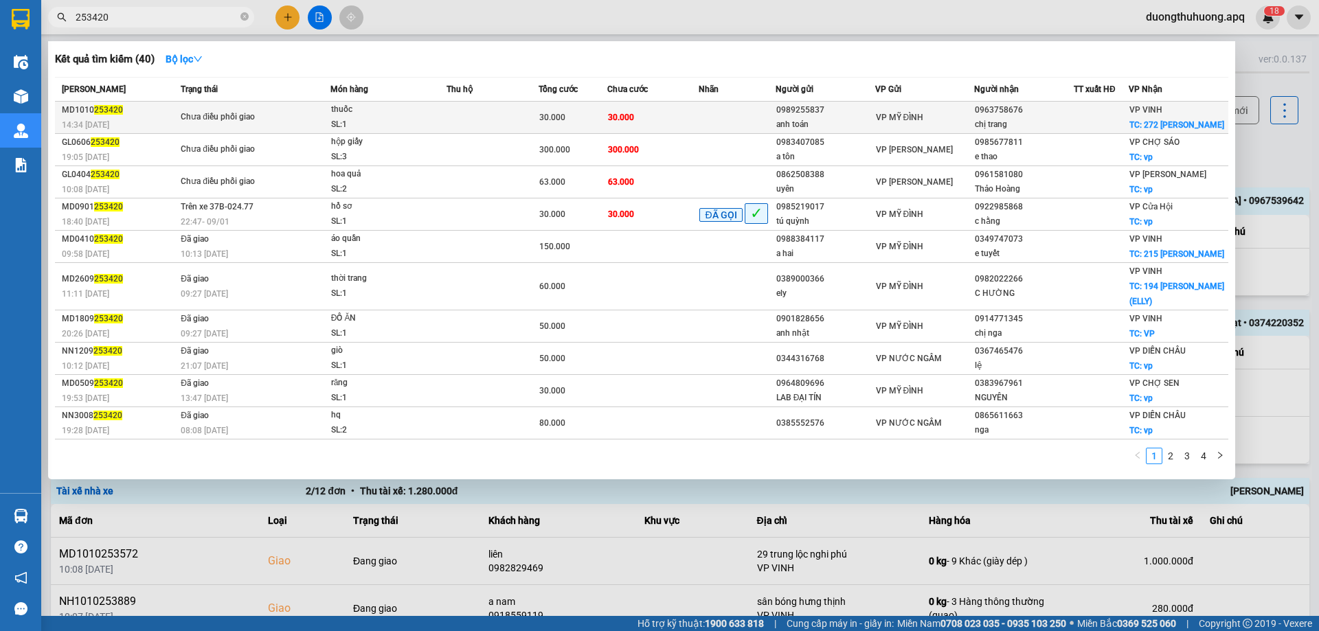
type input "253420"
click at [388, 128] on div "SL: 1" at bounding box center [382, 124] width 103 height 15
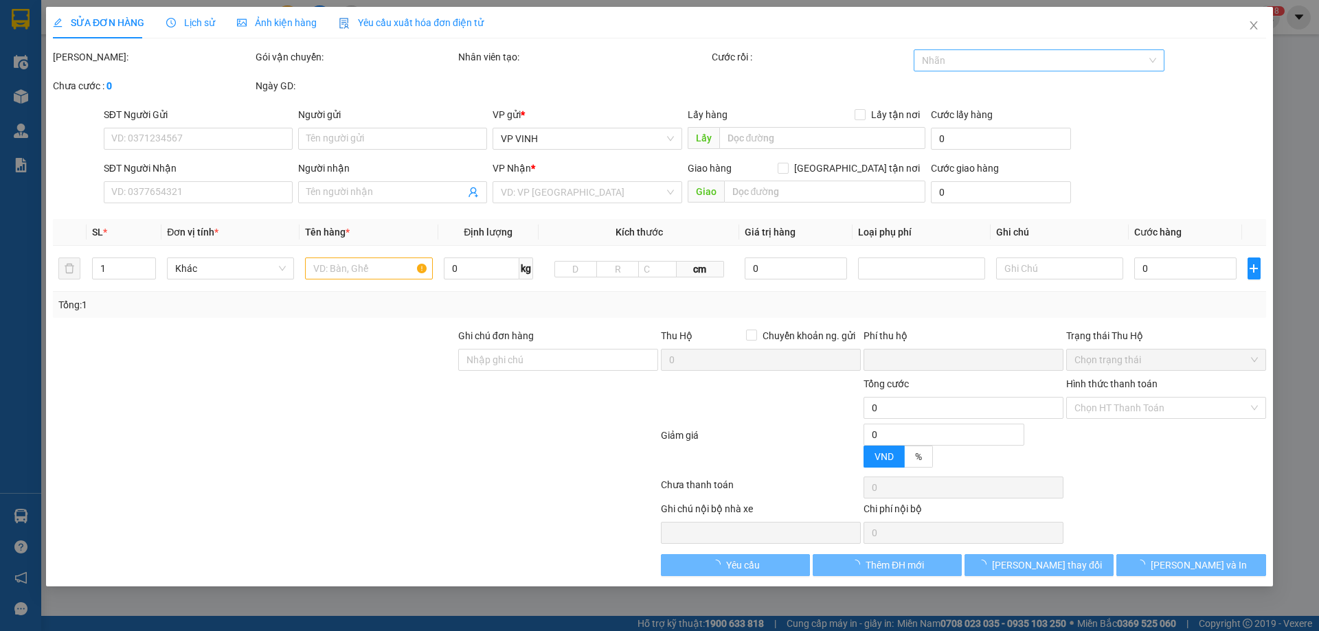
type input "0989255837"
type input "anh toán"
type input "0963758676"
type input "chị trang"
checkbox input "true"
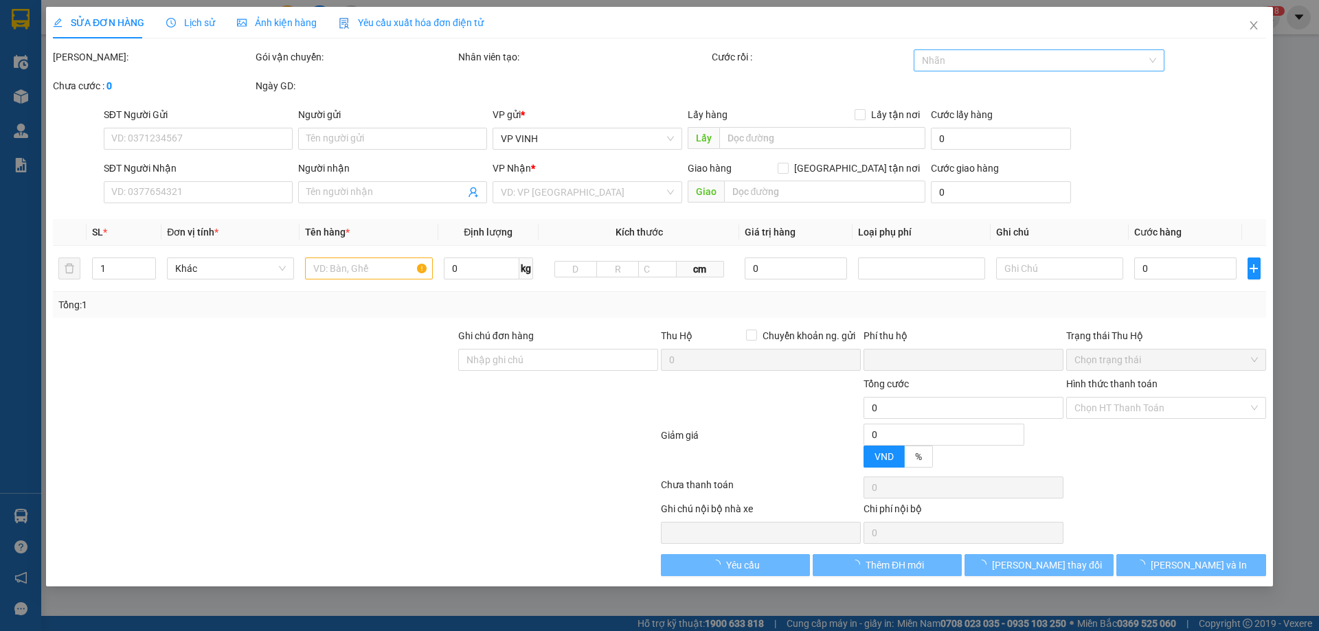
type input "272 lê lợi"
type input "0"
type input "30.000"
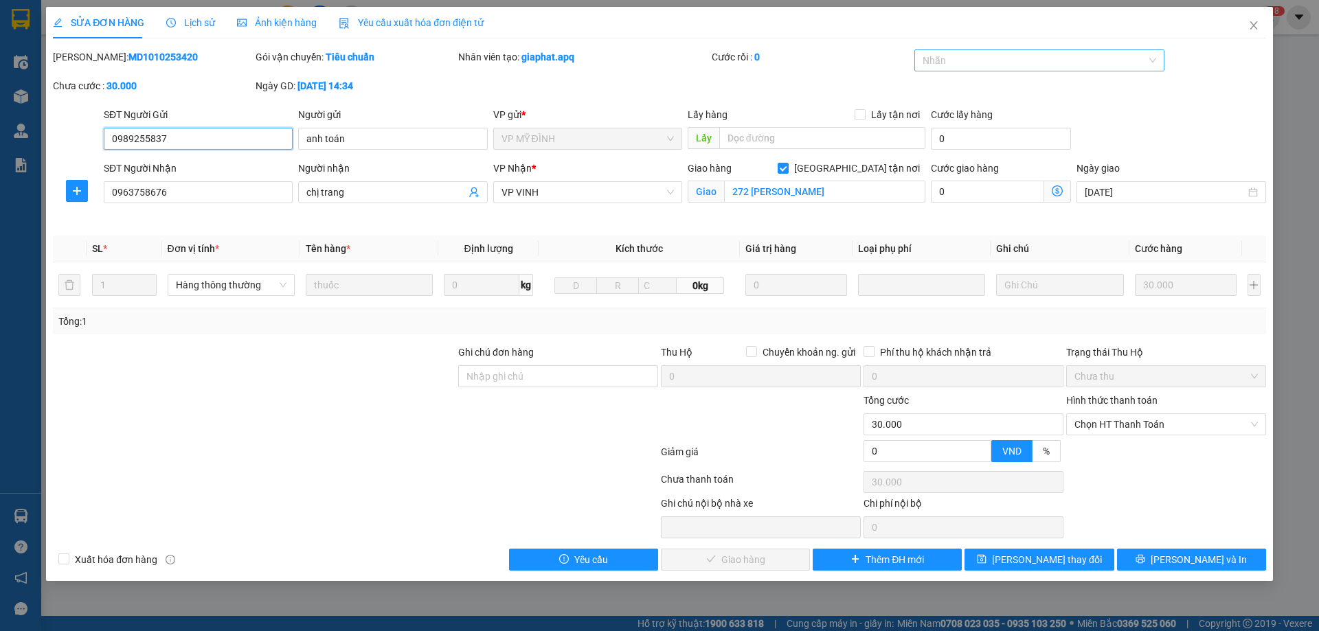
click at [1047, 67] on div at bounding box center [1033, 60] width 230 height 16
click at [943, 159] on div "✓" at bounding box center [1040, 153] width 234 height 15
click at [1059, 560] on span "Lưu thay đổi" at bounding box center [1047, 559] width 110 height 15
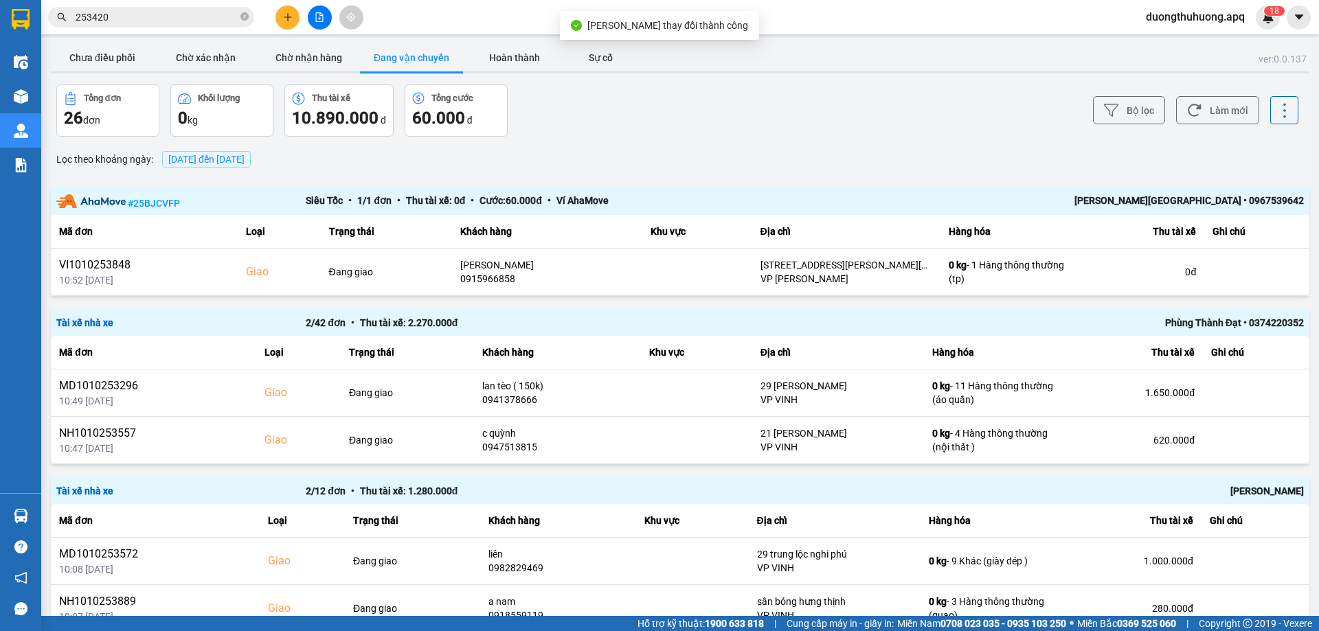
click at [431, 63] on button "Đang vận chuyển" at bounding box center [411, 57] width 103 height 27
click at [512, 60] on button "Hoàn thành" at bounding box center [514, 57] width 103 height 27
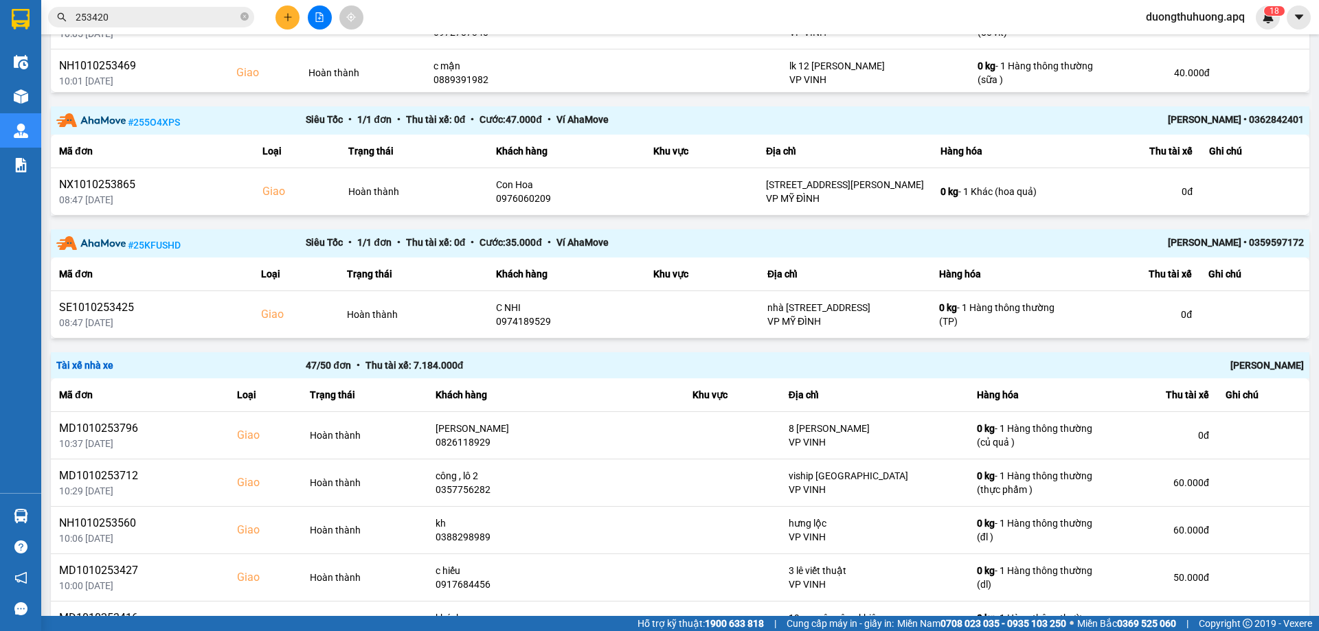
scroll to position [1755, 0]
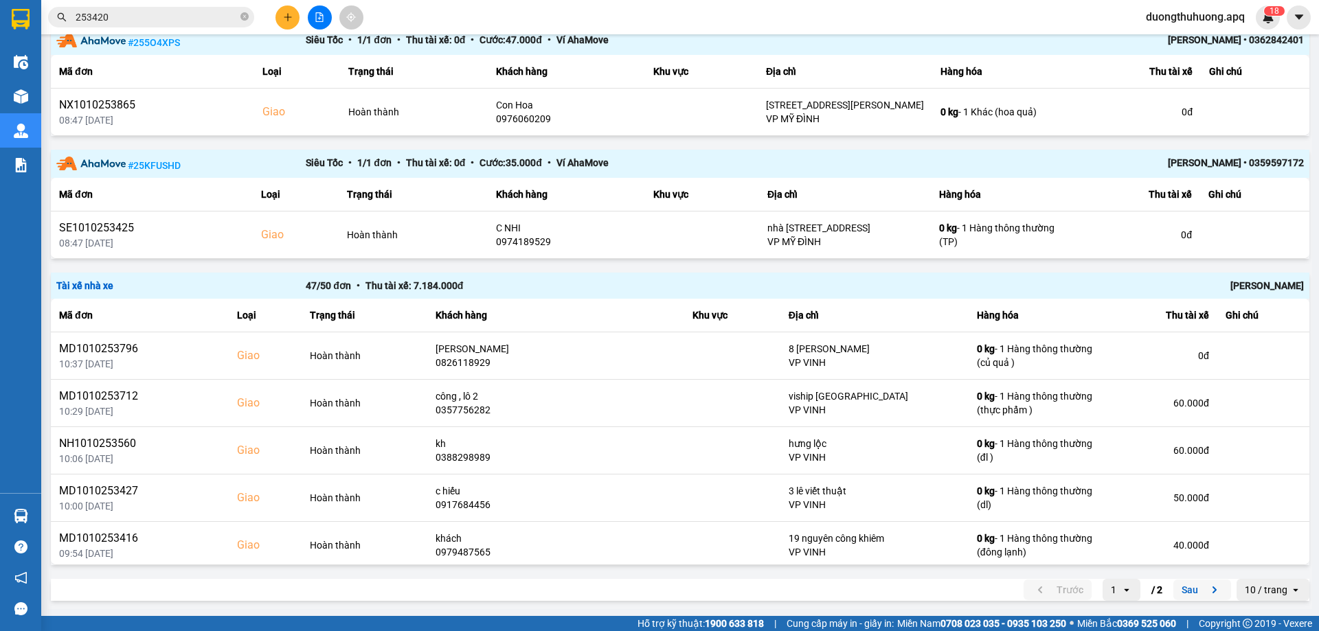
click at [1181, 592] on button "Sau" at bounding box center [1203, 590] width 58 height 21
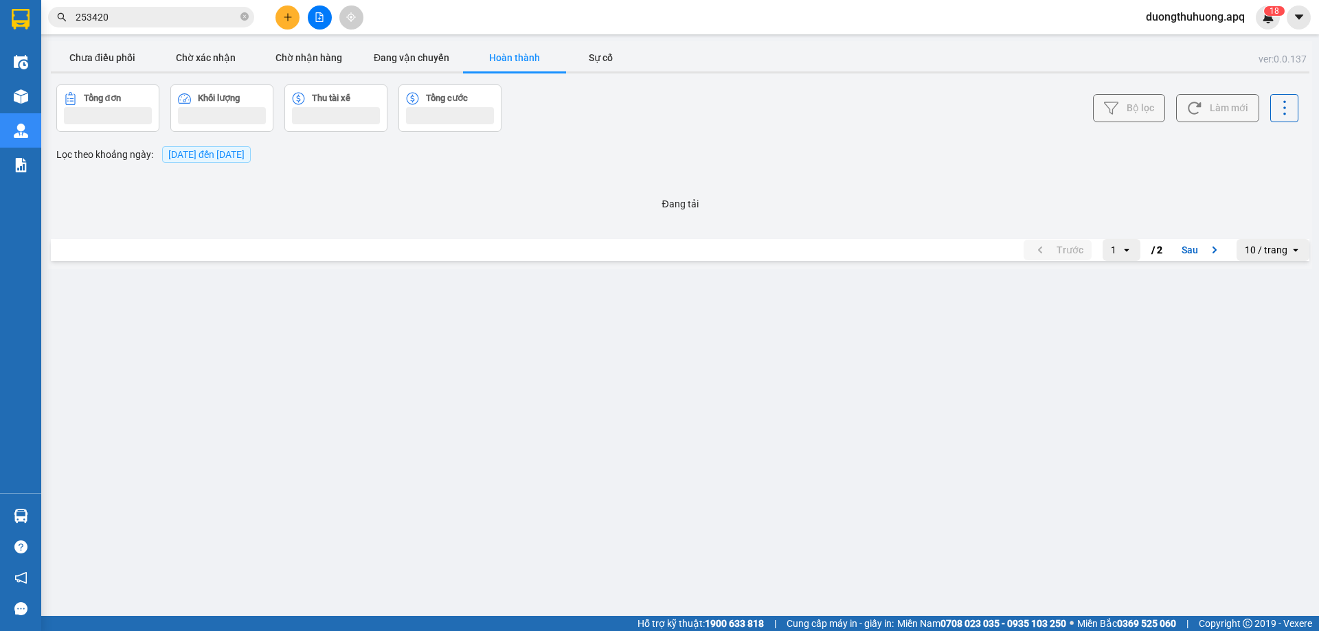
scroll to position [0, 0]
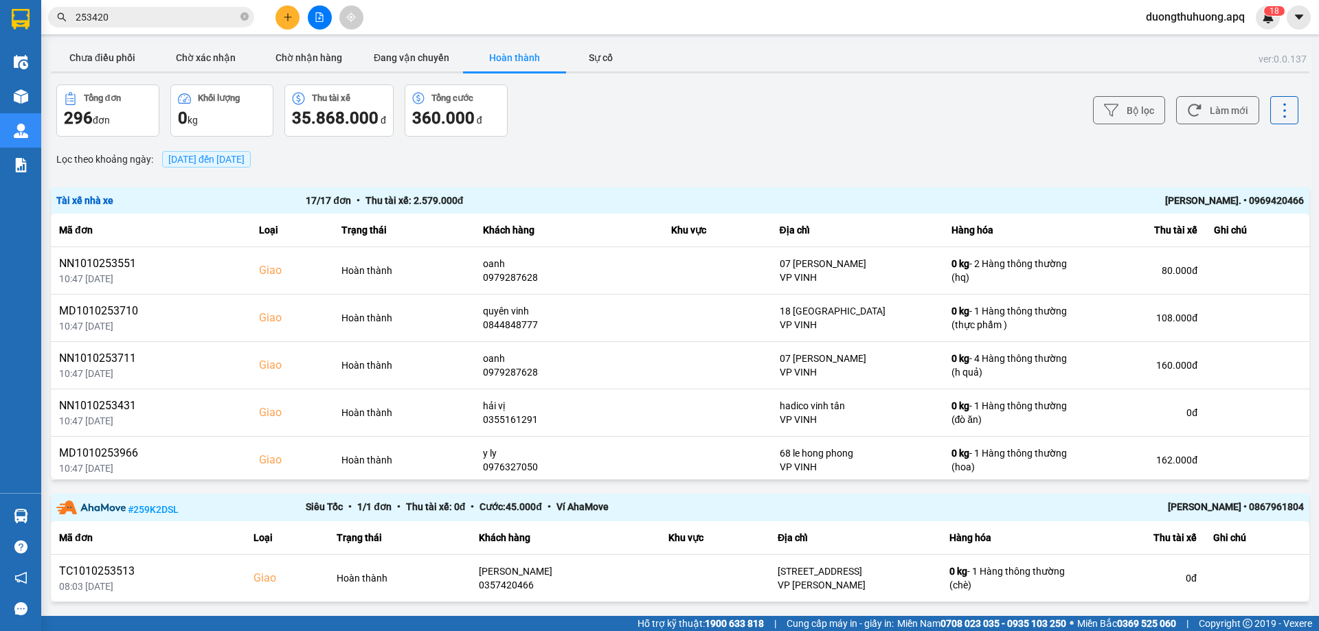
click at [1185, 201] on div "Lê xuân trình. • 0969420466" at bounding box center [1054, 200] width 499 height 15
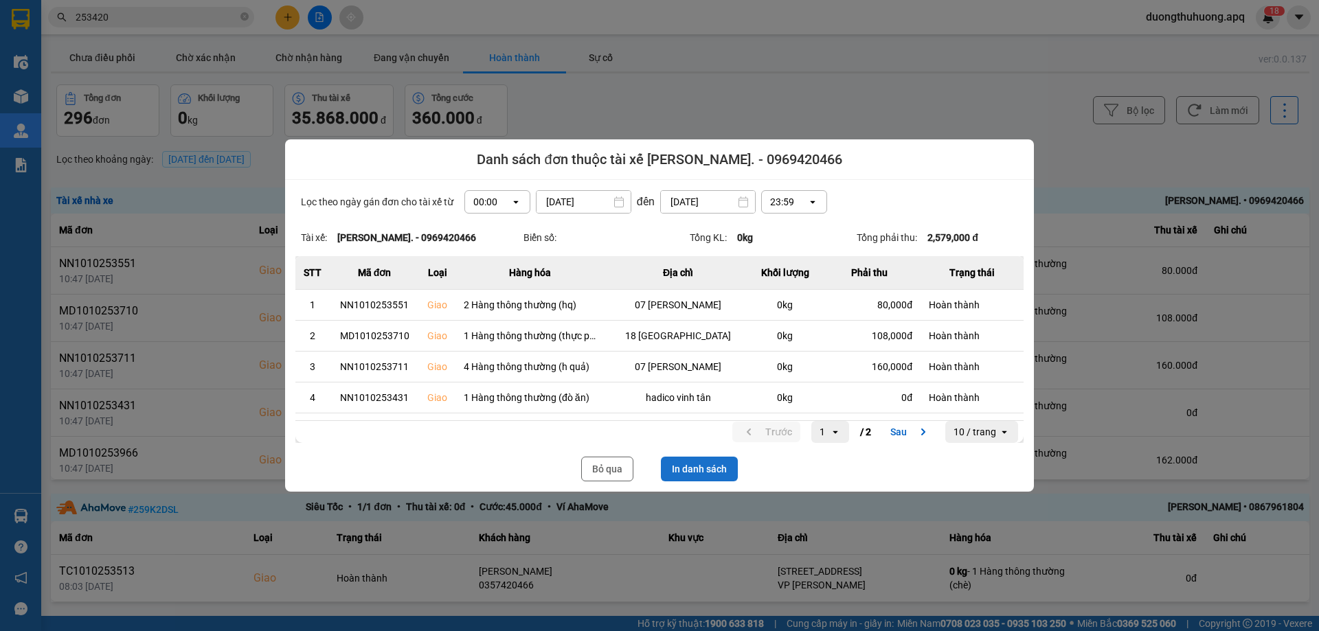
click at [697, 472] on button "In danh sách" at bounding box center [699, 469] width 77 height 25
drag, startPoint x: 600, startPoint y: 474, endPoint x: 1318, endPoint y: 12, distance: 854.0
click at [599, 474] on button "Bỏ qua" at bounding box center [607, 469] width 52 height 25
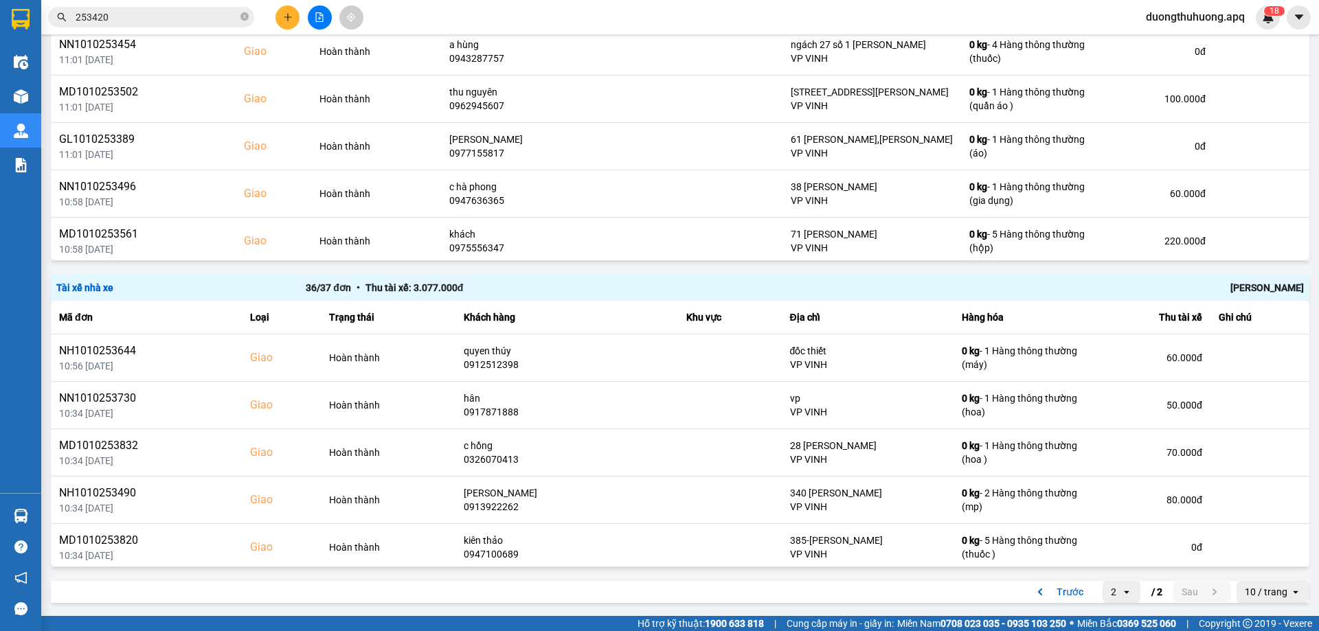
scroll to position [1079, 0]
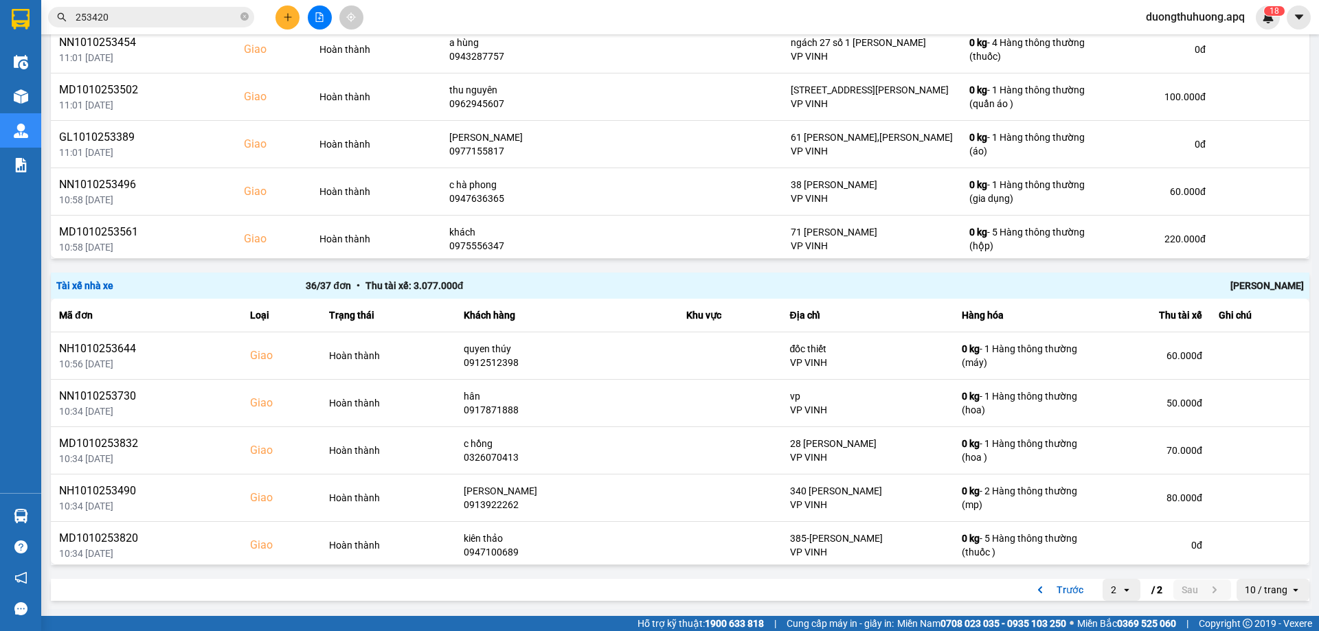
click at [1239, 288] on div "Hoàng Công Thanh" at bounding box center [1054, 285] width 499 height 15
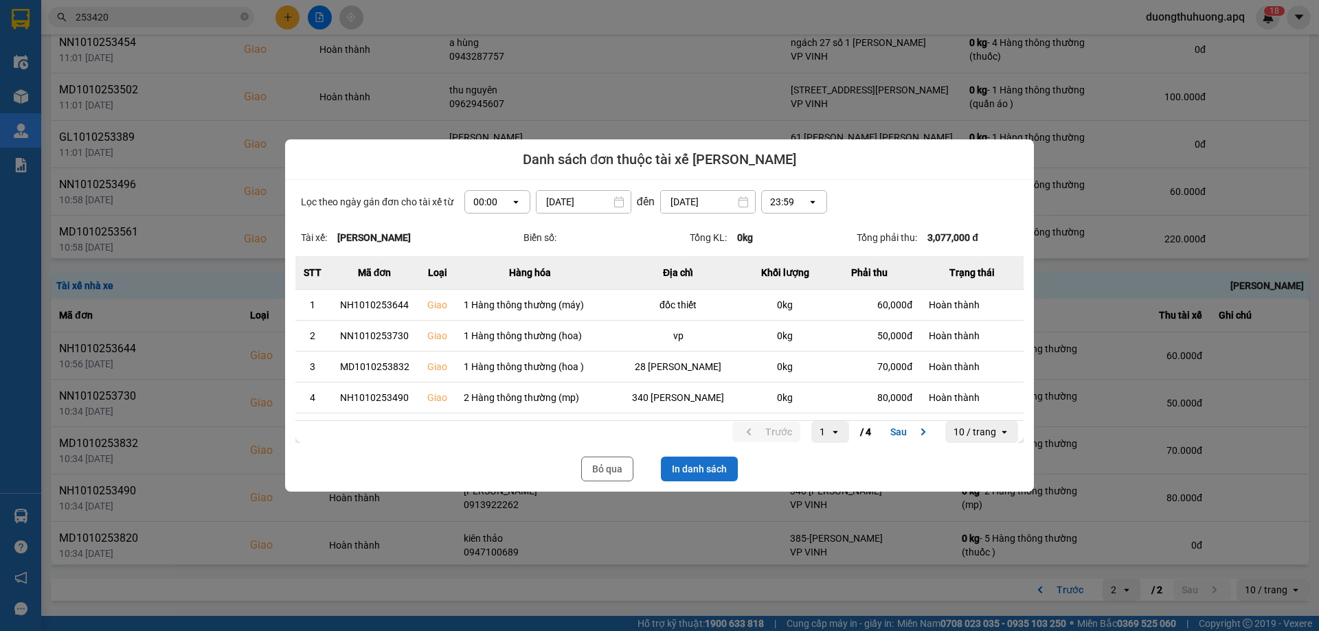
click at [703, 475] on button "In danh sách" at bounding box center [699, 469] width 77 height 25
click at [607, 472] on button "Bỏ qua" at bounding box center [607, 469] width 52 height 25
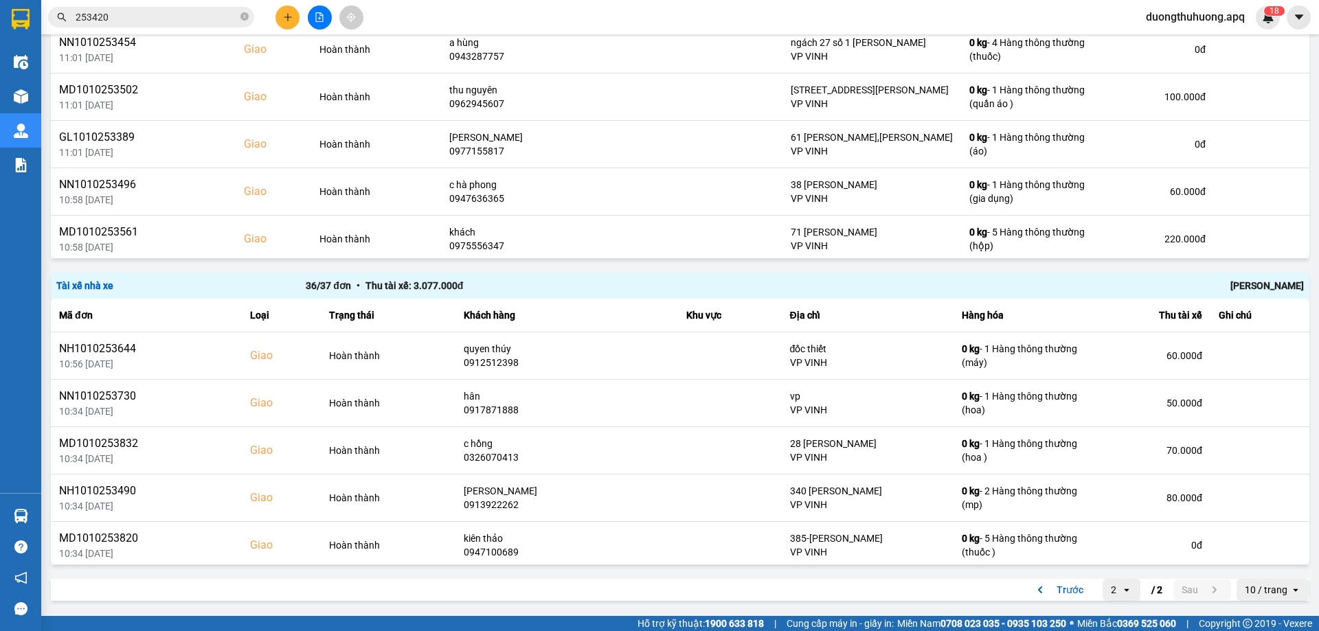
click at [548, 284] on div "36 / 37 đơn • Thu tài xế: 3.077.000 đ" at bounding box center [555, 285] width 499 height 15
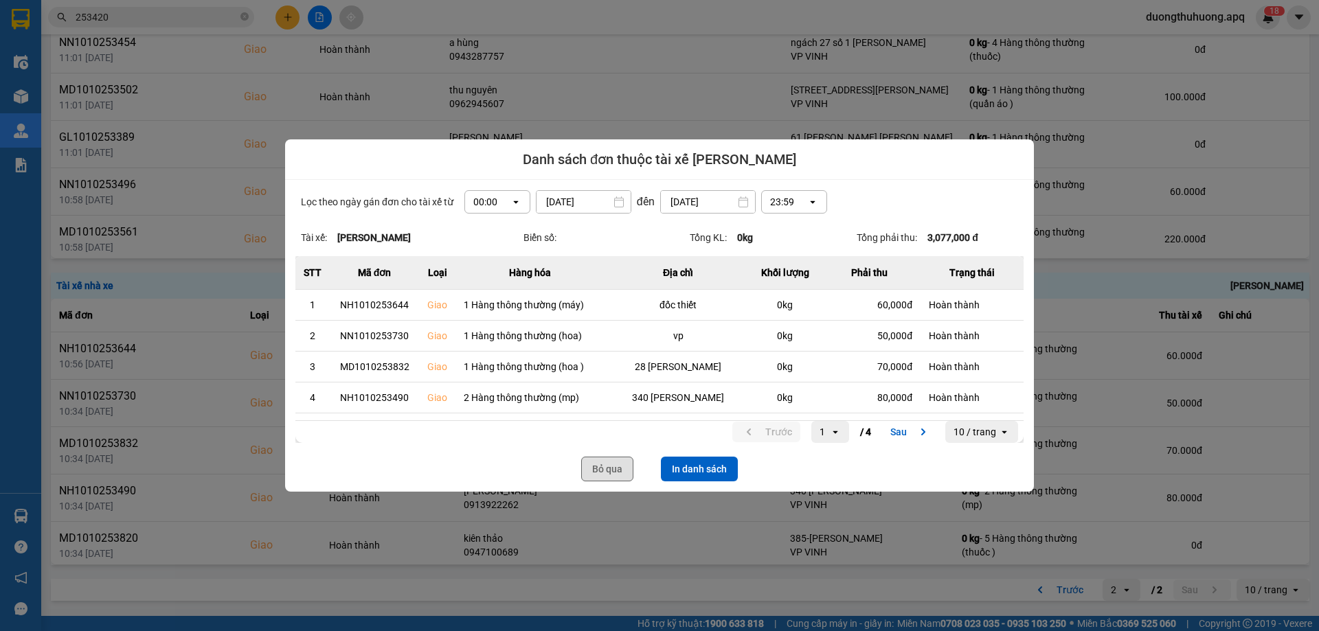
click at [601, 478] on button "Bỏ qua" at bounding box center [607, 469] width 52 height 25
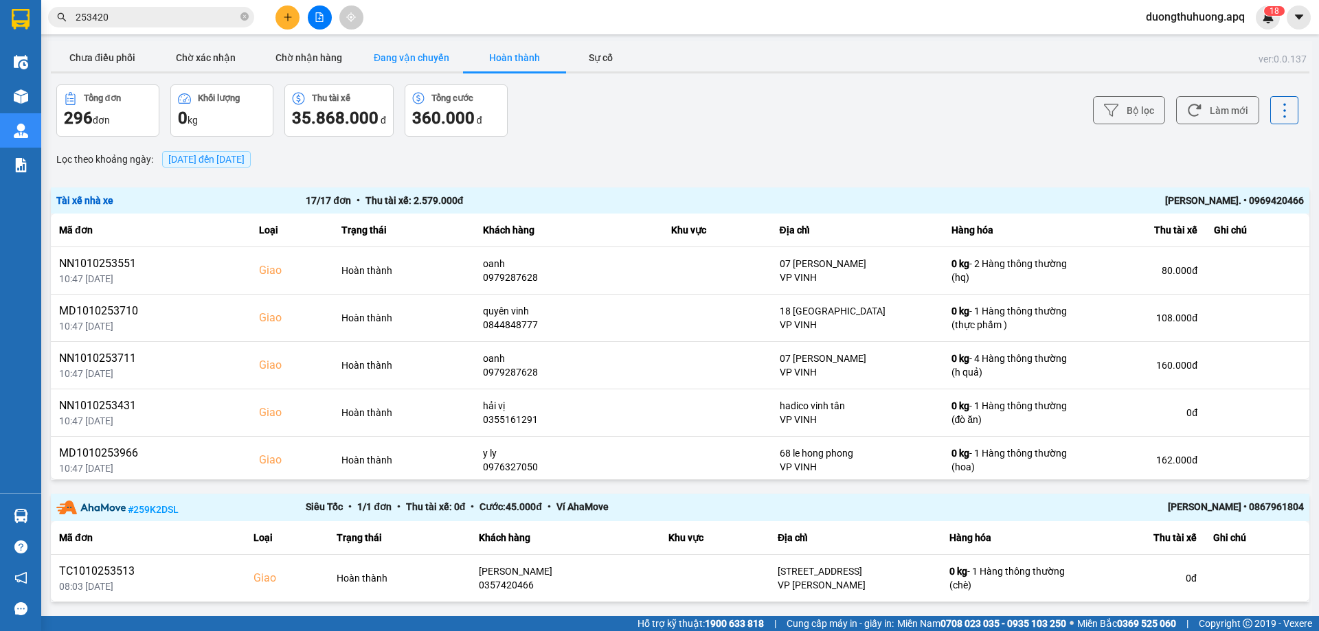
click at [409, 58] on button "Đang vận chuyển" at bounding box center [411, 57] width 103 height 27
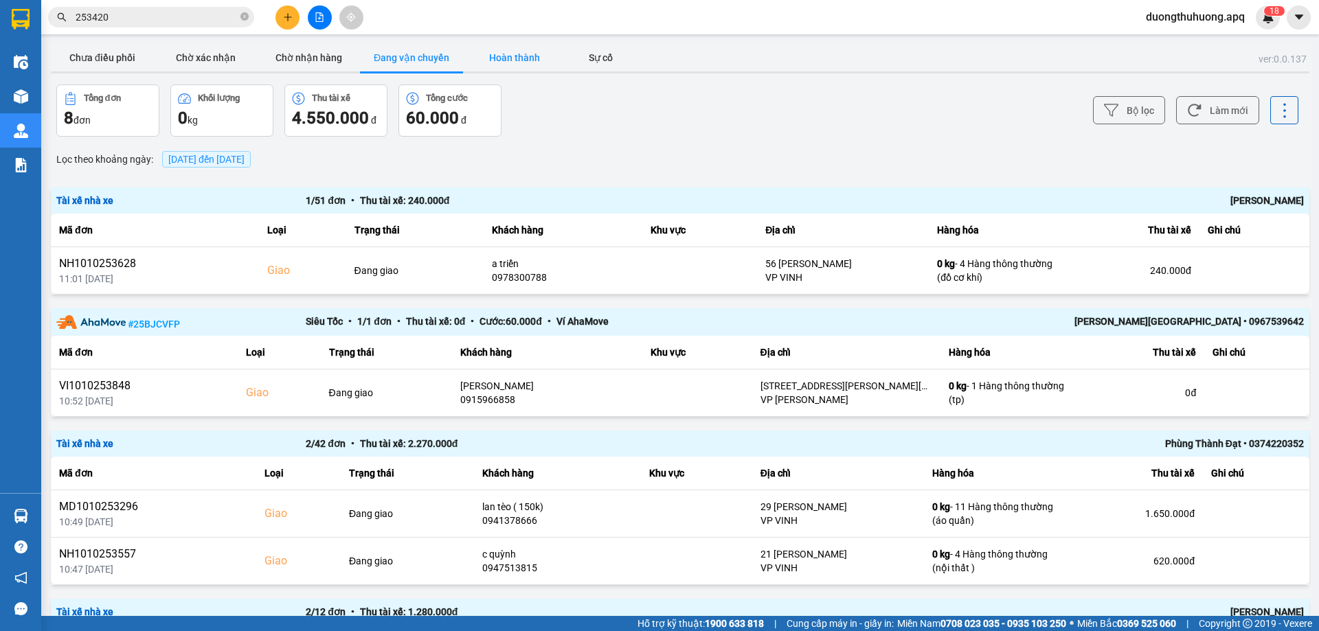
click at [511, 55] on button "Hoàn thành" at bounding box center [514, 57] width 103 height 27
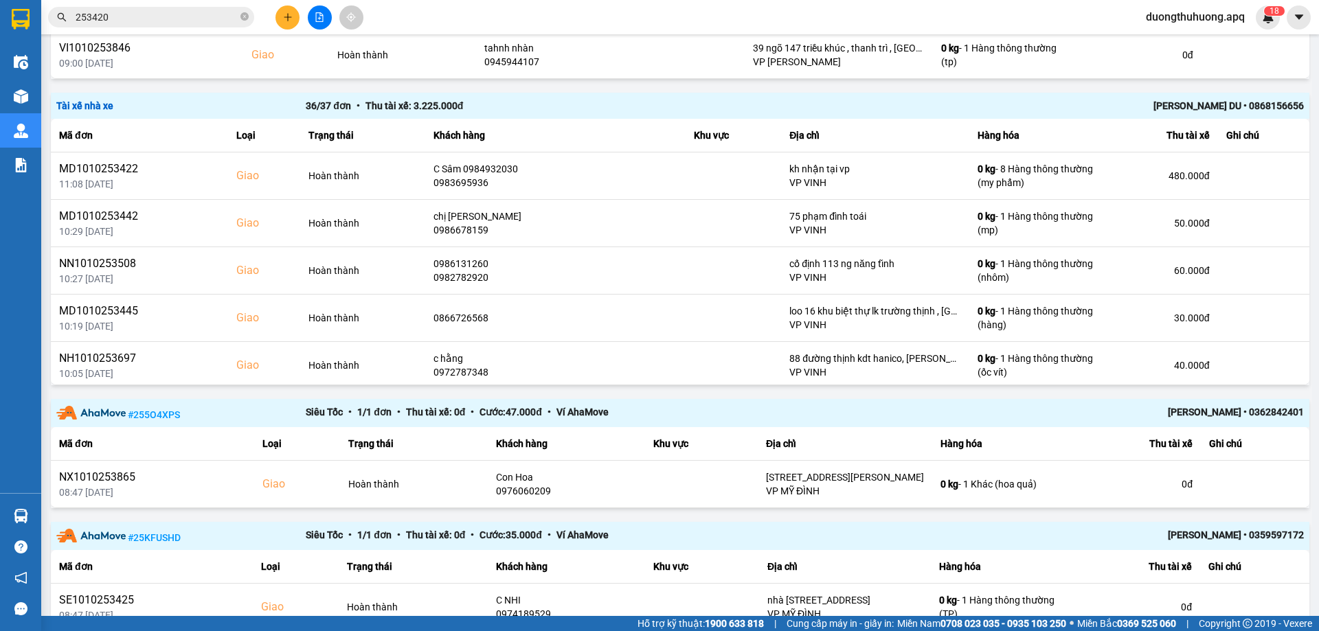
scroll to position [1755, 0]
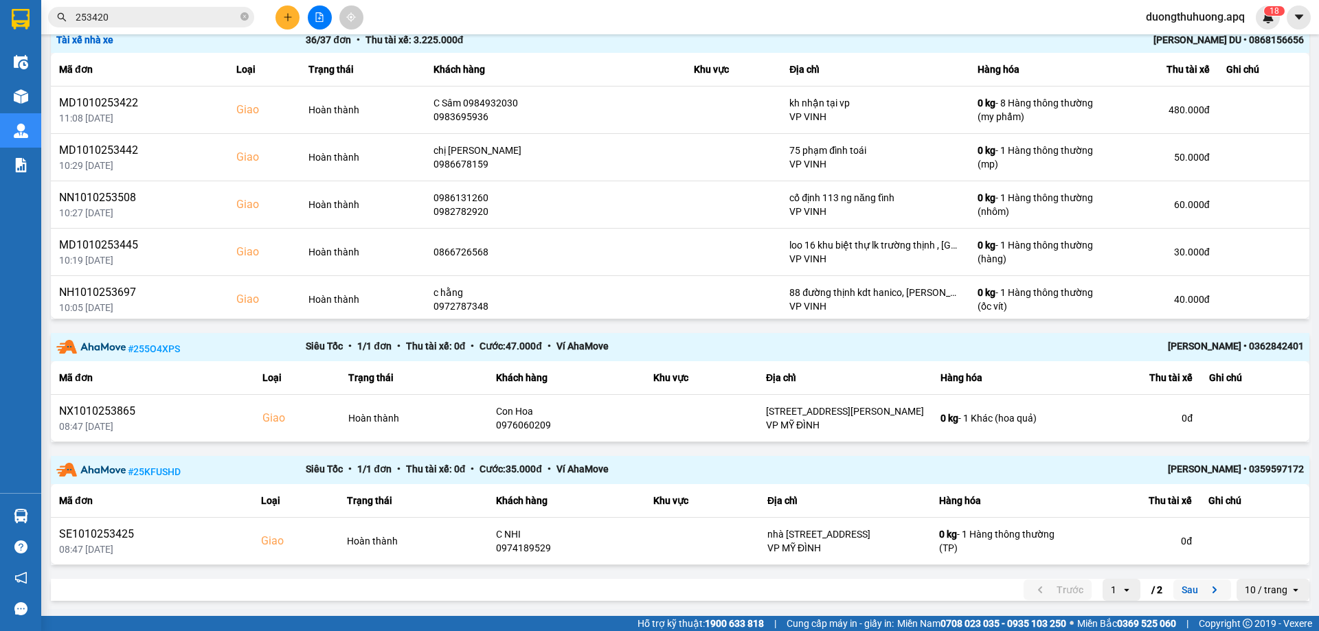
click at [1177, 593] on button "Sau" at bounding box center [1203, 590] width 58 height 21
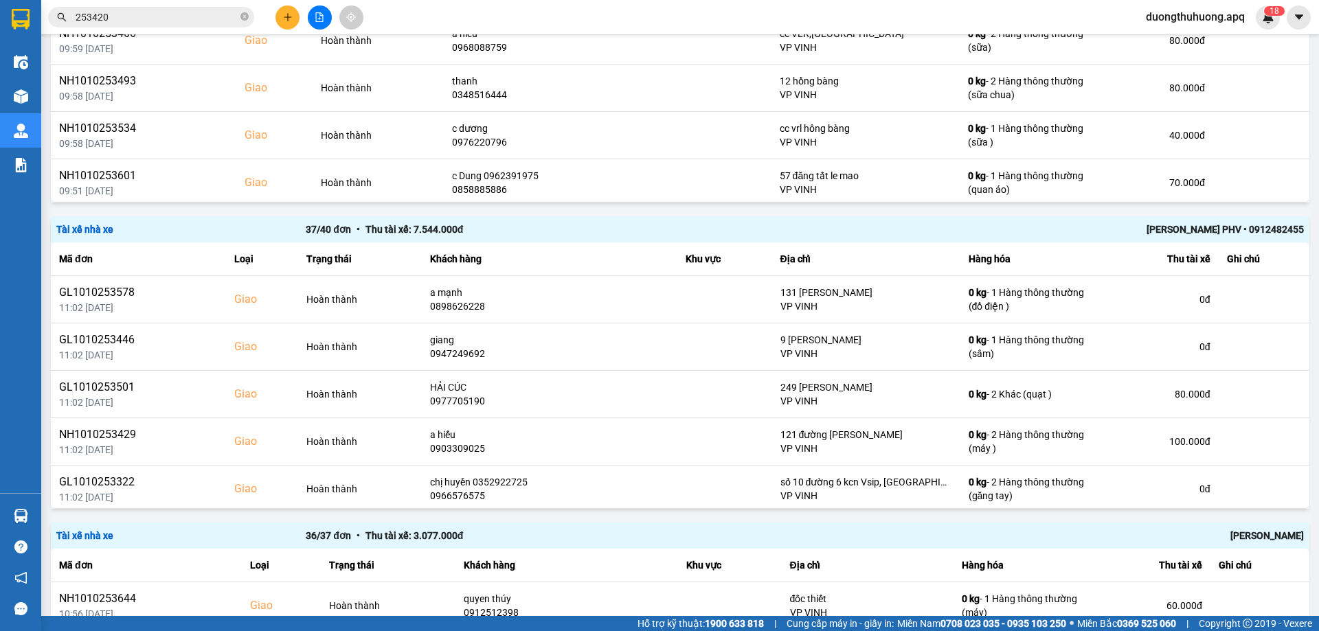
scroll to position [833, 0]
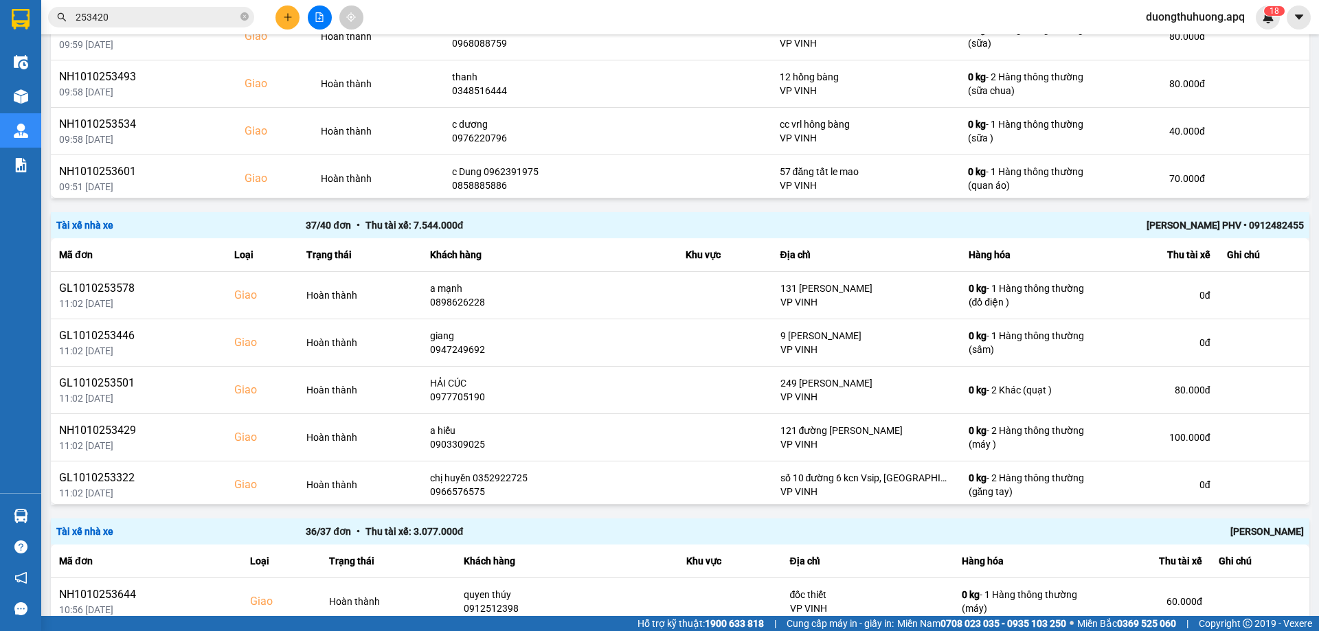
click at [1191, 226] on div "Lê Hữu Thuỷ PHV • 0912482455" at bounding box center [1054, 225] width 499 height 15
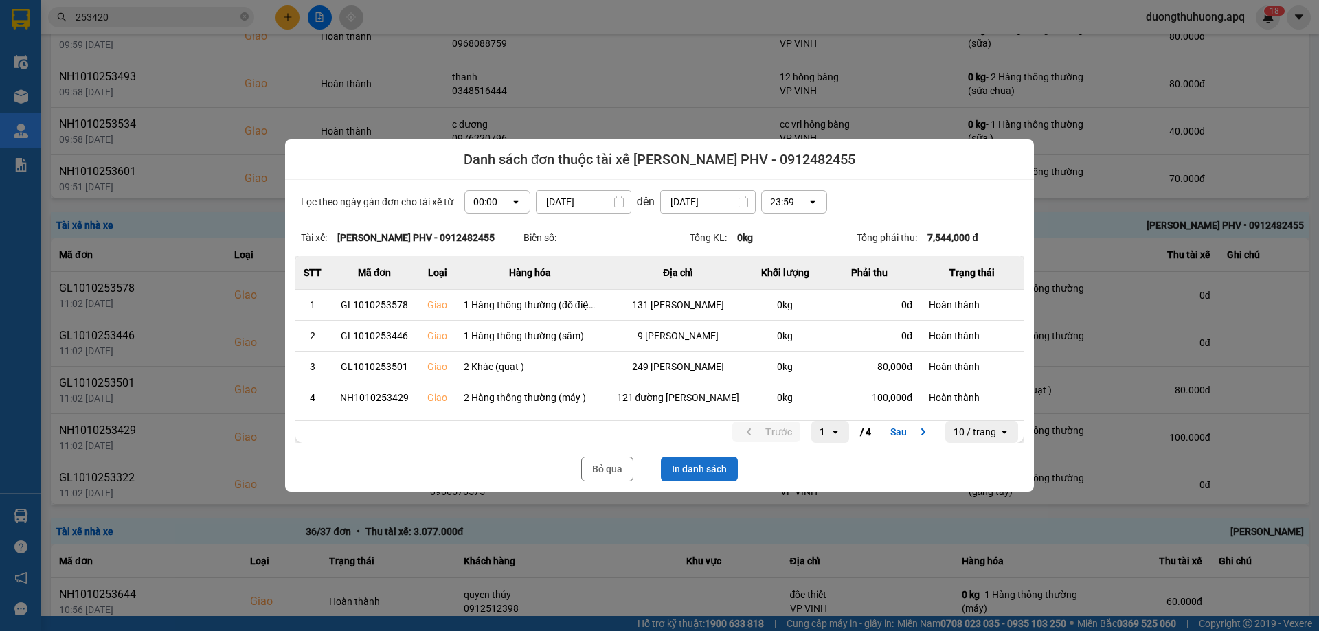
click at [695, 471] on button "In danh sách" at bounding box center [699, 469] width 77 height 25
click at [607, 475] on button "Bỏ qua" at bounding box center [607, 469] width 52 height 25
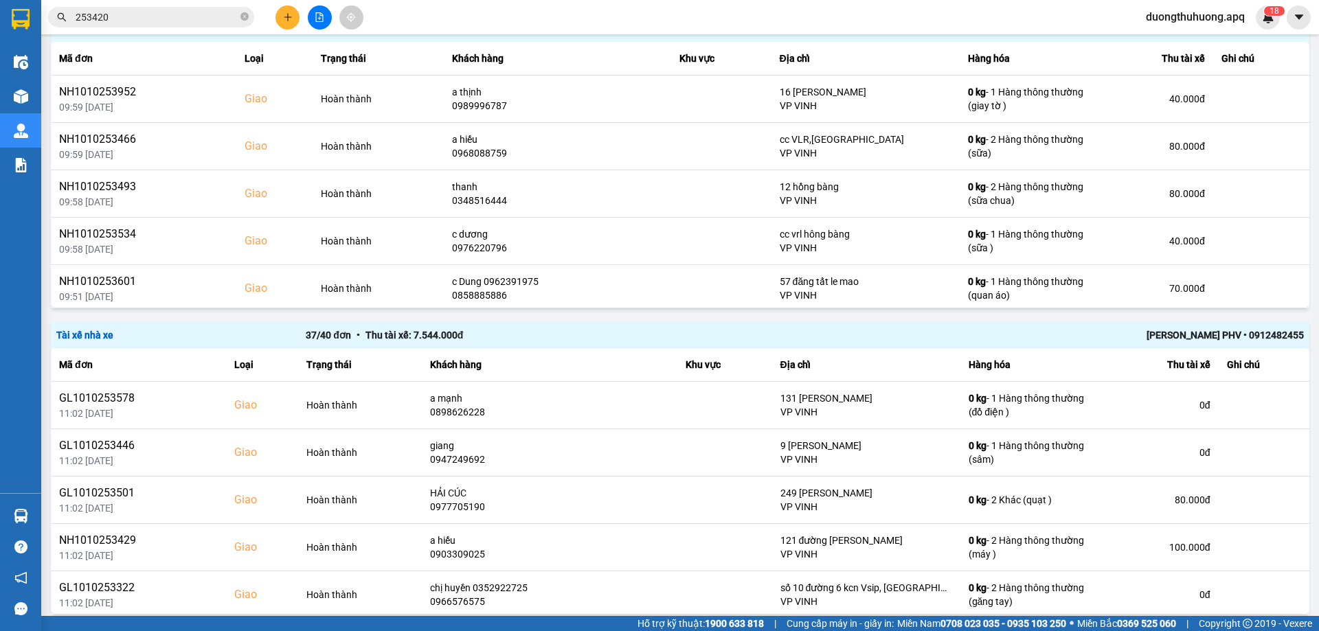
scroll to position [627, 0]
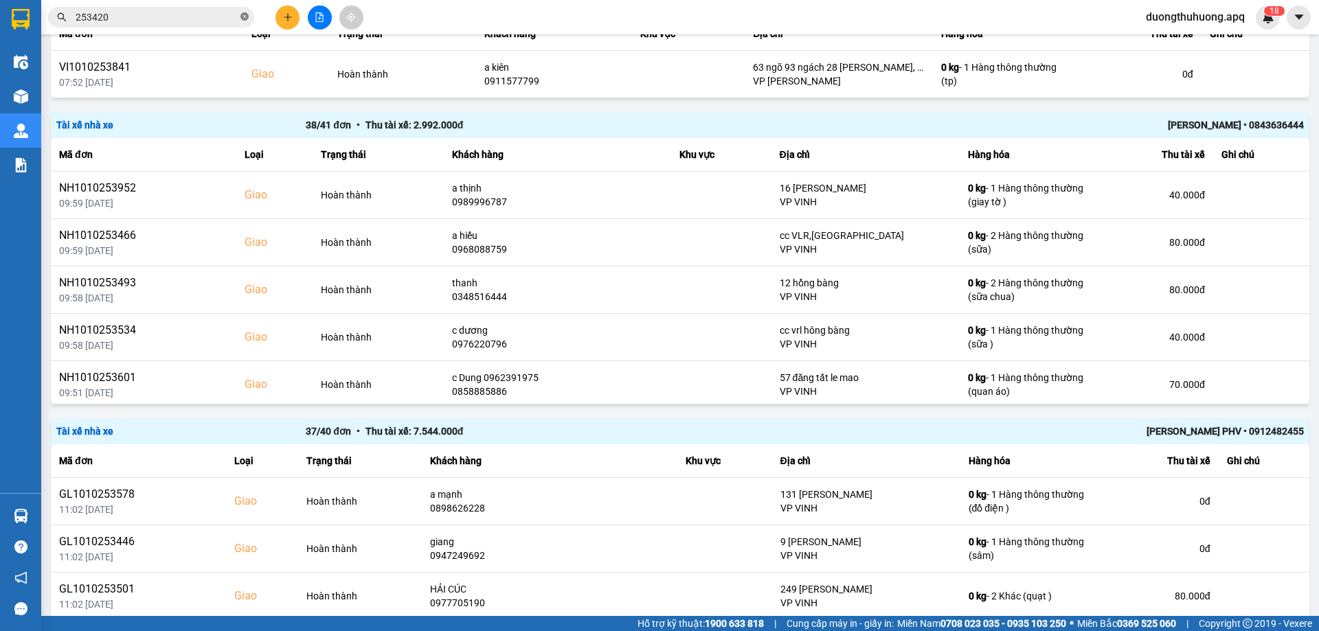
click at [244, 19] on icon "close-circle" at bounding box center [244, 16] width 8 height 8
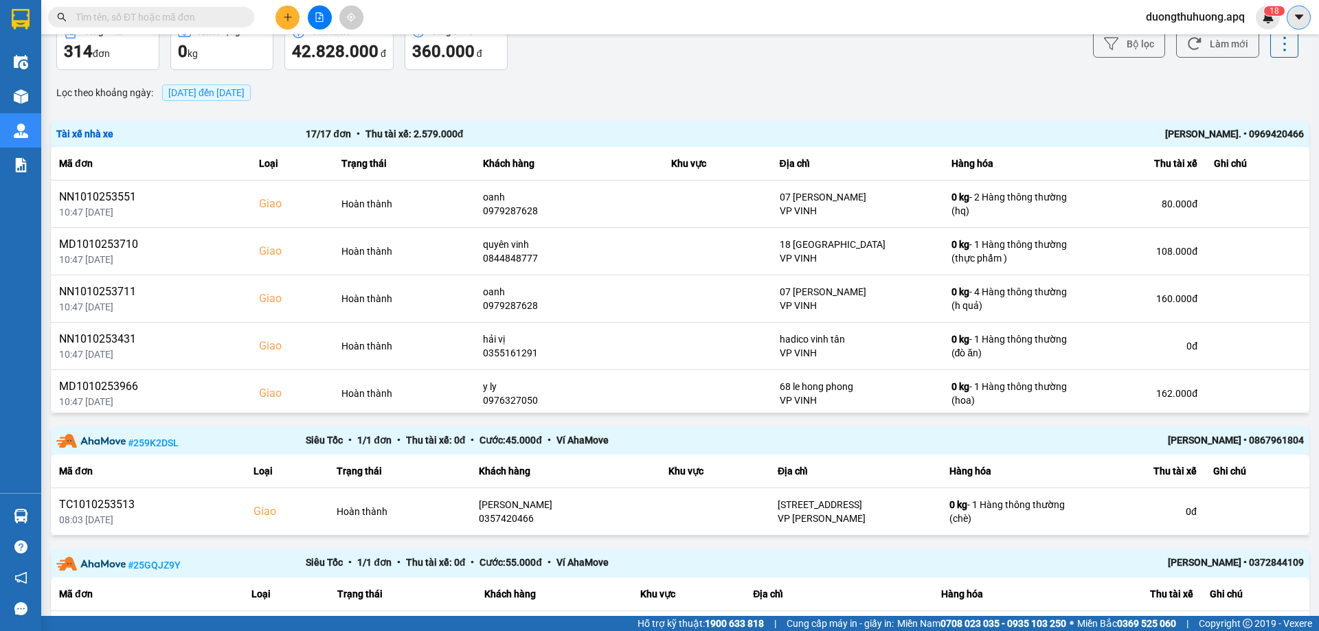
scroll to position [0, 0]
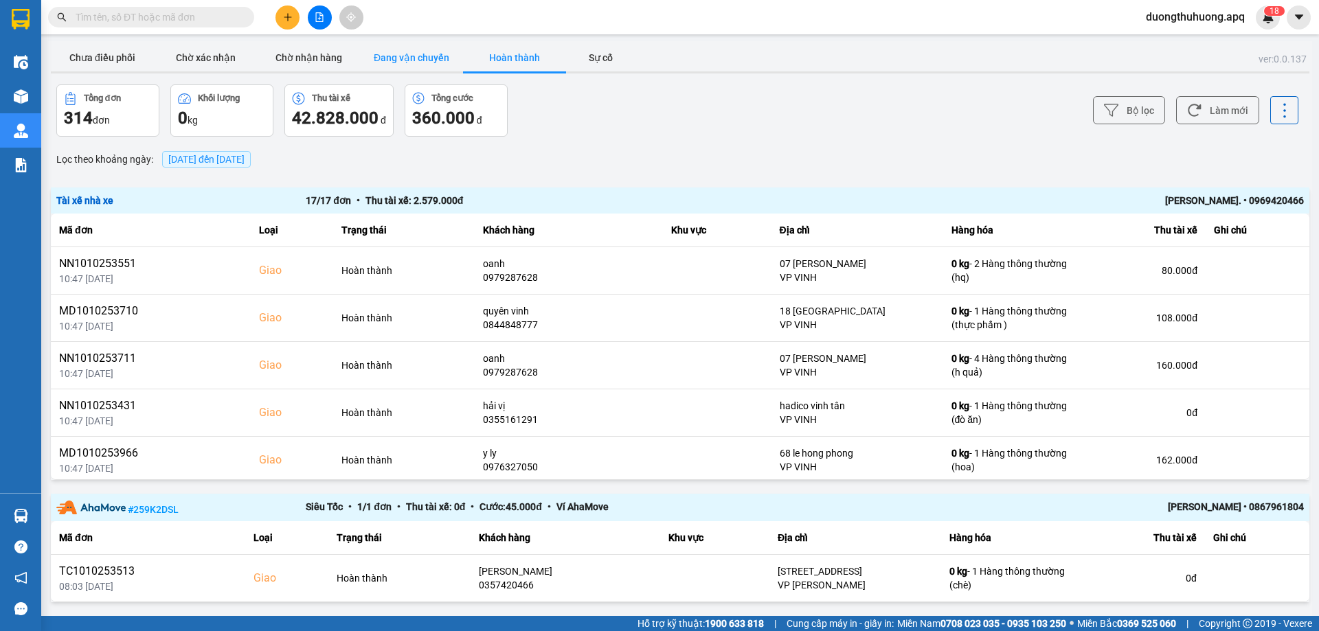
click at [401, 60] on button "Đang vận chuyển" at bounding box center [411, 57] width 103 height 27
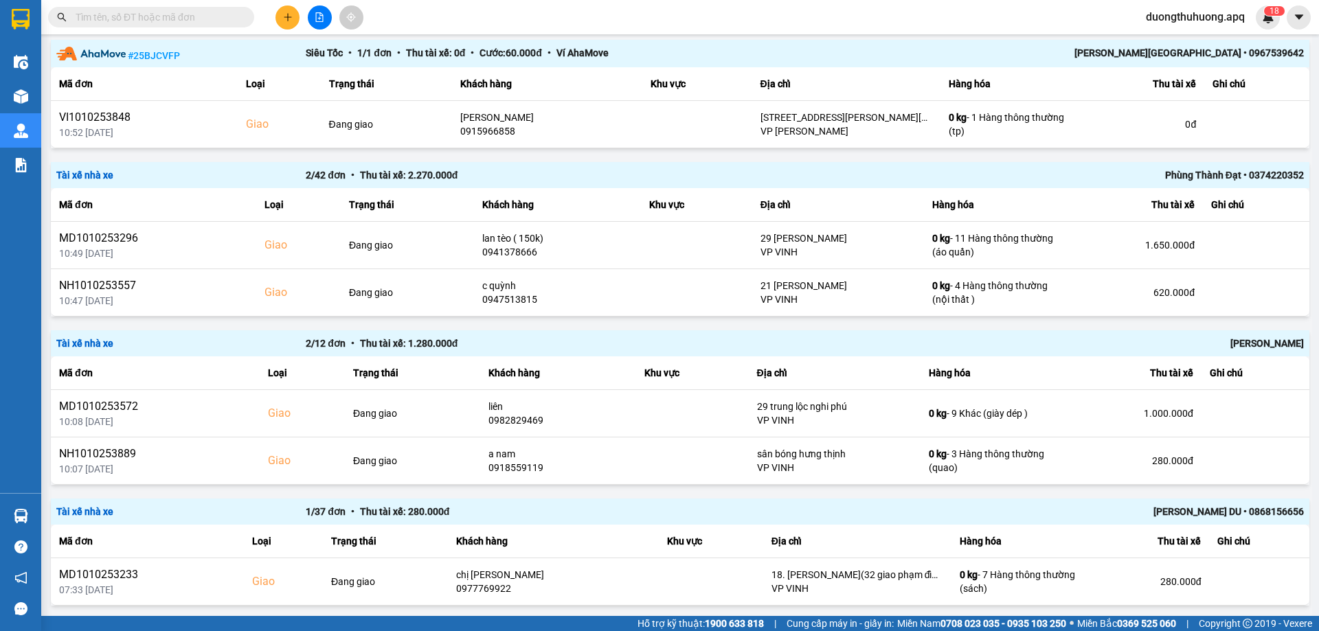
scroll to position [310, 0]
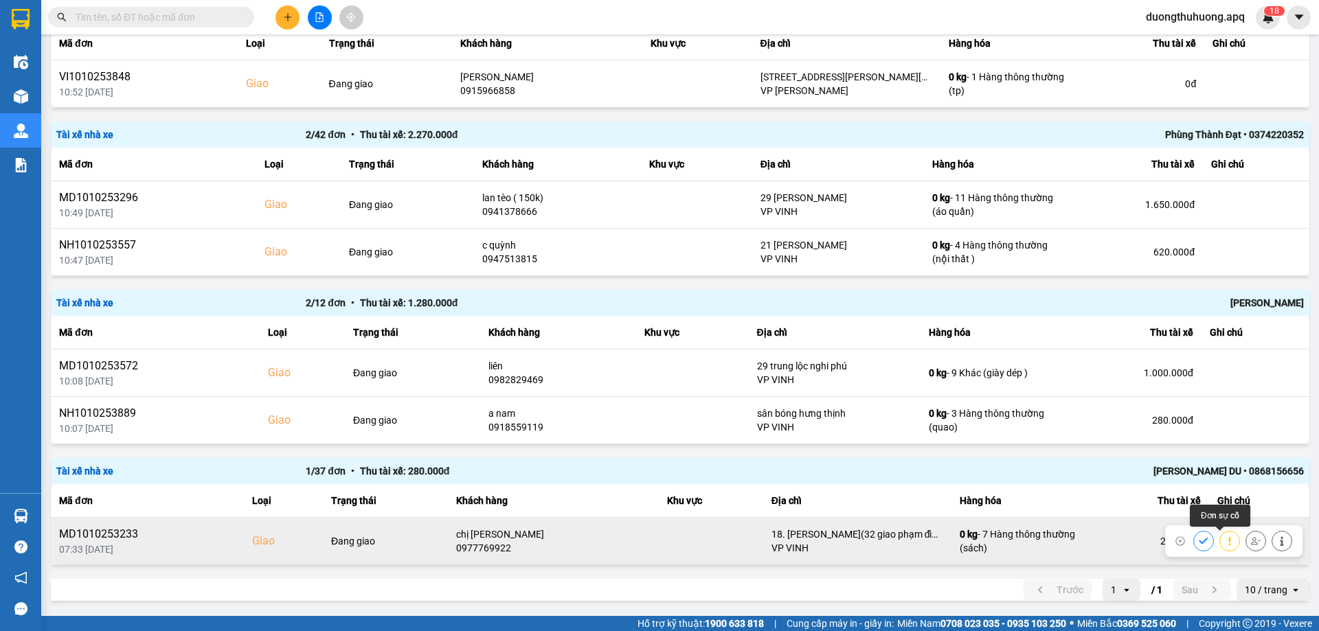
click at [1225, 544] on icon at bounding box center [1230, 542] width 10 height 10
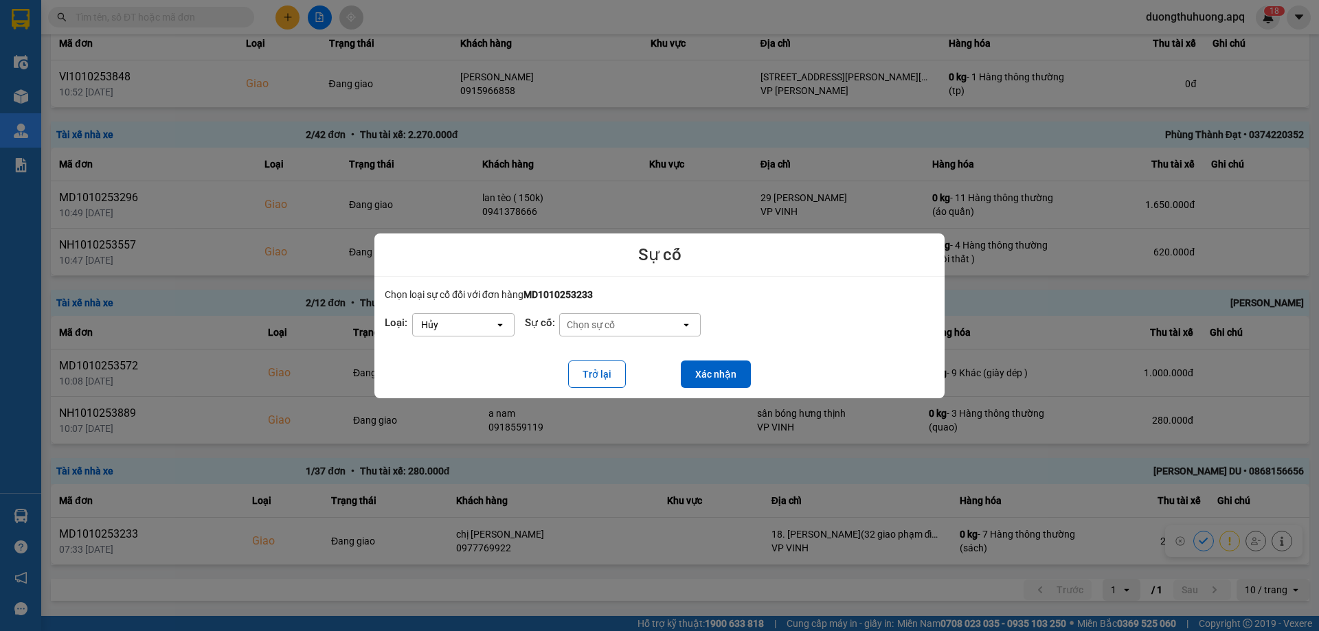
click at [503, 322] on icon "open" at bounding box center [500, 324] width 11 height 11
click at [441, 331] on span "Hoãn" at bounding box center [435, 331] width 25 height 14
click at [711, 379] on button "Xác nhận" at bounding box center [716, 374] width 70 height 27
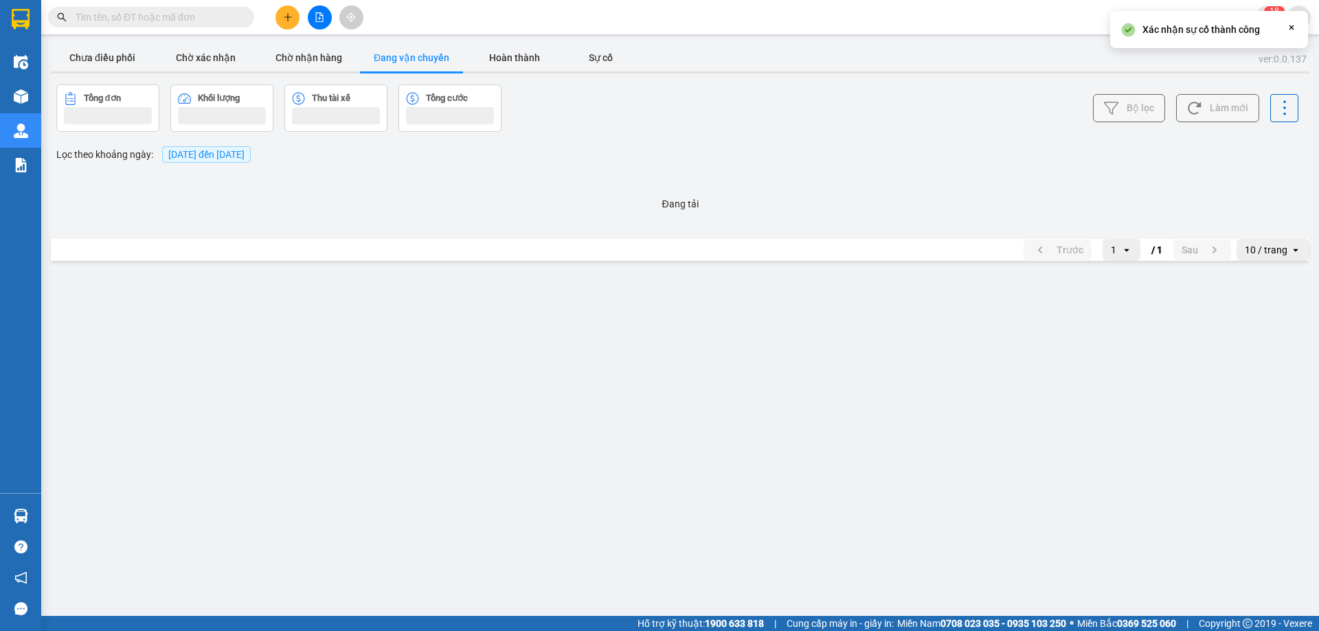
scroll to position [0, 0]
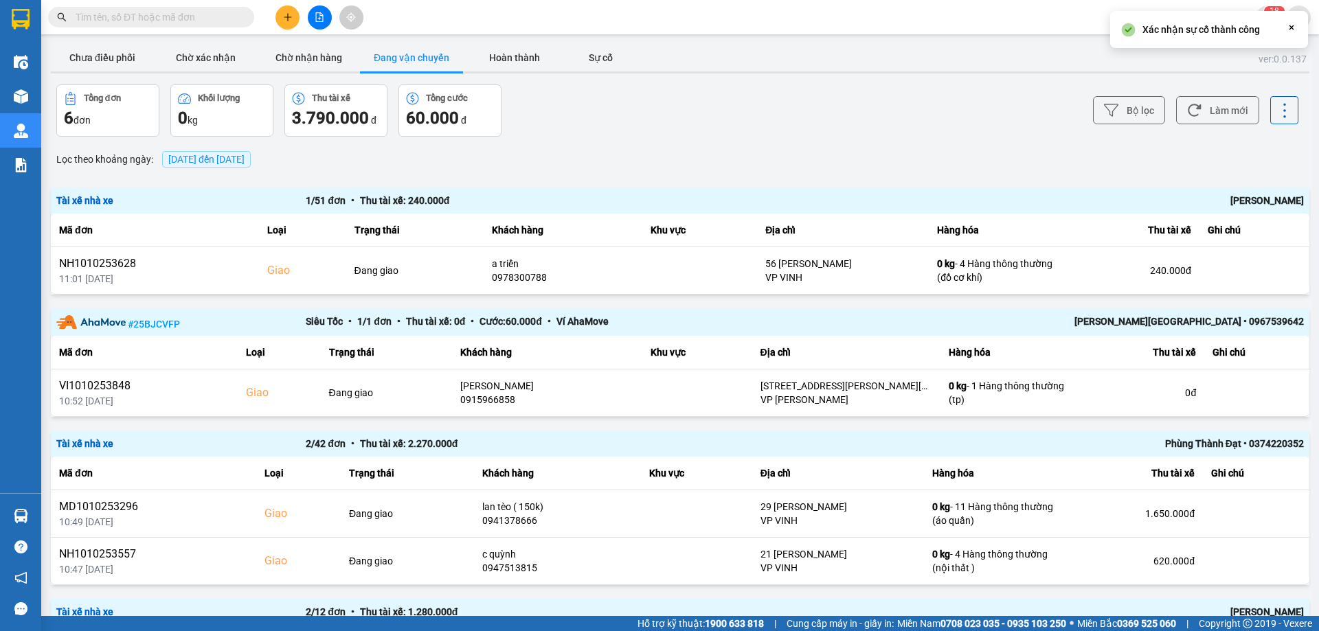
click at [205, 19] on input "text" at bounding box center [157, 17] width 162 height 15
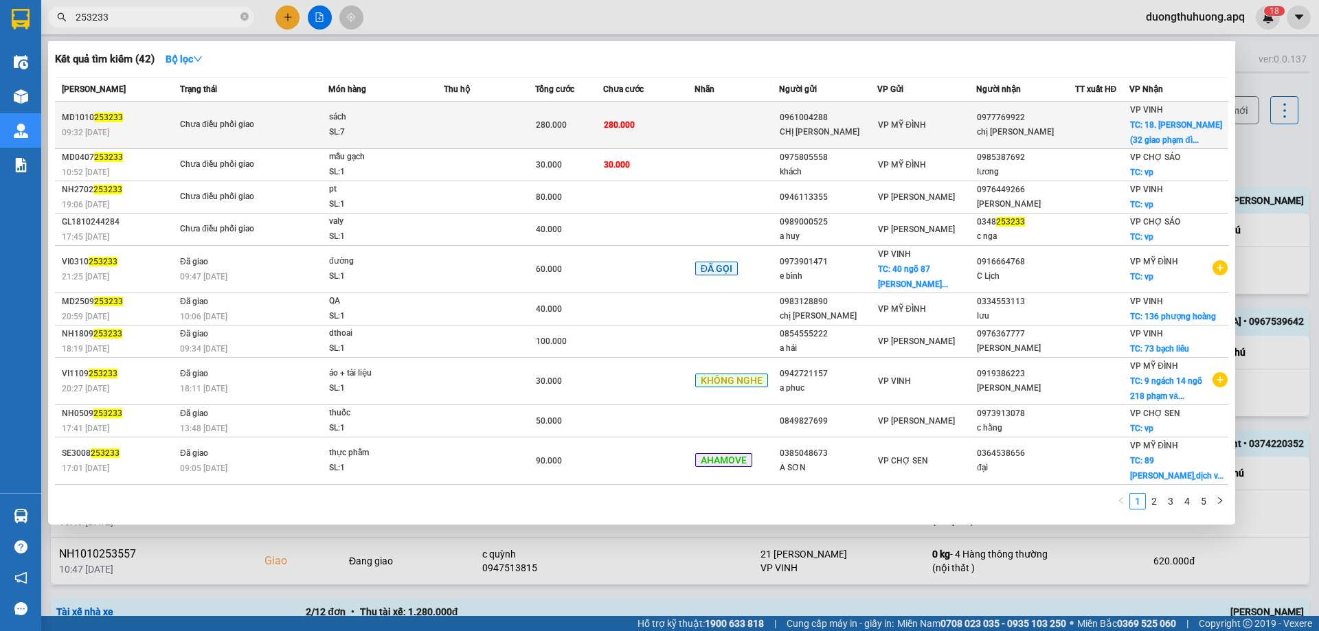
type input "253233"
click at [411, 128] on div "SL: 7" at bounding box center [380, 132] width 103 height 15
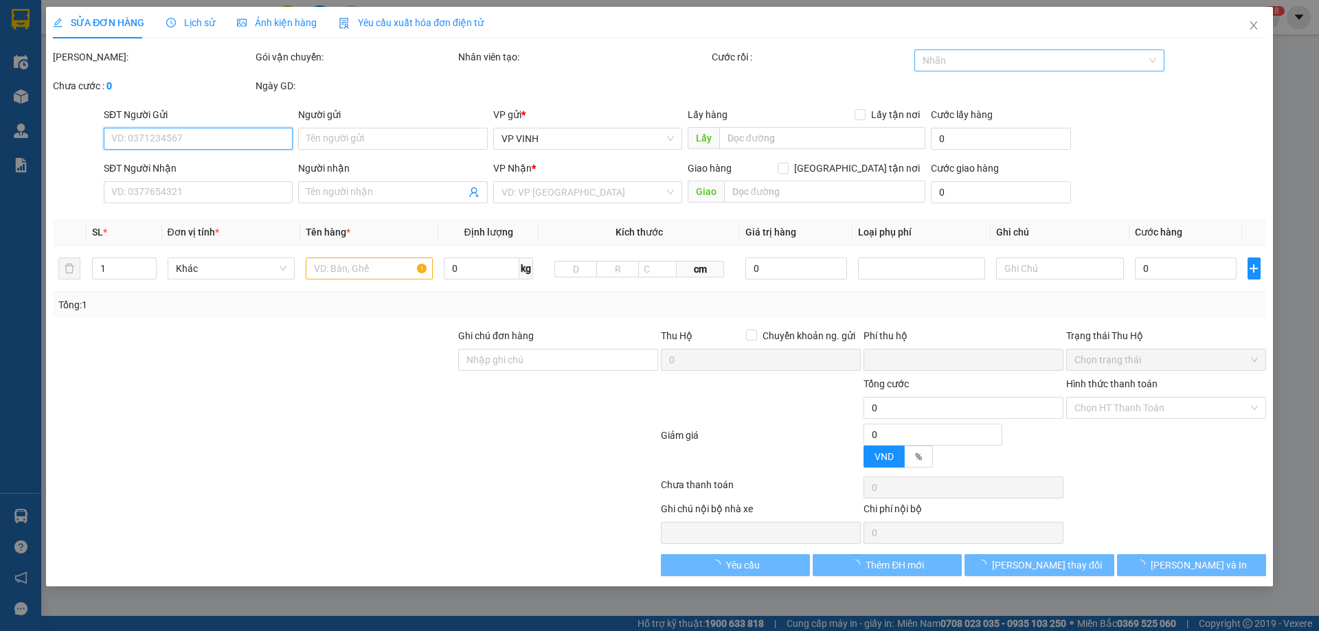
click at [1047, 66] on div at bounding box center [1033, 60] width 230 height 16
type input "0961004288"
type input "CHỊ LY"
type input "0977769922"
type input "chị Trang"
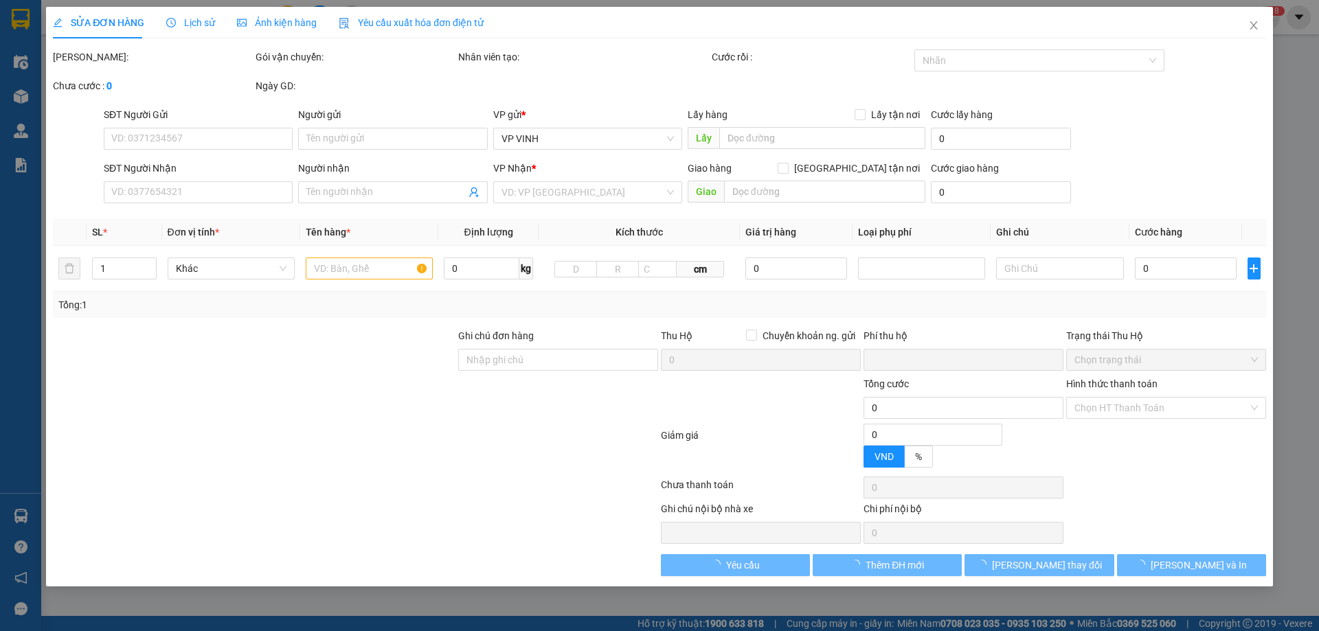
checkbox input "true"
type input "18. Lê Nin(32 giao phạm đình toái)"
type input "0"
type input "280.000"
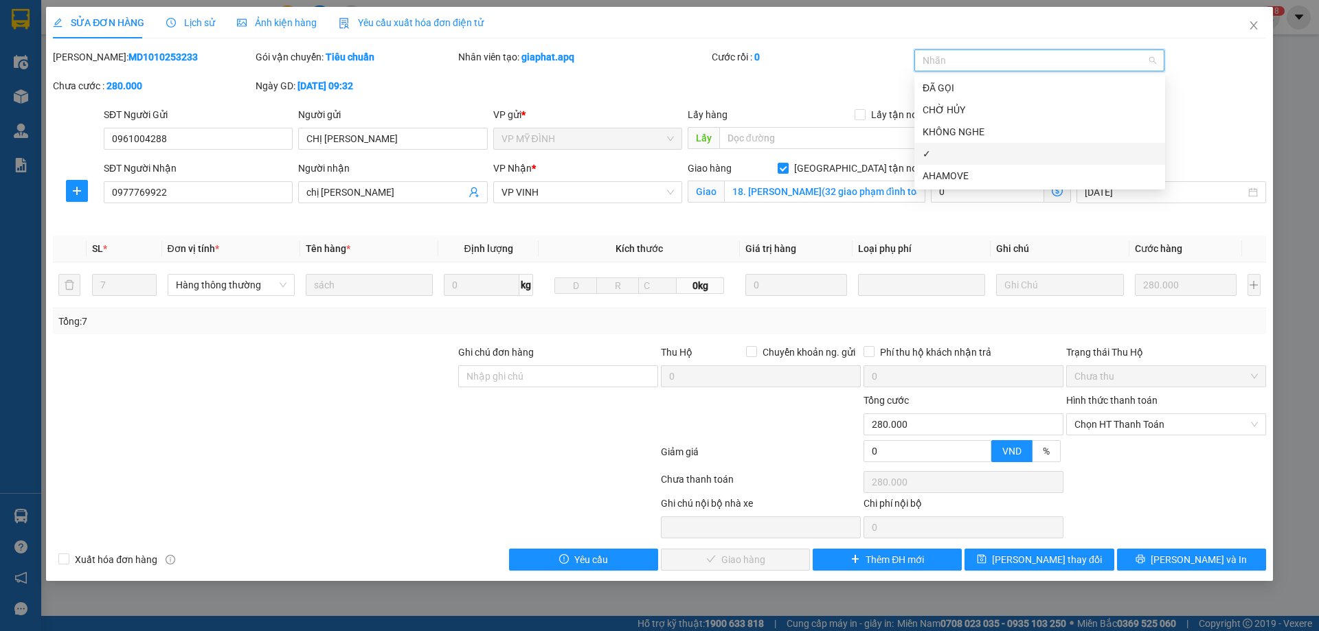
drag, startPoint x: 932, startPoint y: 156, endPoint x: 942, endPoint y: 164, distance: 12.7
click at [932, 157] on div "✓" at bounding box center [1040, 153] width 234 height 15
click at [1049, 563] on span "Lưu thay đổi" at bounding box center [1047, 559] width 110 height 15
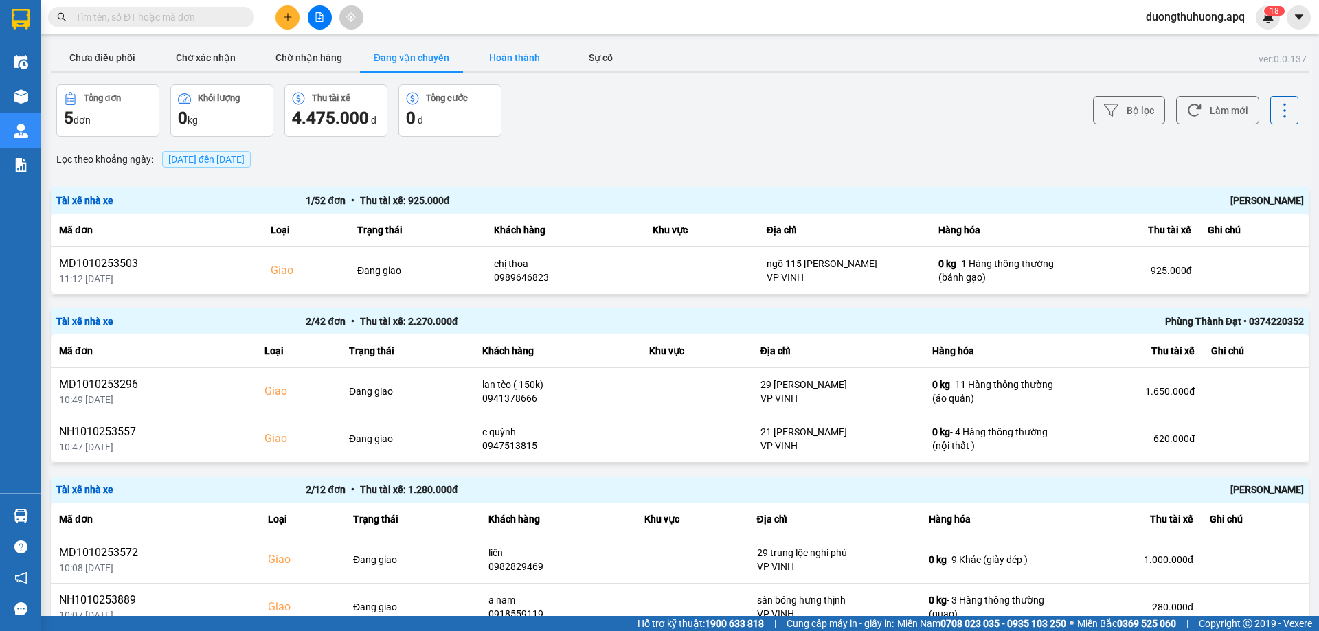
click at [525, 59] on button "Hoàn thành" at bounding box center [514, 57] width 103 height 27
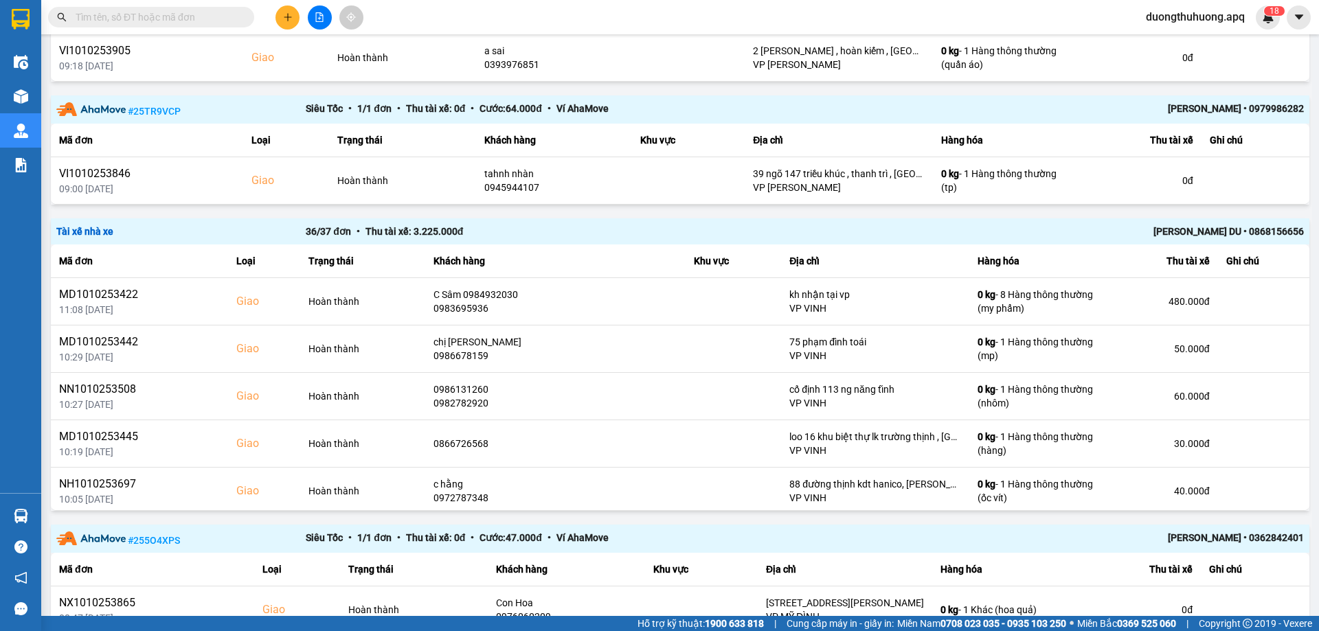
scroll to position [1689, 0]
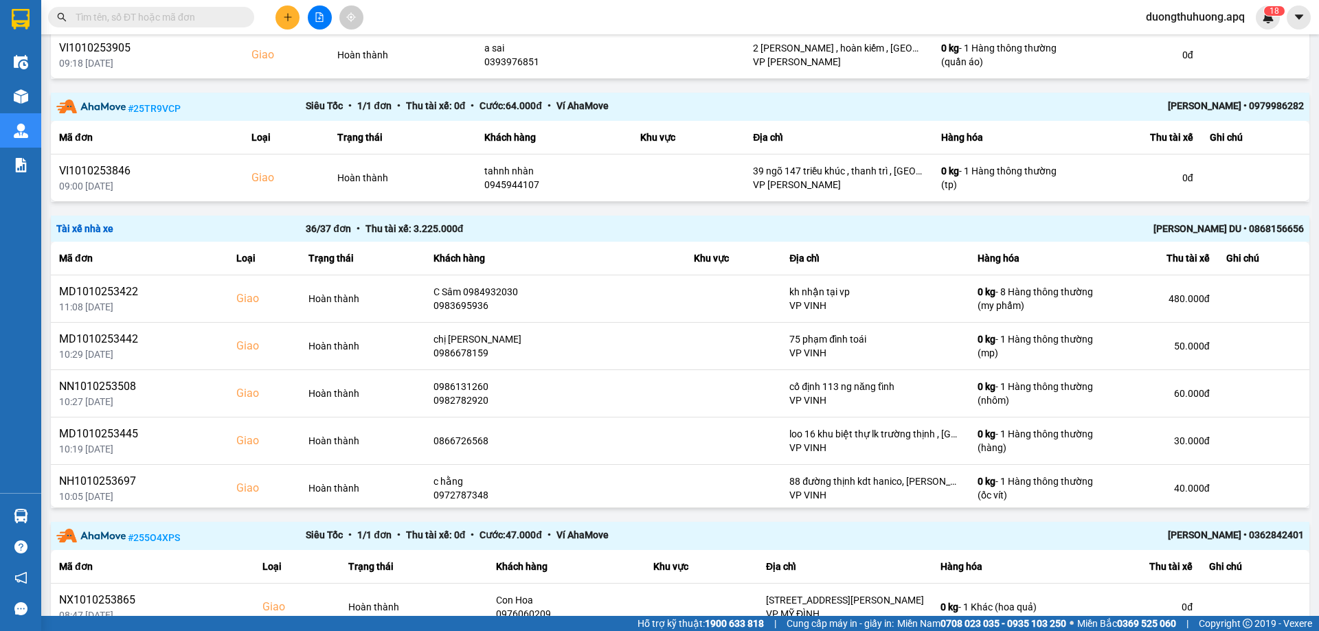
click at [1195, 227] on div "[PERSON_NAME] DU • 0868156656" at bounding box center [1054, 228] width 499 height 15
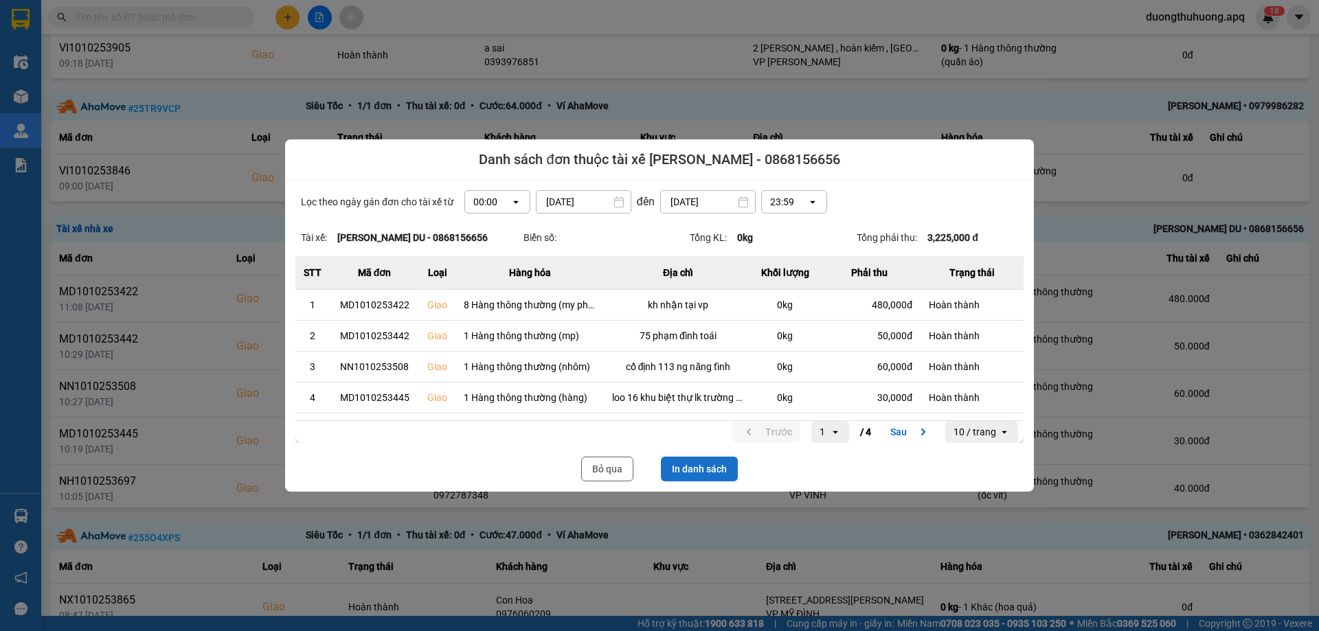
click at [719, 465] on button "In danh sách" at bounding box center [699, 469] width 77 height 25
drag, startPoint x: 617, startPoint y: 471, endPoint x: 0, endPoint y: 12, distance: 769.0
click at [614, 470] on button "Bỏ qua" at bounding box center [607, 469] width 52 height 25
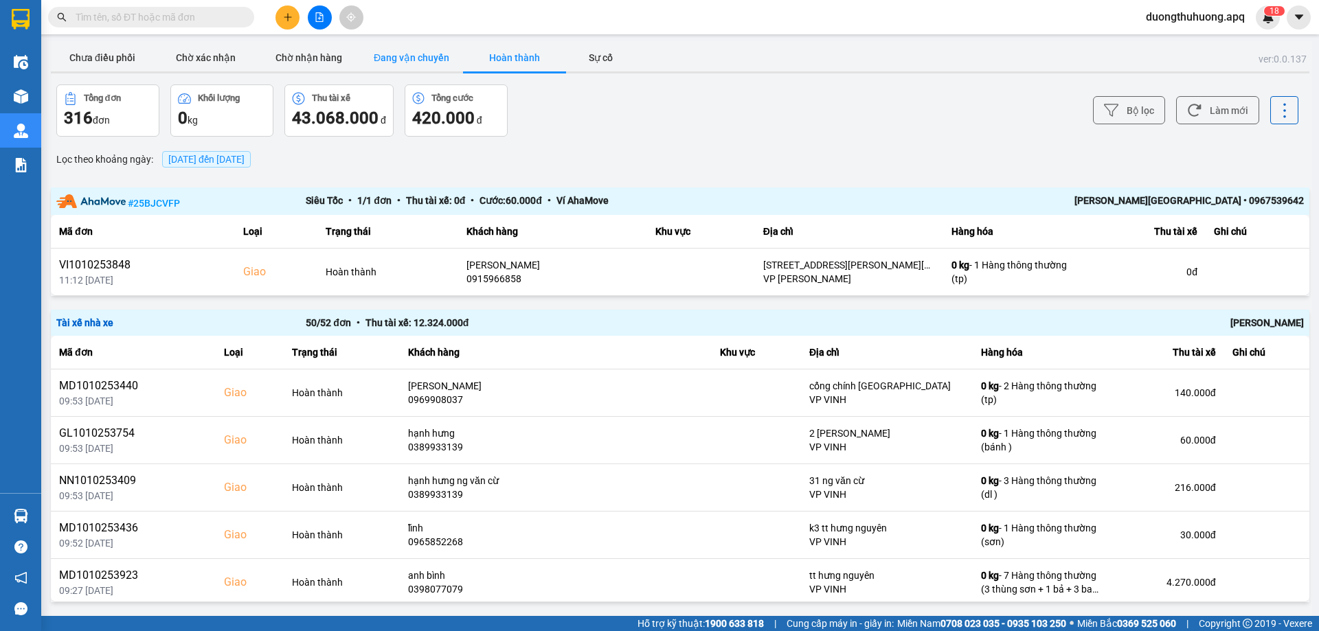
click at [426, 57] on button "Đang vận chuyển" at bounding box center [411, 57] width 103 height 27
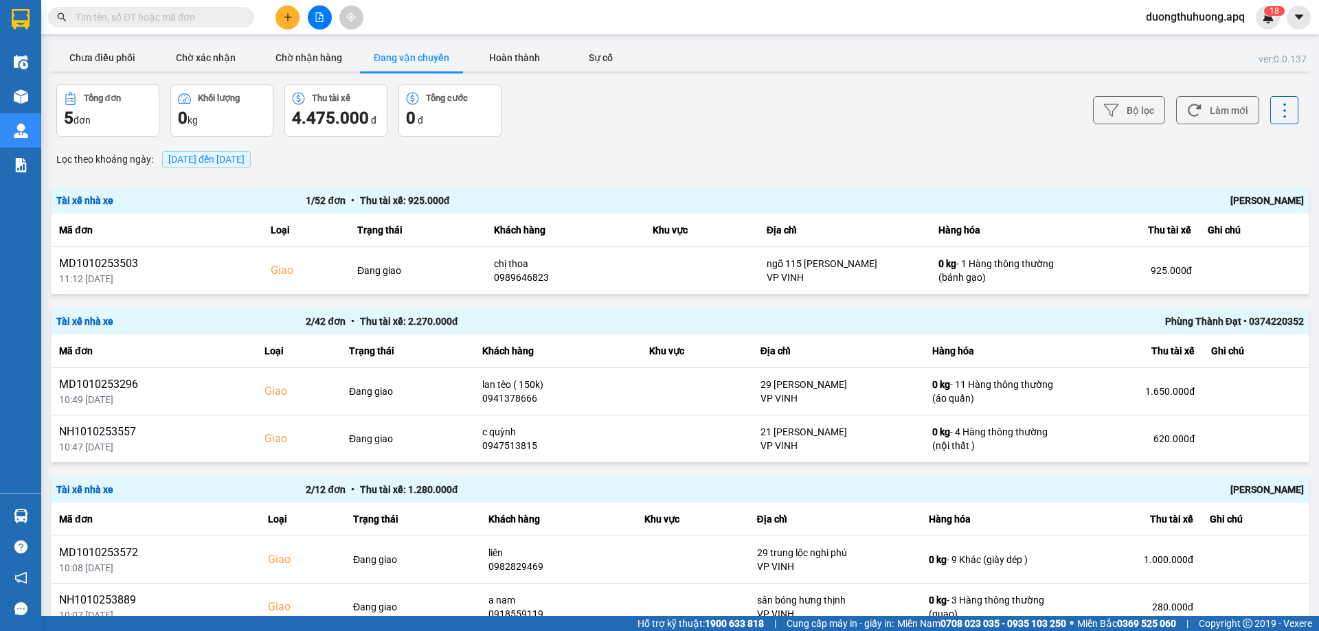
click at [206, 18] on input "text" at bounding box center [157, 17] width 162 height 15
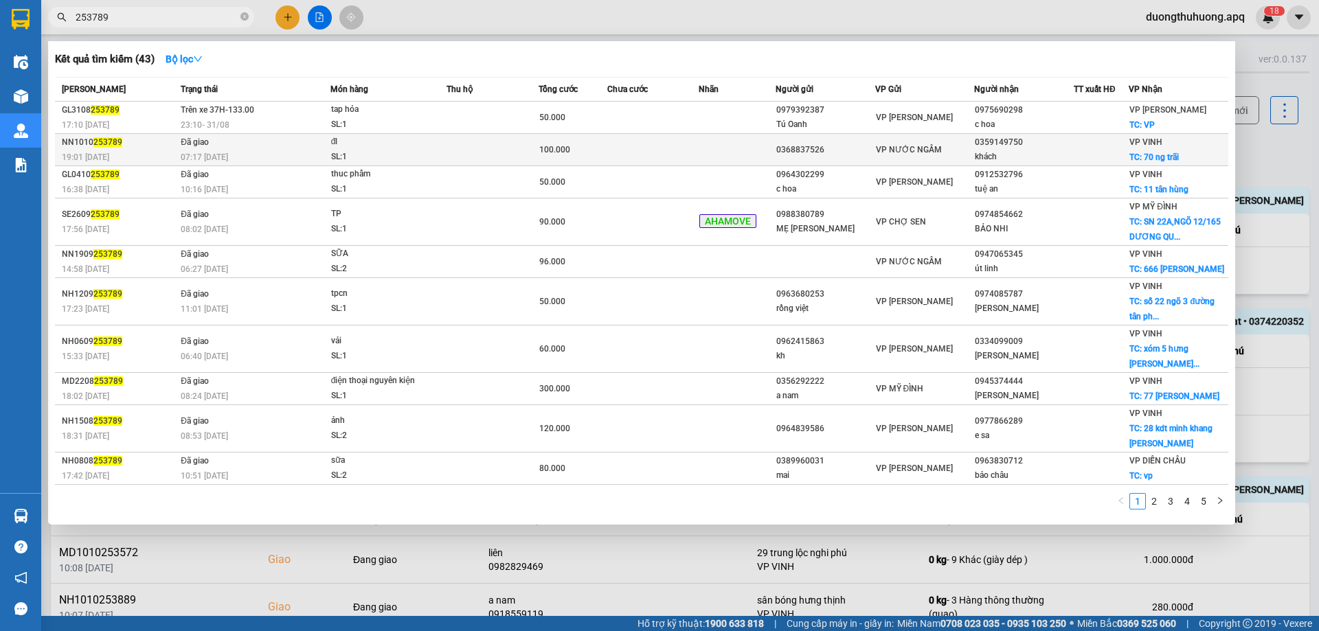
type input "253789"
click at [405, 155] on div "SL: 1" at bounding box center [382, 157] width 103 height 15
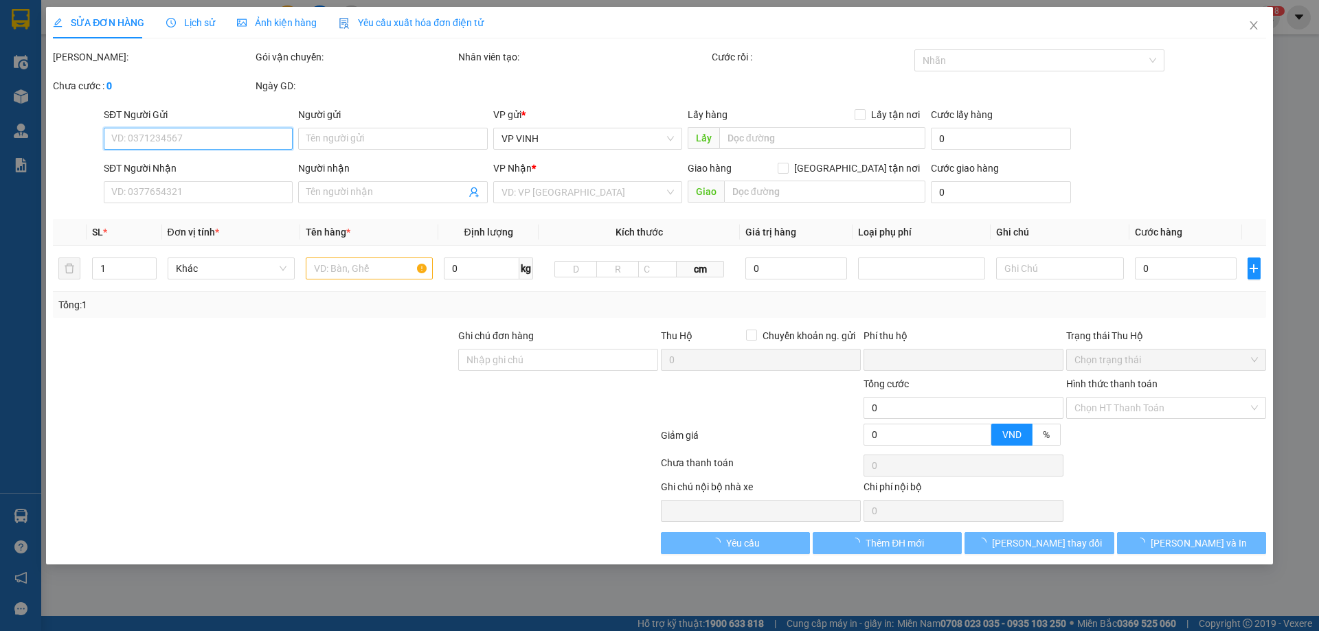
type input "0368837526"
type input "0359149750"
type input "khách"
checkbox input "true"
type input "70 ng trãi"
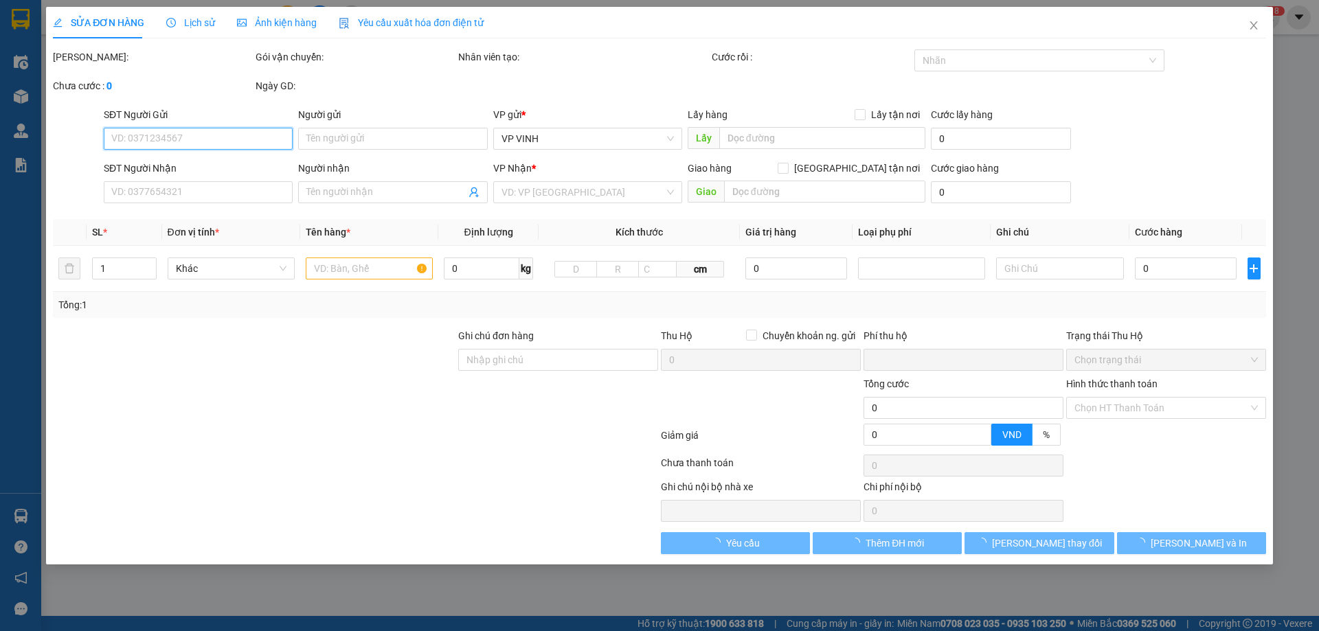
type input "0"
type input "100.000"
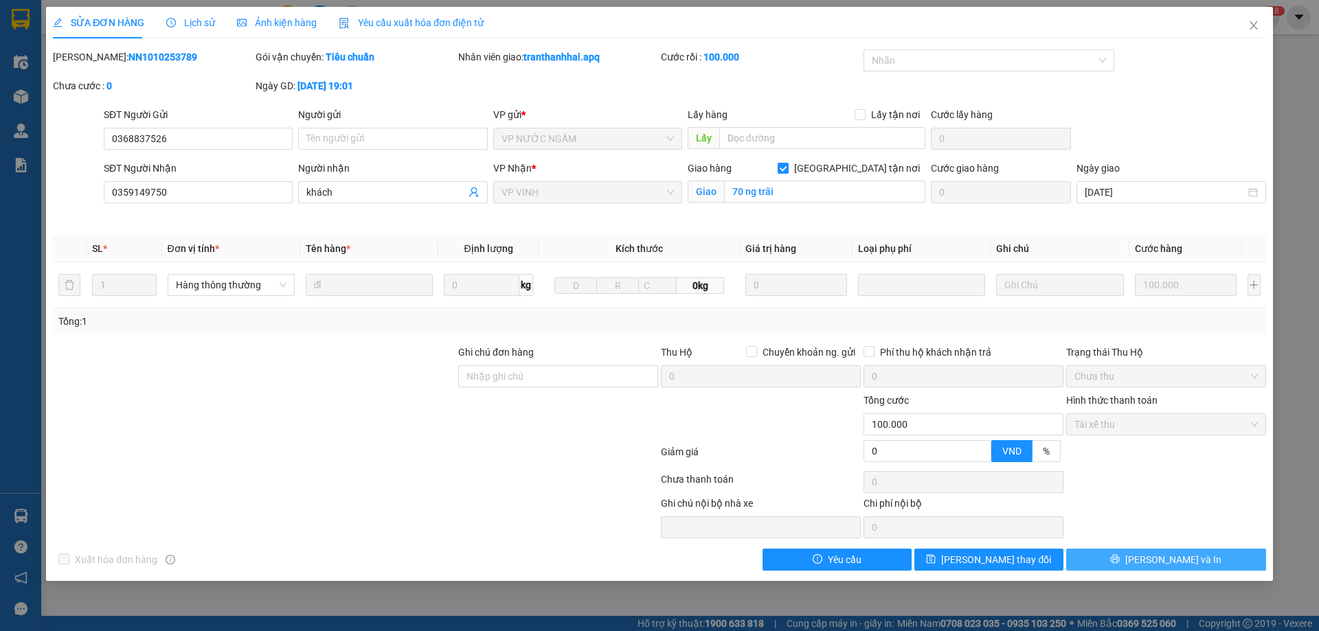
click at [1113, 563] on button "[PERSON_NAME] và In" at bounding box center [1166, 560] width 200 height 22
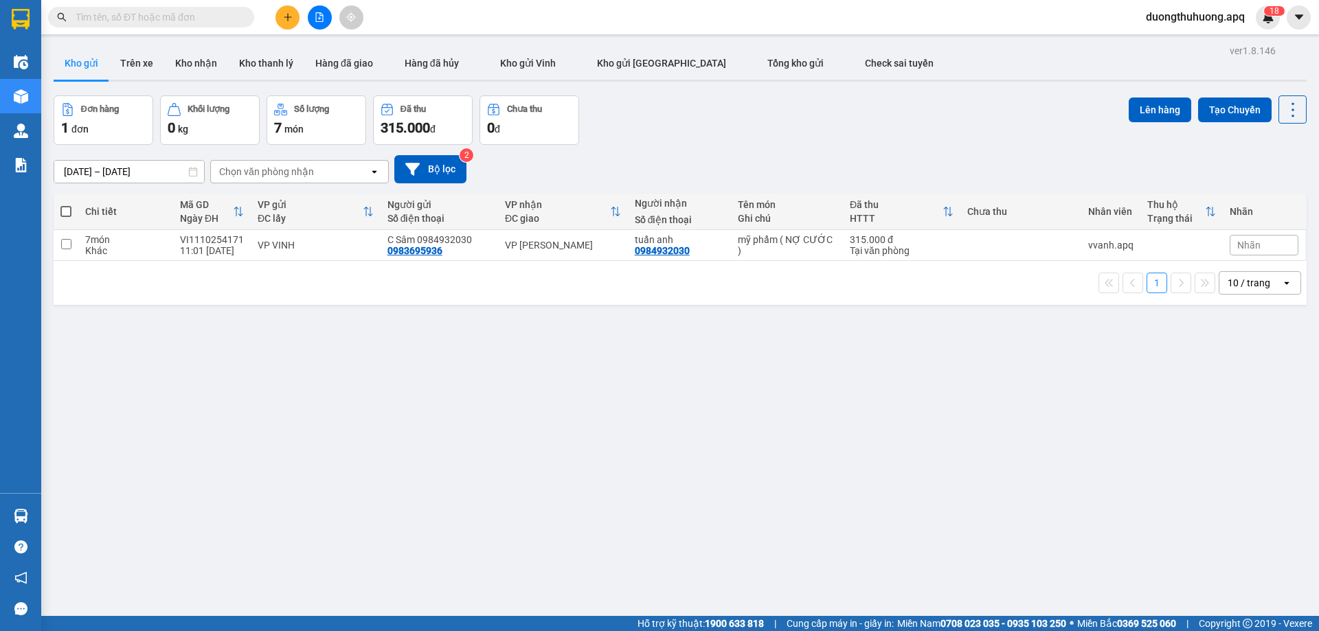
click at [216, 16] on input "text" at bounding box center [157, 17] width 162 height 15
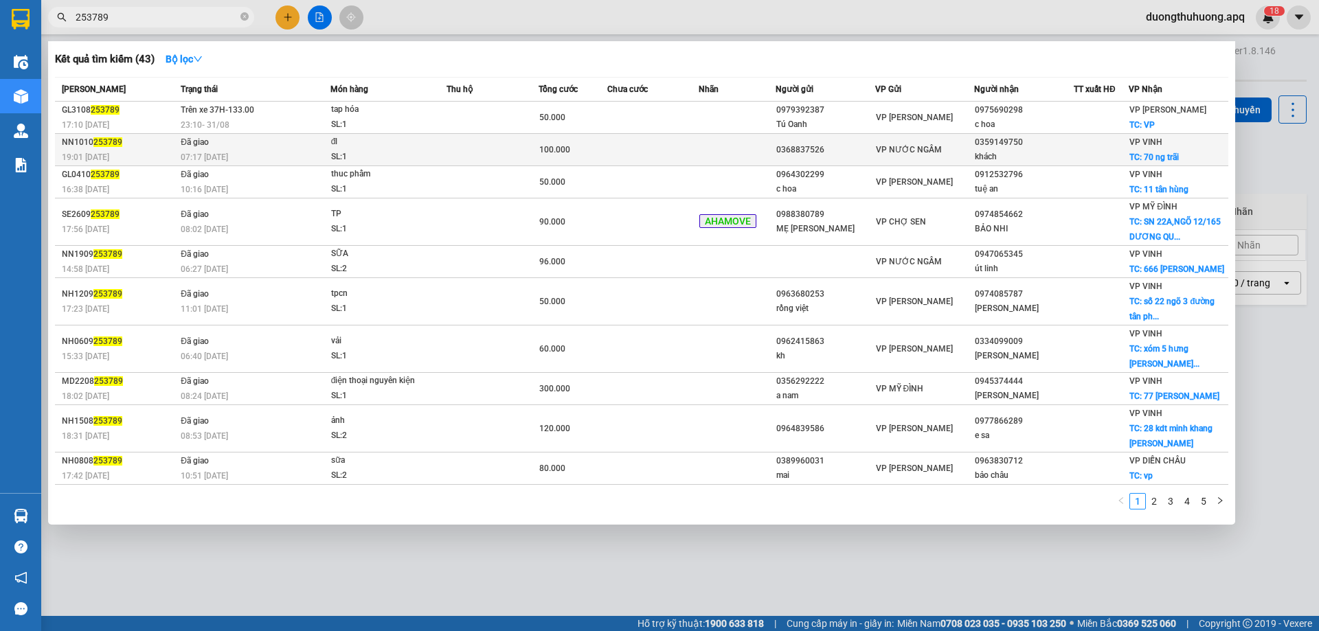
type input "253789"
click at [395, 152] on div "SL: 1" at bounding box center [382, 157] width 103 height 15
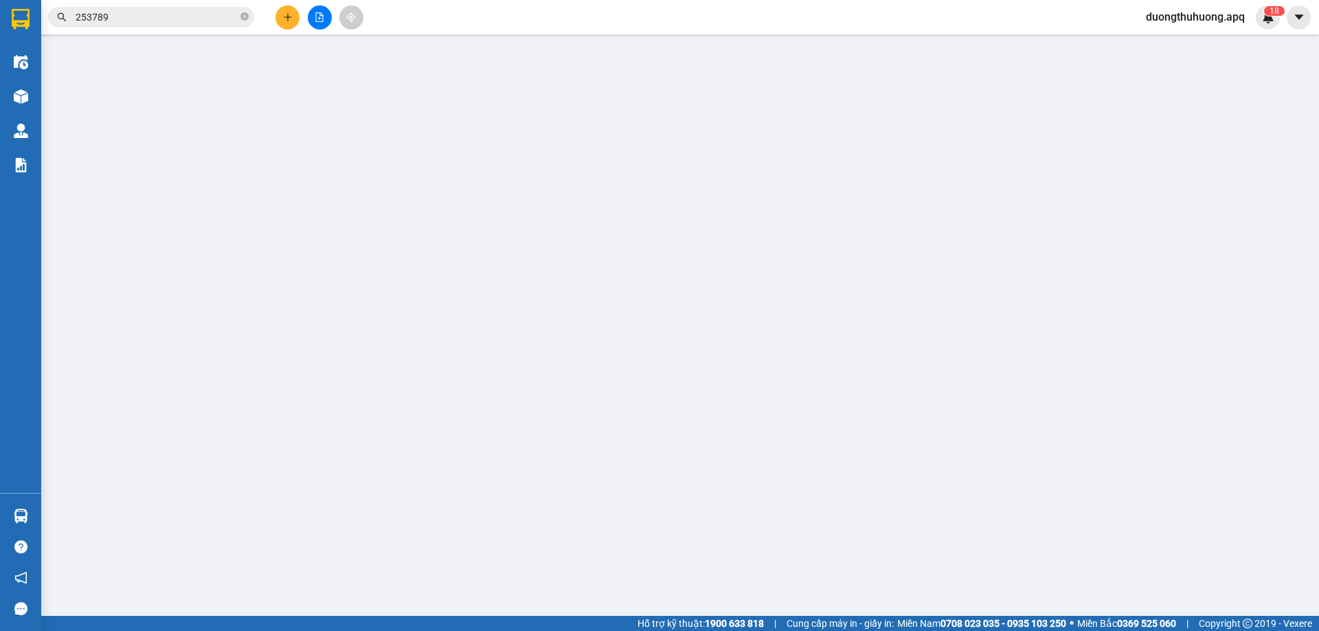
type input "0368837526"
type input "0359149750"
type input "khách"
checkbox input "true"
type input "70 ng trãi"
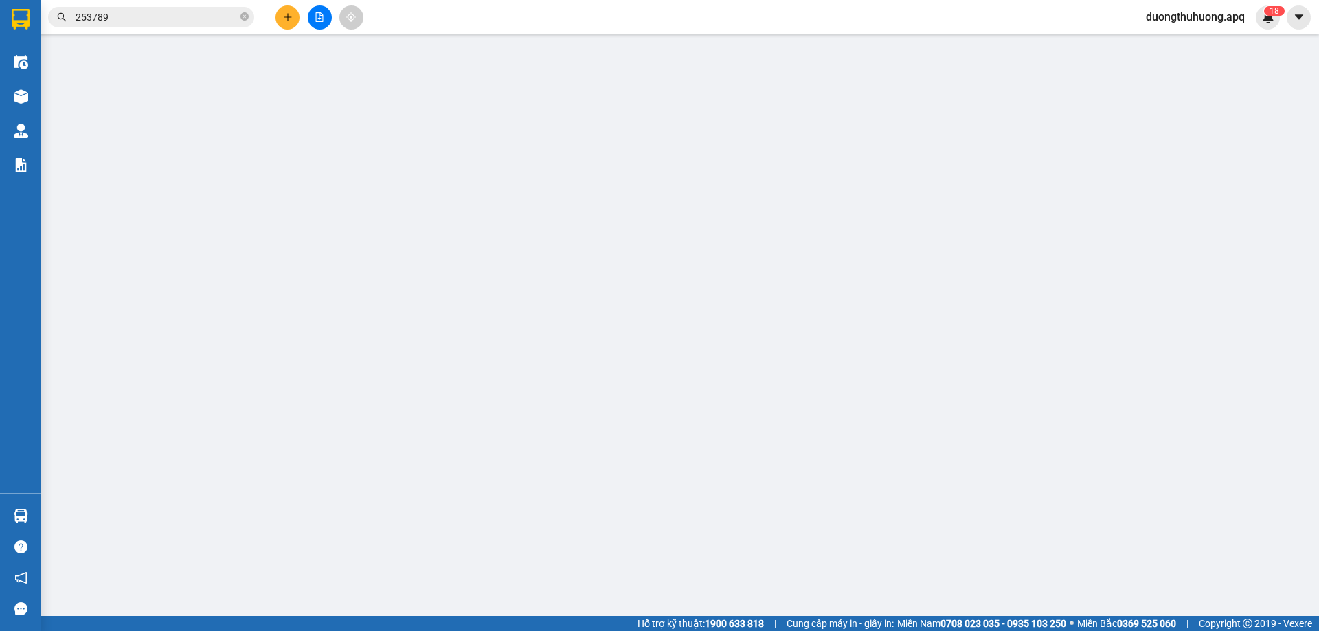
type input "0"
type input "100.000"
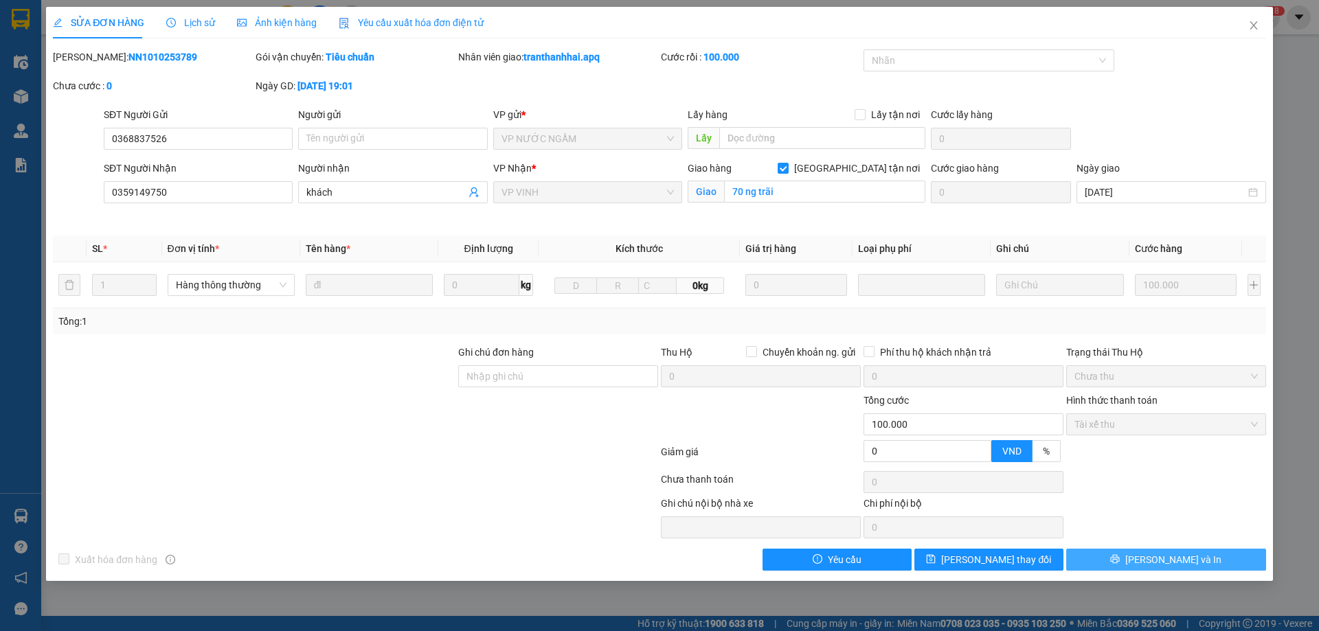
click at [1097, 563] on button "[PERSON_NAME] và In" at bounding box center [1166, 560] width 200 height 22
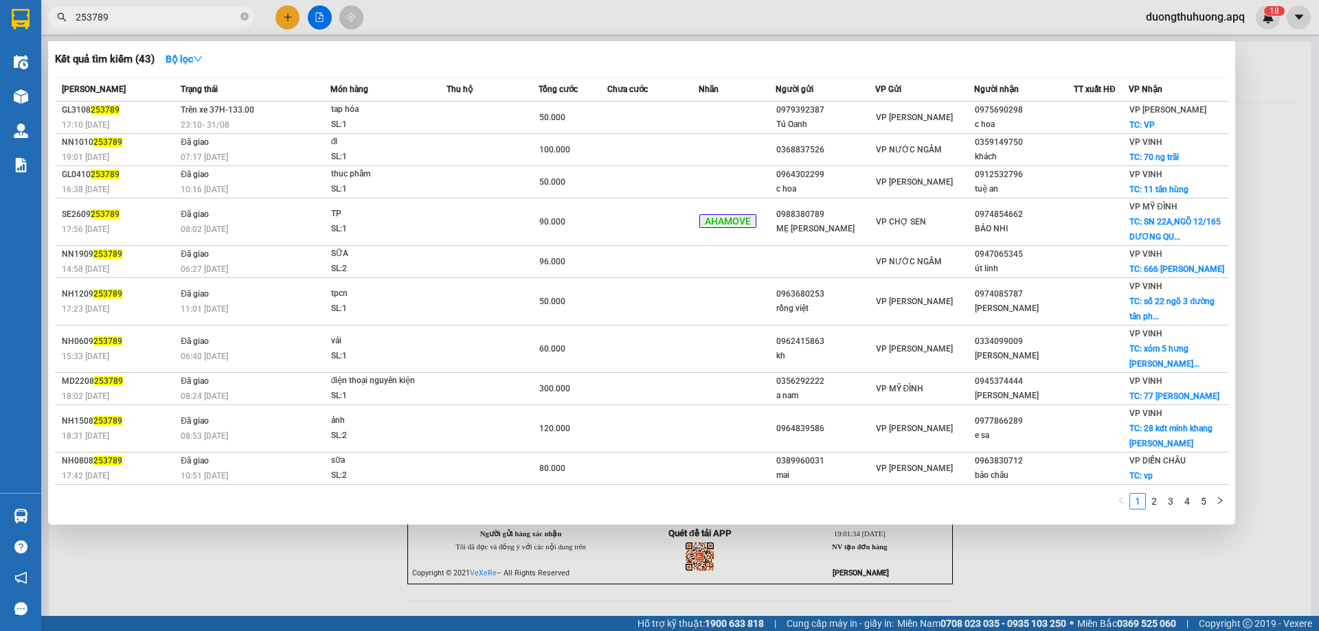
click at [215, 17] on input "253789" at bounding box center [157, 17] width 162 height 15
click at [243, 15] on icon "close-circle" at bounding box center [244, 16] width 8 height 8
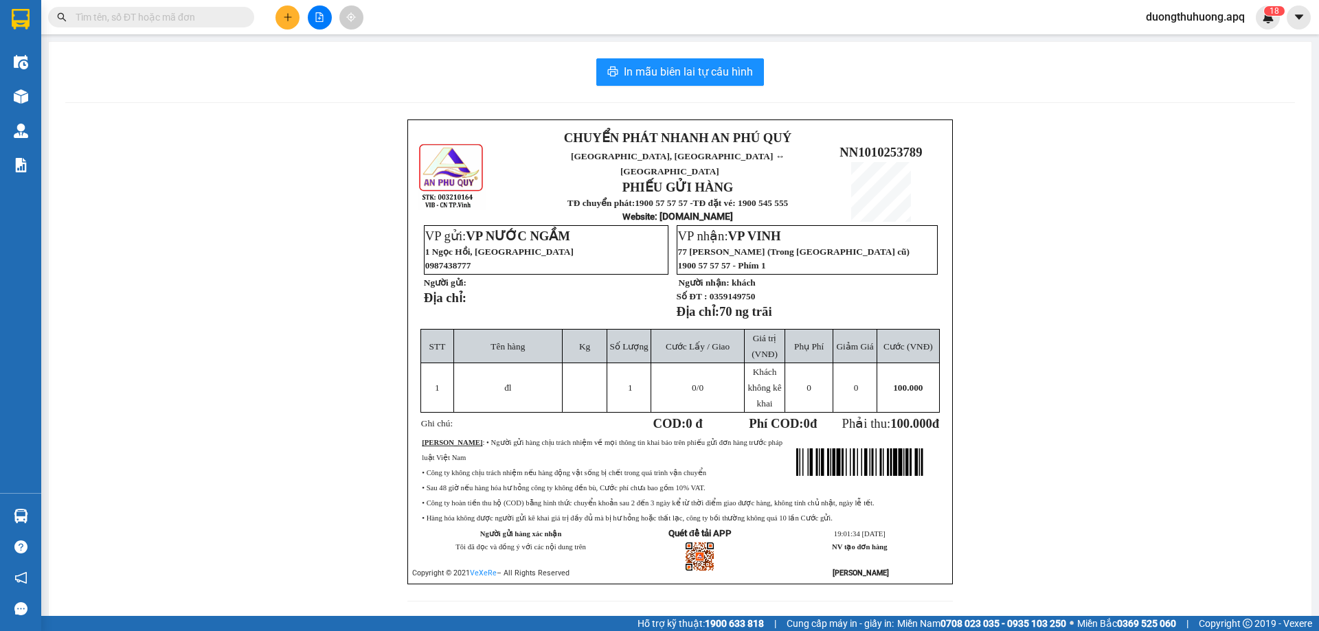
click at [217, 140] on div "CHUYỂN PHÁT NHANH AN PHÚ QUÝ NGHỆ AN, [GEOGRAPHIC_DATA] ↔ [GEOGRAPHIC_DATA] PHI…" at bounding box center [680, 369] width 1230 height 499
click at [214, 16] on input "text" at bounding box center [157, 17] width 162 height 15
click at [236, 187] on div "CHUYỂN PHÁT NHANH AN PHÚ QUÝ NGHỆ AN, [GEOGRAPHIC_DATA] ↔ [GEOGRAPHIC_DATA] PHI…" at bounding box center [680, 369] width 1230 height 499
click at [221, 20] on input "text" at bounding box center [157, 17] width 162 height 15
click at [190, 229] on div "CHUYỂN PHÁT NHANH AN PHÚ QUÝ NGHỆ AN, [GEOGRAPHIC_DATA] ↔ [GEOGRAPHIC_DATA] PHI…" at bounding box center [680, 369] width 1230 height 499
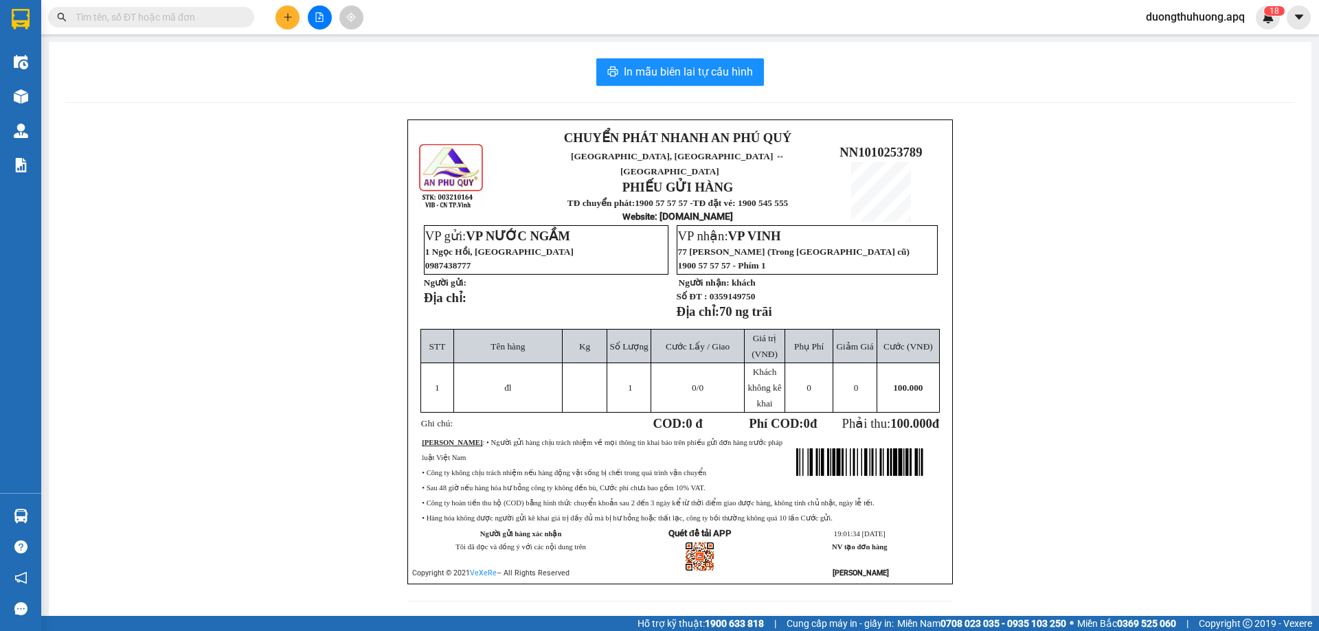
click at [313, 151] on div "CHUYỂN PHÁT NHANH AN PHÚ QUÝ NGHỆ AN, [GEOGRAPHIC_DATA] ↔ [GEOGRAPHIC_DATA] PHI…" at bounding box center [680, 369] width 1230 height 499
click at [213, 14] on input "text" at bounding box center [157, 17] width 162 height 15
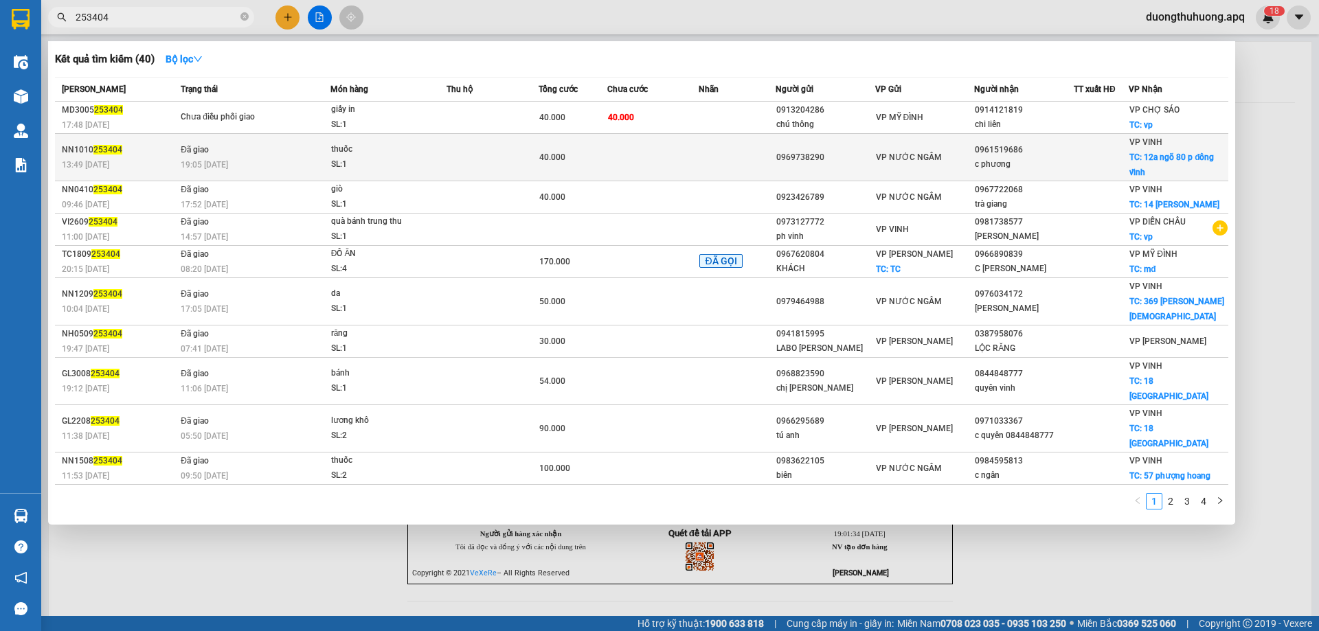
type input "253404"
click at [391, 164] on div "SL: 1" at bounding box center [382, 164] width 103 height 15
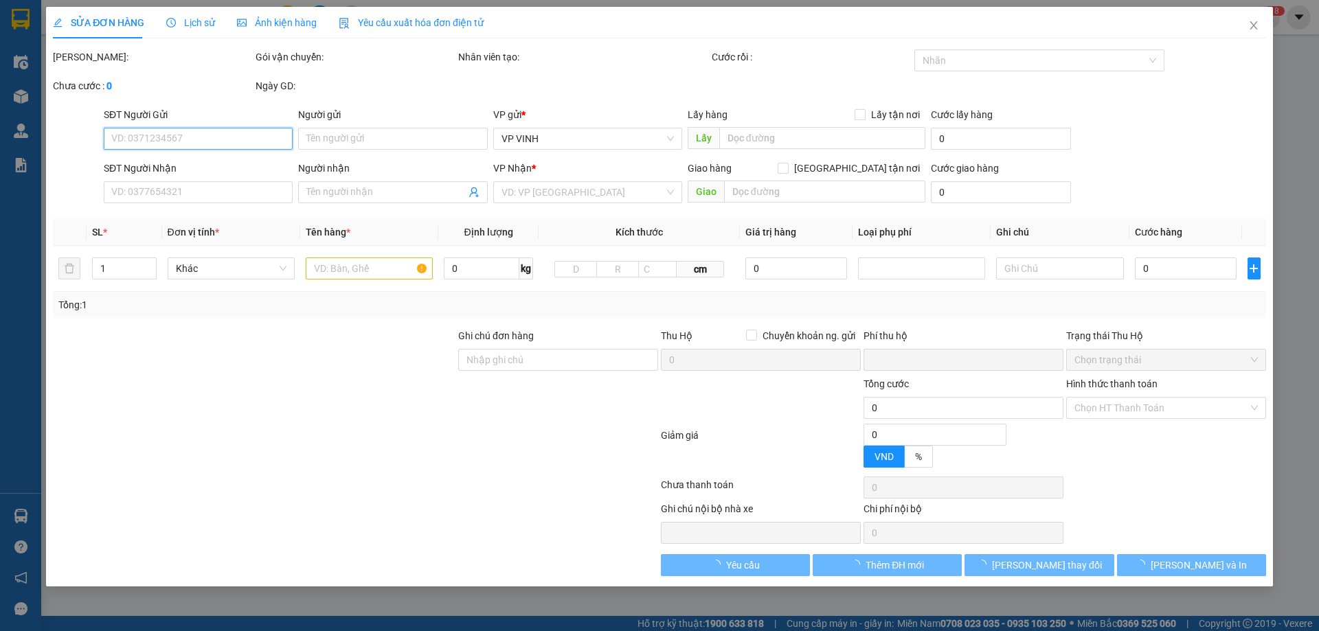
type input "0969738290"
type input "0961519686"
type input "c phương"
checkbox input "true"
type input "12a ngõ 80 p đông vĩnh"
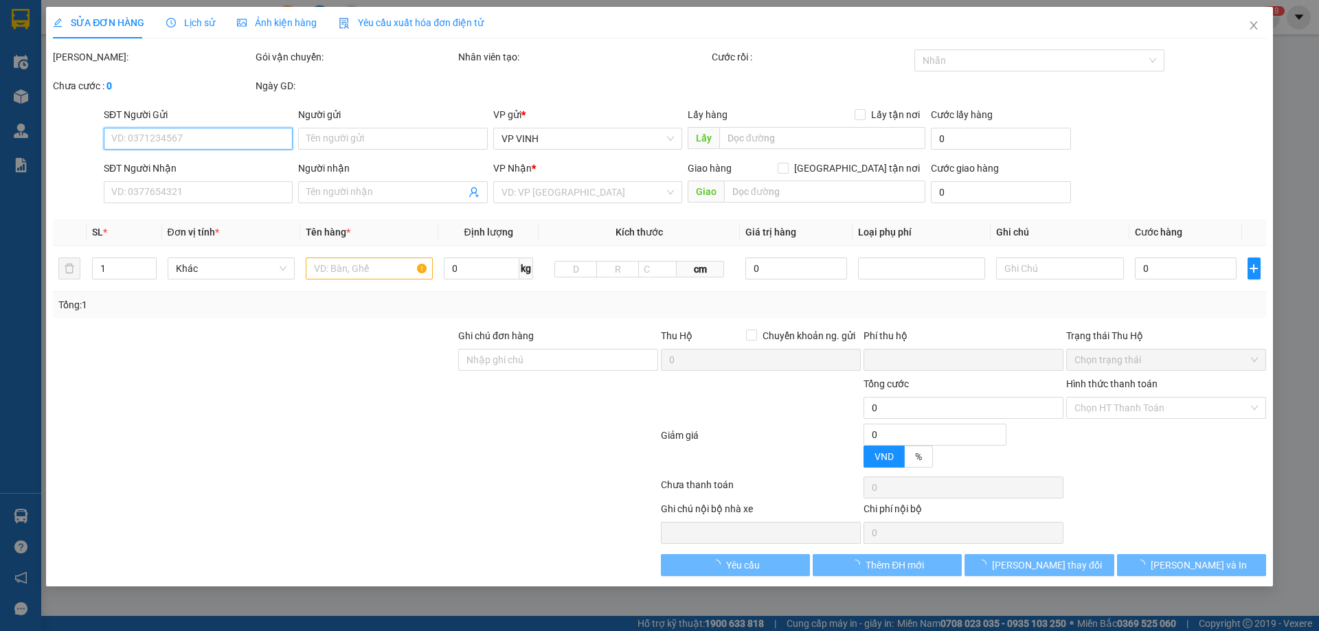
type input "0"
type input "40.000"
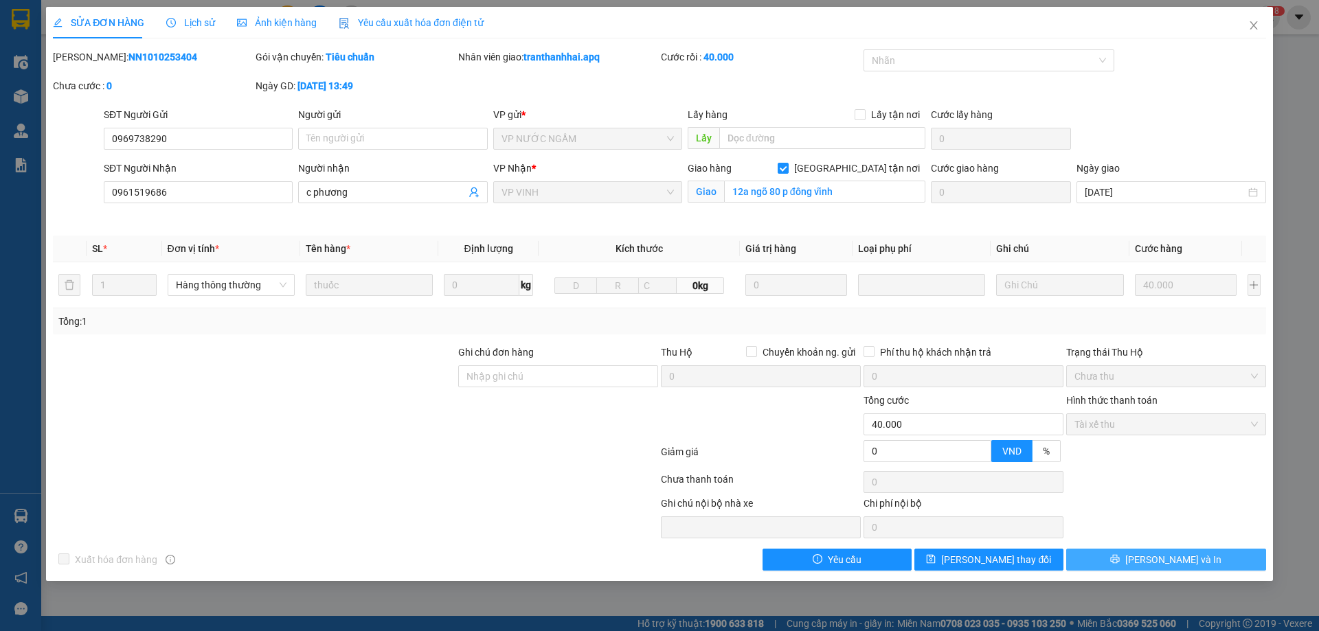
click at [1105, 562] on button "Lưu và In" at bounding box center [1166, 560] width 200 height 22
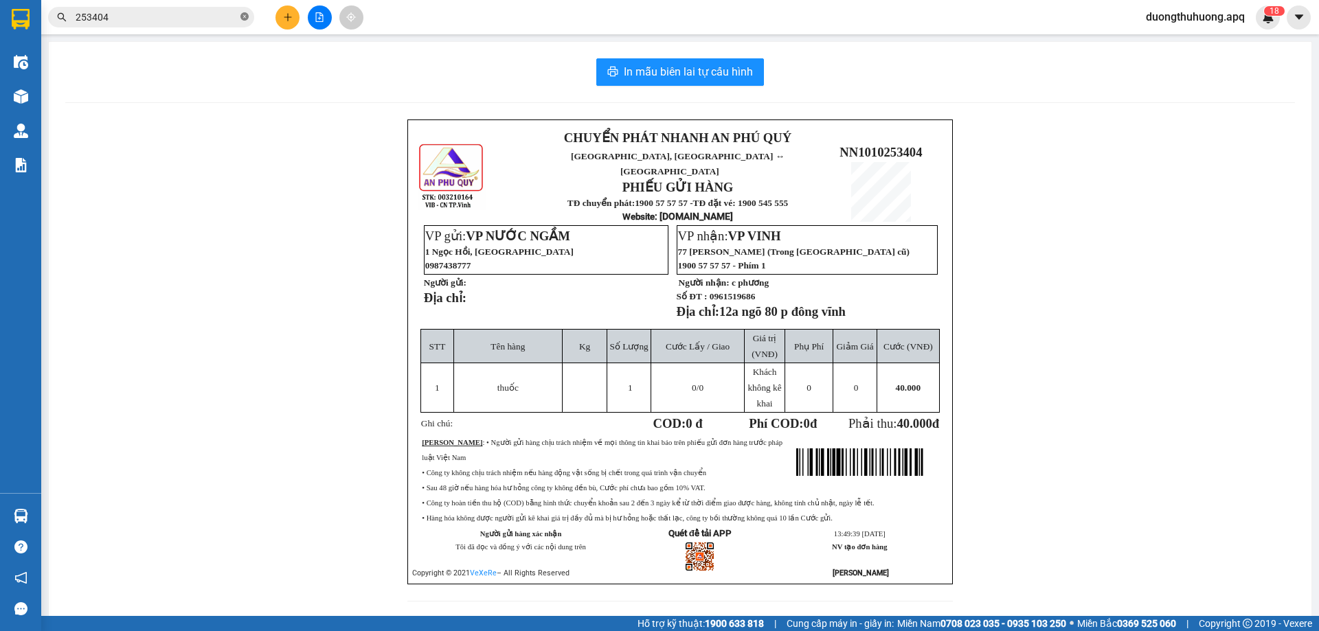
click at [245, 21] on icon "close-circle" at bounding box center [244, 16] width 8 height 8
click at [192, 350] on div "CHUYỂN PHÁT NHANH AN PHÚ QUÝ NGHỆ AN, HÀ TĨNH ↔ HÀ NỘI PHIẾU GỬI HÀNG TĐ chuyển…" at bounding box center [680, 369] width 1230 height 499
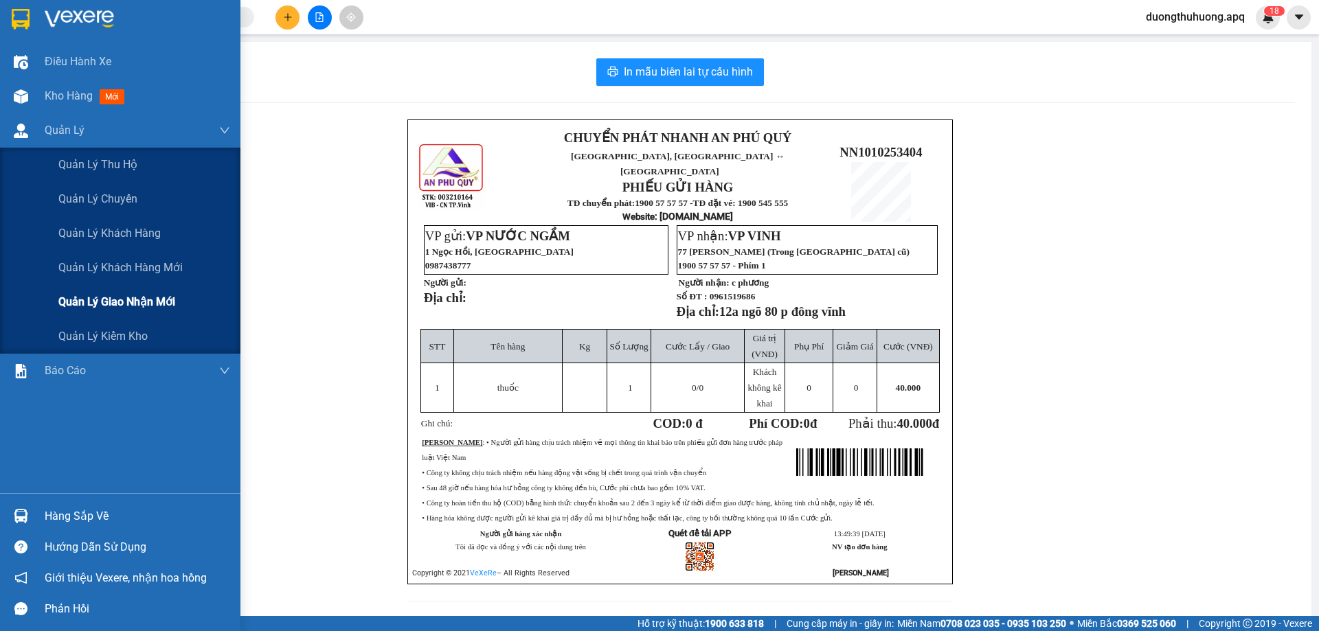
click at [115, 304] on span "Quản lý giao nhận mới" at bounding box center [116, 301] width 117 height 17
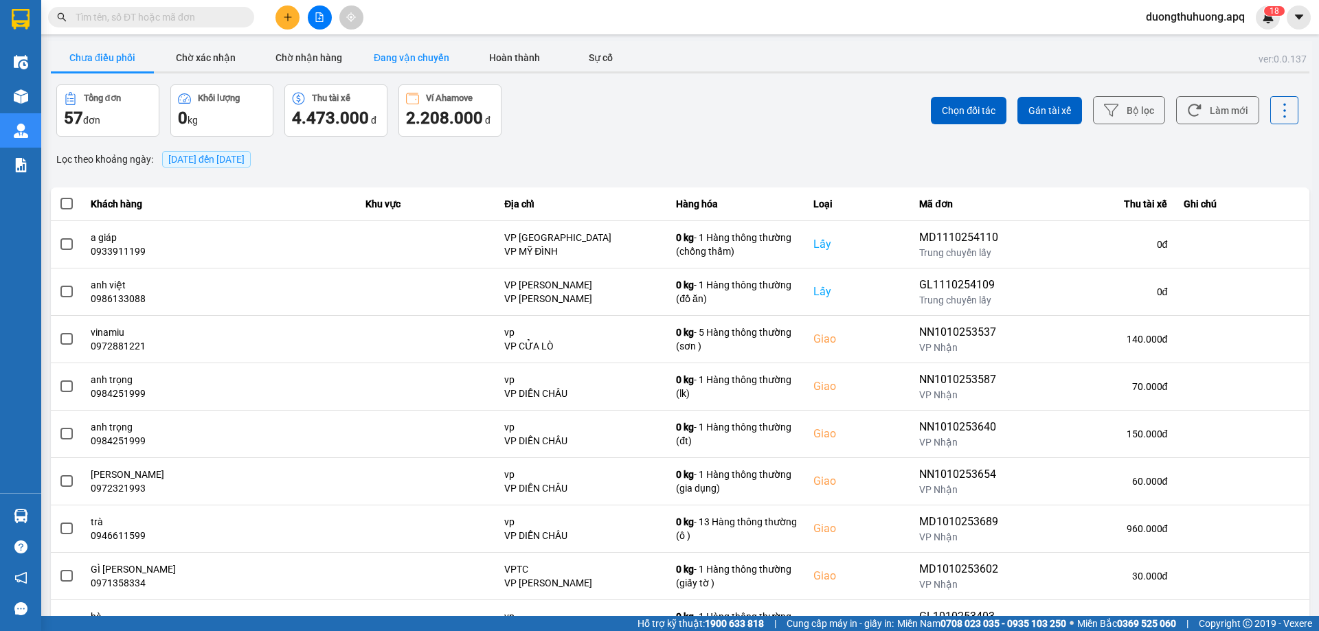
click at [408, 56] on button "Đang vận chuyển" at bounding box center [411, 57] width 103 height 27
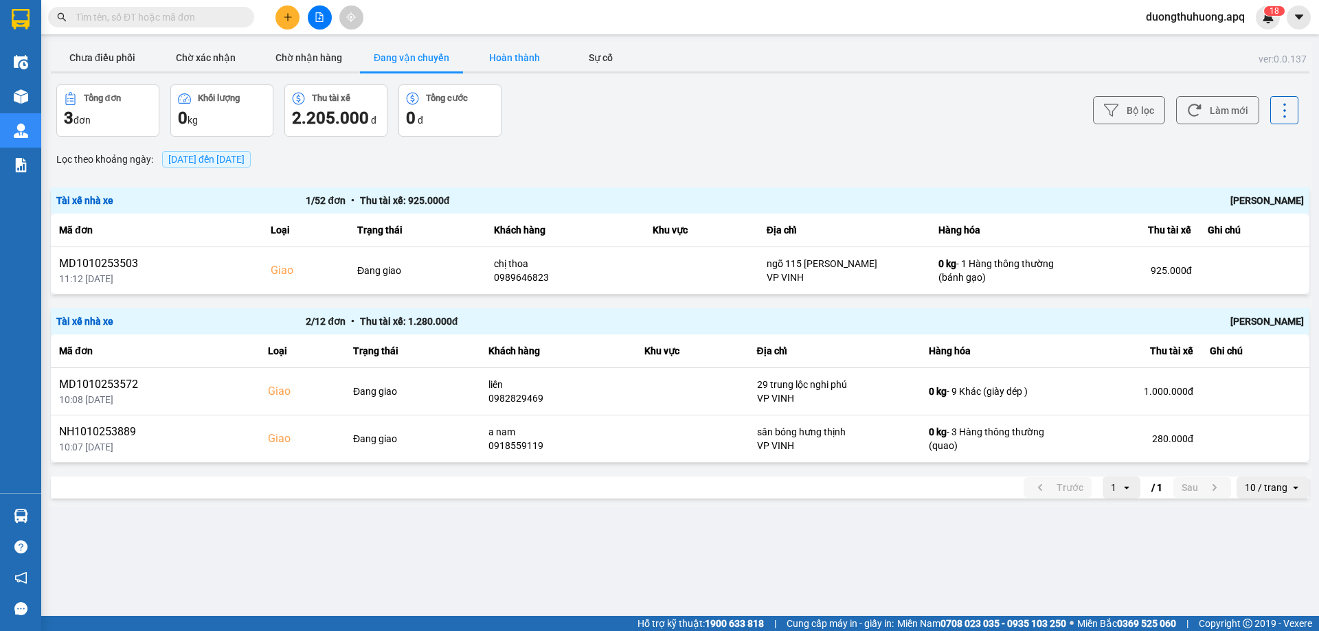
click at [511, 57] on button "Hoàn thành" at bounding box center [514, 57] width 103 height 27
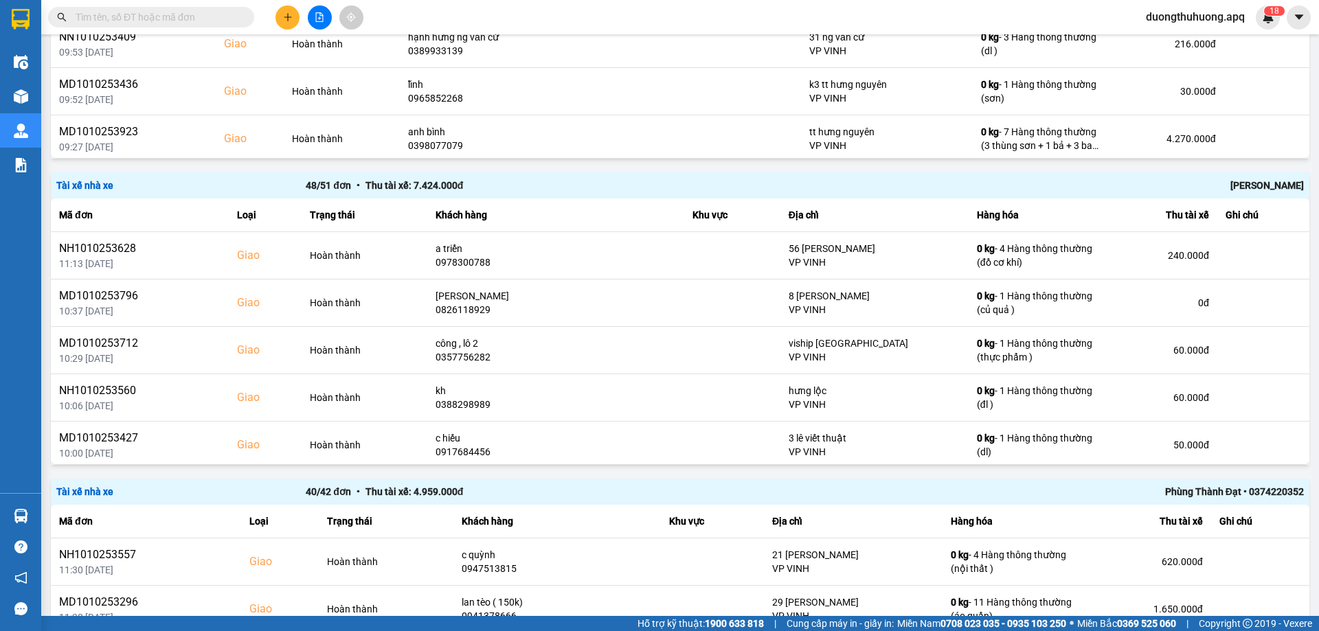
scroll to position [455, 0]
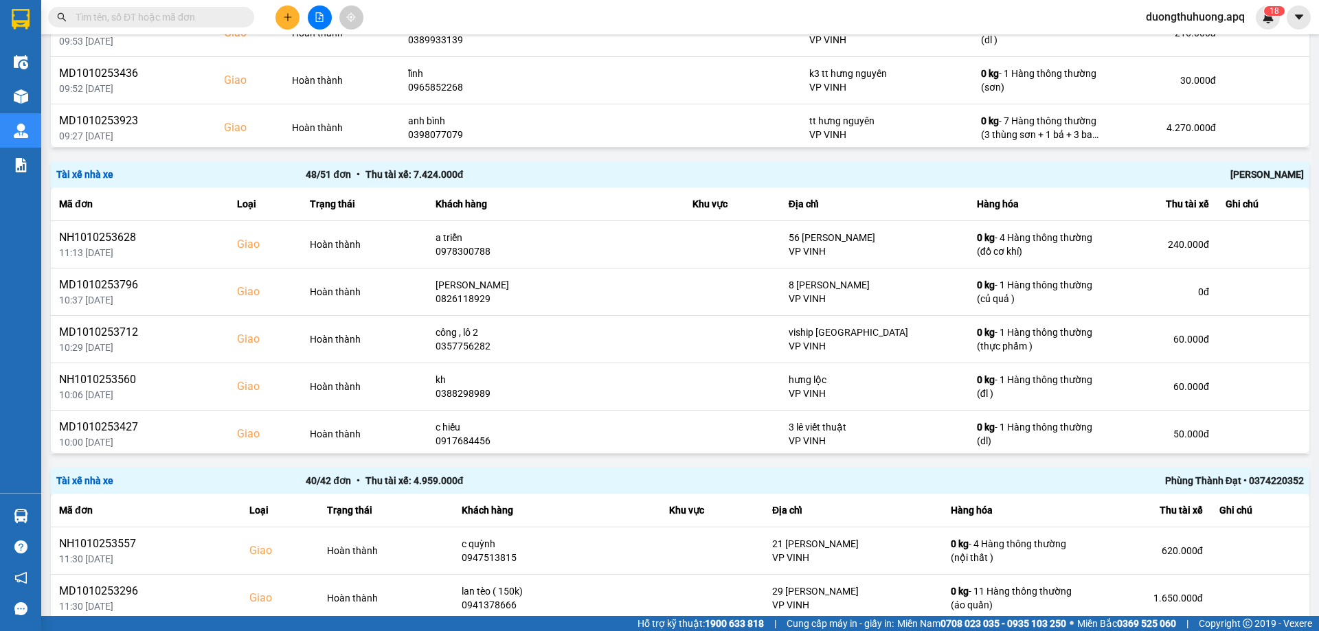
click at [1248, 174] on div "Trần Thanh Hải" at bounding box center [1054, 174] width 499 height 15
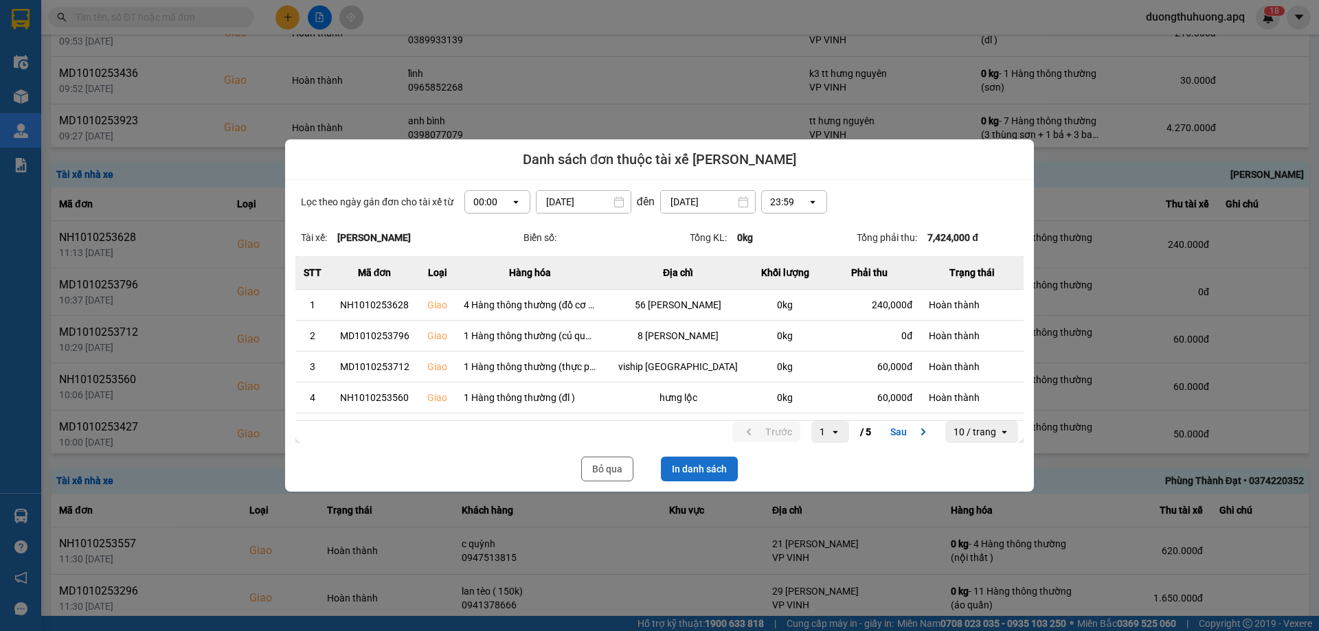
click at [710, 471] on button "In danh sách" at bounding box center [699, 469] width 77 height 25
drag, startPoint x: 611, startPoint y: 468, endPoint x: 240, endPoint y: 631, distance: 404.5
click at [611, 468] on button "Bỏ qua" at bounding box center [607, 469] width 52 height 25
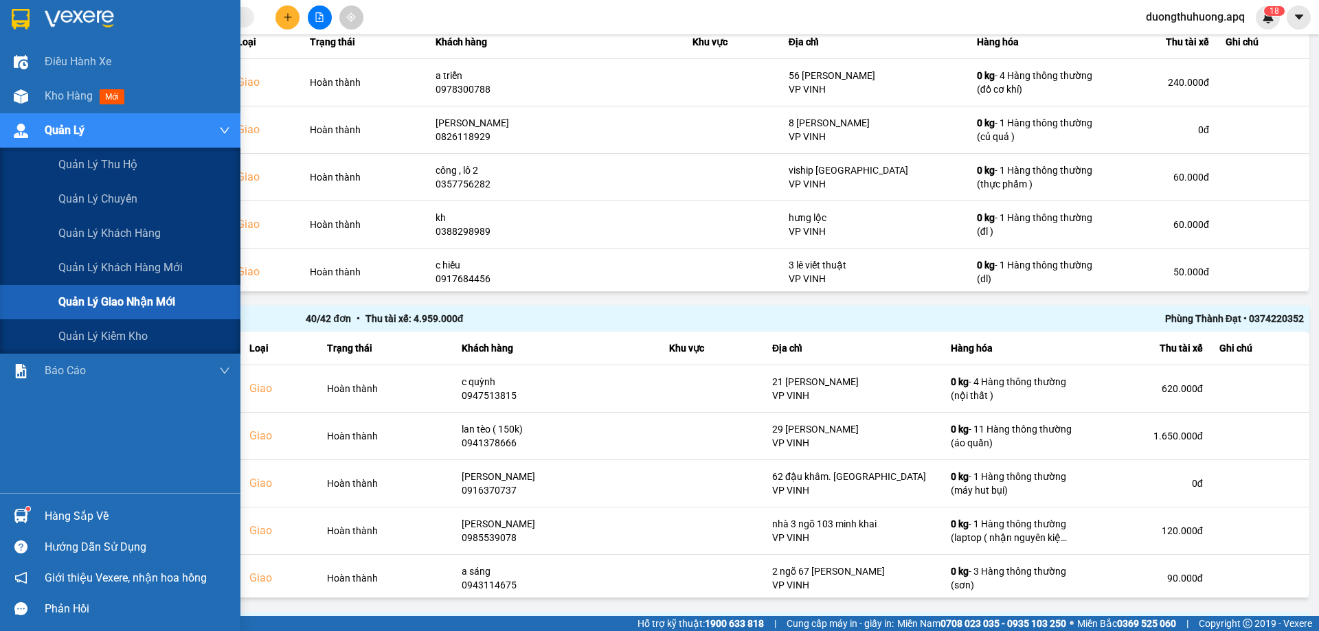
click at [120, 300] on span "Quản lý giao nhận mới" at bounding box center [116, 301] width 117 height 17
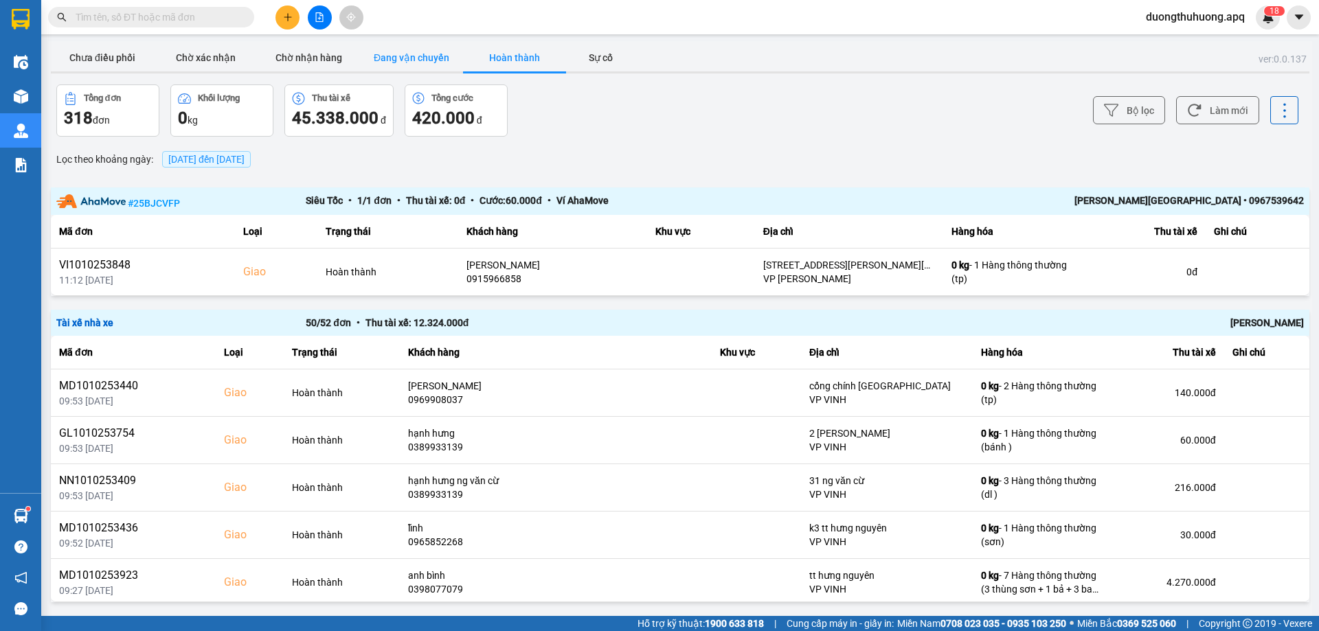
click at [429, 54] on button "Đang vận chuyển" at bounding box center [411, 57] width 103 height 27
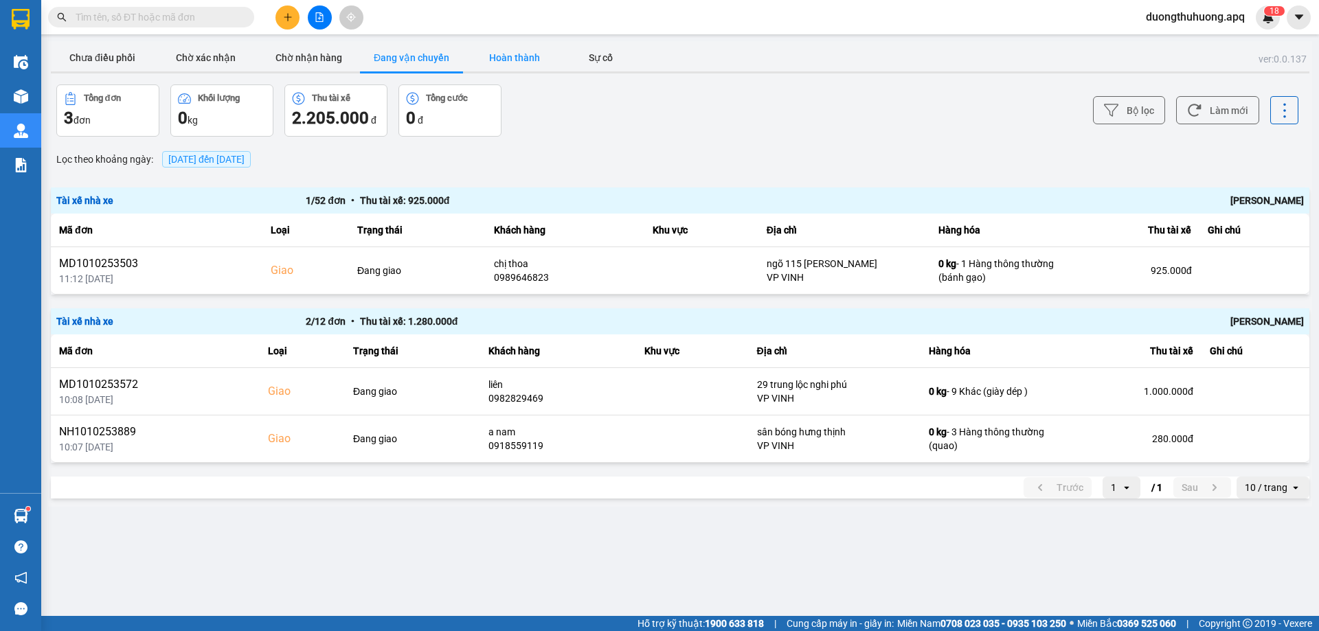
click at [513, 54] on button "Hoàn thành" at bounding box center [514, 57] width 103 height 27
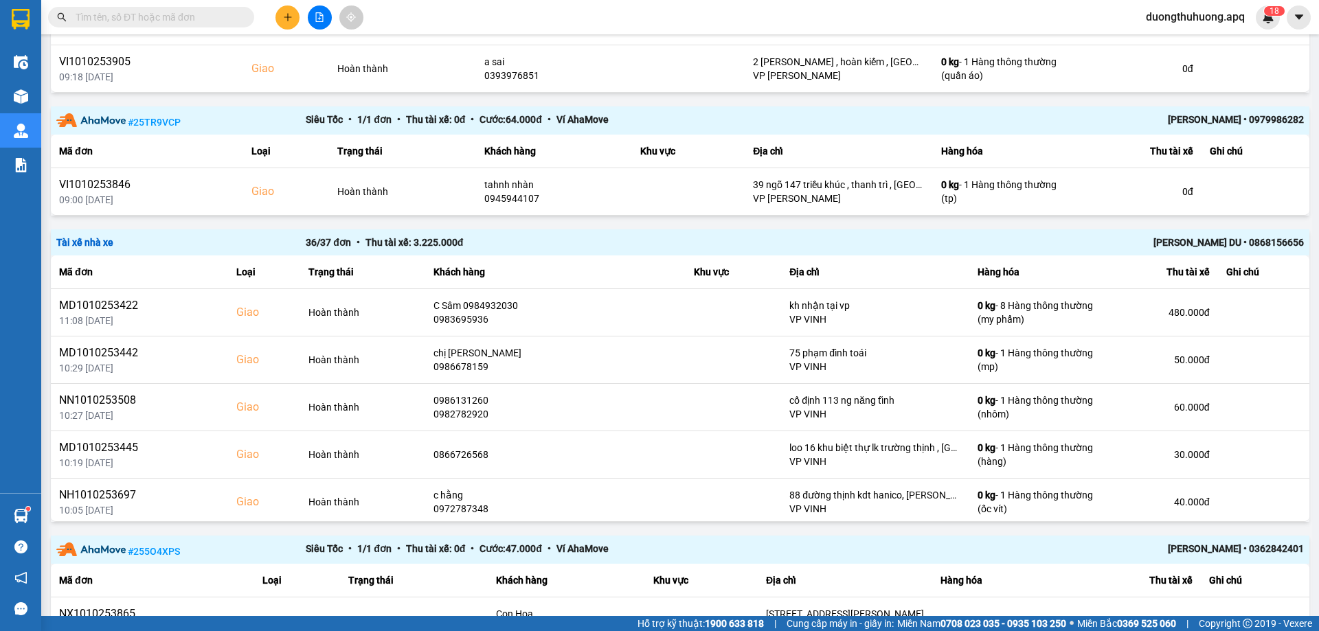
scroll to position [1755, 0]
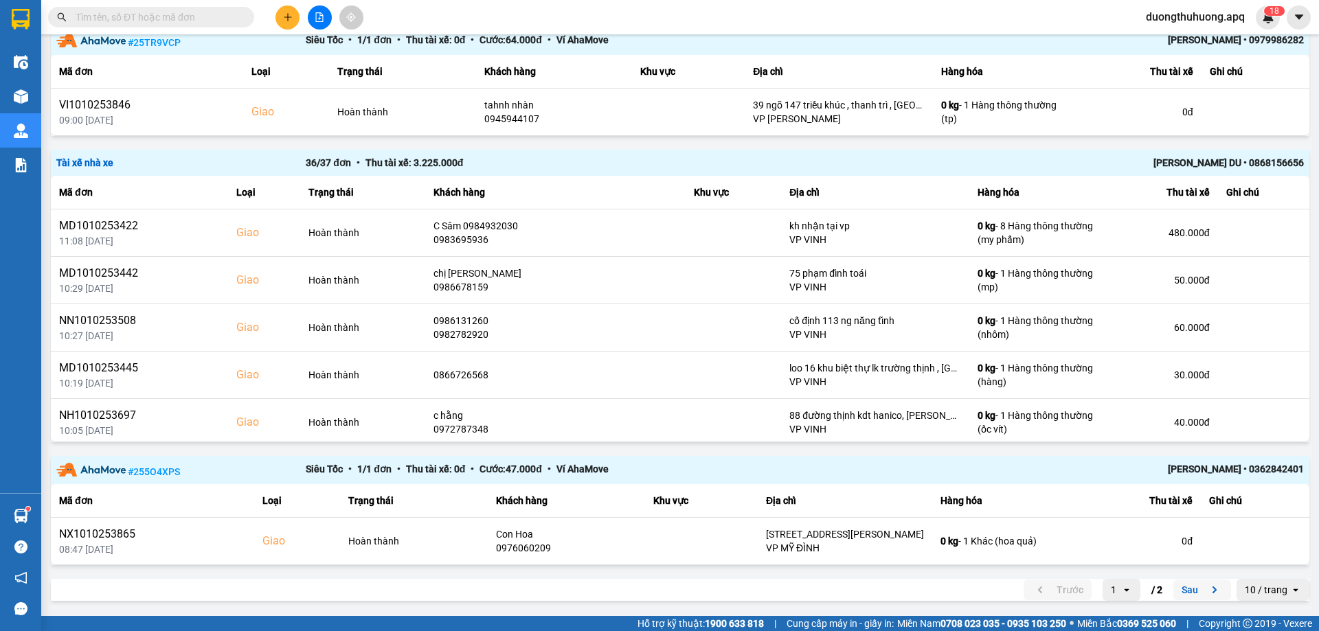
click at [1177, 586] on button "Sau" at bounding box center [1203, 590] width 58 height 21
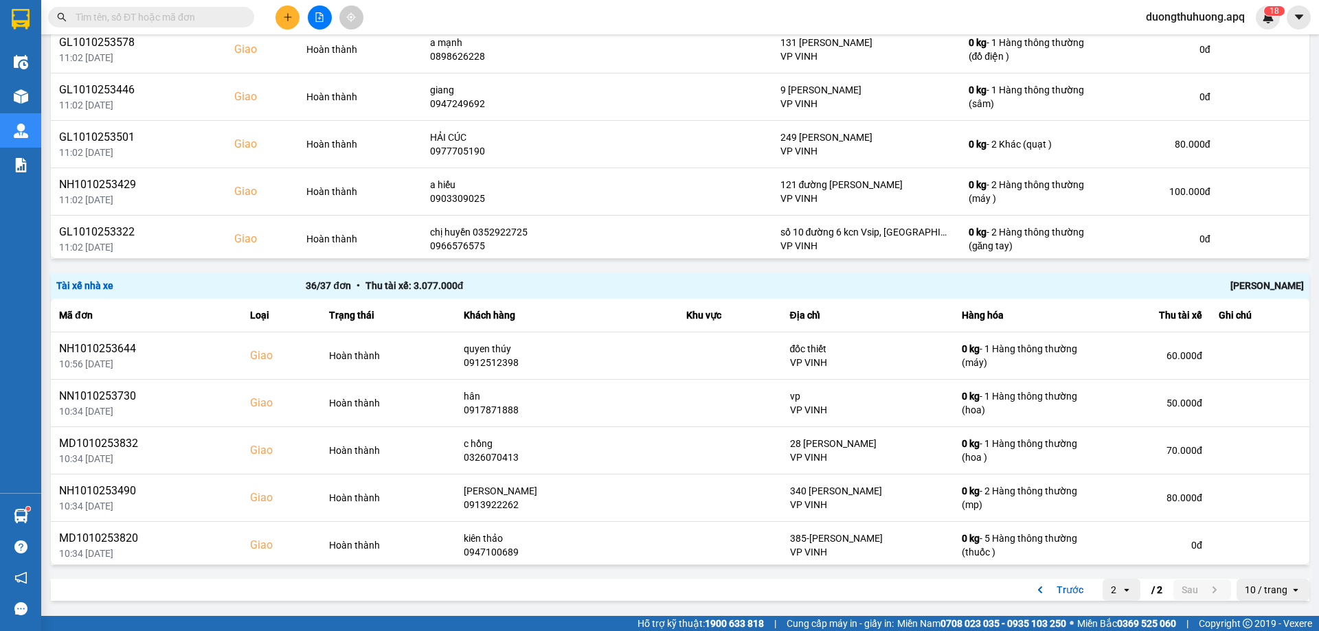
scroll to position [0, 0]
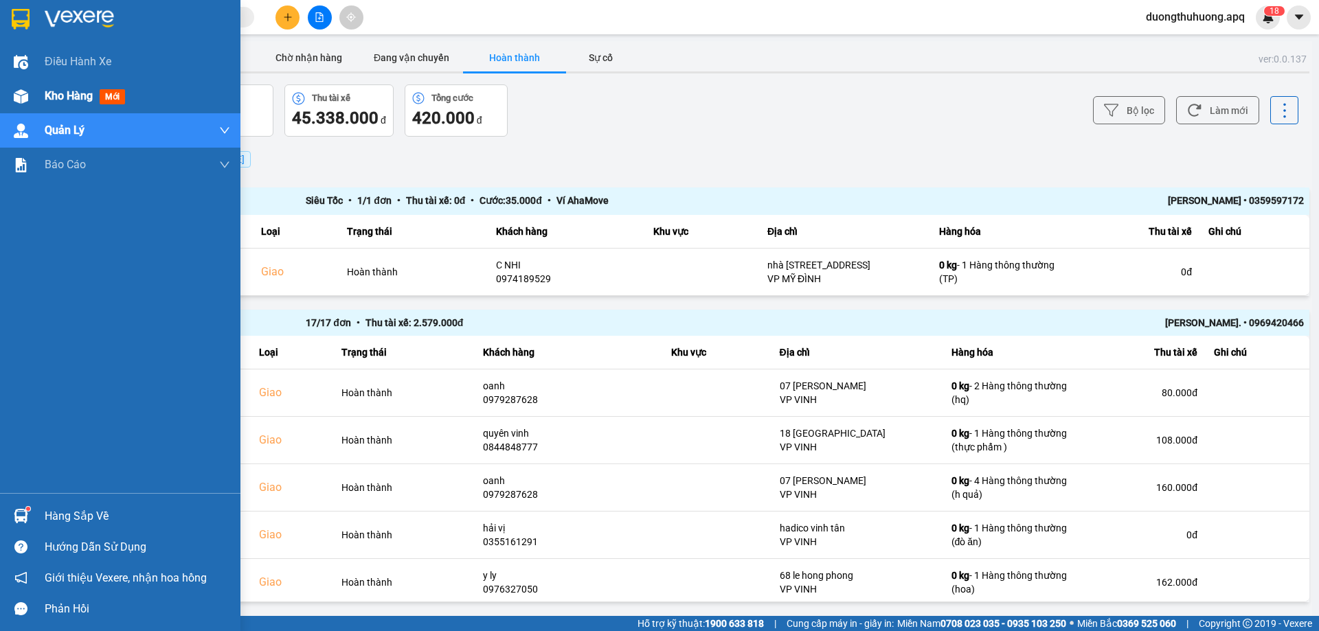
click at [66, 96] on span "Kho hàng" at bounding box center [69, 95] width 48 height 13
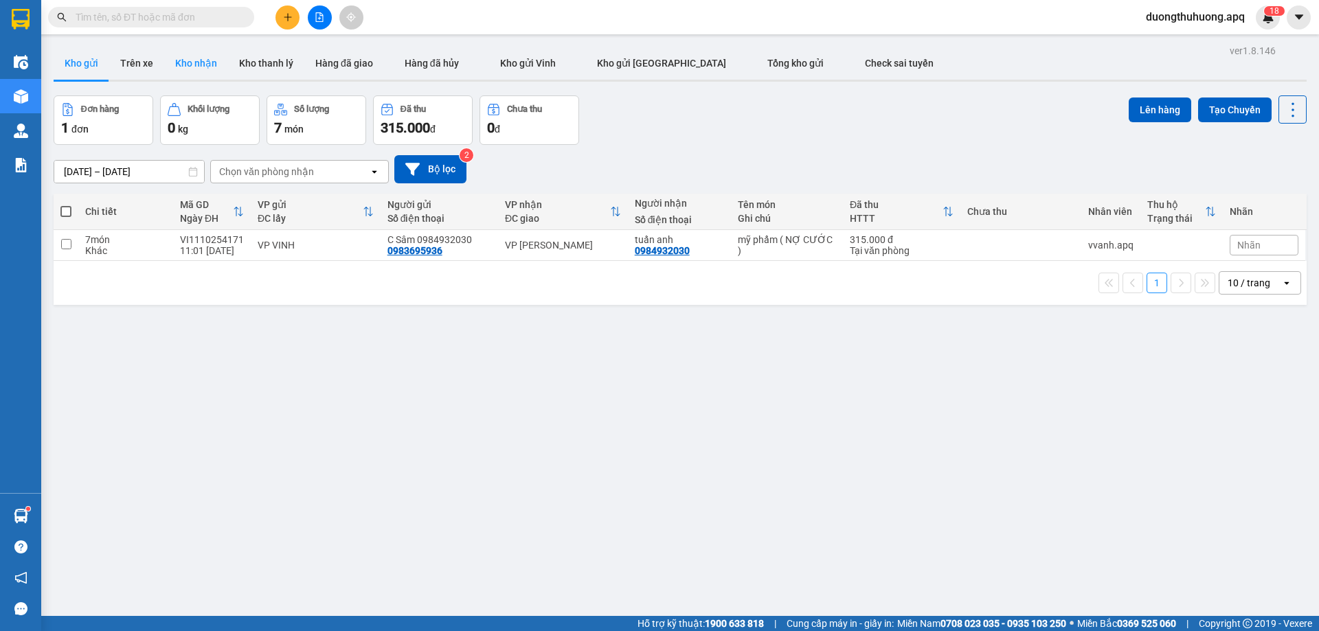
click at [195, 65] on button "Kho nhận" at bounding box center [196, 63] width 64 height 33
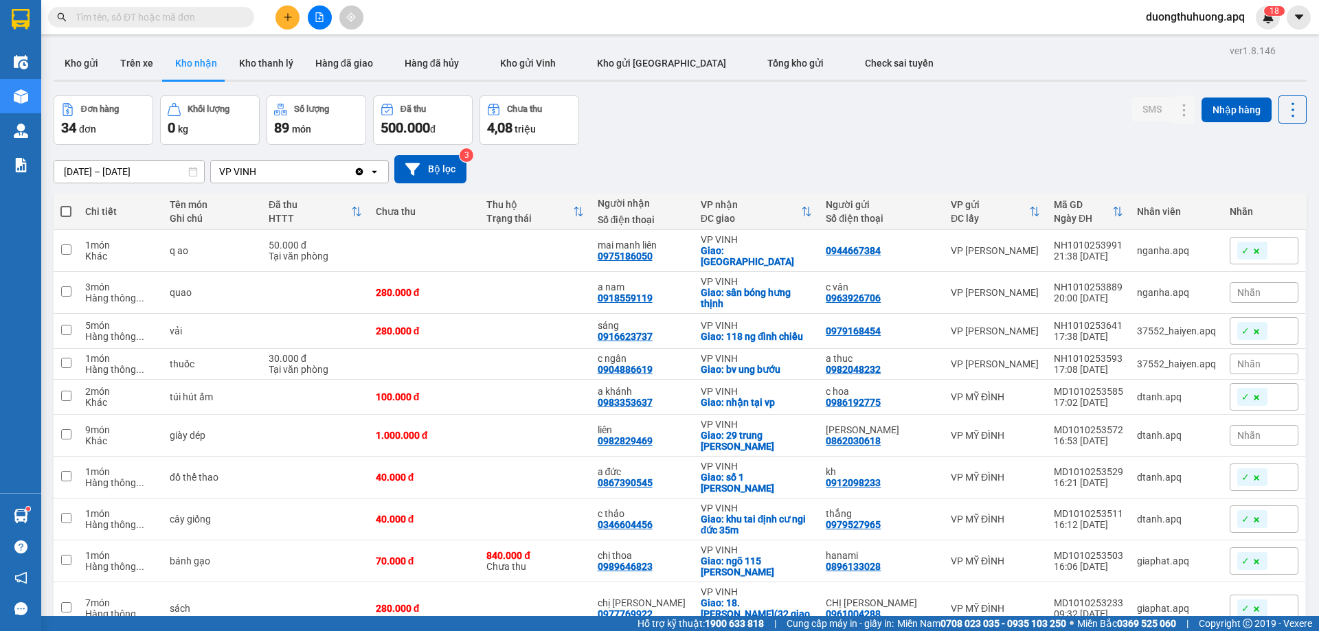
click at [63, 171] on input "01/10/2025 – 11/10/2025" at bounding box center [129, 172] width 150 height 22
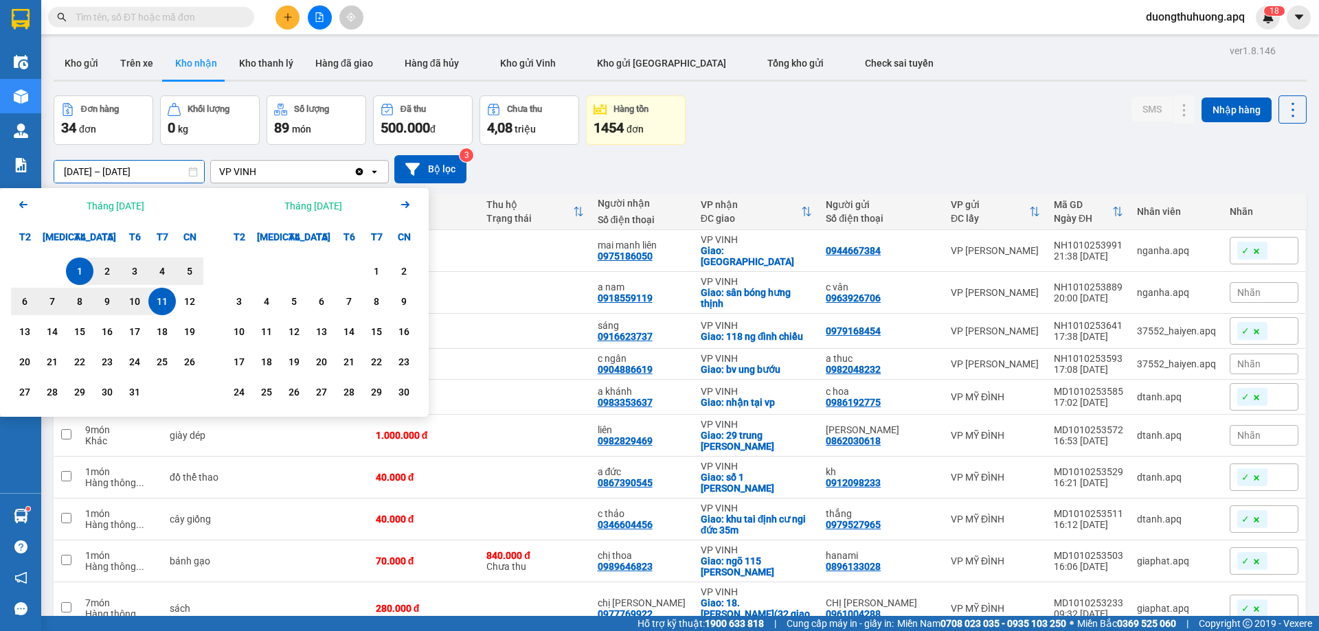
click at [21, 205] on icon "Previous month." at bounding box center [23, 204] width 8 height 7
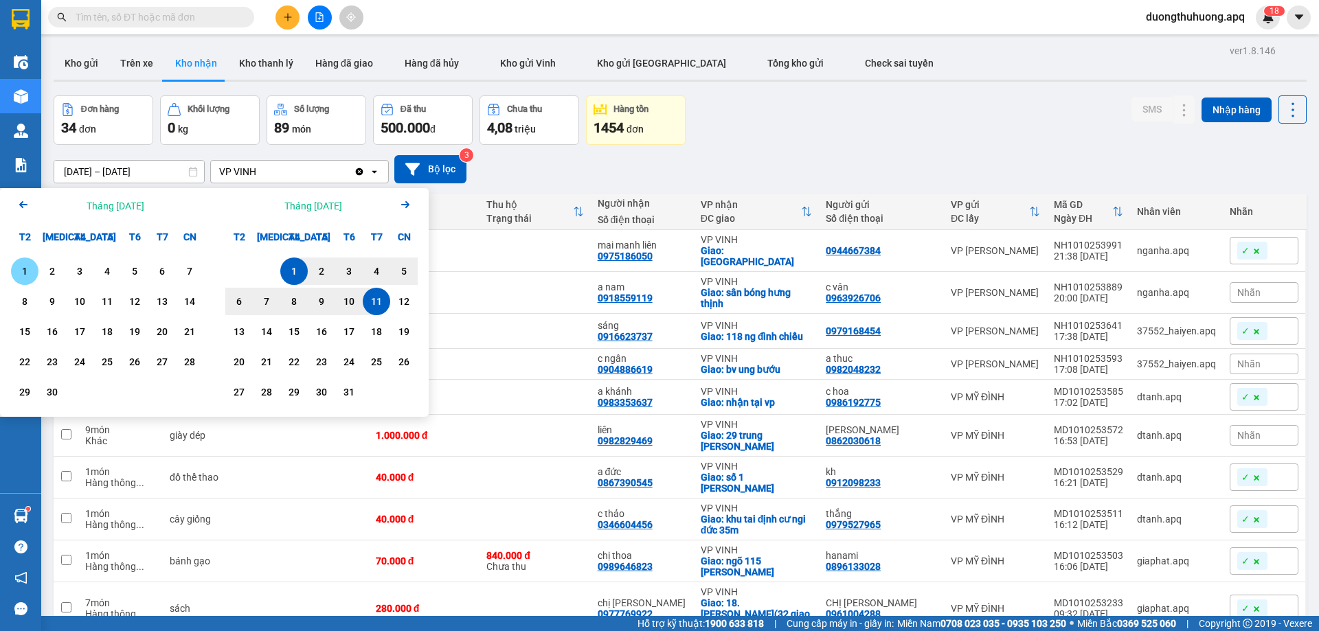
click at [23, 269] on div "1" at bounding box center [24, 271] width 19 height 16
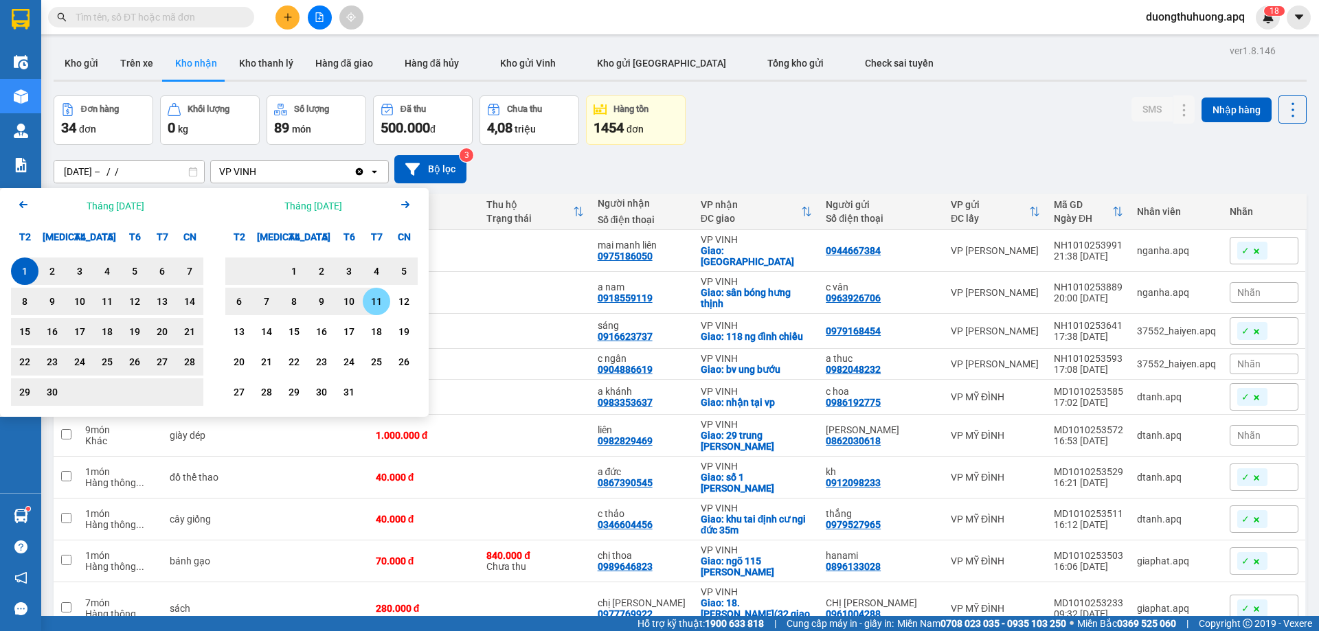
click at [374, 304] on div "11" at bounding box center [376, 301] width 19 height 16
type input "01/09/2025 – 11/10/2025"
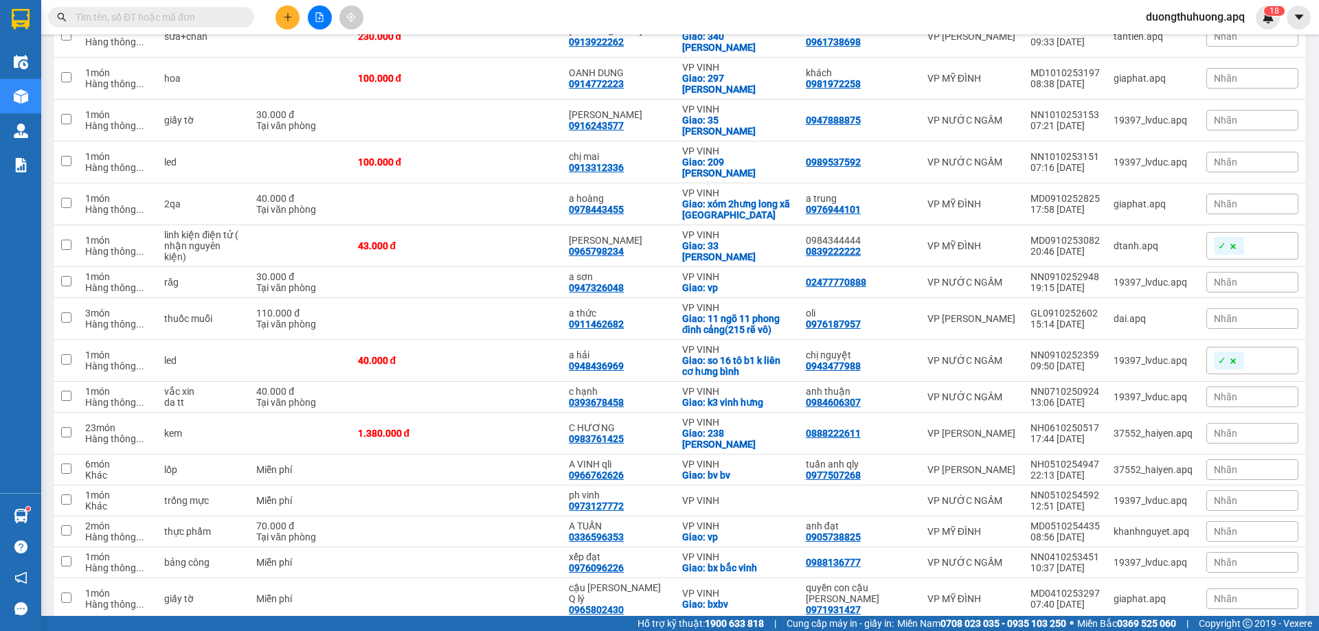
scroll to position [1099, 0]
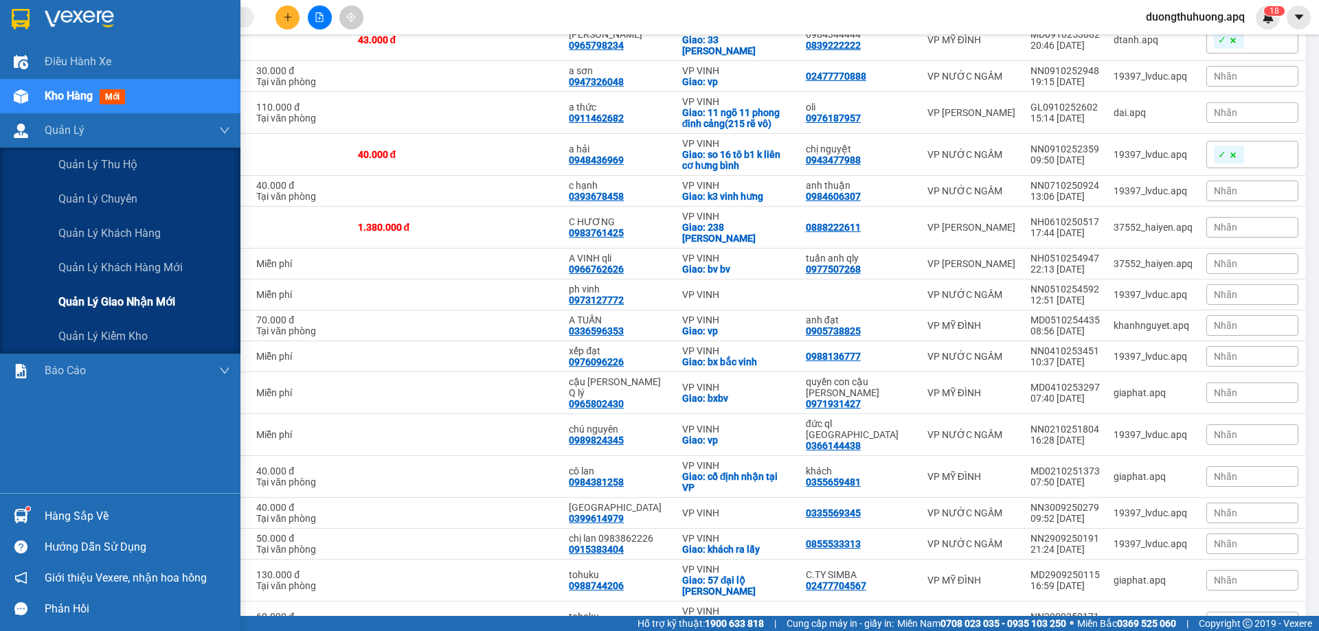
click at [123, 306] on span "Quản lý giao nhận mới" at bounding box center [116, 301] width 117 height 17
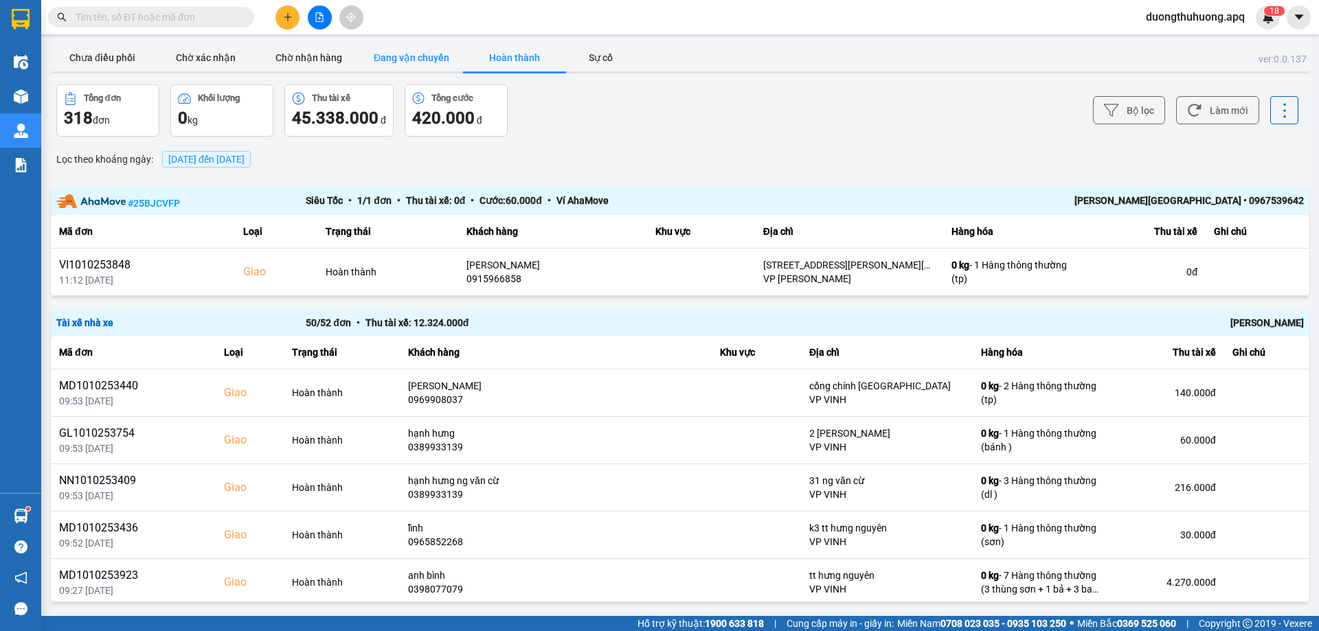
click at [409, 58] on button "Đang vận chuyển" at bounding box center [411, 57] width 103 height 27
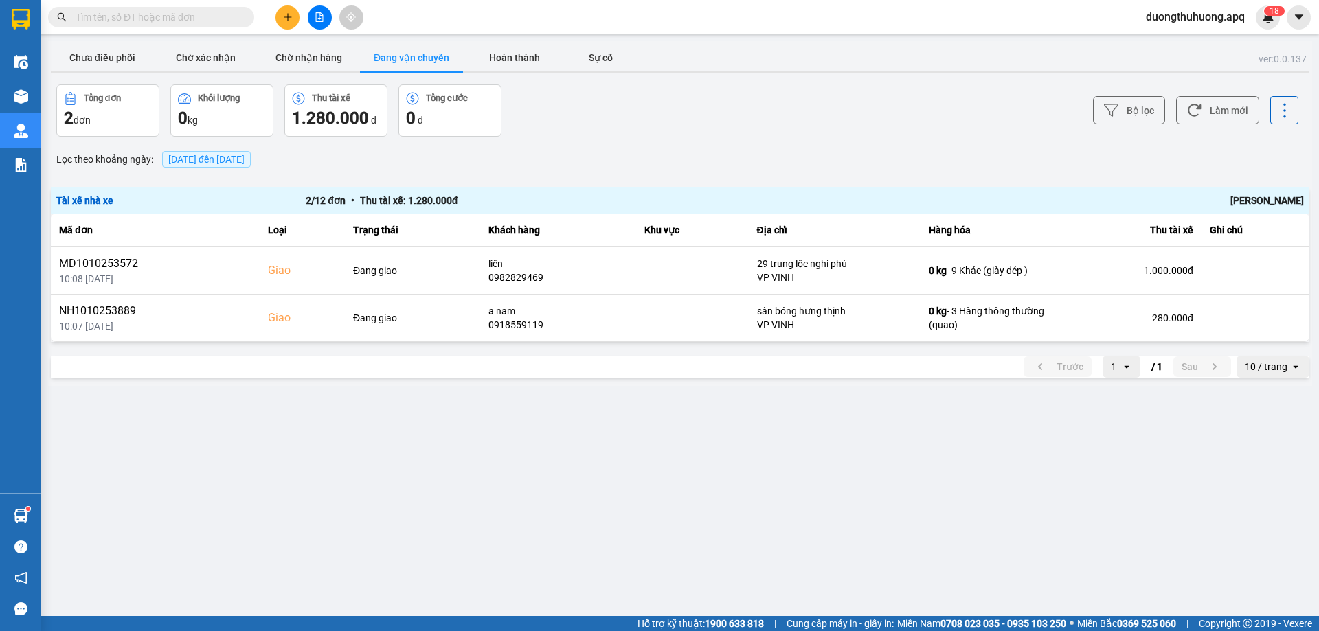
click at [177, 22] on input "text" at bounding box center [157, 17] width 162 height 15
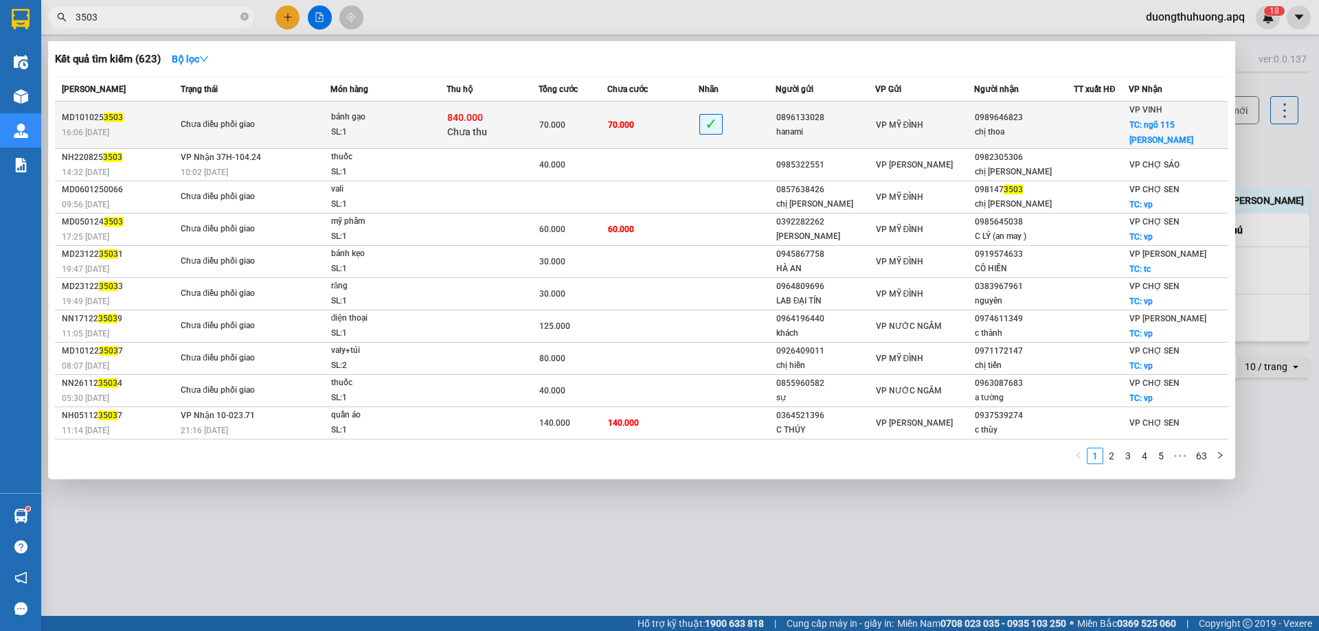
type input "3503"
click at [358, 115] on div "bánh gạo" at bounding box center [382, 117] width 103 height 15
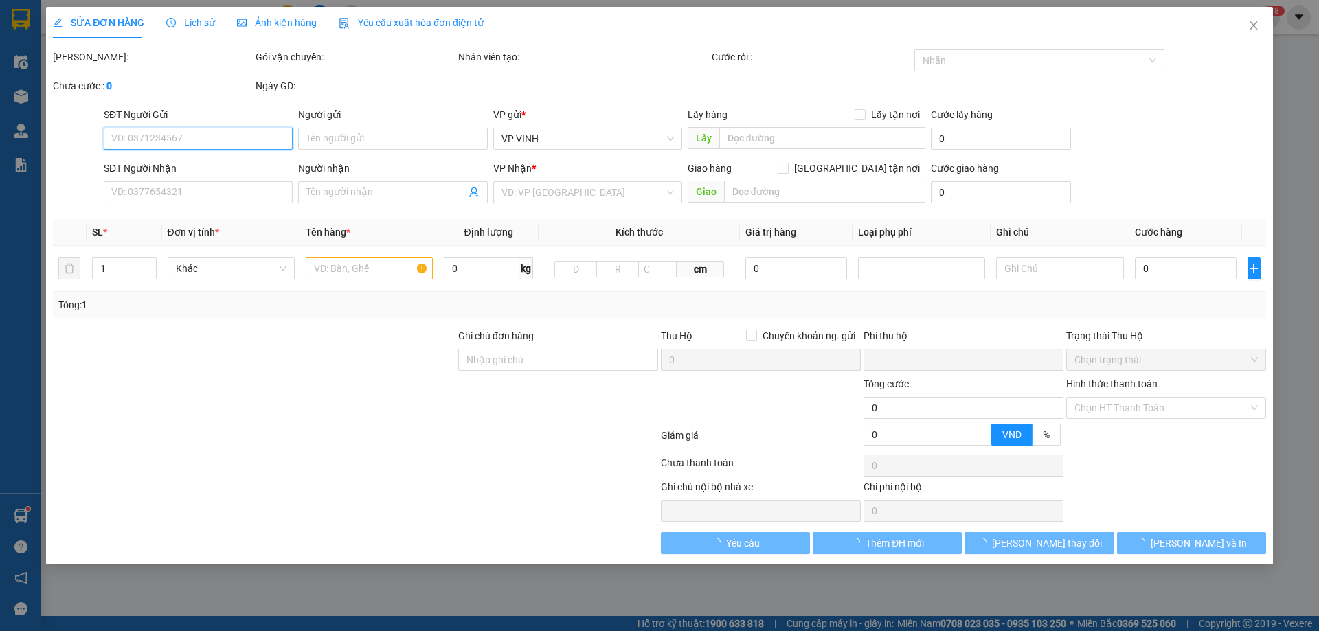
type input "0896133028"
type input "hanami"
type input "0989646823"
type input "chị thoa"
checkbox input "true"
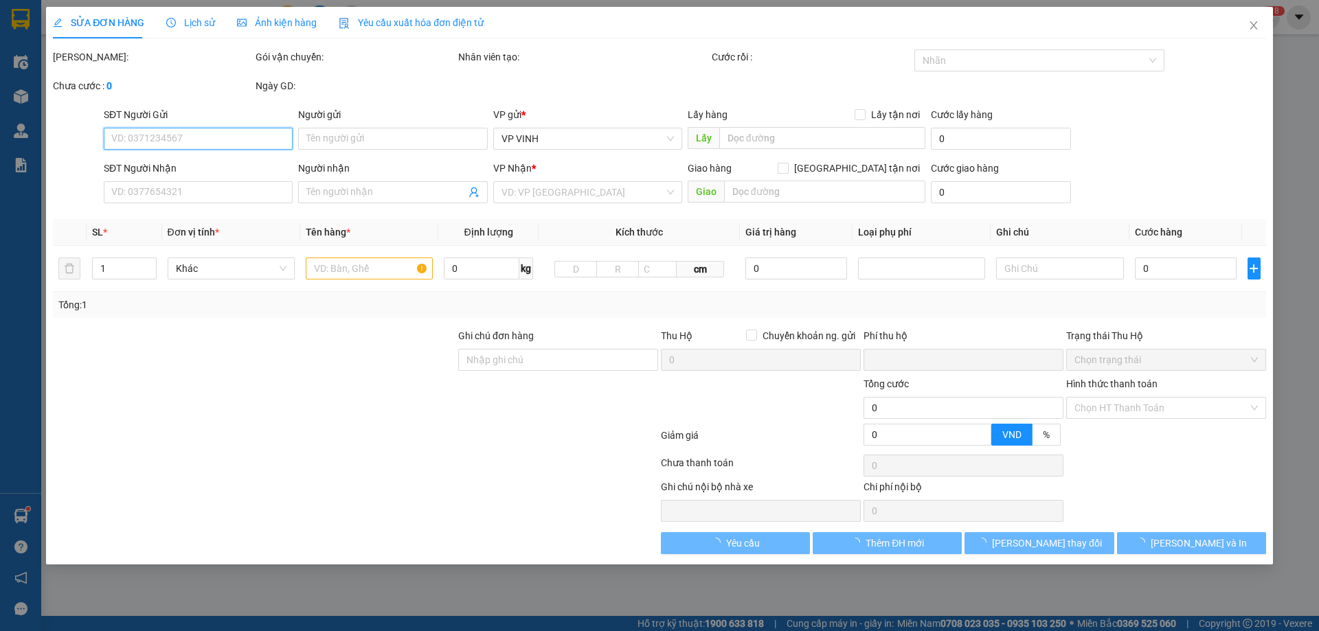
type input "ngõ 115 cao xuân huy"
type input "70.000"
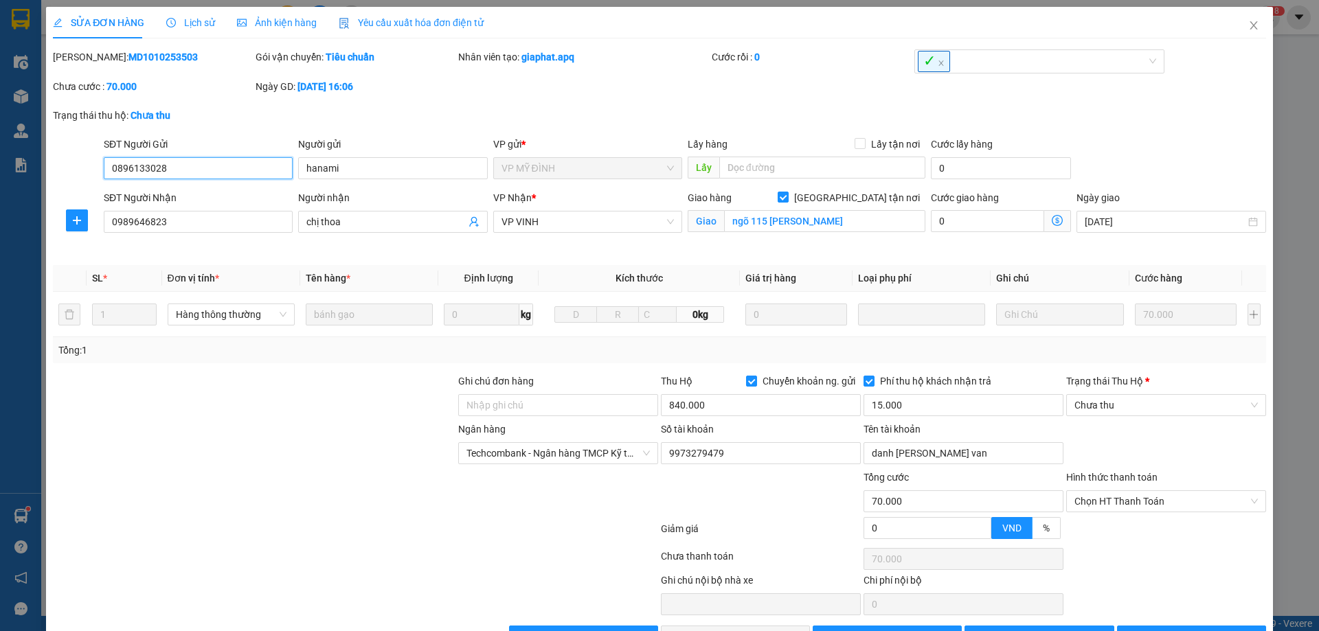
scroll to position [44, 0]
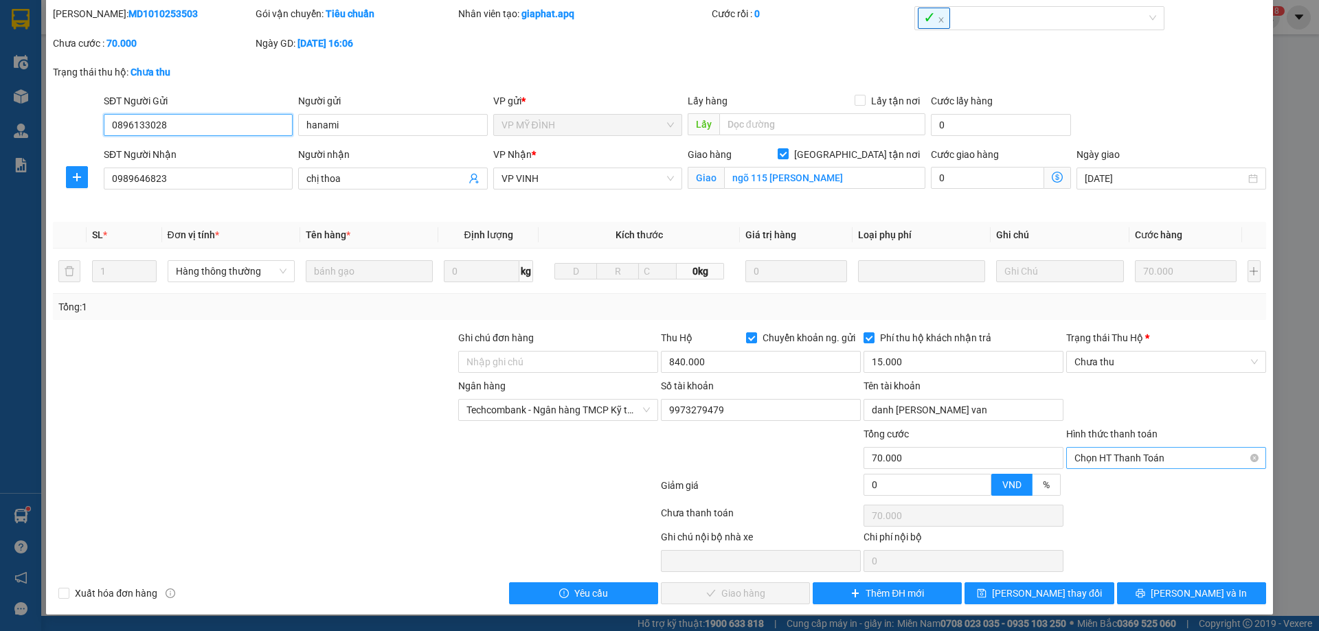
click at [1176, 463] on span "Chọn HT Thanh Toán" at bounding box center [1166, 458] width 183 height 21
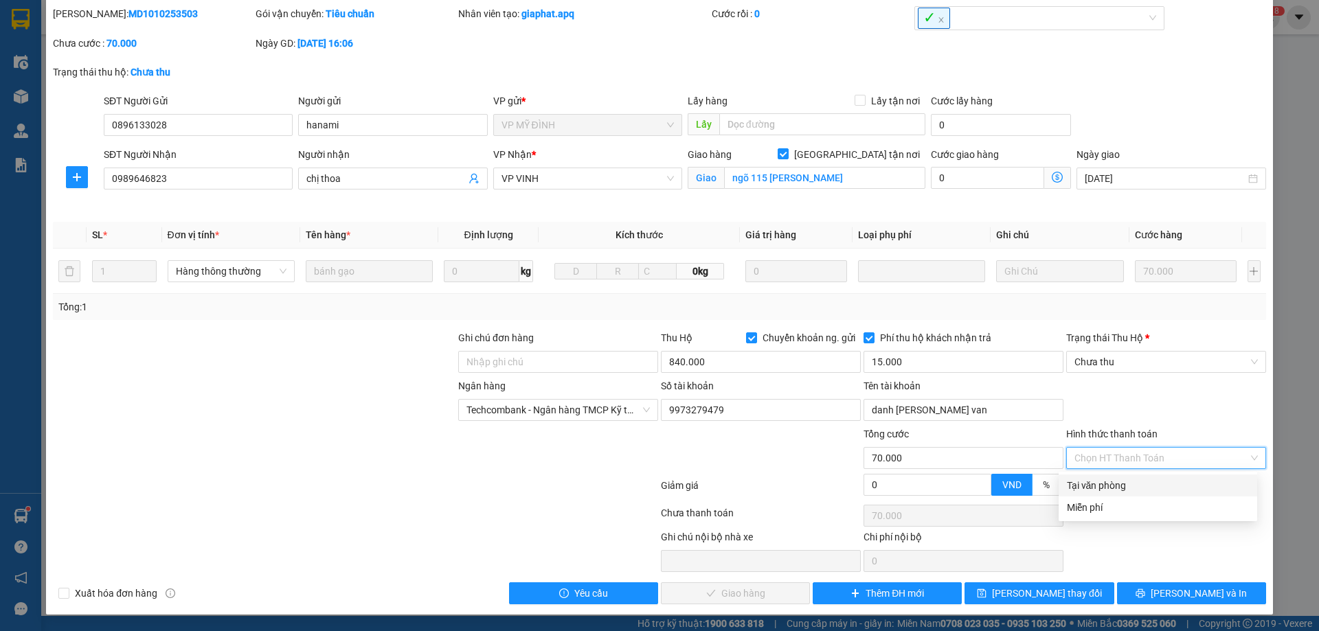
click at [1123, 487] on div "Tại văn phòng" at bounding box center [1158, 485] width 182 height 15
type input "0"
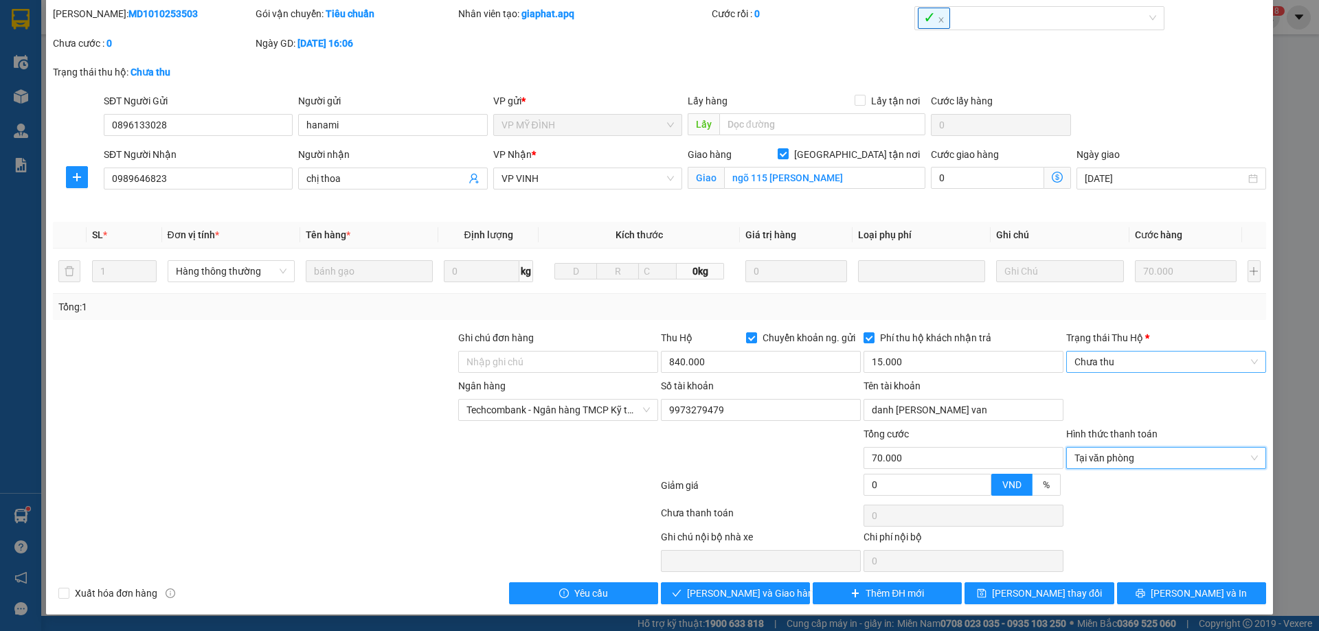
click at [1158, 366] on span "Chưa thu" at bounding box center [1166, 362] width 183 height 21
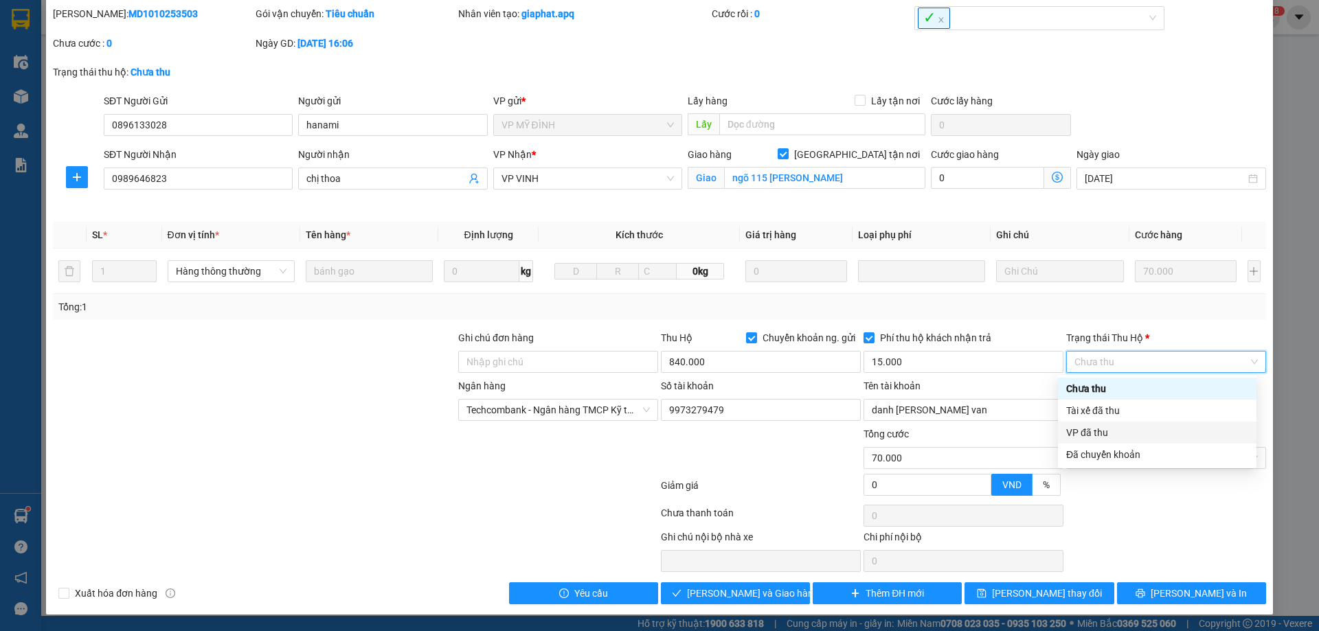
click at [1085, 433] on div "VP đã thu" at bounding box center [1157, 432] width 182 height 15
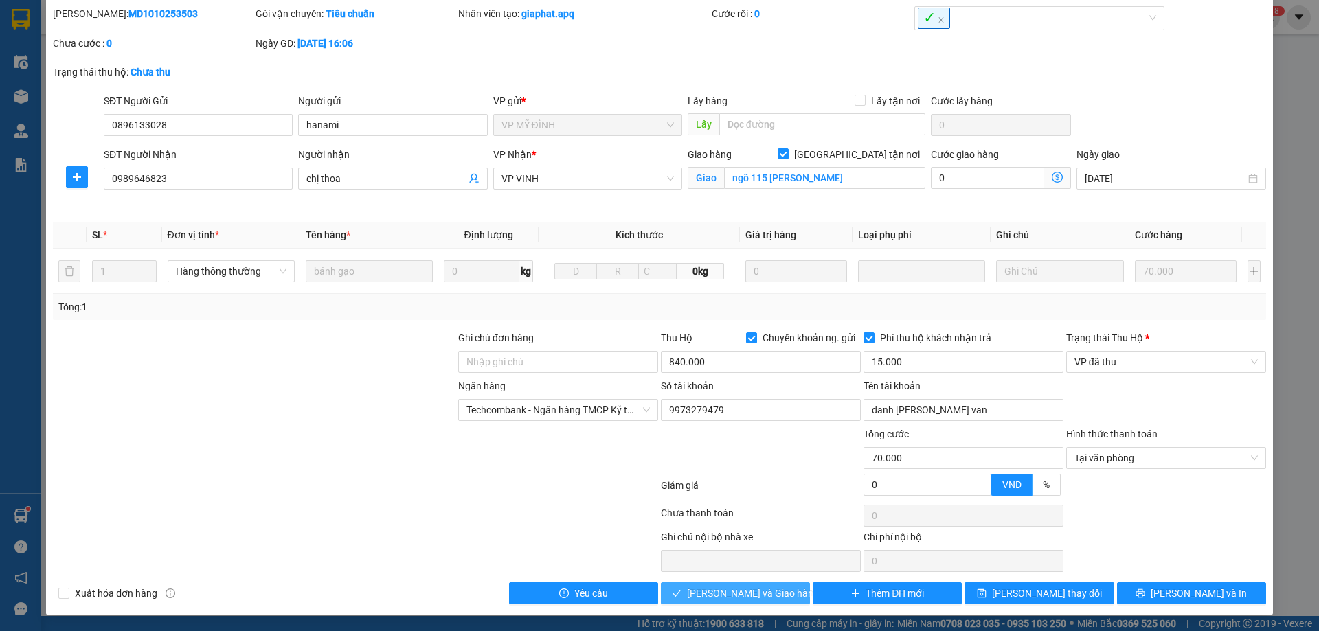
click at [757, 589] on span "Lưu và Giao hàng" at bounding box center [753, 593] width 132 height 15
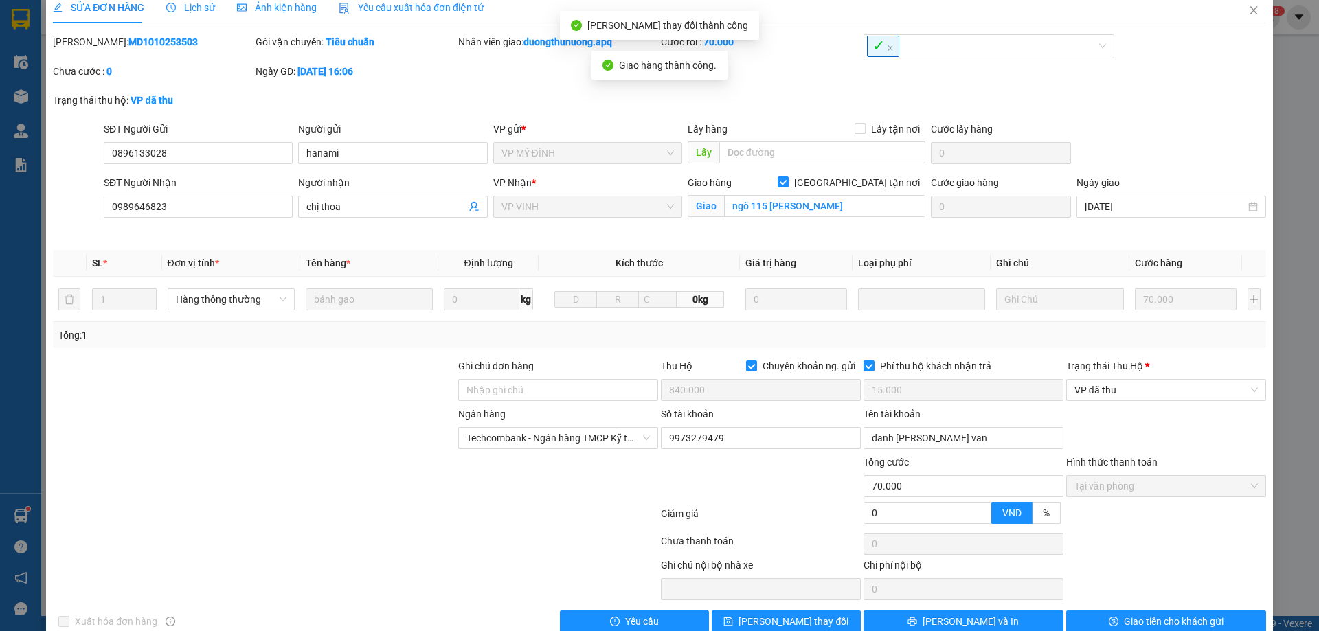
scroll to position [0, 0]
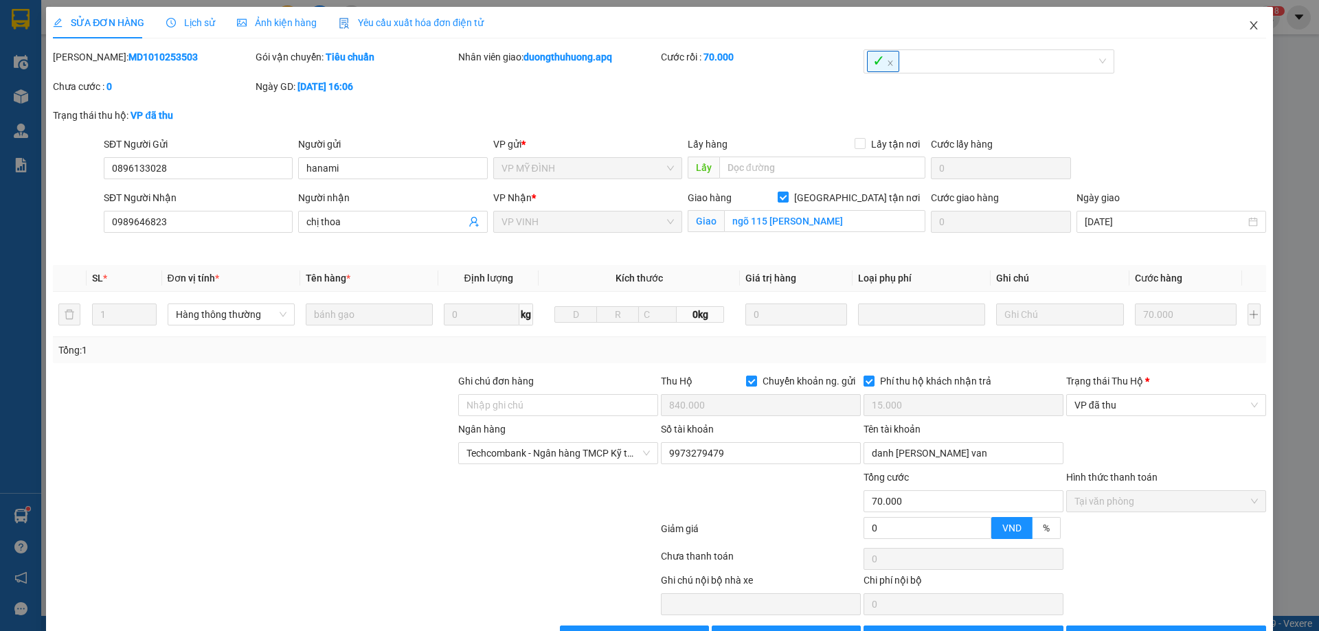
click at [1248, 26] on icon "close" at bounding box center [1253, 25] width 11 height 11
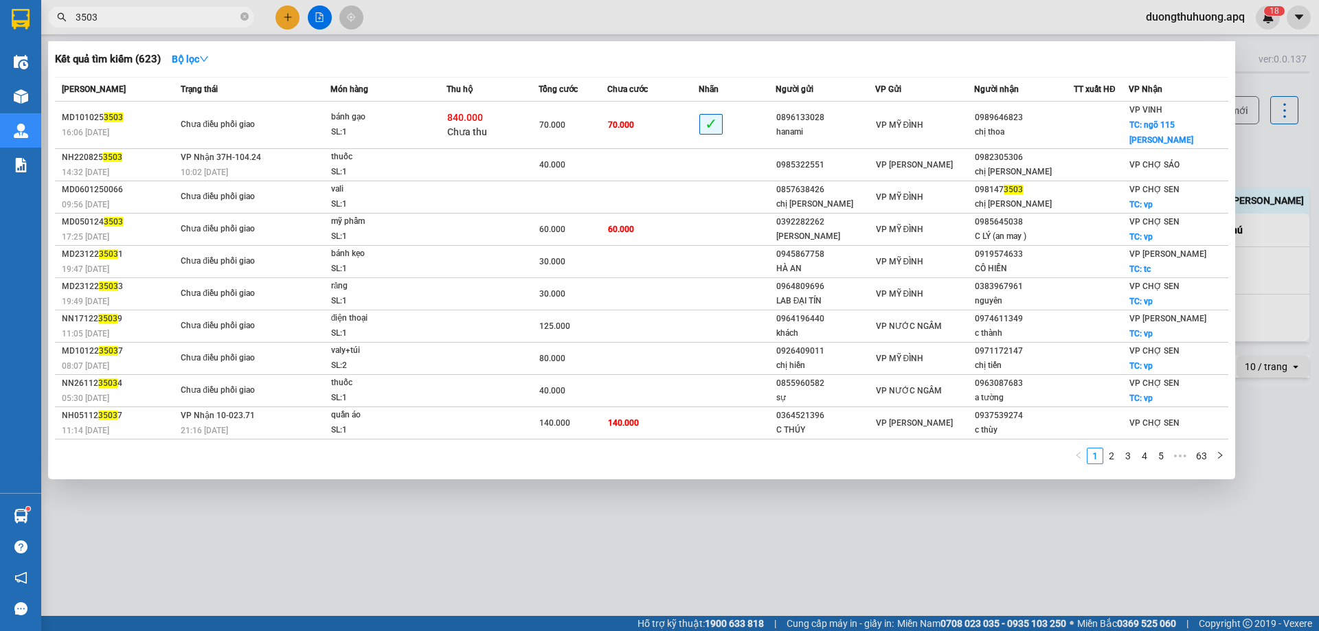
click at [188, 21] on input "3503" at bounding box center [157, 17] width 162 height 15
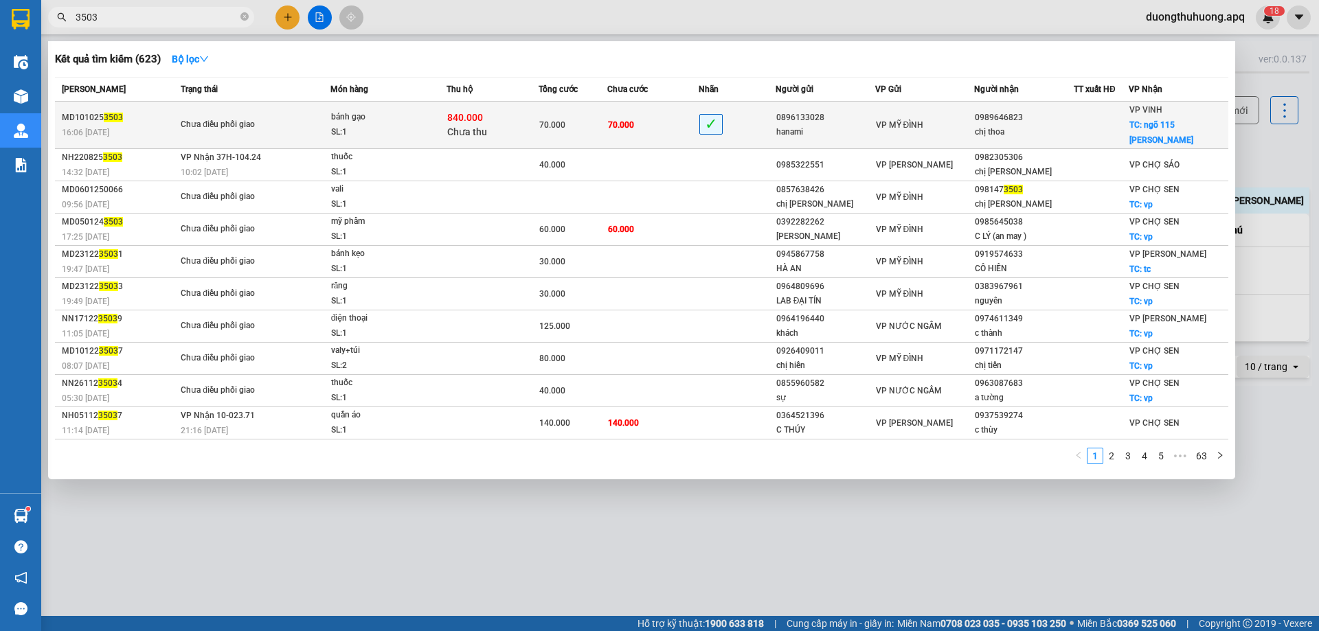
click at [283, 117] on div "Chưa điều phối giao" at bounding box center [232, 124] width 103 height 15
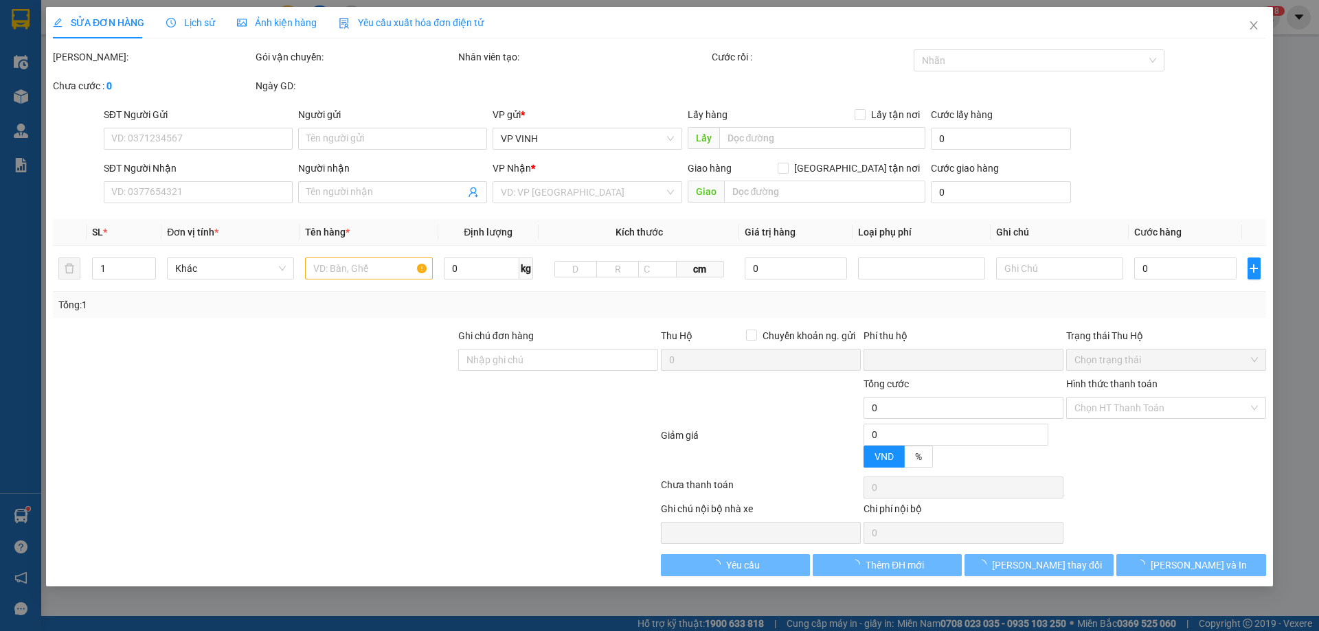
type input "0896133028"
type input "hanami"
type input "0989646823"
type input "chị thoa"
checkbox input "true"
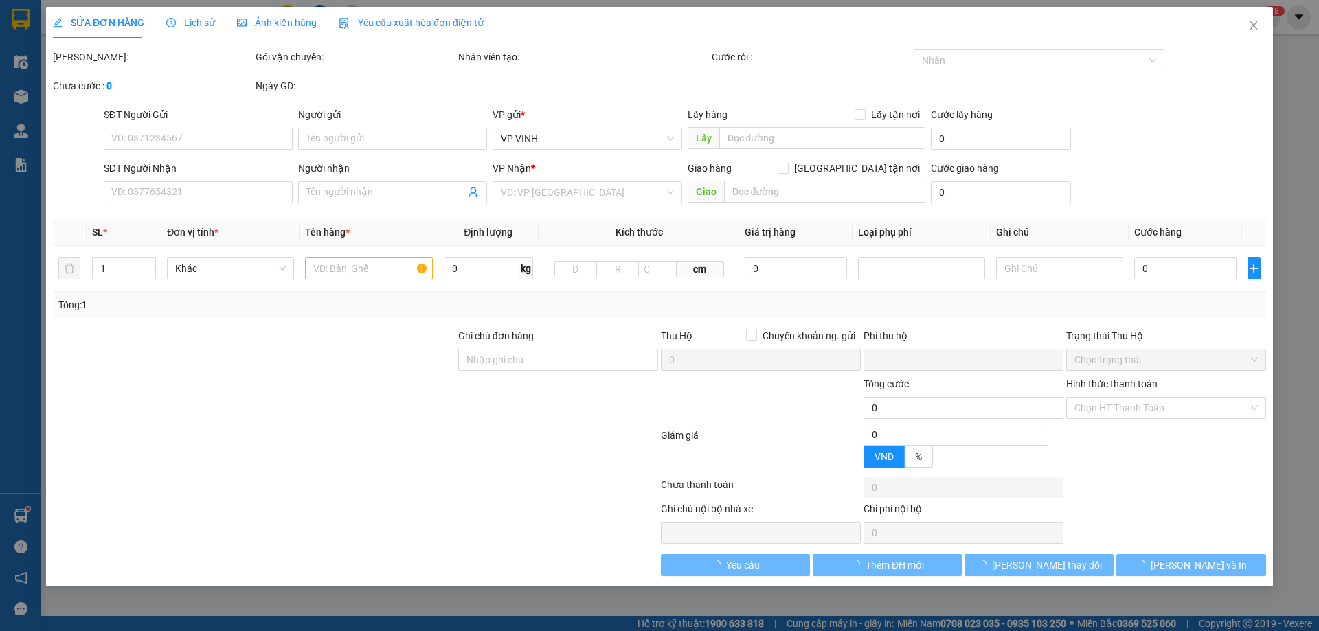
type input "ngõ 115 cao xuân huy"
checkbox input "true"
type input "840.000"
type input "15.000"
type input "70.000"
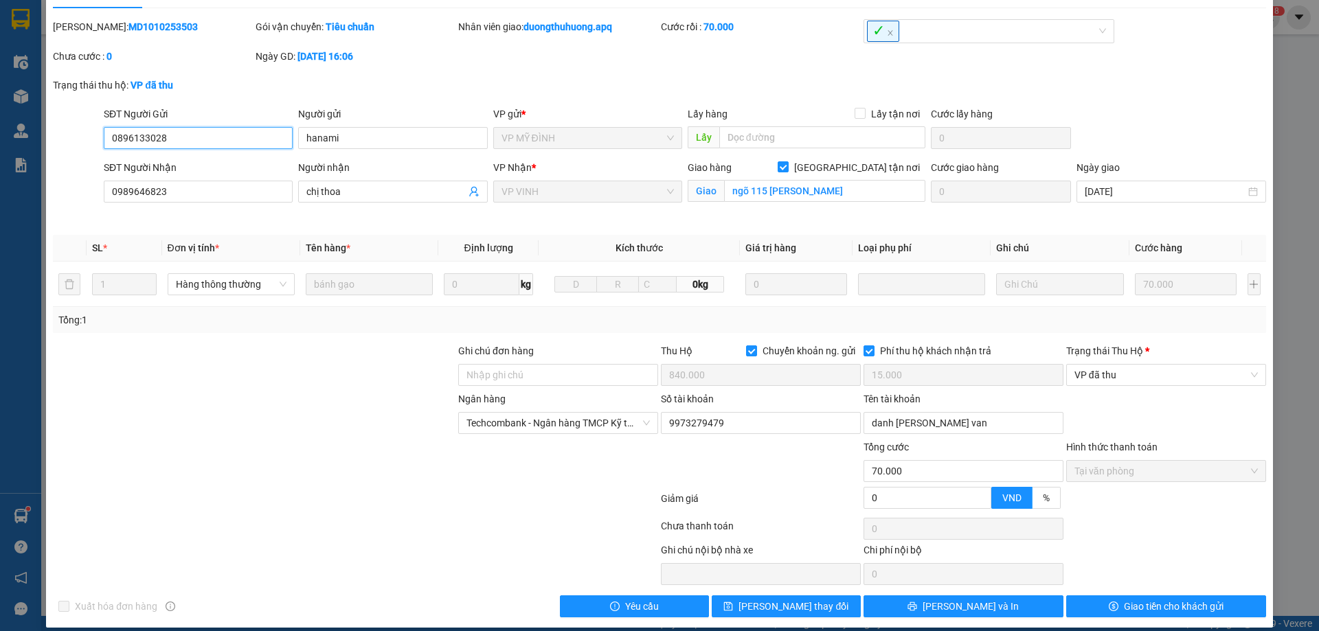
scroll to position [44, 0]
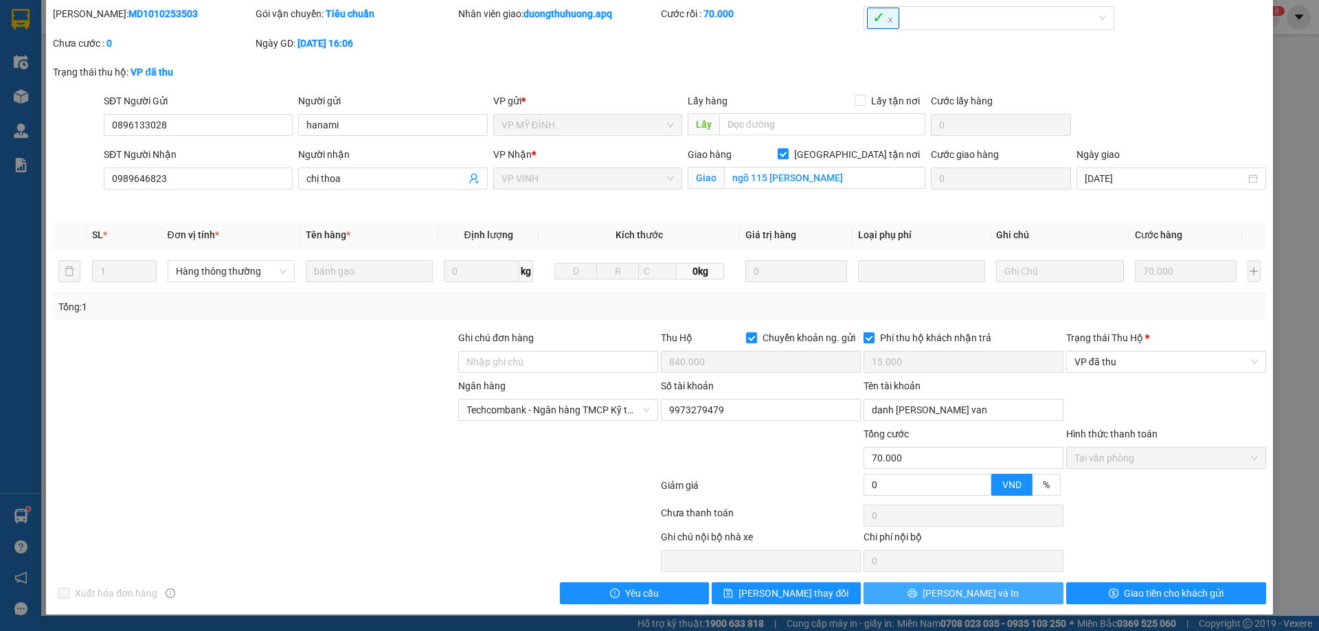
click at [1025, 597] on button "Lưu và In" at bounding box center [964, 594] width 200 height 22
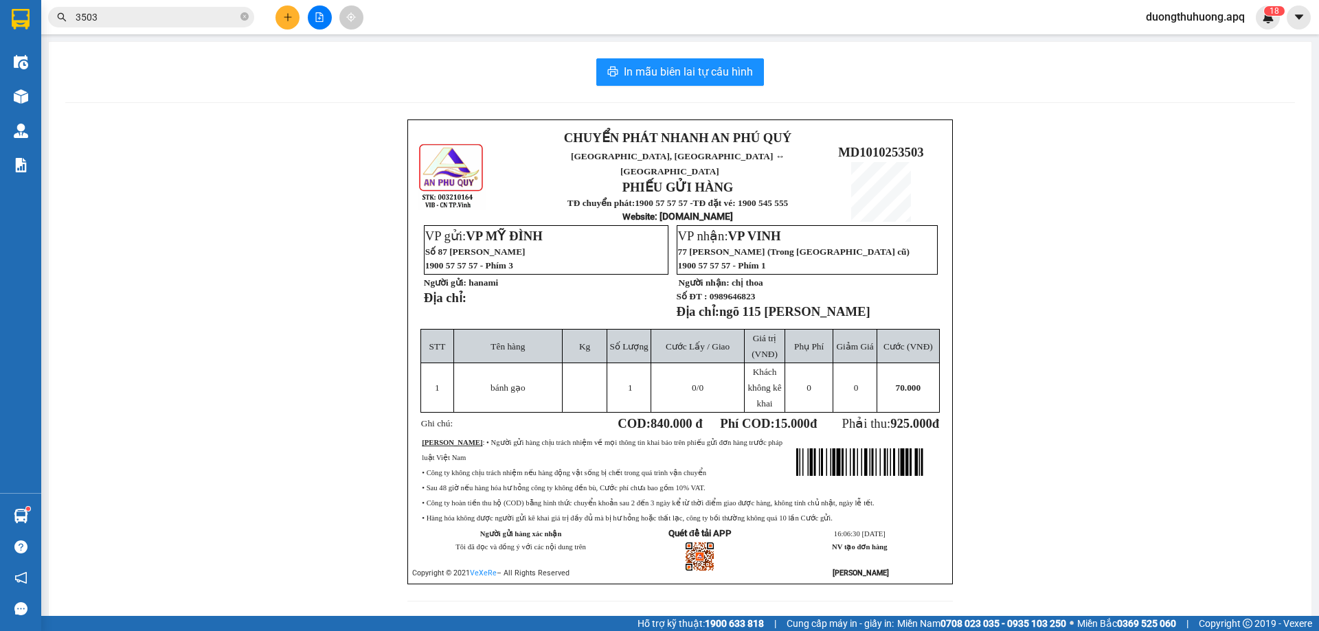
click at [239, 258] on div "CHUYỂN PHÁT NHANH AN PHÚ QUÝ NGHỆ AN, HÀ TĨNH ↔ HÀ NỘI PHIẾU GỬI HÀNG TĐ chuyển…" at bounding box center [680, 369] width 1230 height 499
drag, startPoint x: 833, startPoint y: 145, endPoint x: 925, endPoint y: 142, distance: 92.1
click at [925, 145] on p "MD1010253503" at bounding box center [881, 152] width 122 height 15
copy span "MD1010253503"
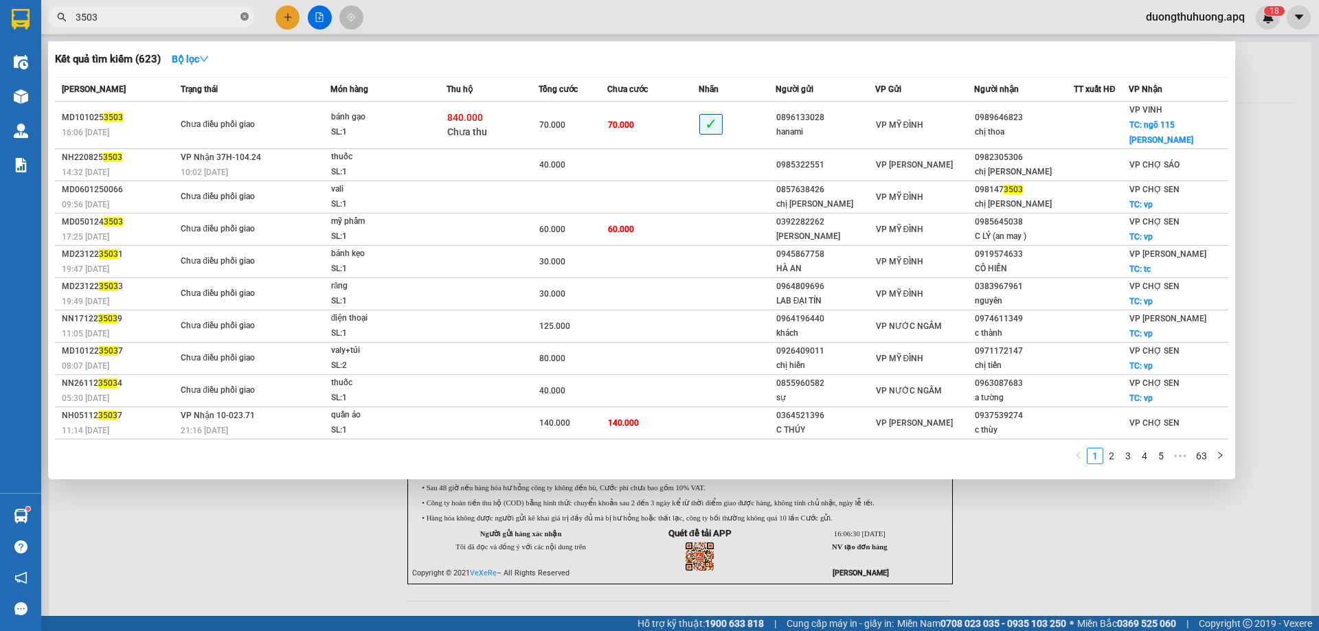
click at [245, 17] on icon "close-circle" at bounding box center [244, 16] width 8 height 8
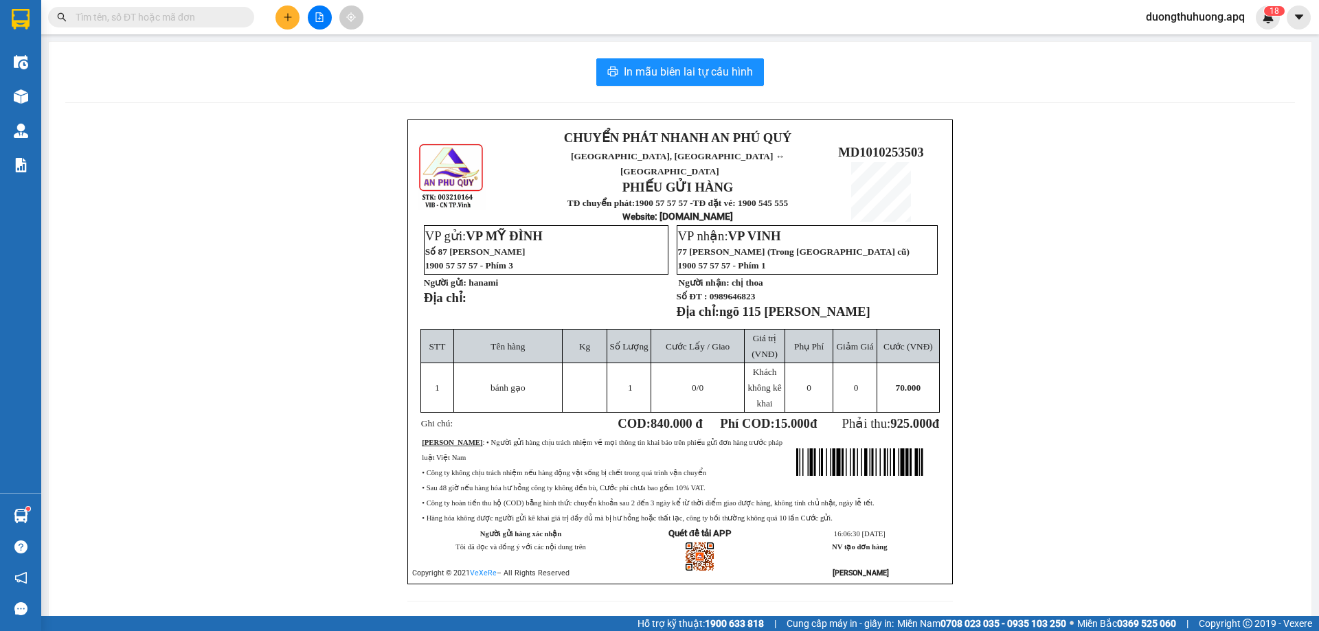
click at [234, 17] on input "text" at bounding box center [157, 17] width 162 height 15
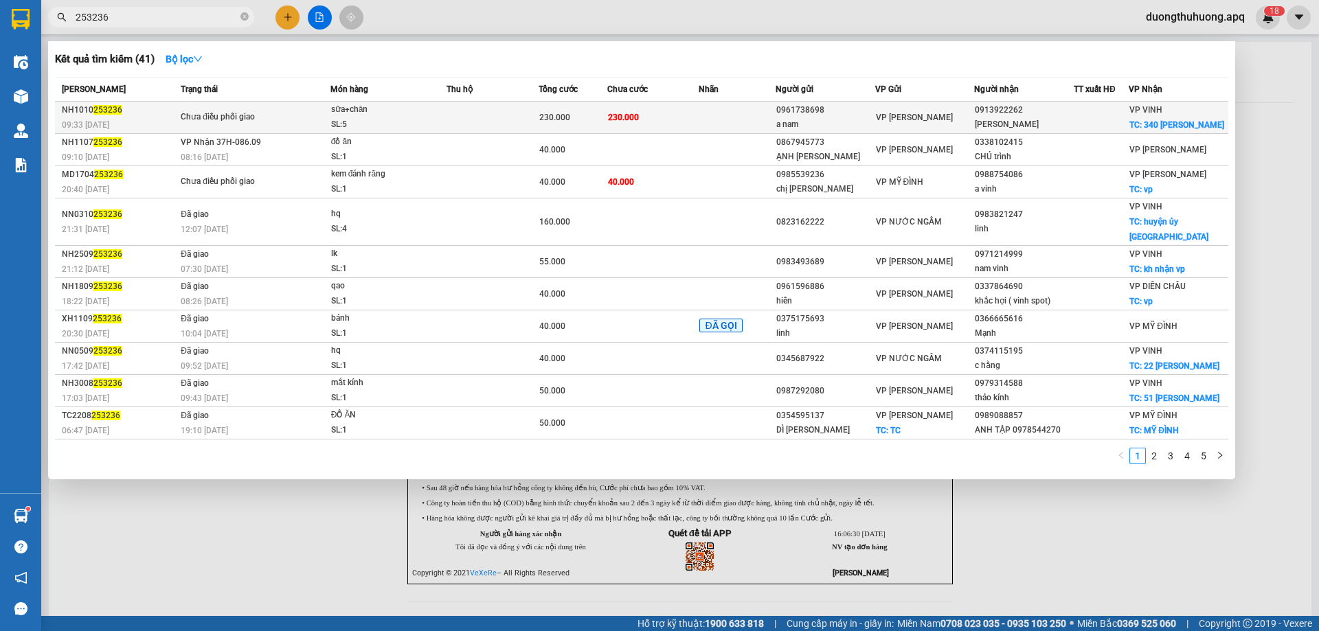
type input "253236"
click at [443, 126] on span "sữa+chăn SL: 5" at bounding box center [388, 117] width 115 height 30
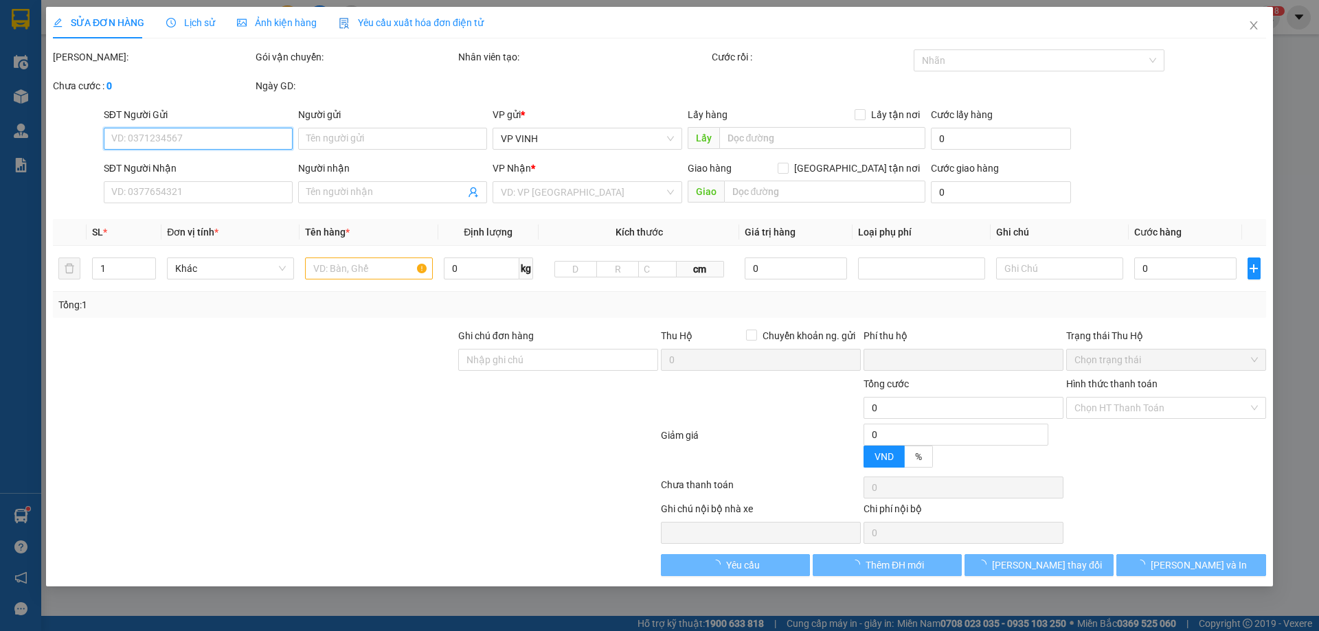
type input "0961738698"
type input "a nam"
type input "0913922262"
type input "phạm thắng"
checkbox input "true"
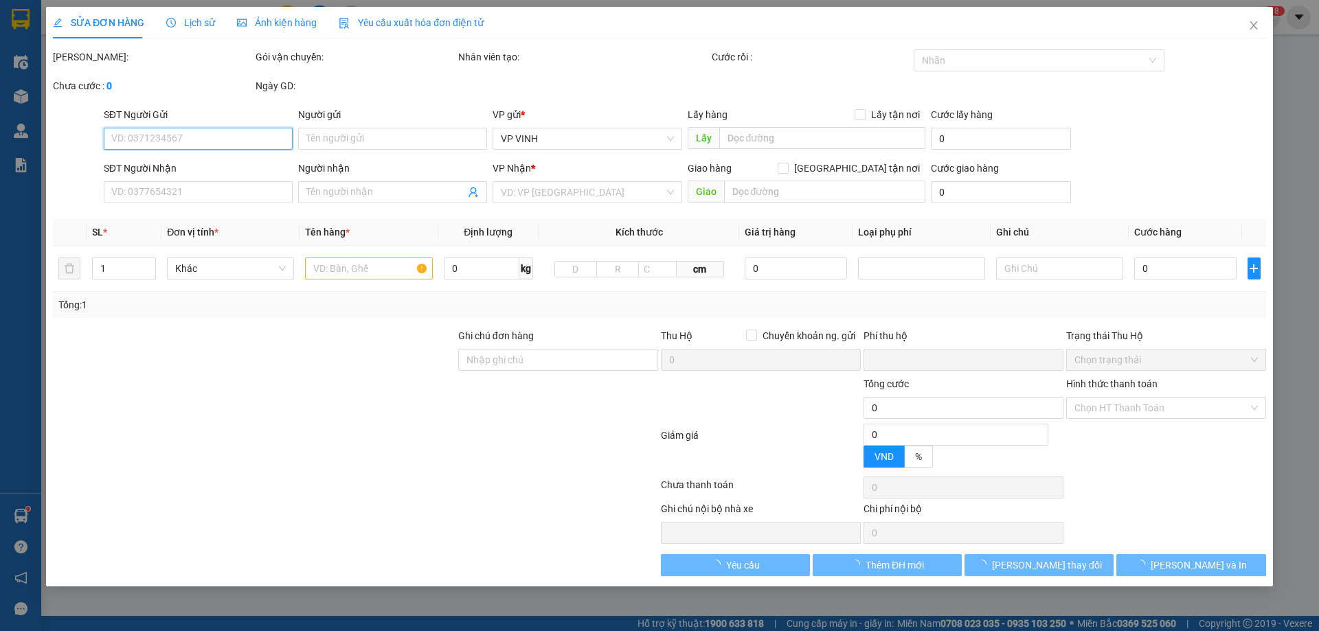
type input "340 nguyễn văn cừ"
type input "0"
type input "230.000"
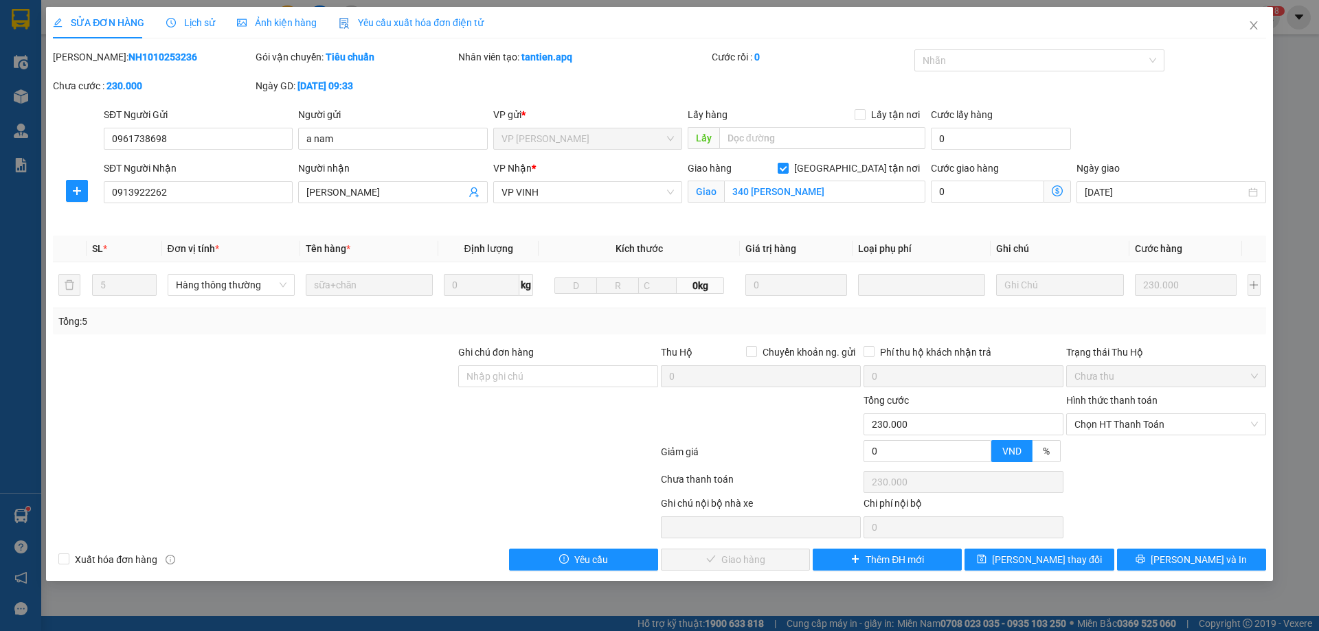
click at [201, 24] on span "Lịch sử" at bounding box center [190, 22] width 49 height 11
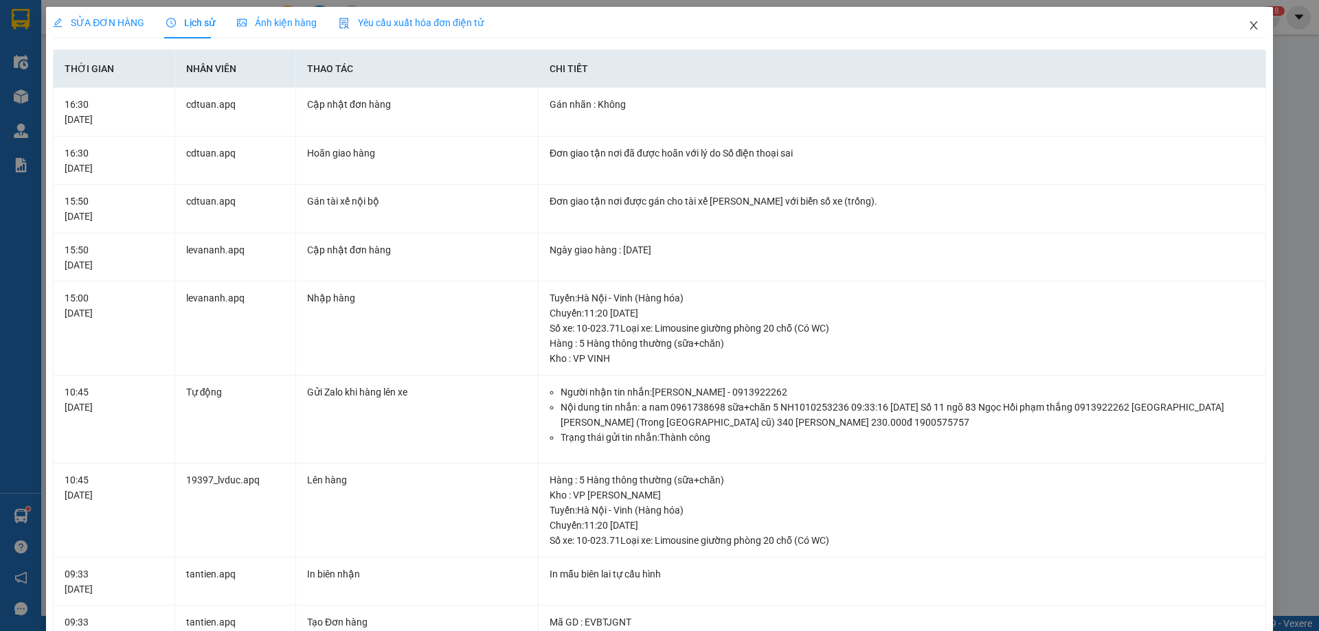
click at [1248, 27] on icon "close" at bounding box center [1253, 25] width 11 height 11
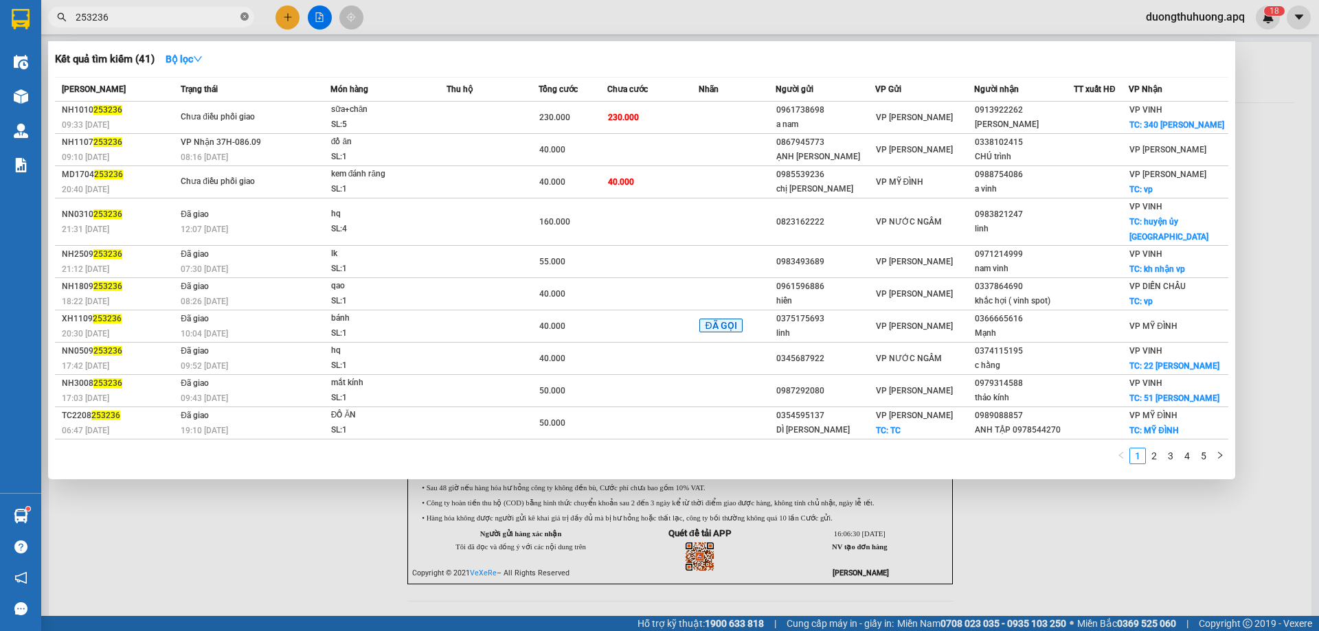
click at [243, 14] on icon "close-circle" at bounding box center [244, 16] width 8 height 8
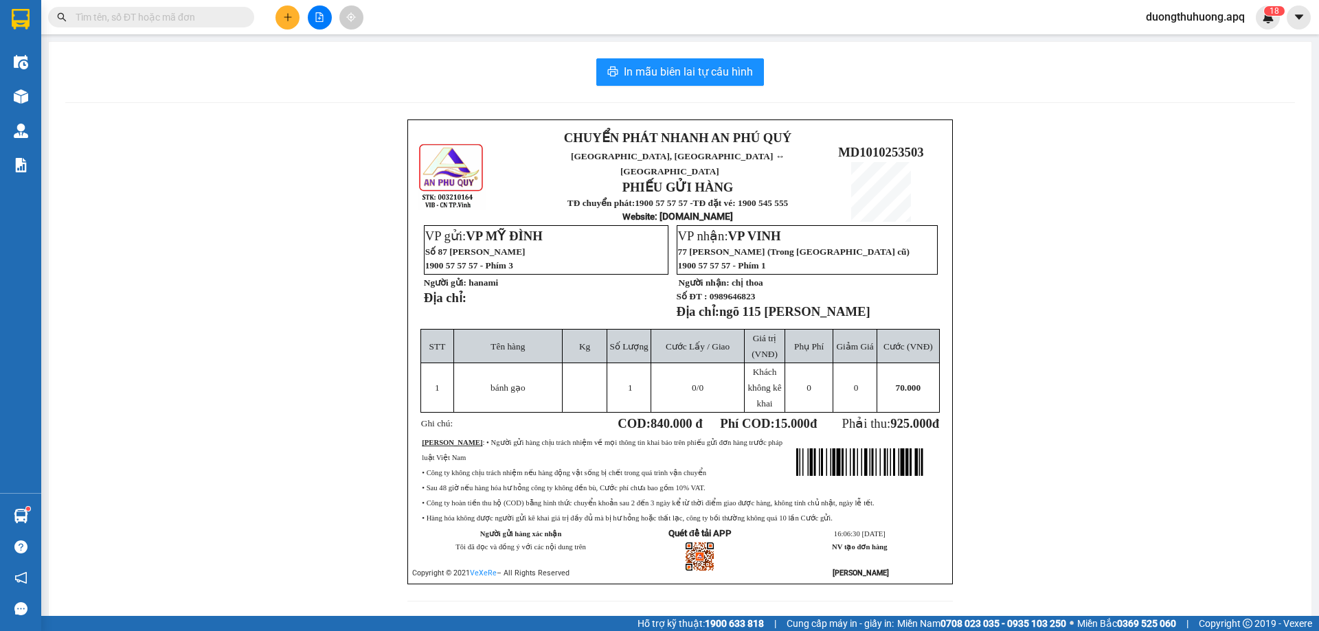
click at [205, 10] on input "text" at bounding box center [157, 17] width 162 height 15
click at [205, 12] on input "text" at bounding box center [157, 17] width 162 height 15
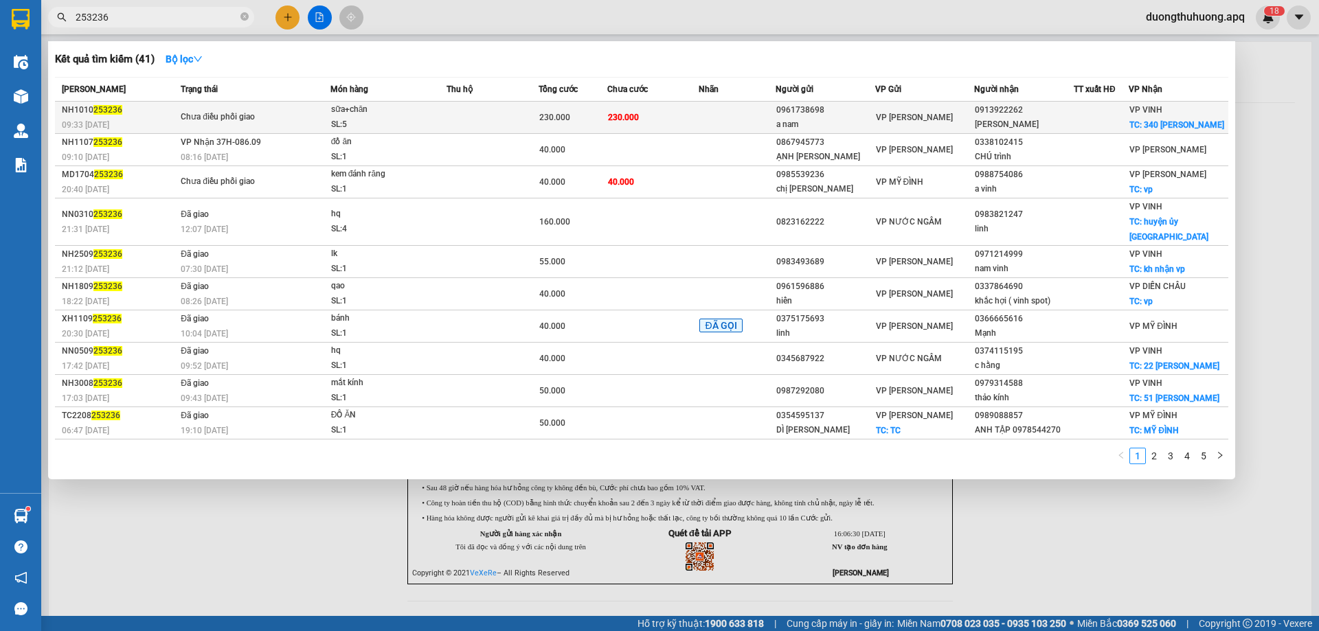
type input "253236"
click at [371, 117] on div "SL: 5" at bounding box center [382, 124] width 103 height 15
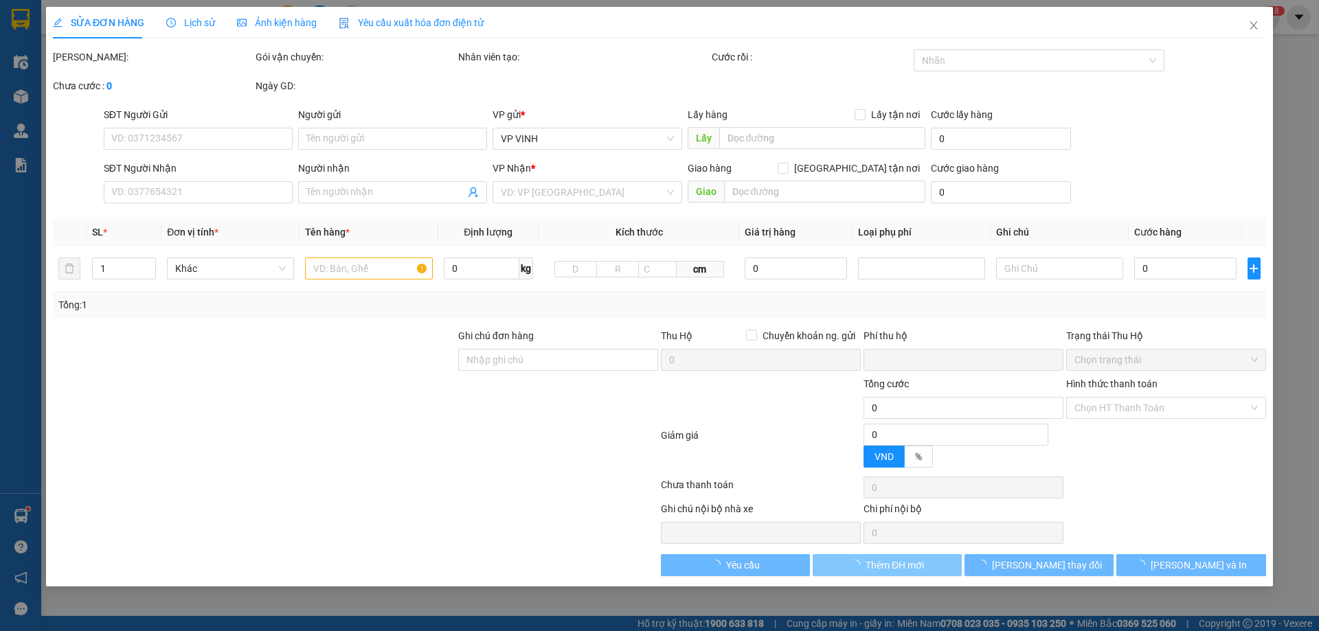
type input "0961738698"
type input "a nam"
type input "0913922262"
type input "phạm thắng"
checkbox input "true"
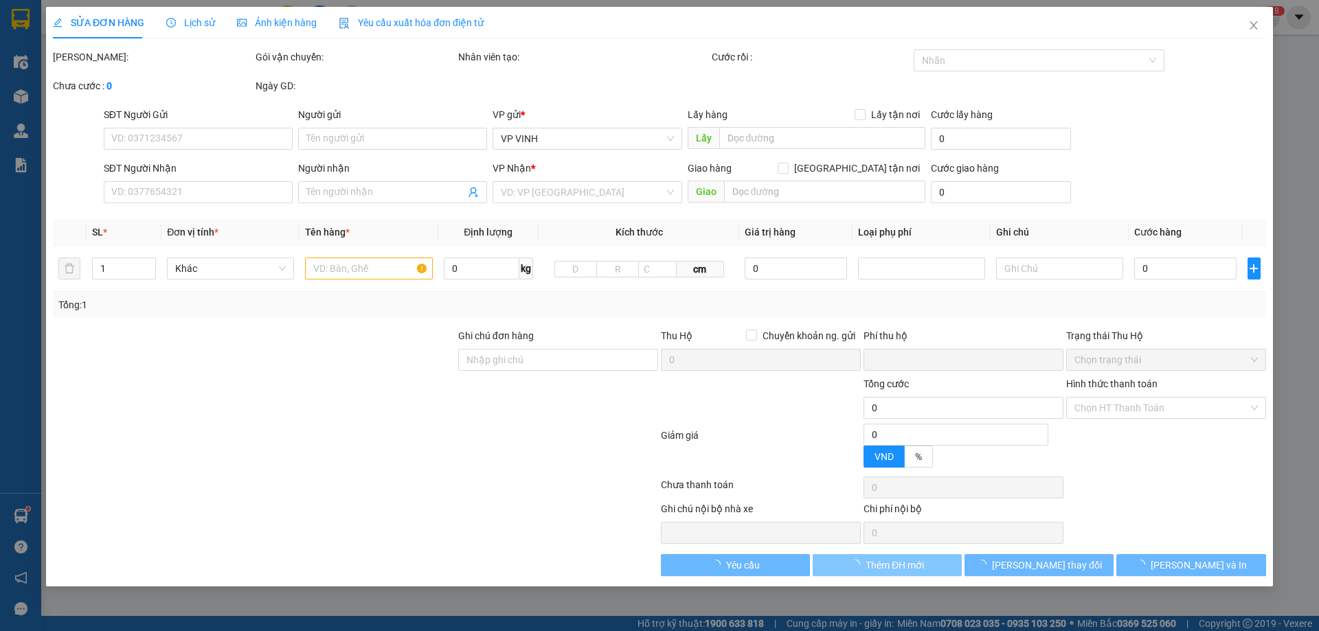
type input "340 nguyễn văn cừ"
type input "0"
type input "230.000"
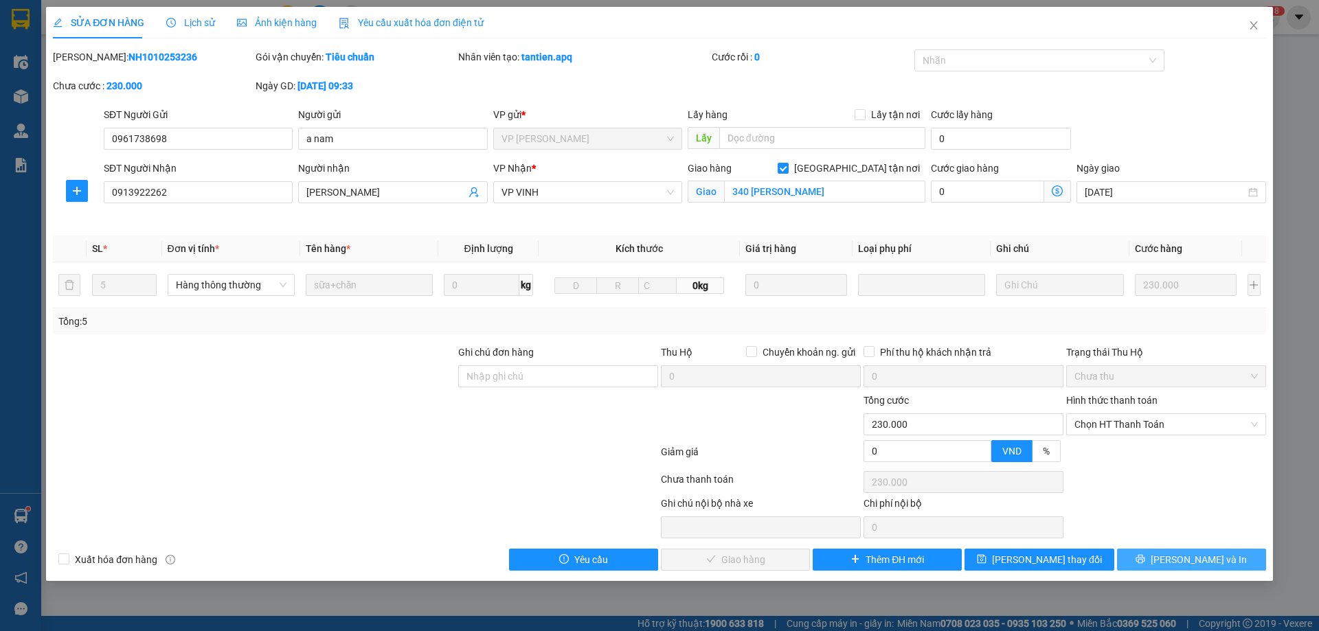
click at [1147, 559] on button "Lưu và In" at bounding box center [1191, 560] width 149 height 22
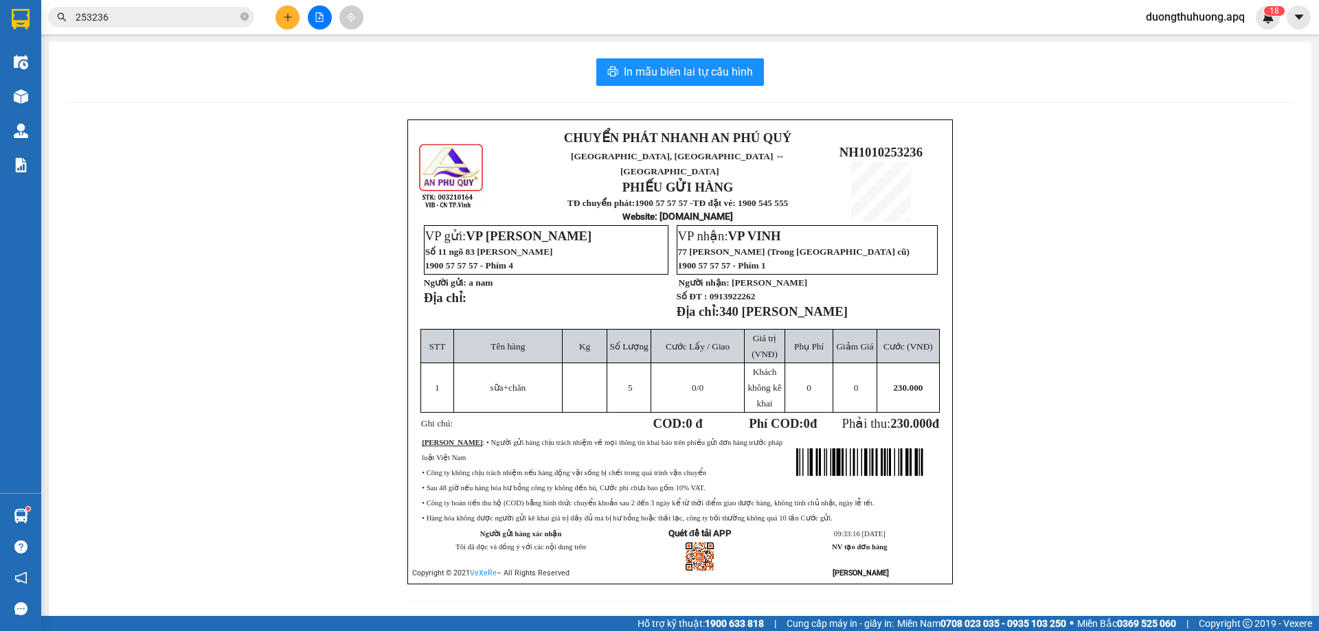
click at [203, 14] on input "253236" at bounding box center [157, 17] width 162 height 15
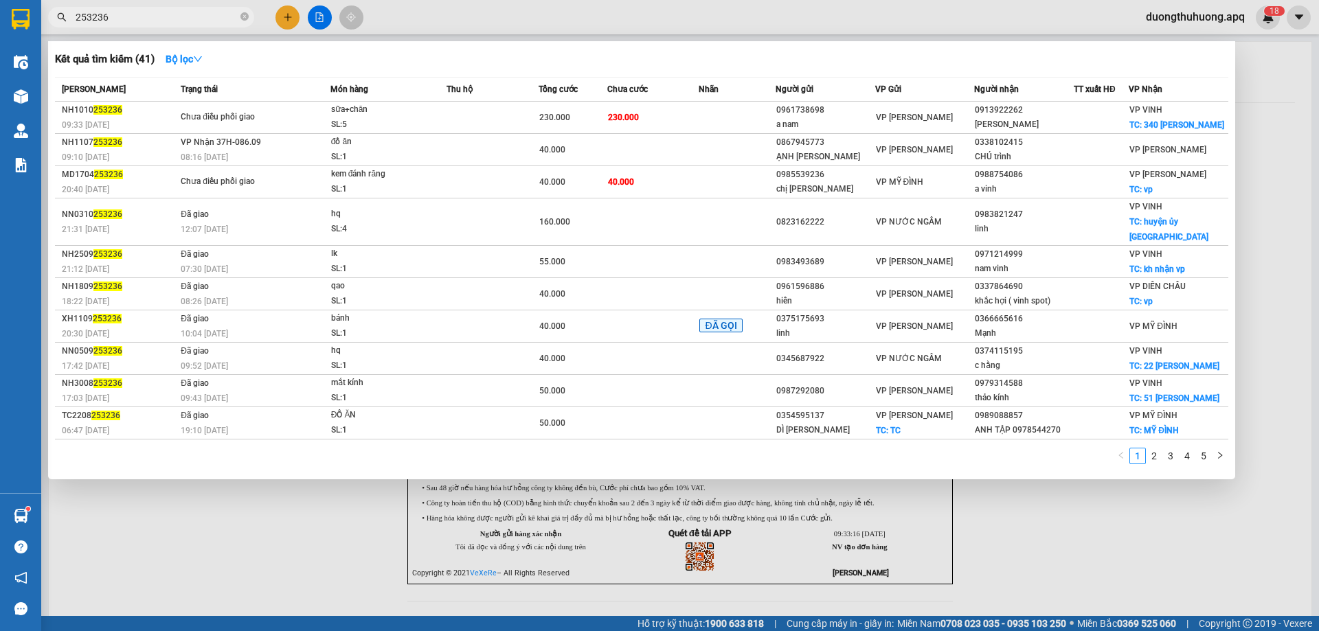
click at [203, 14] on input "253236" at bounding box center [157, 17] width 162 height 15
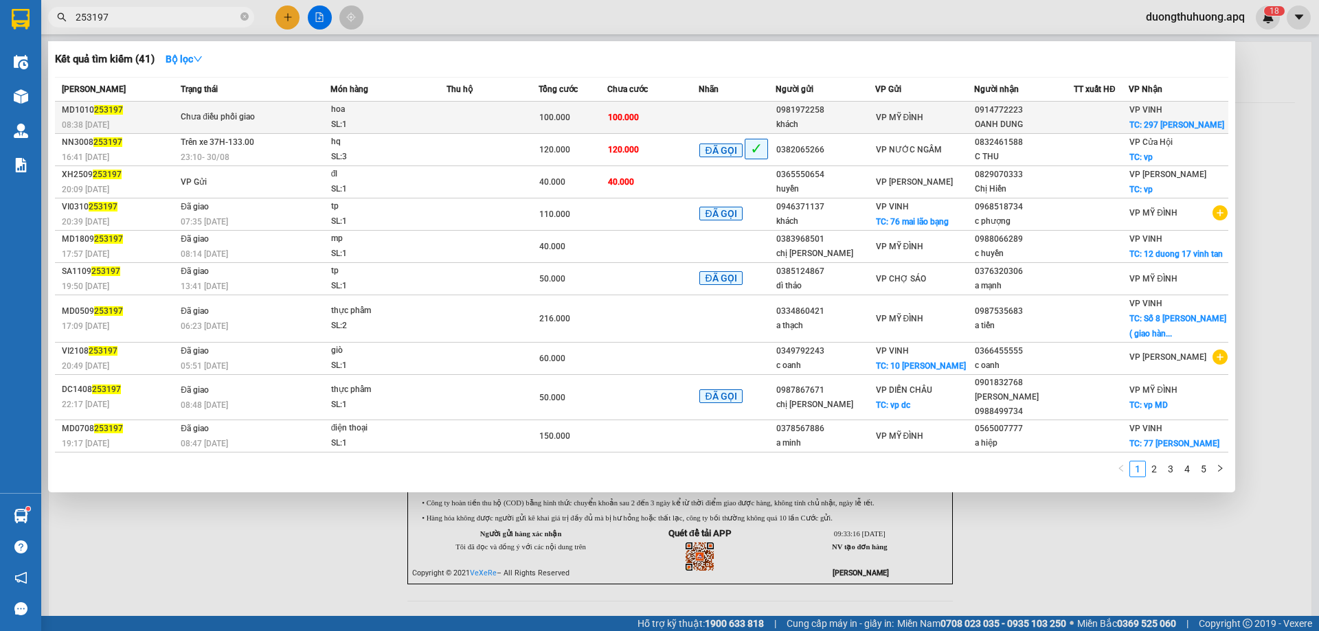
type input "253197"
click at [364, 115] on div "hoa" at bounding box center [382, 109] width 103 height 15
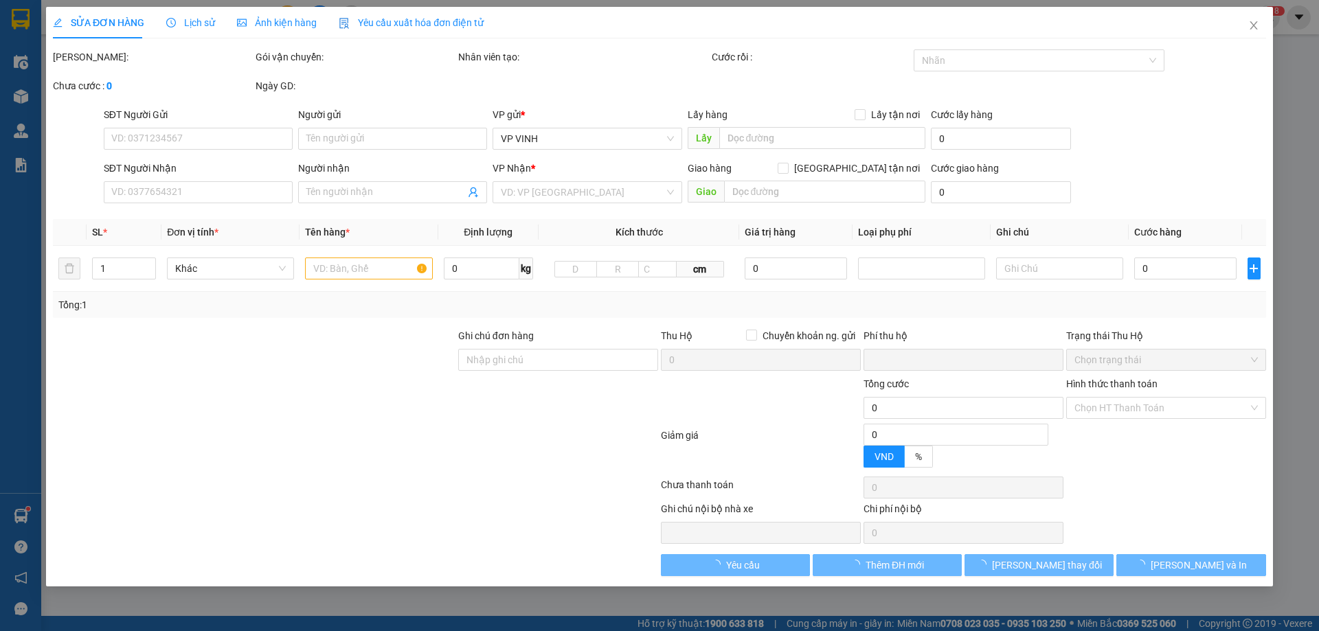
type input "0981972258"
type input "khách"
type input "0914772223"
type input "OANH DUNG"
checkbox input "true"
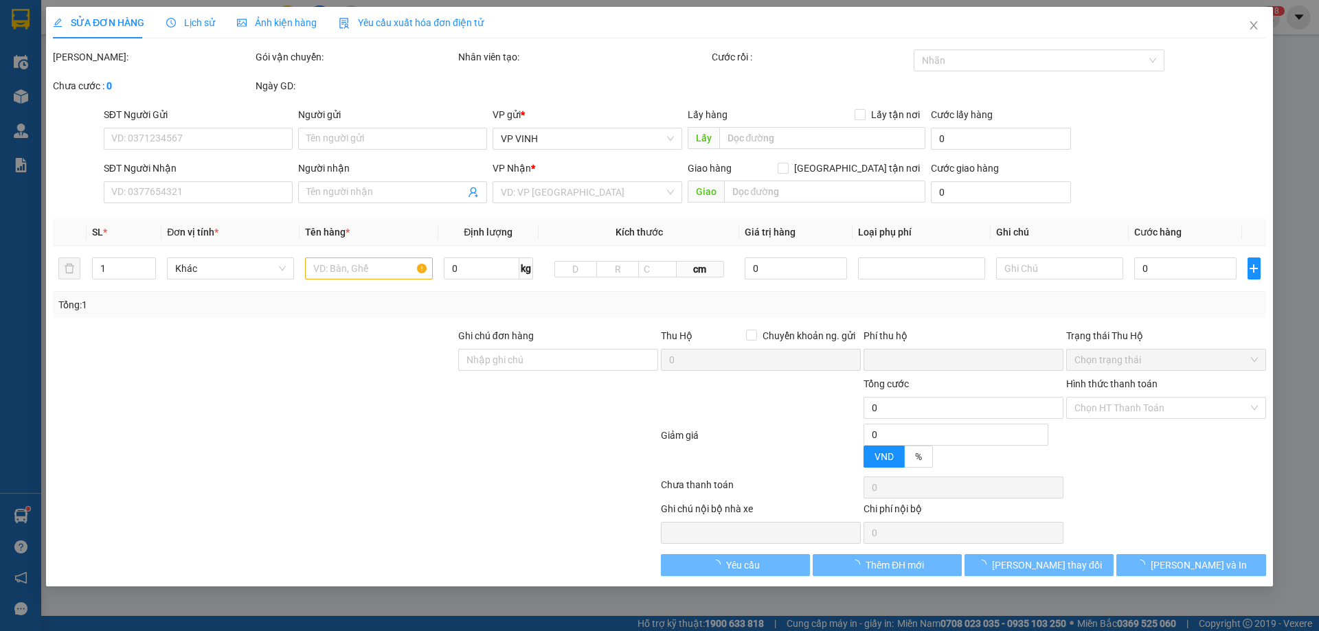
type input "297 nguyễn van cừ"
type input "0"
type input "100.000"
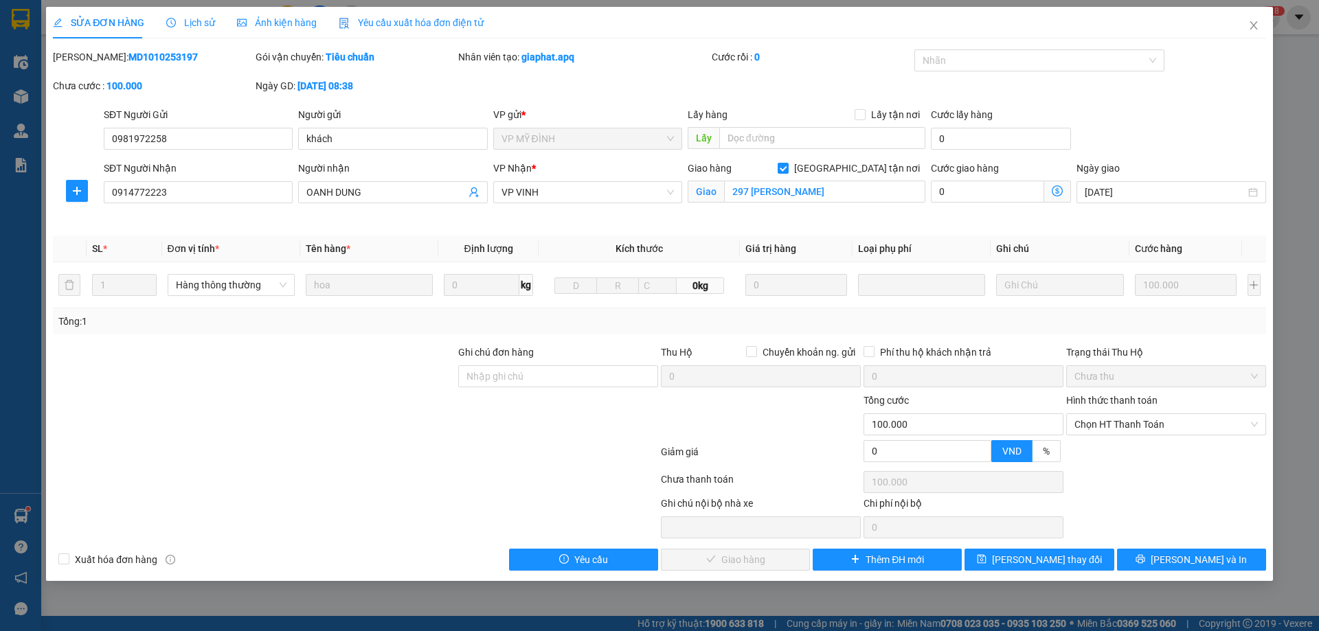
click at [199, 22] on span "Lịch sử" at bounding box center [190, 22] width 49 height 11
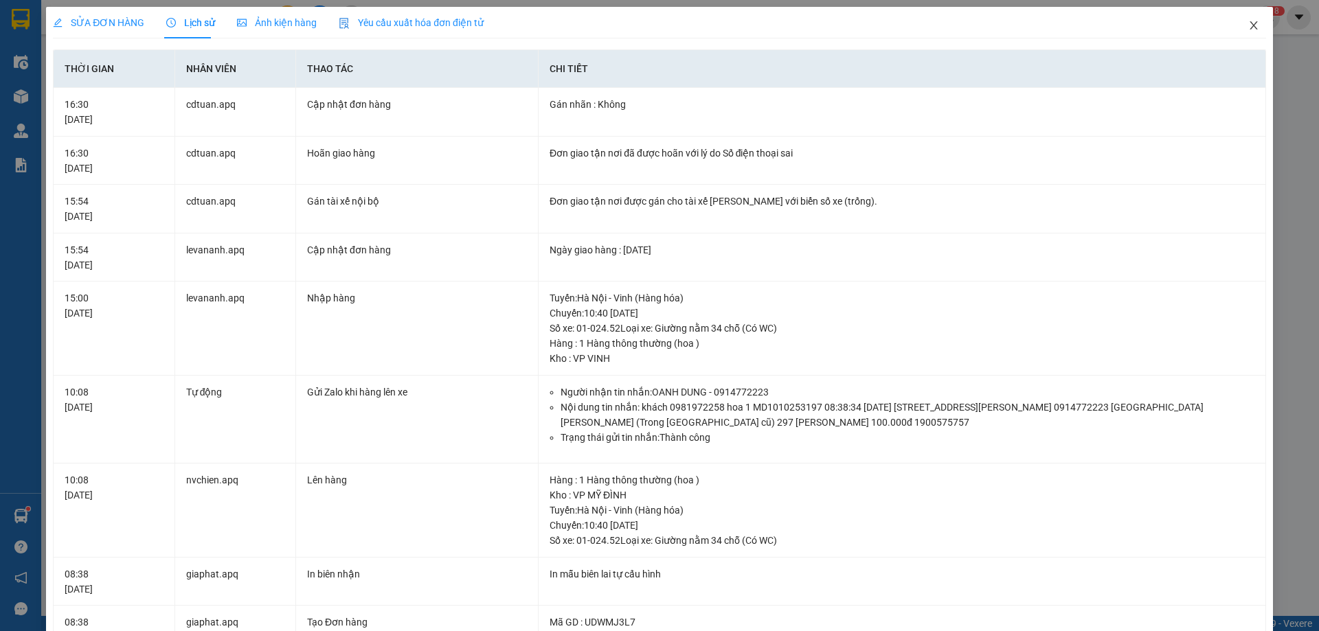
click at [1248, 28] on icon "close" at bounding box center [1253, 25] width 11 height 11
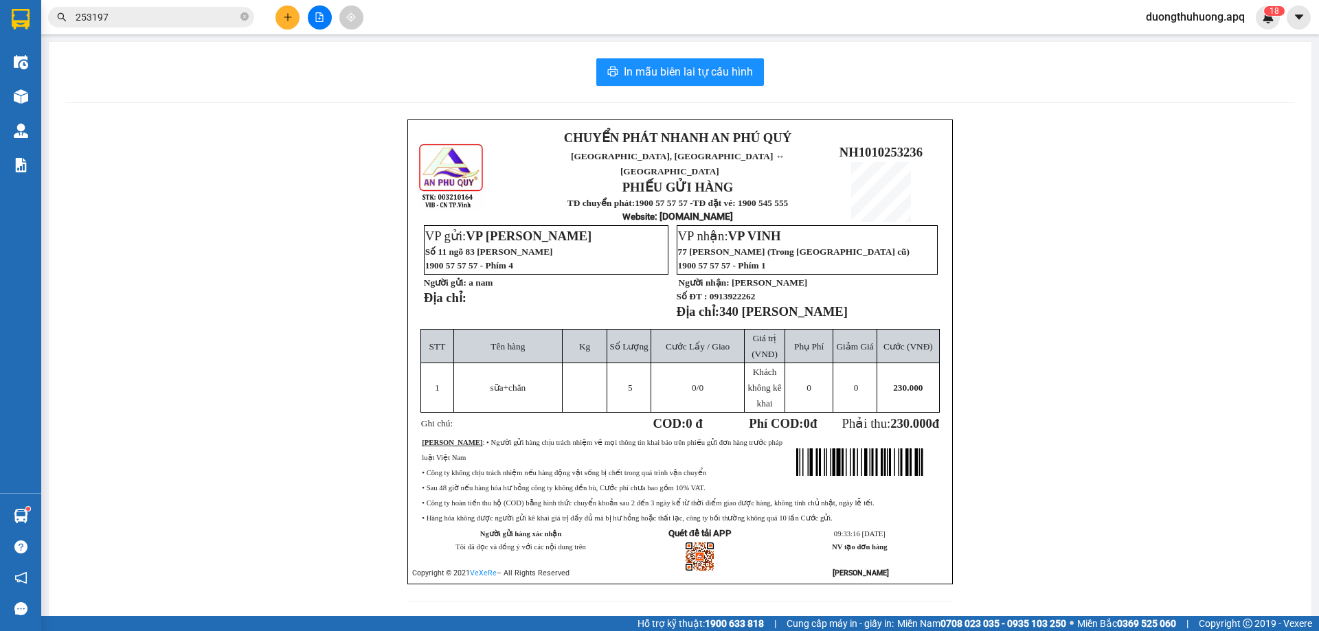
click at [190, 14] on input "253197" at bounding box center [157, 17] width 162 height 15
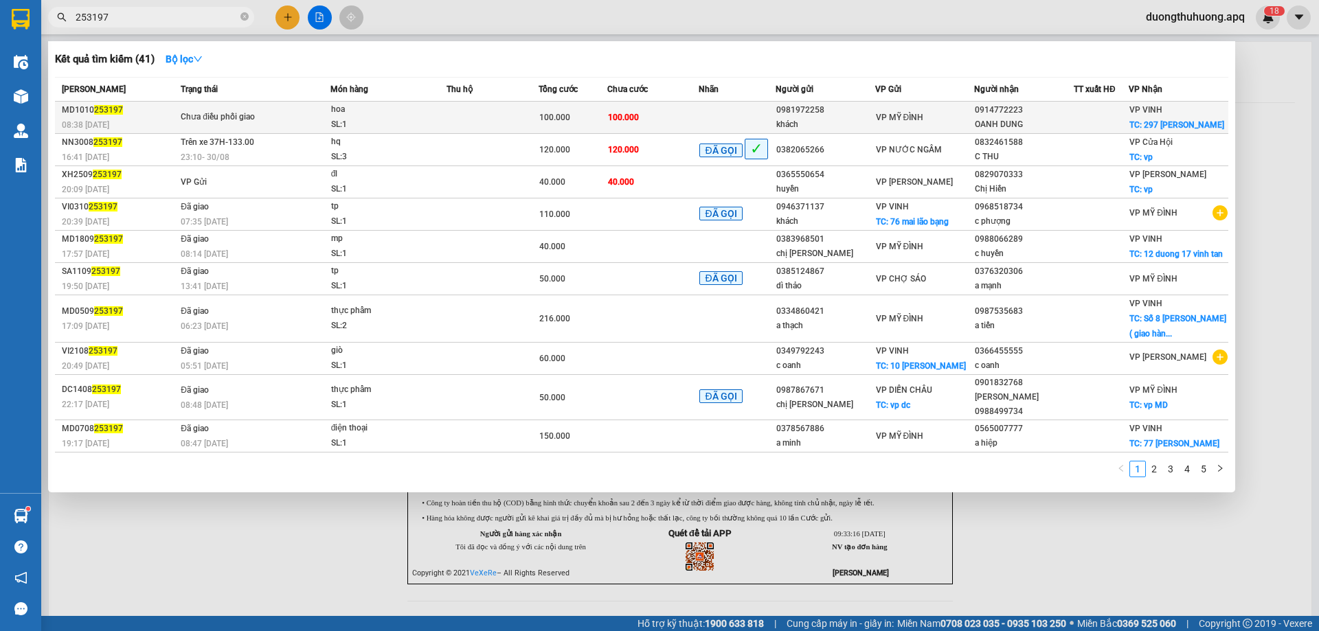
click at [373, 126] on div "SL: 1" at bounding box center [382, 124] width 103 height 15
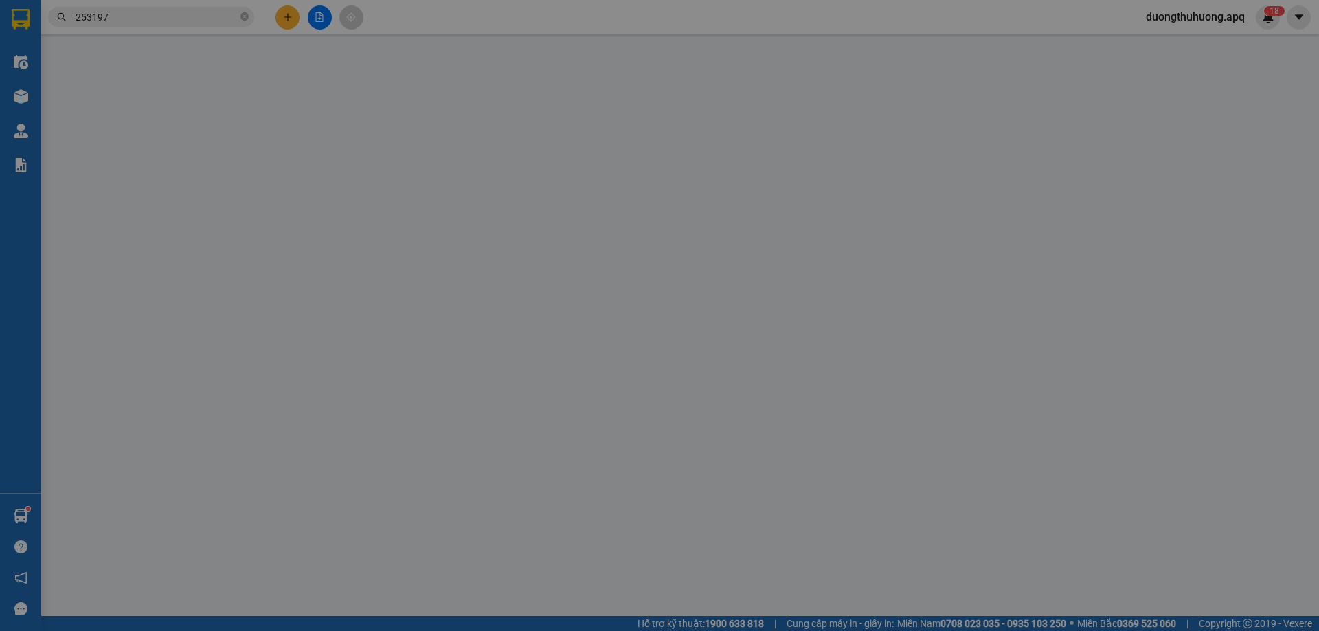
type input "0981972258"
type input "khách"
type input "0914772223"
type input "OANH DUNG"
checkbox input "true"
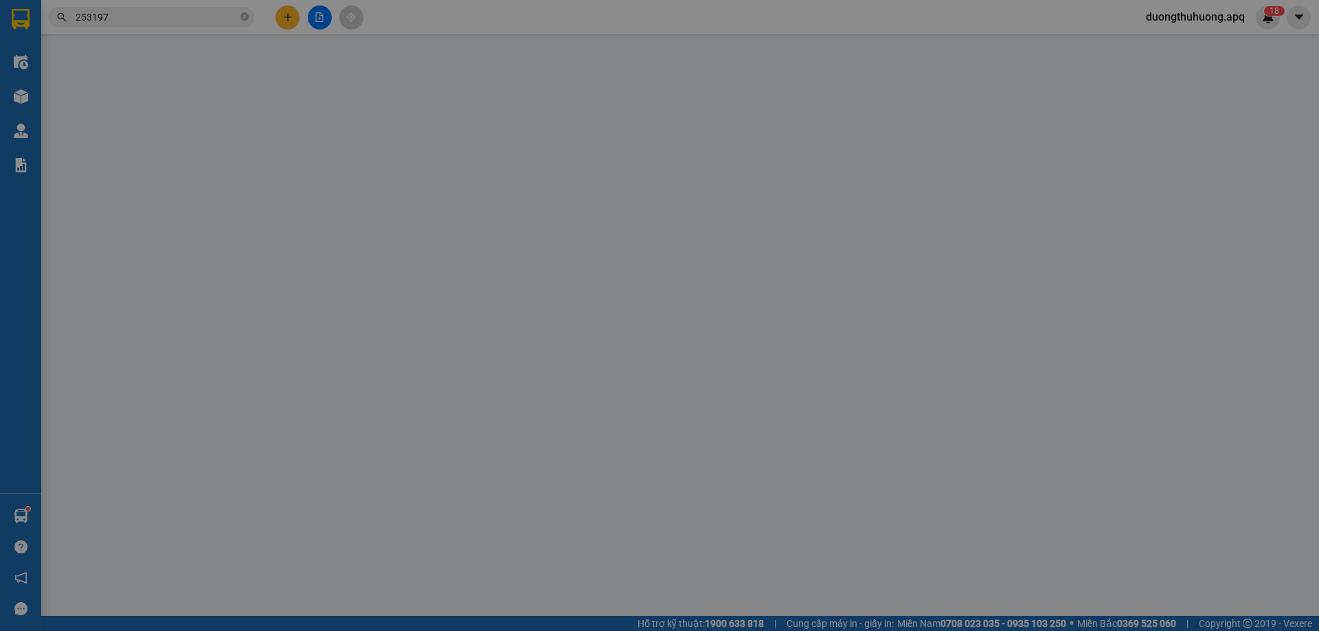
type input "297 nguyễn van cừ"
type input "0"
type input "100.000"
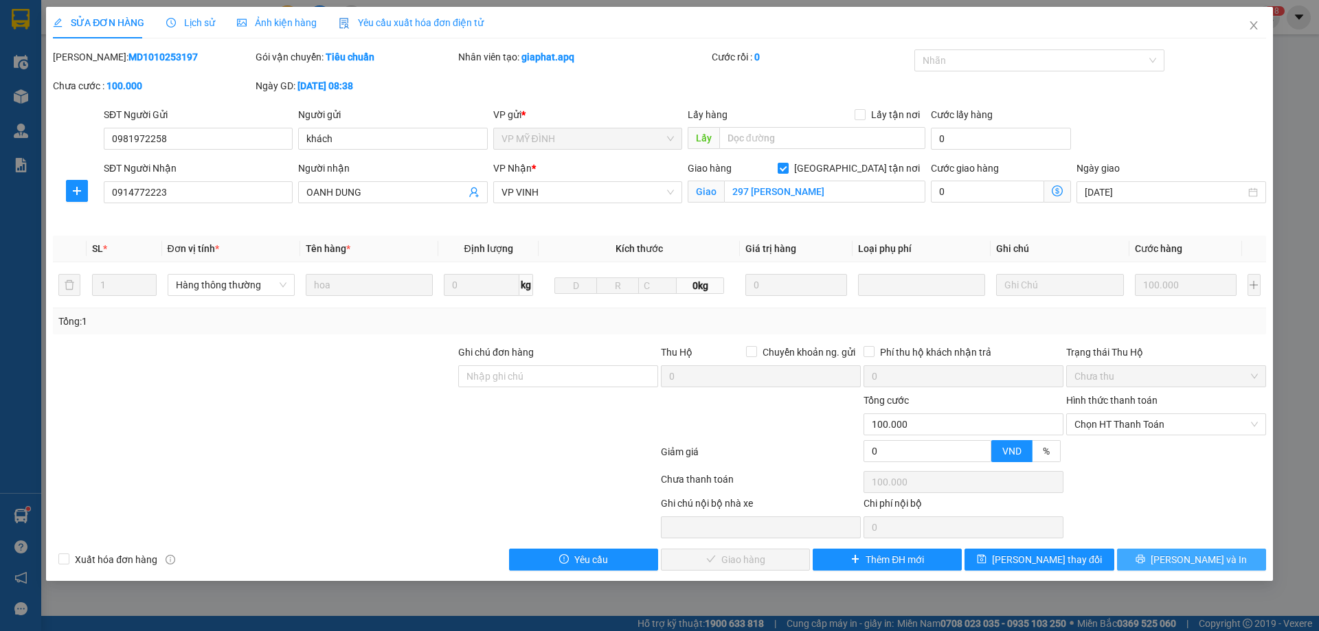
click at [1140, 561] on button "Lưu và In" at bounding box center [1191, 560] width 149 height 22
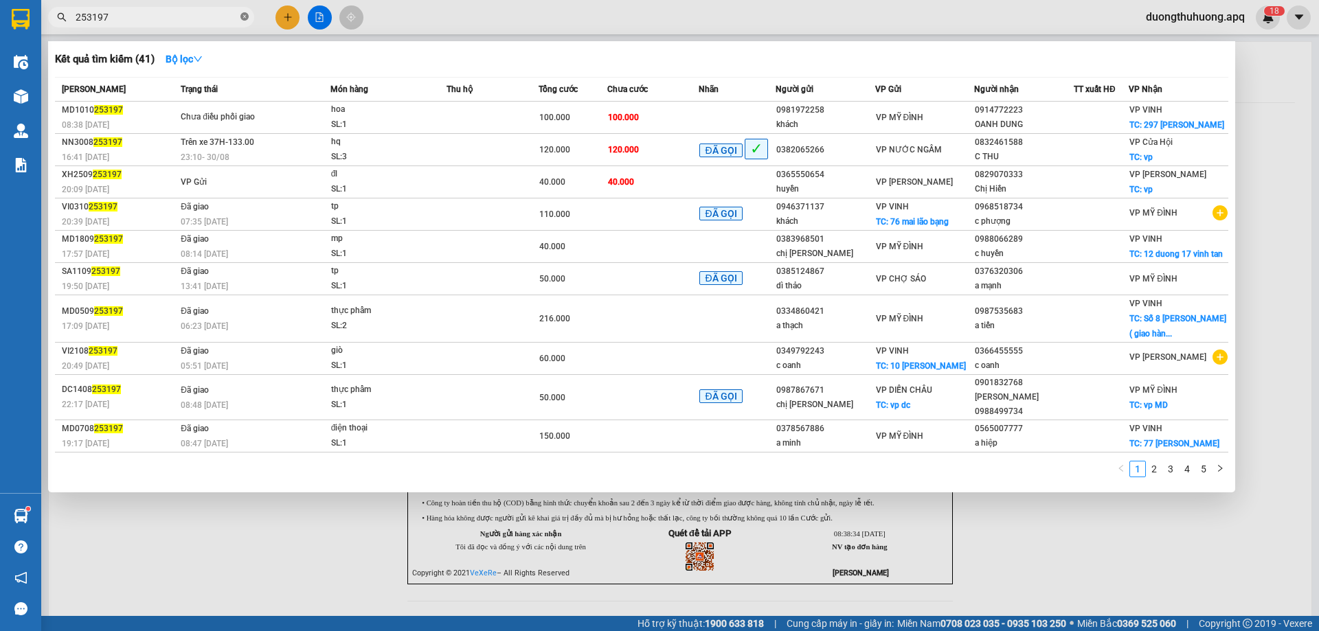
click at [244, 14] on icon "close-circle" at bounding box center [244, 16] width 8 height 8
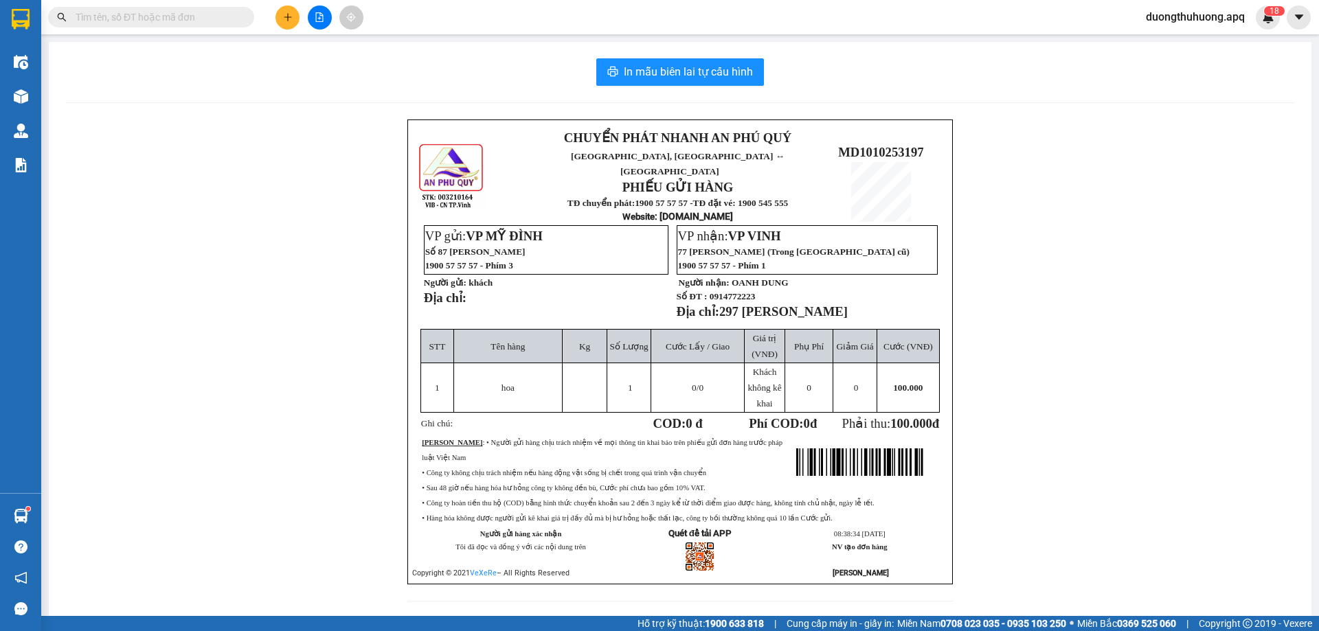
click at [234, 19] on input "text" at bounding box center [157, 17] width 162 height 15
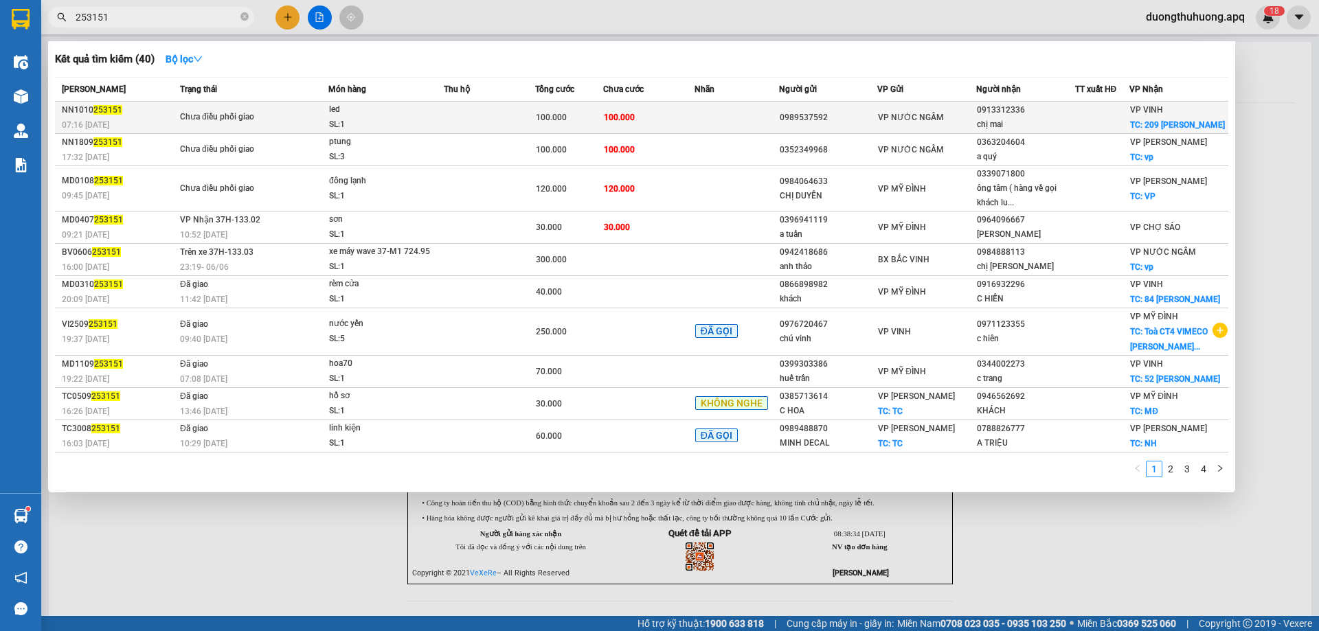
type input "253151"
click at [403, 126] on div "SL: 1" at bounding box center [380, 124] width 103 height 15
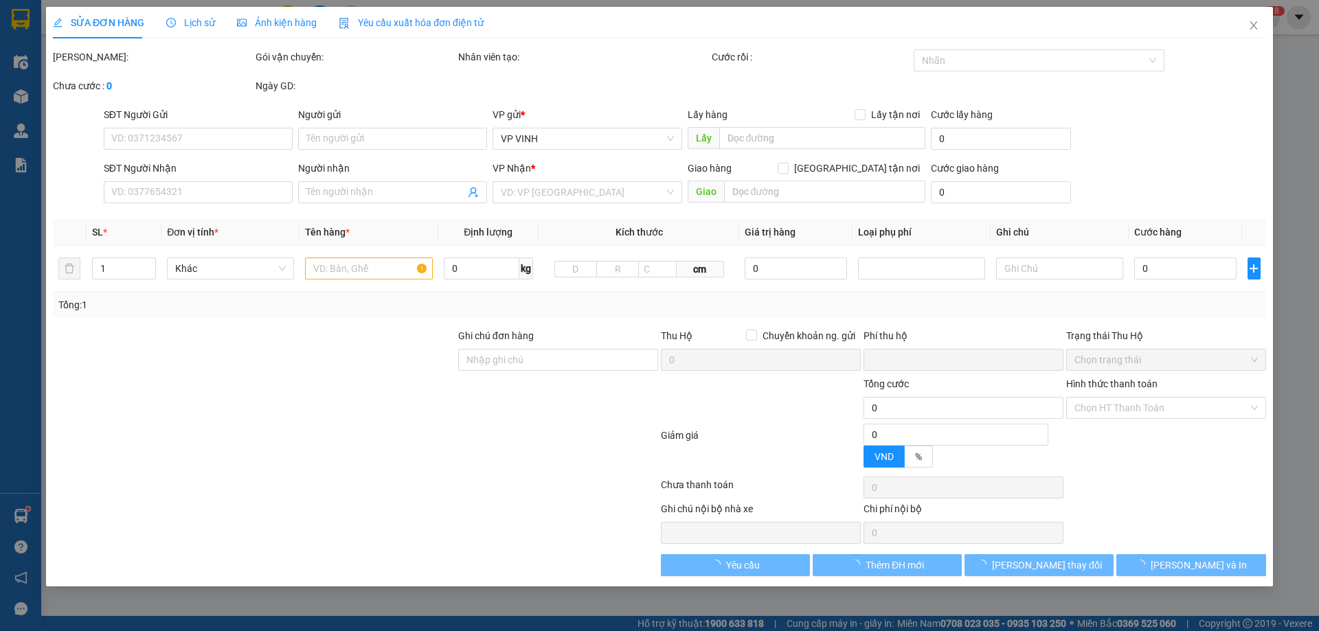
type input "0989537592"
type input "0913312336"
type input "chị mai"
checkbox input "true"
type input "209 lê lợi"
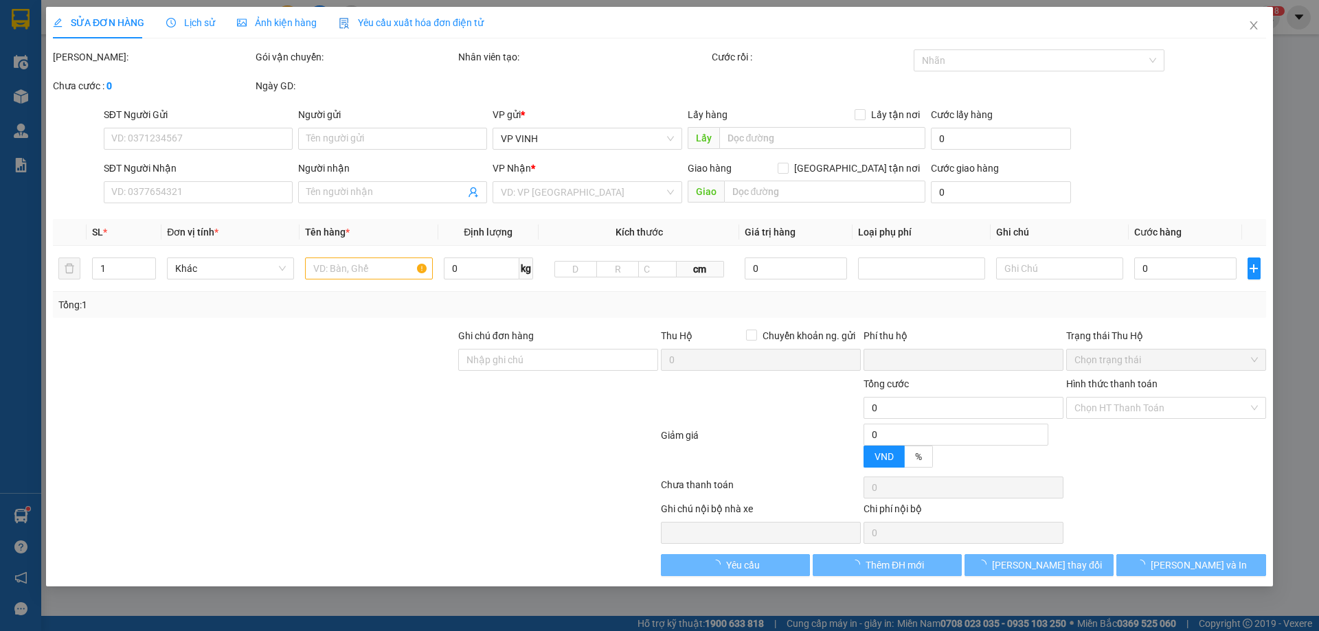
type input "0"
type input "100.000"
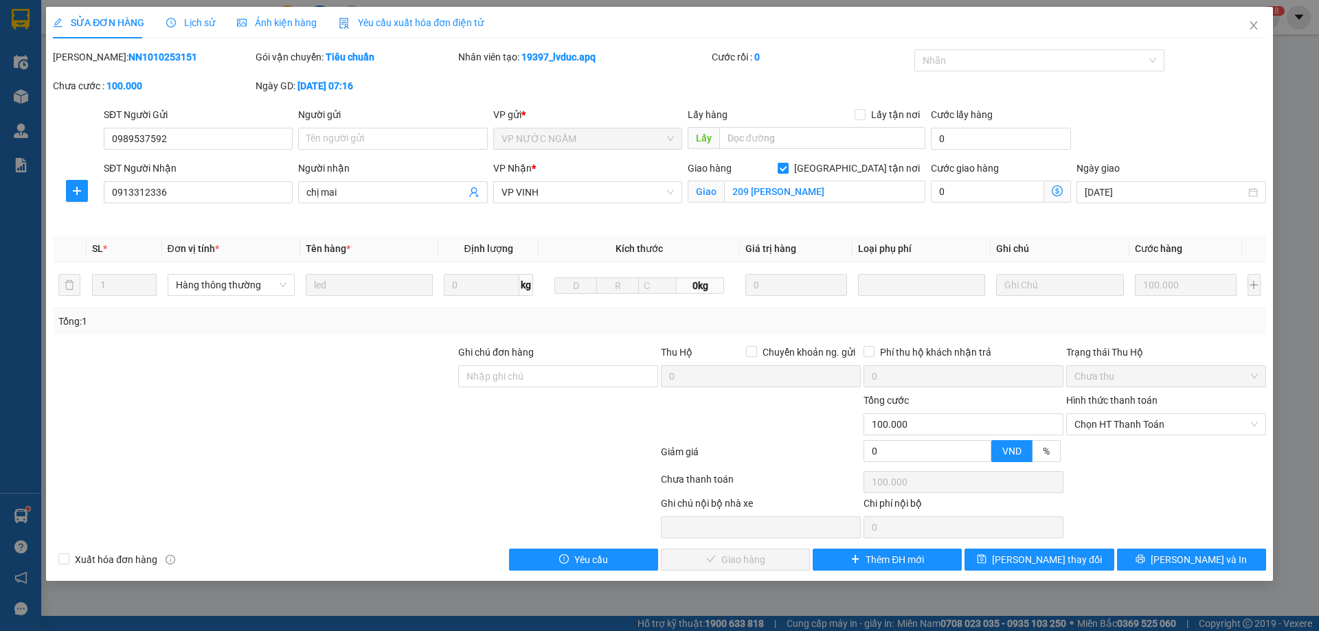
click at [197, 22] on span "Lịch sử" at bounding box center [190, 22] width 49 height 11
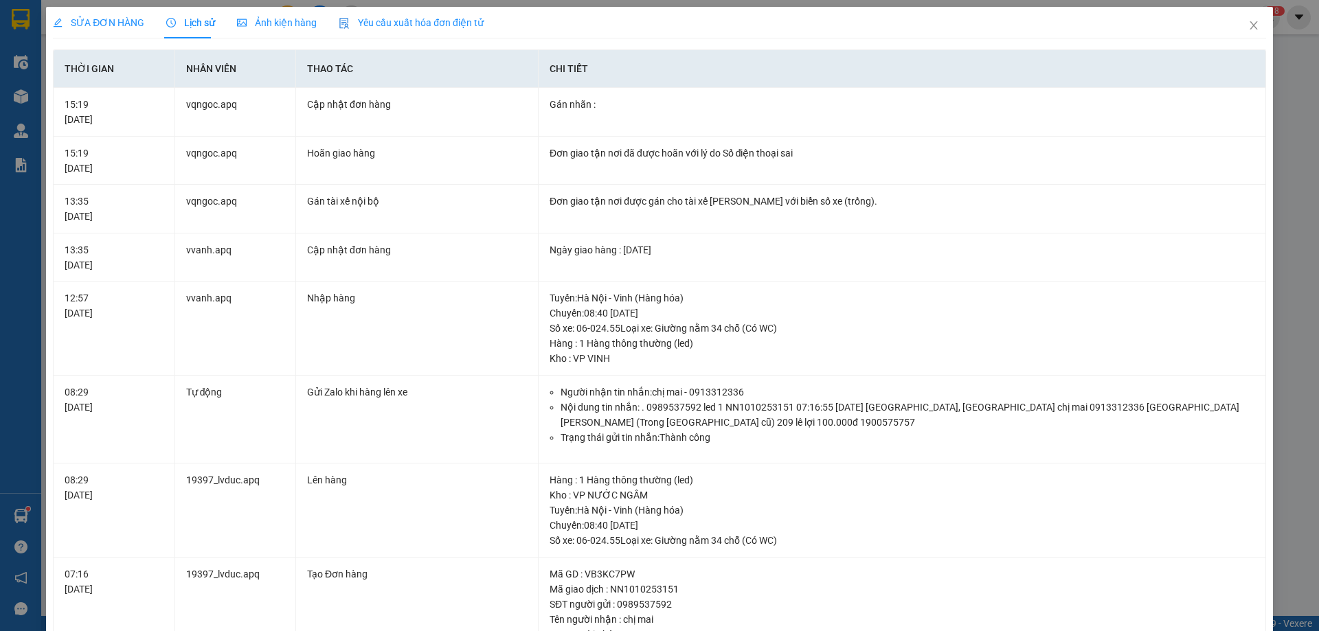
click at [543, 26] on div "SỬA ĐƠN HÀNG Lịch sử Ảnh kiện hàng Yêu cầu xuất hóa đơn điện tử" at bounding box center [659, 23] width 1213 height 32
click at [1250, 25] on icon "close" at bounding box center [1254, 25] width 8 height 8
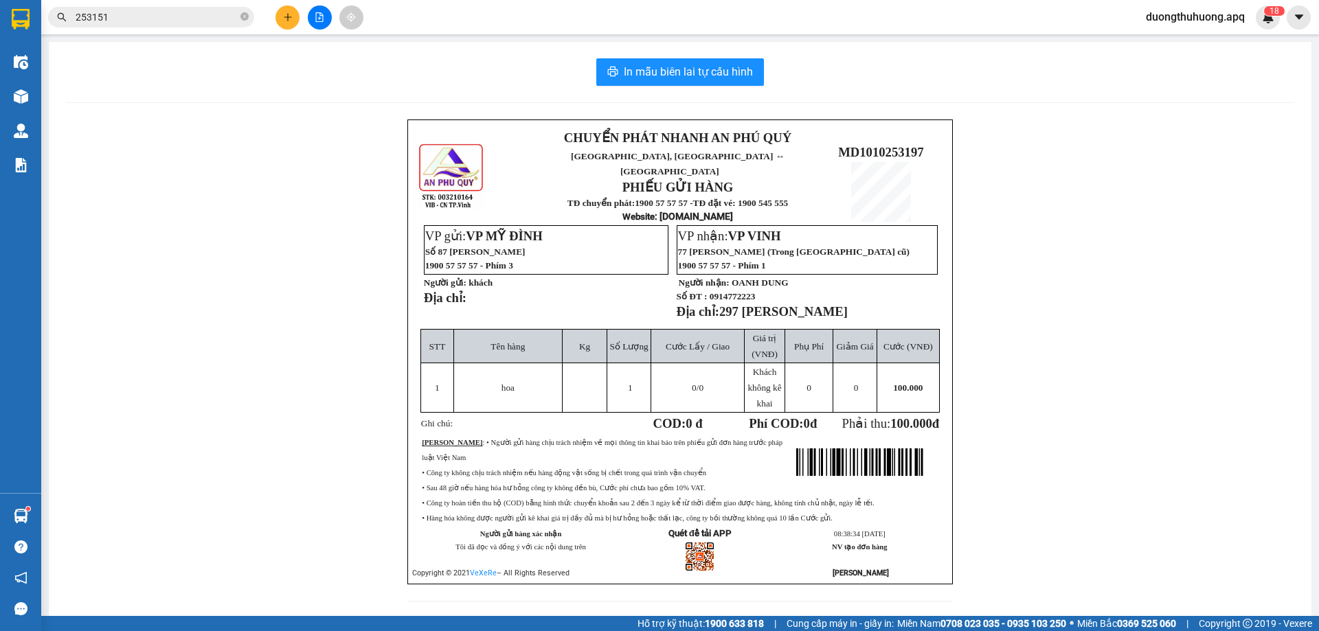
click at [191, 19] on input "253151" at bounding box center [157, 17] width 162 height 15
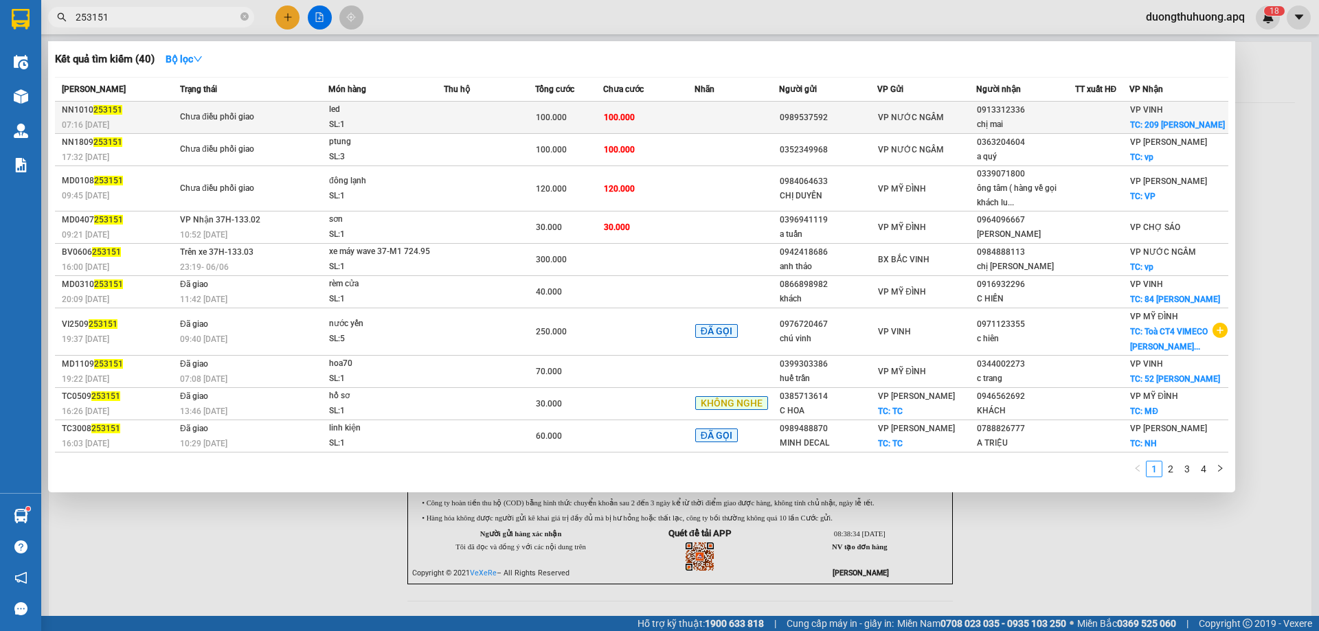
click at [396, 121] on div "SL: 1" at bounding box center [380, 124] width 103 height 15
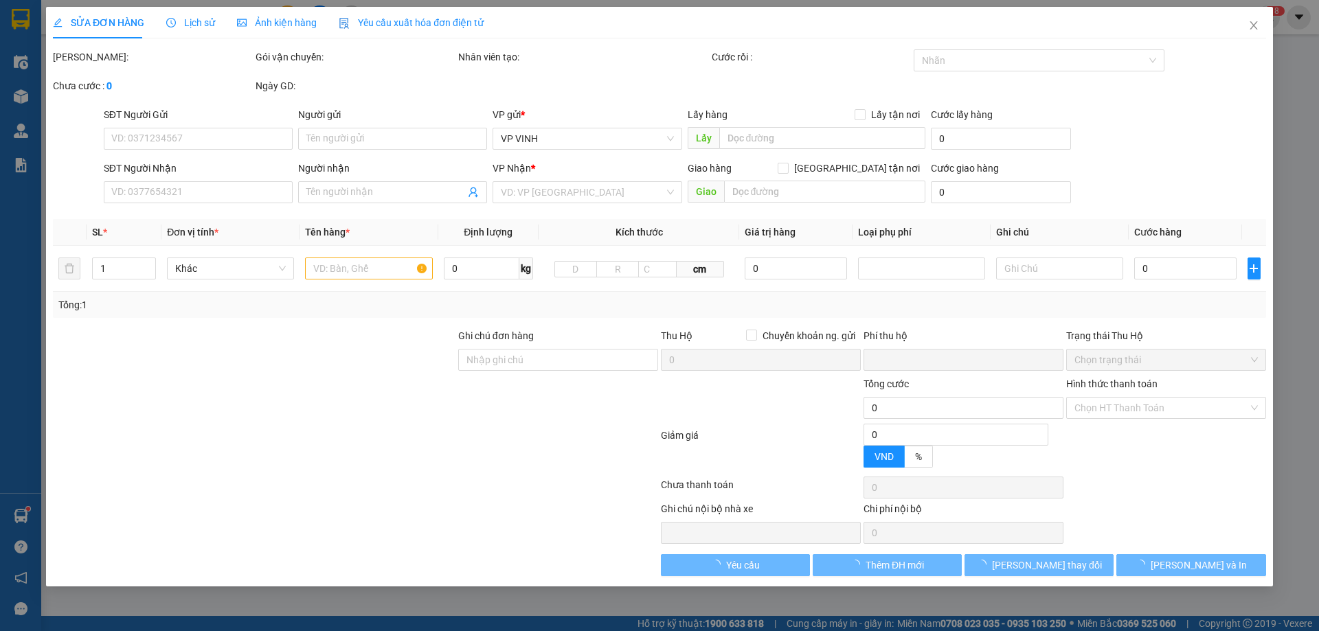
type input "0989537592"
type input "0913312336"
type input "chị mai"
checkbox input "true"
type input "209 lê lợi"
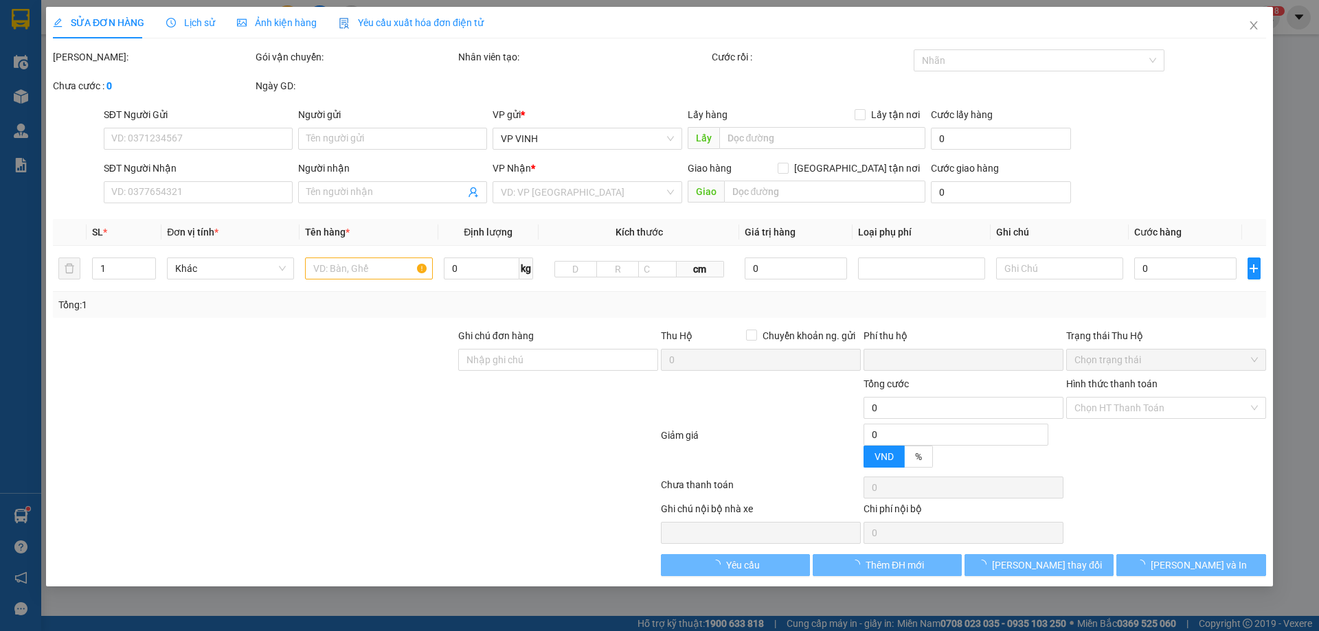
type input "0"
type input "100.000"
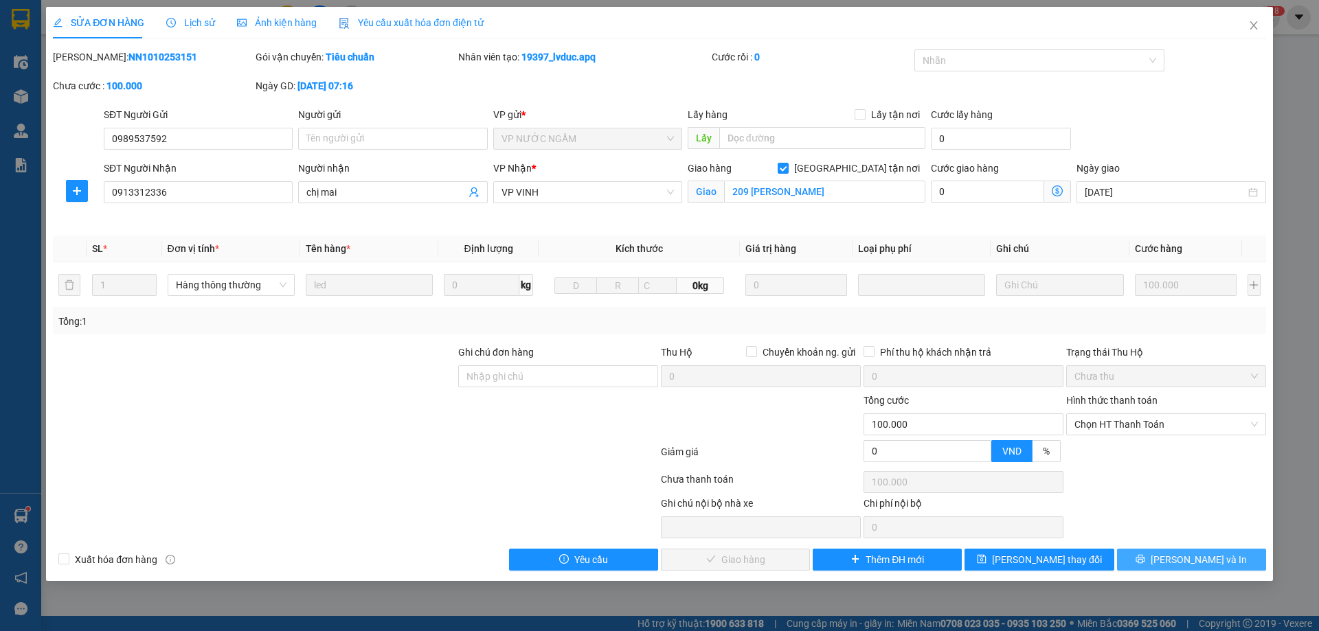
click at [1136, 566] on button "Lưu và In" at bounding box center [1191, 560] width 149 height 22
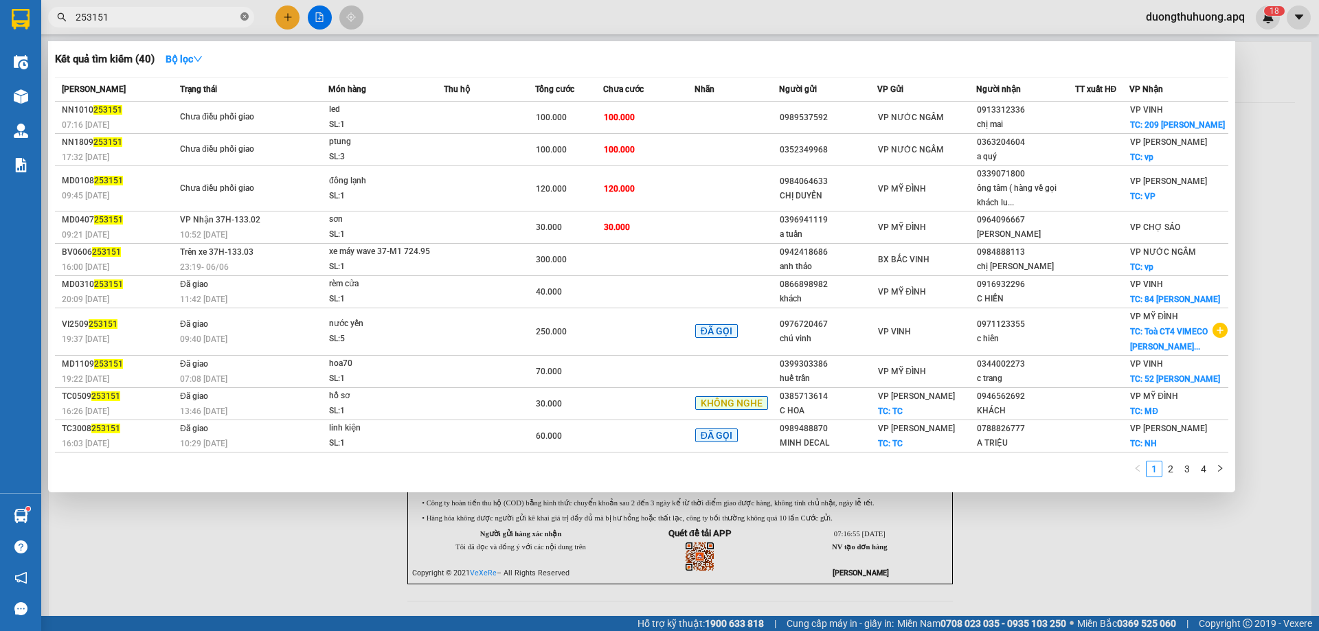
drag, startPoint x: 245, startPoint y: 15, endPoint x: 229, endPoint y: 18, distance: 16.7
click at [243, 16] on icon "close-circle" at bounding box center [244, 16] width 8 height 8
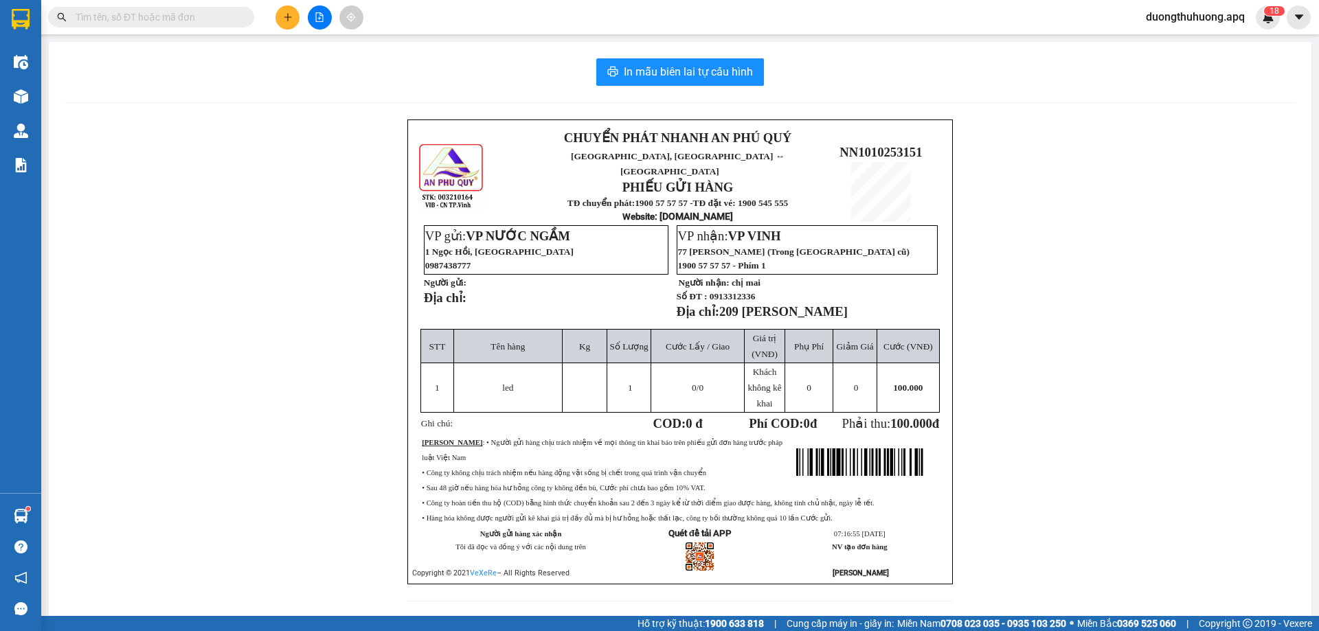
click at [222, 17] on input "text" at bounding box center [157, 17] width 162 height 15
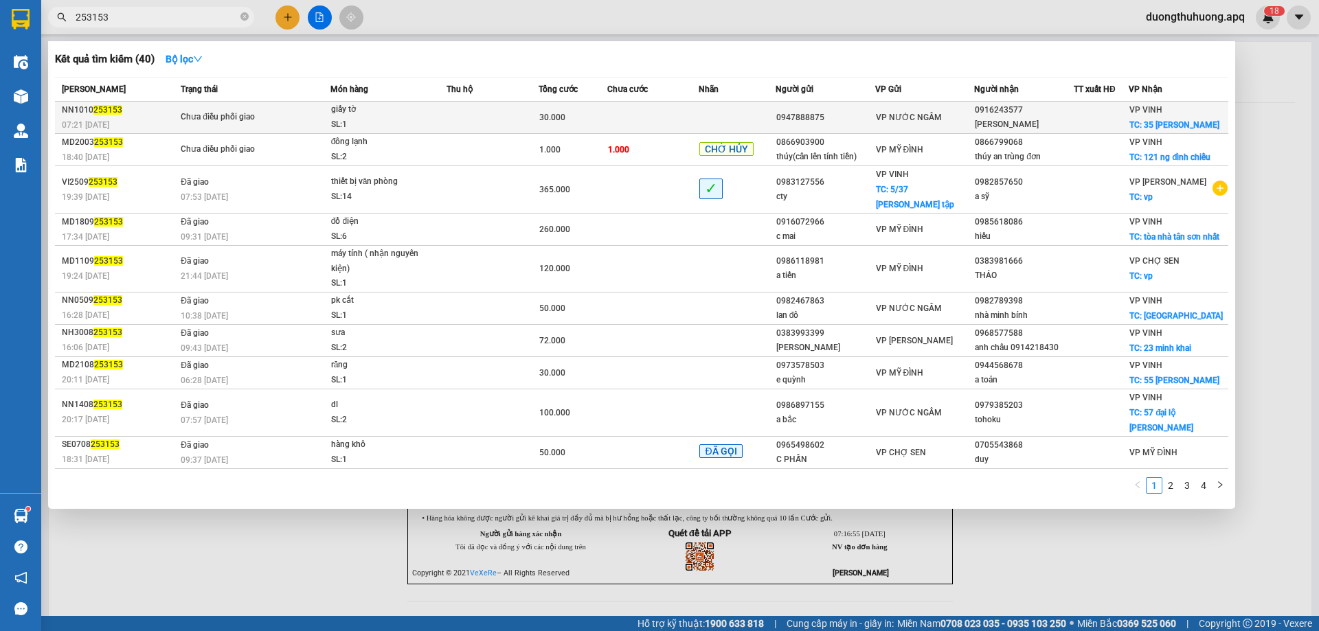
type input "253153"
click at [286, 124] on span "Chưa điều phối giao" at bounding box center [255, 117] width 149 height 15
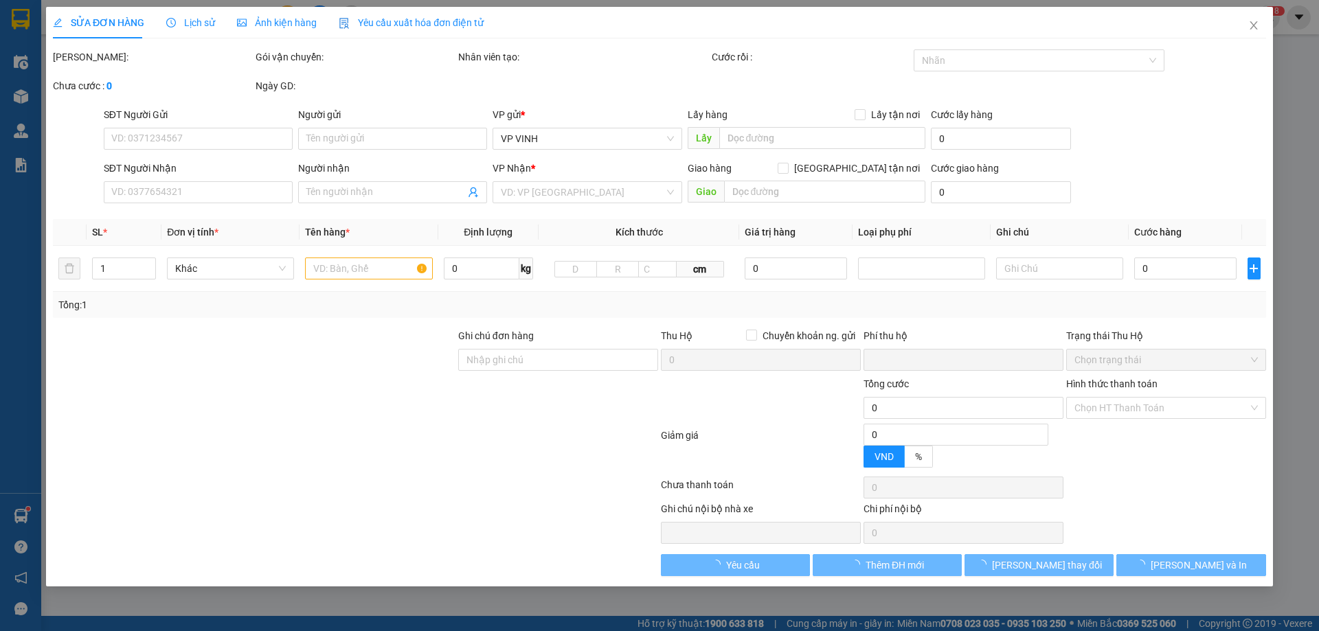
type input "0947888875"
type input "0916243577"
type input "trần lệ trang"
checkbox input "true"
type input "35 cao xuân huy"
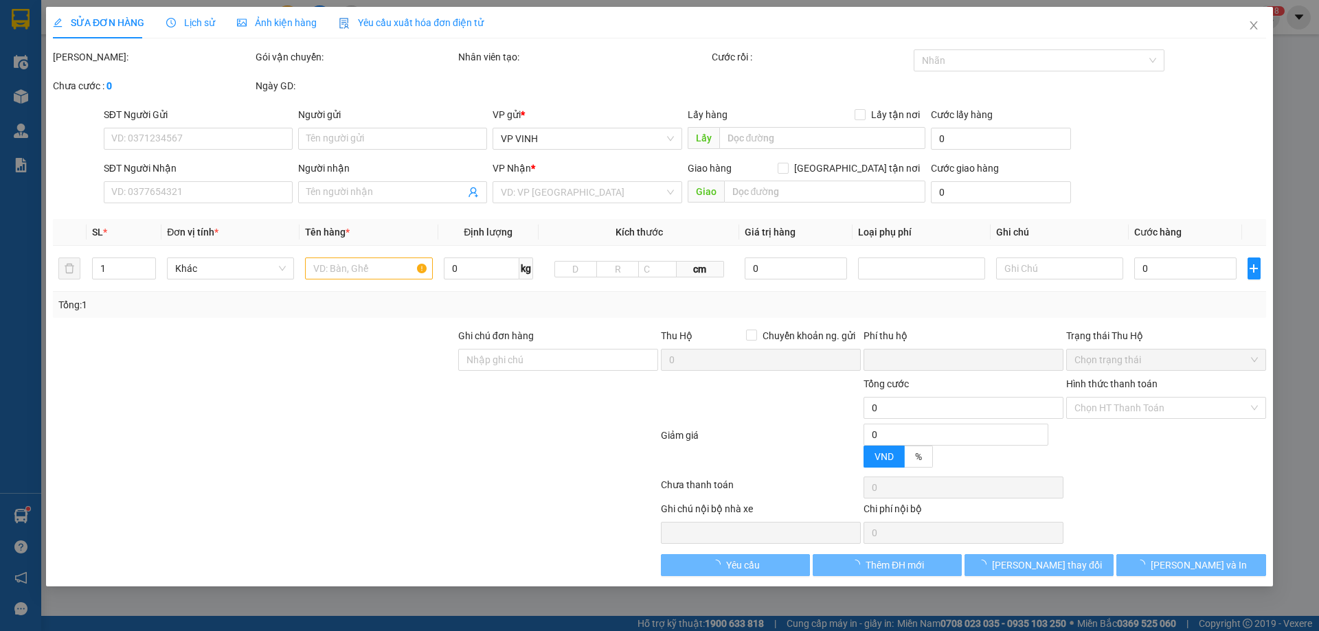
type input "0"
type input "30.000"
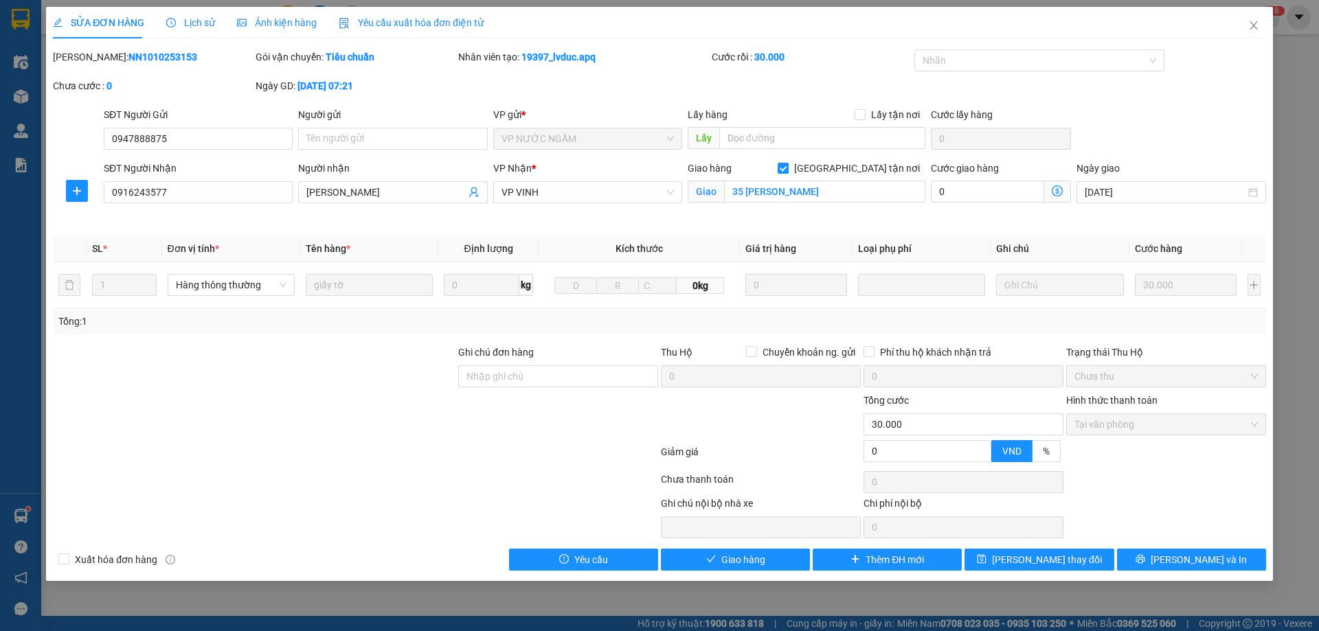
click at [193, 22] on span "Lịch sử" at bounding box center [190, 22] width 49 height 11
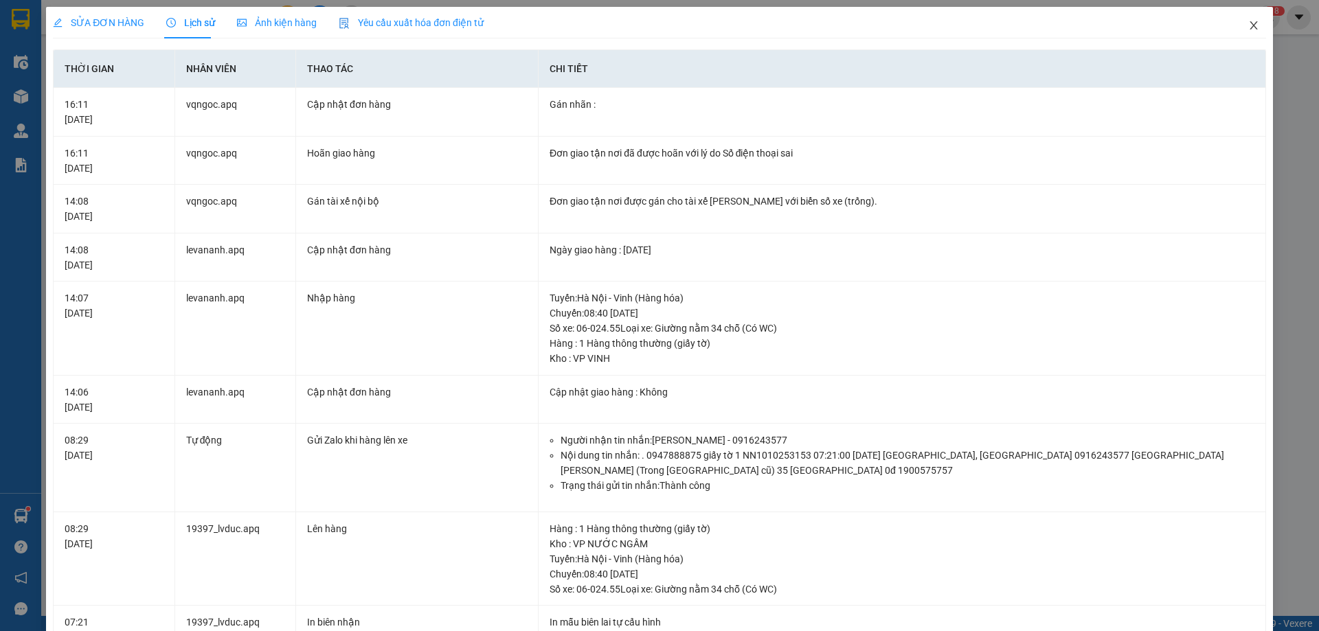
click at [1248, 27] on icon "close" at bounding box center [1253, 25] width 11 height 11
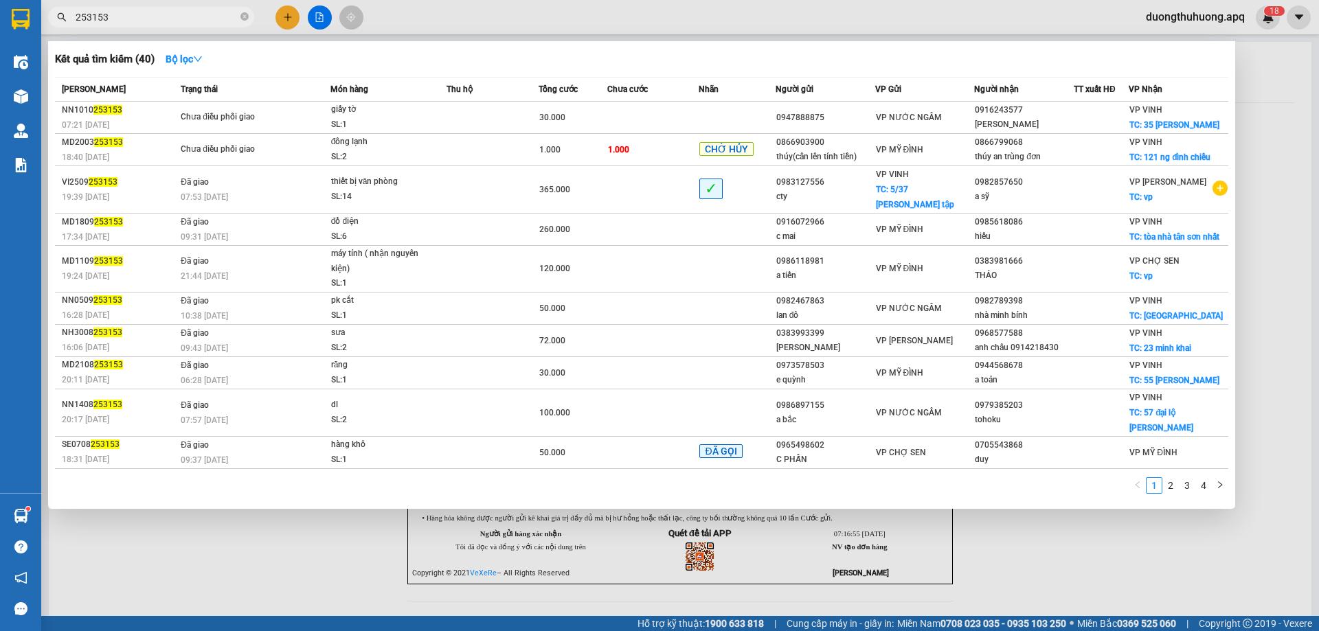
click at [186, 16] on input "253153" at bounding box center [157, 17] width 162 height 15
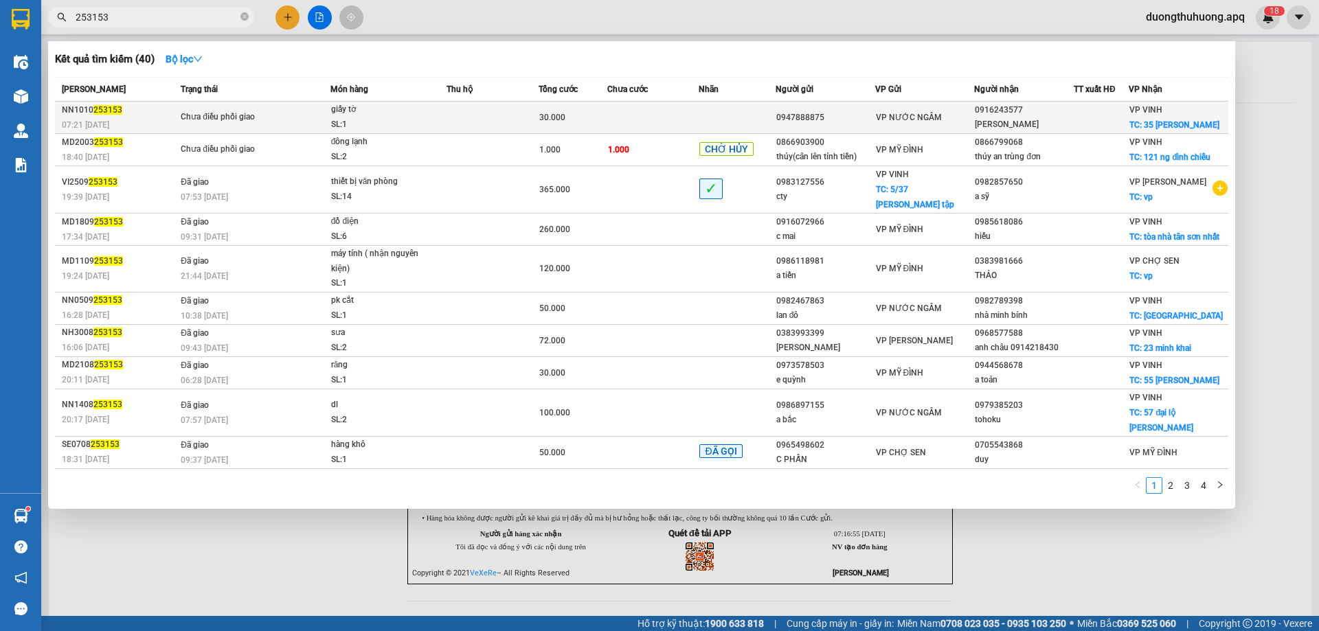
click at [276, 125] on td "Chưa điều phối giao" at bounding box center [253, 118] width 153 height 32
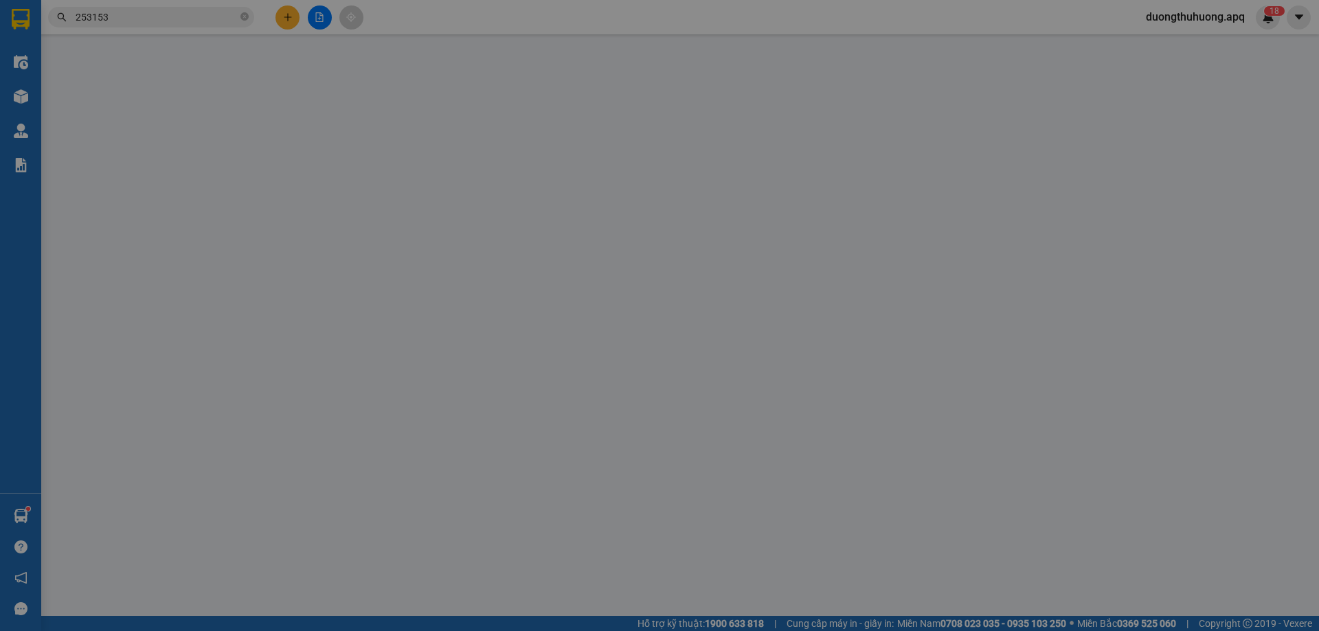
type input "0947888875"
type input "0916243577"
type input "trần lệ trang"
checkbox input "true"
type input "35 cao xuân huy"
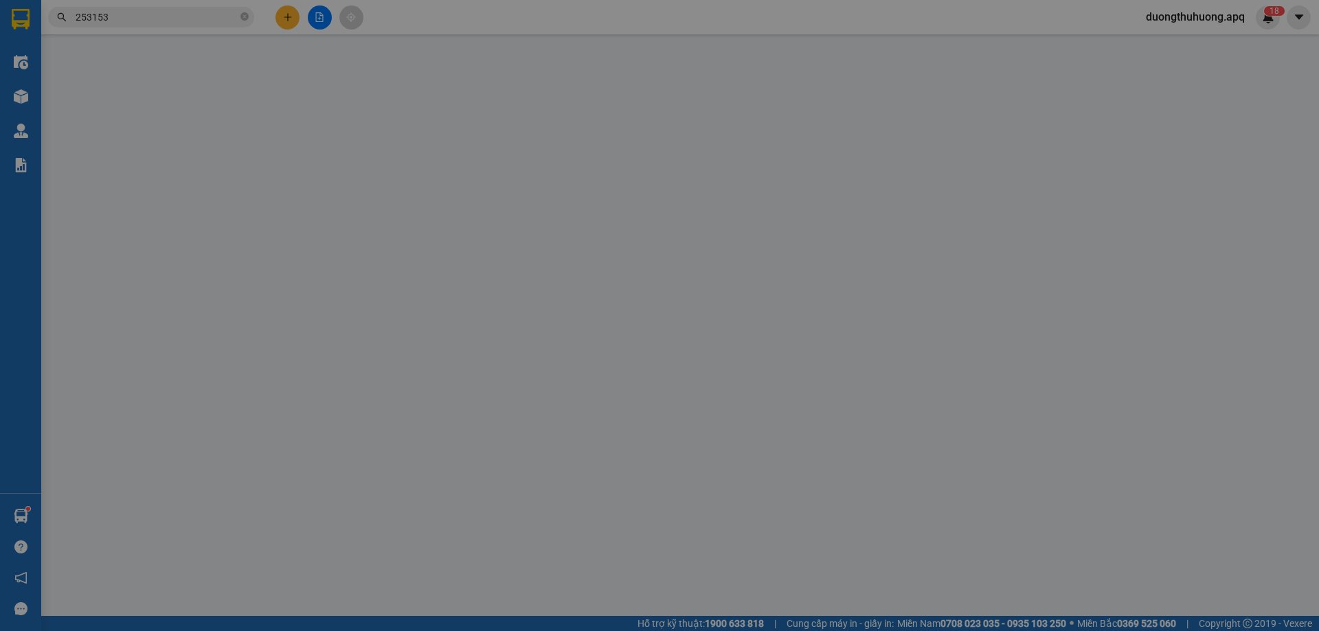
type input "0"
type input "30.000"
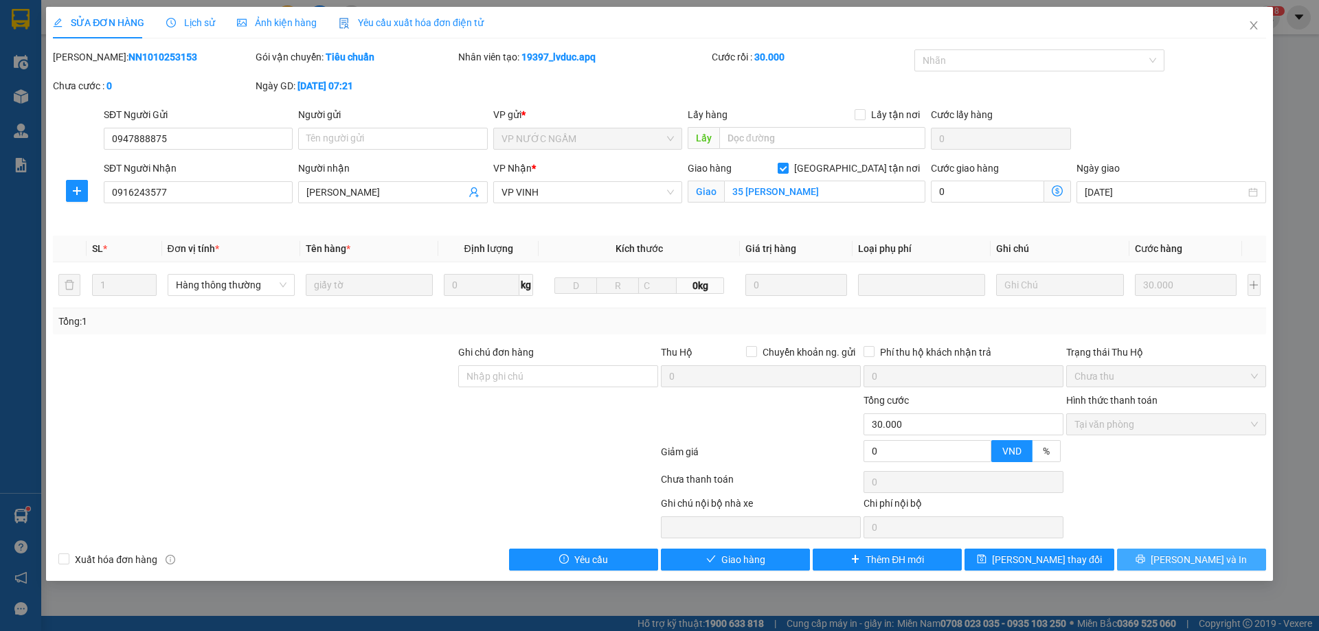
click at [1144, 563] on button "Lưu và In" at bounding box center [1191, 560] width 149 height 22
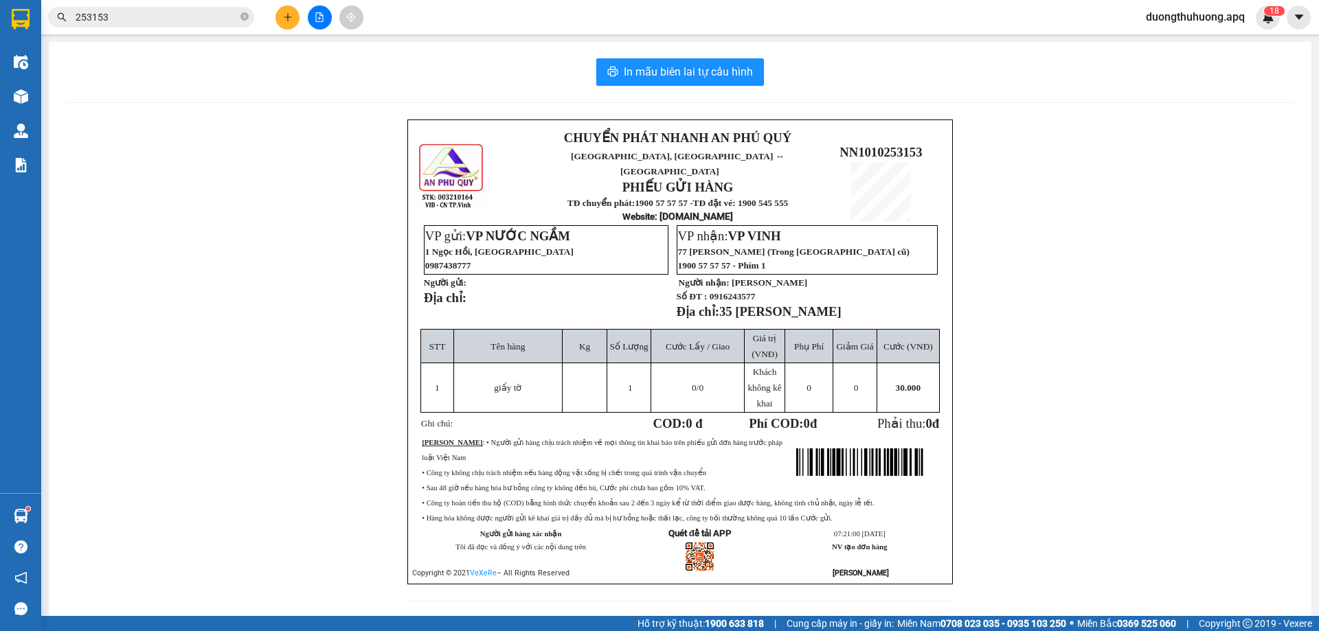
click at [296, 346] on div "CHUYỂN PHÁT NHANH AN PHÚ QUÝ NGHỆ AN, HÀ TĨNH ↔ HÀ NỘI PHIẾU GỬI HÀNG TĐ chuyển…" at bounding box center [680, 369] width 1230 height 499
click at [247, 15] on icon "close-circle" at bounding box center [244, 16] width 8 height 8
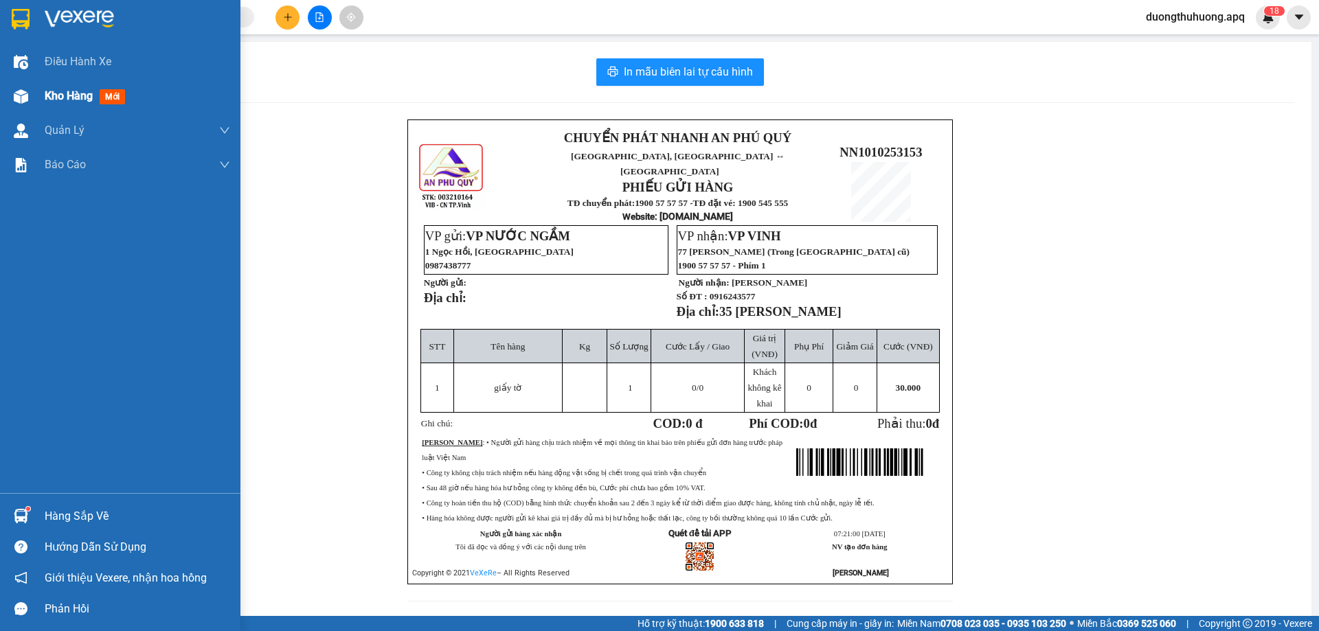
click at [75, 100] on span "Kho hàng" at bounding box center [69, 95] width 48 height 13
click at [75, 99] on span "Kho hàng" at bounding box center [69, 95] width 48 height 13
click at [68, 93] on span "Kho hàng" at bounding box center [69, 95] width 48 height 13
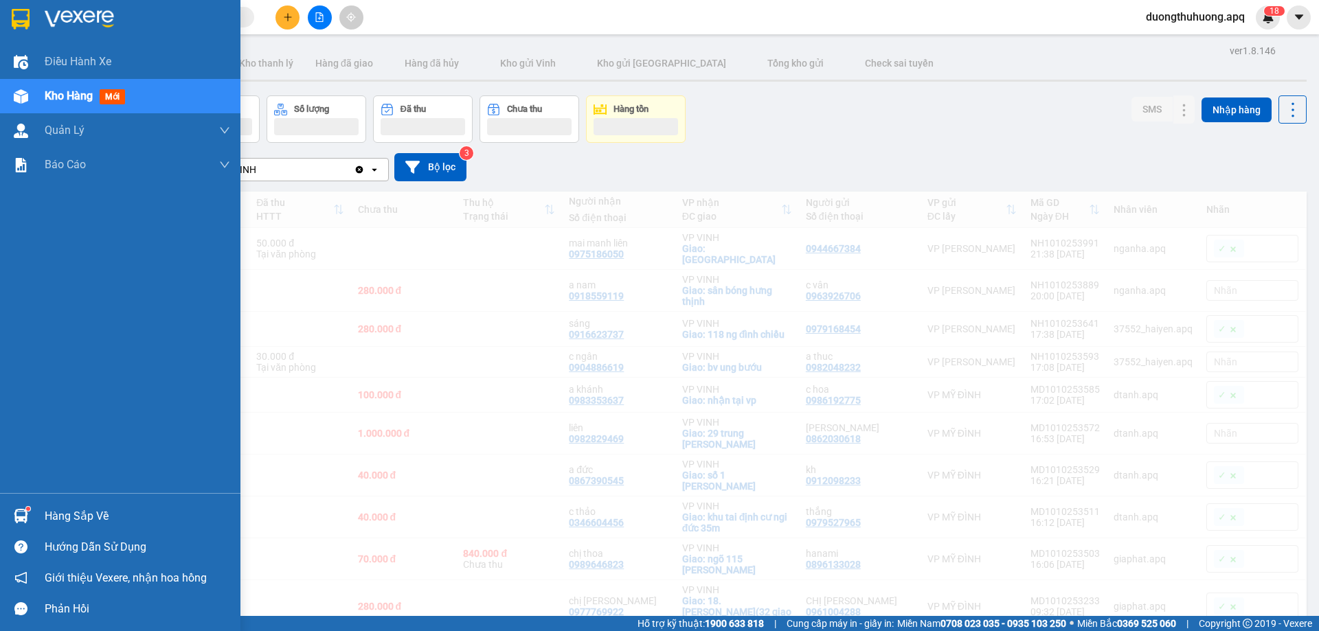
click at [68, 93] on span "Kho hàng" at bounding box center [69, 95] width 48 height 13
